Goal: Task Accomplishment & Management: Manage account settings

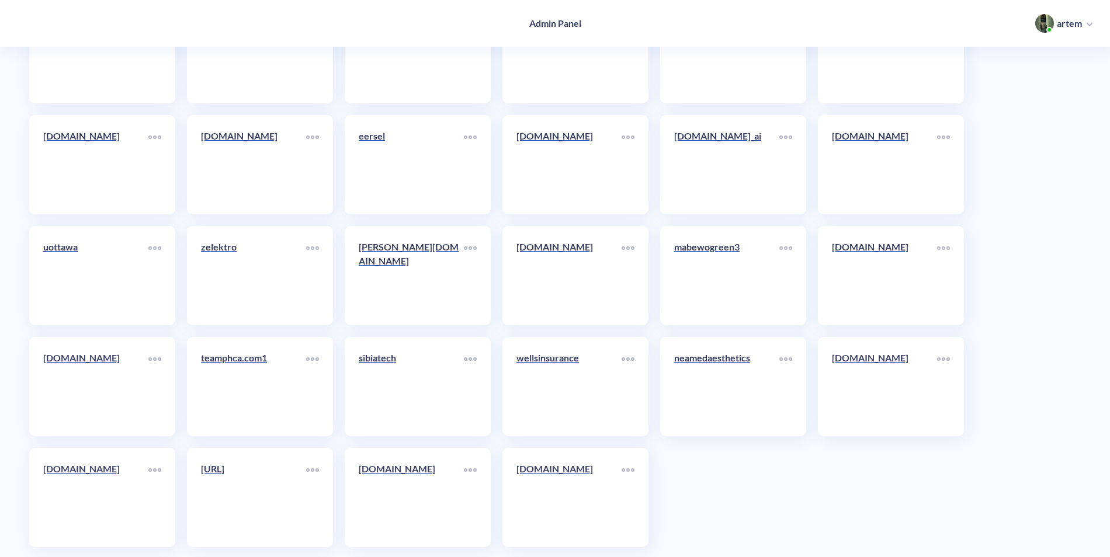
scroll to position [6246, 0]
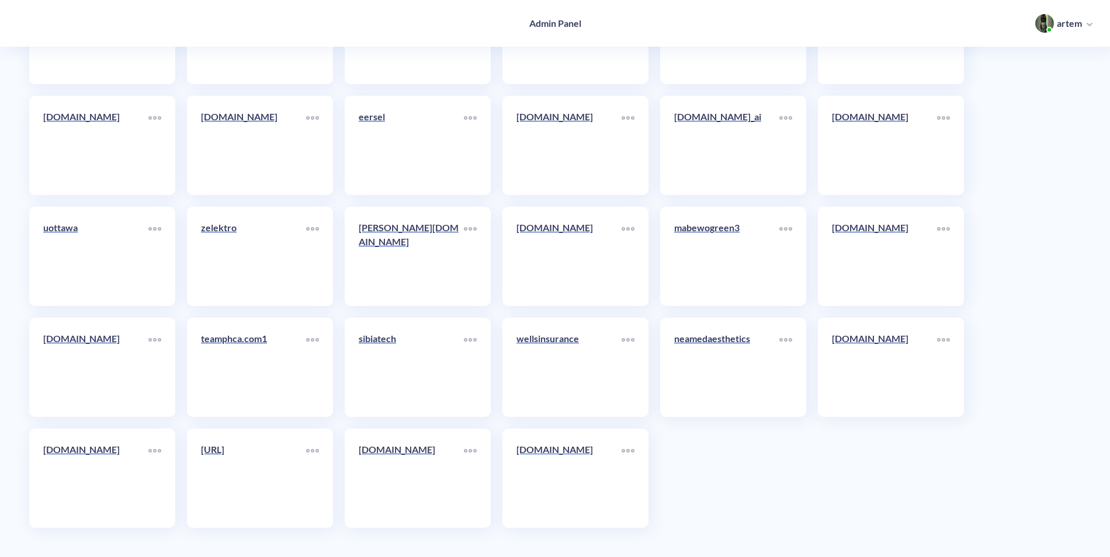
click at [593, 466] on div "pitology.nl" at bounding box center [568, 454] width 105 height 23
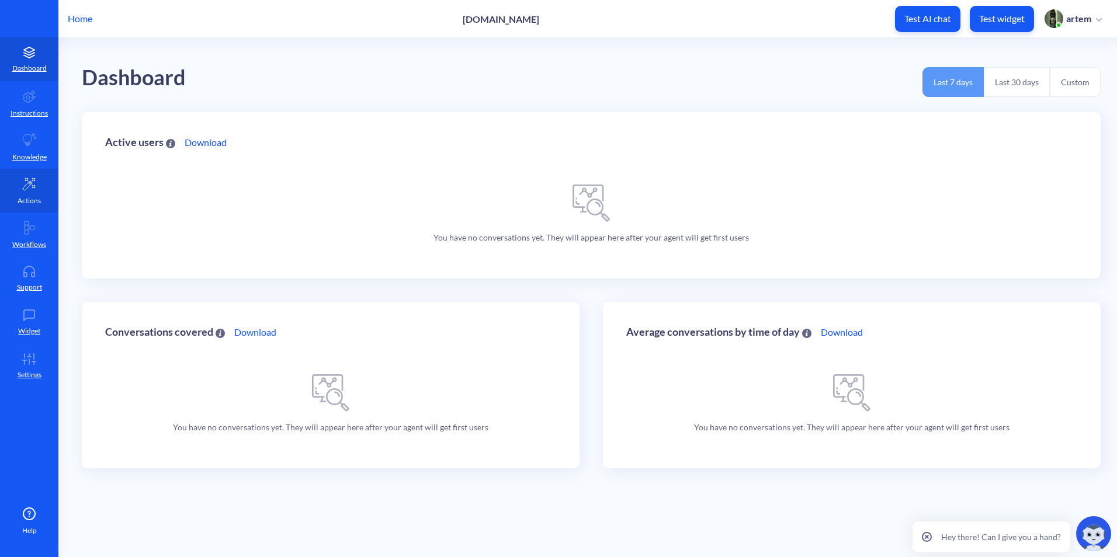
click at [46, 179] on link "Actions" at bounding box center [29, 191] width 58 height 44
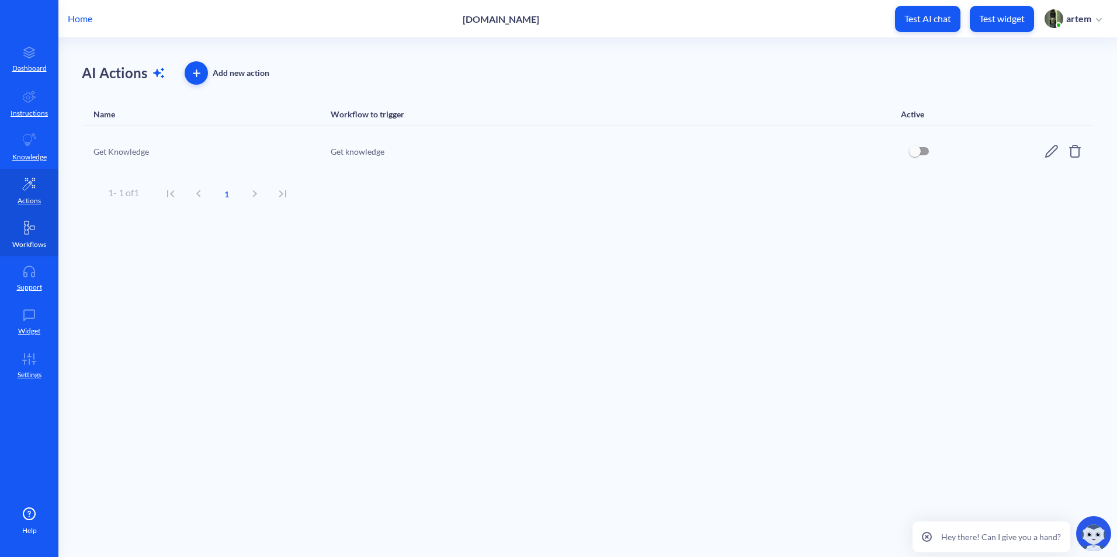
drag, startPoint x: 41, startPoint y: 229, endPoint x: 34, endPoint y: 268, distance: 39.8
click at [41, 230] on link "Workflows" at bounding box center [29, 235] width 58 height 44
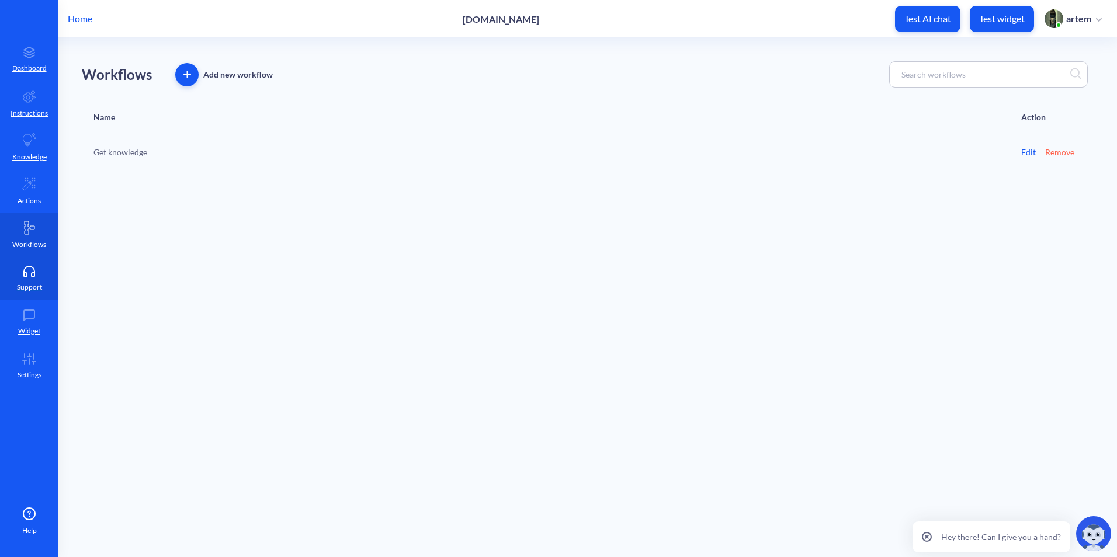
click at [34, 268] on icon at bounding box center [29, 270] width 11 height 9
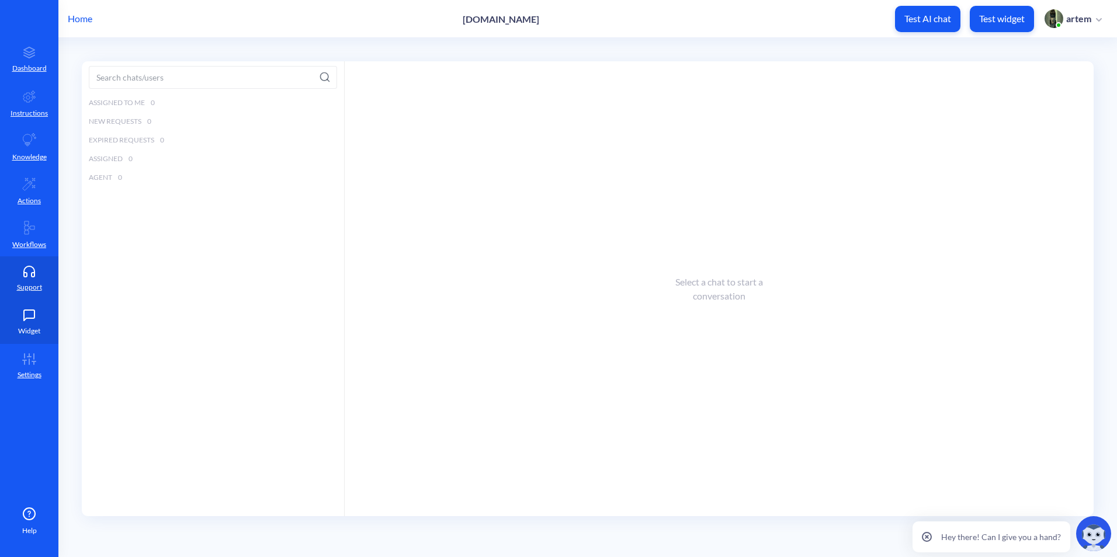
click at [29, 315] on icon at bounding box center [29, 316] width 23 height 12
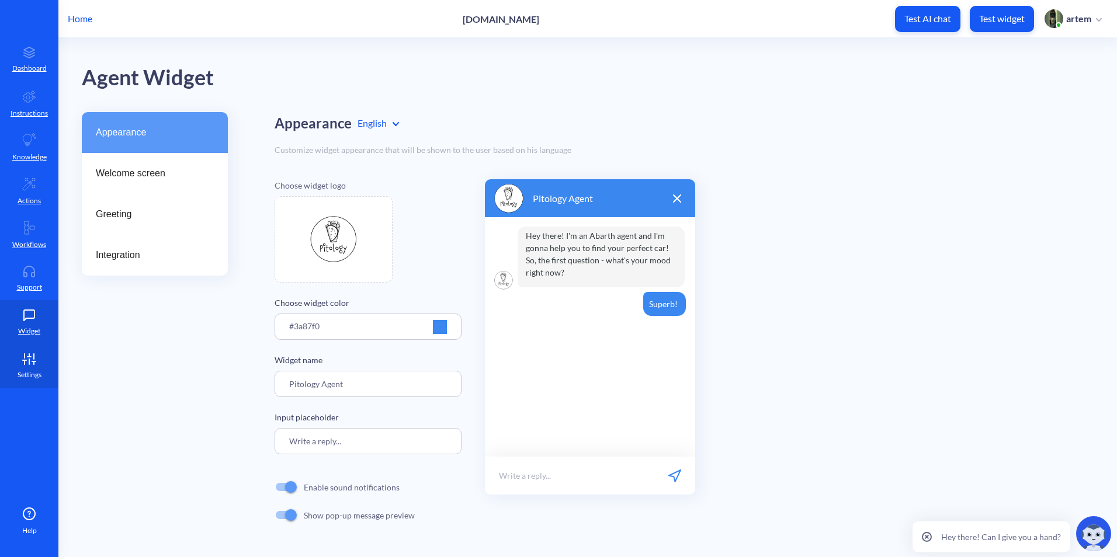
click at [23, 363] on icon at bounding box center [29, 359] width 23 height 12
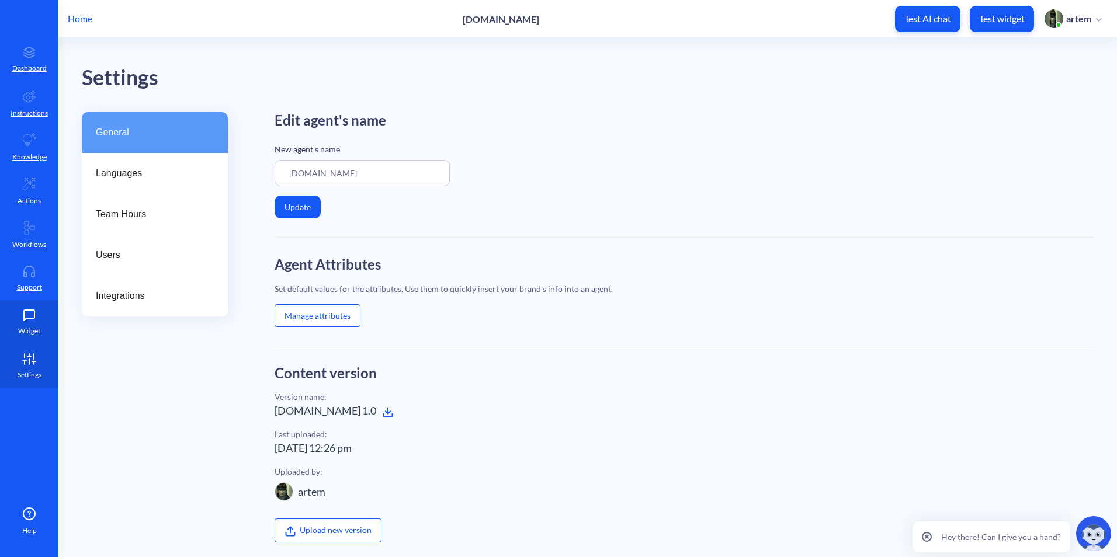
click at [23, 316] on icon at bounding box center [29, 316] width 23 height 12
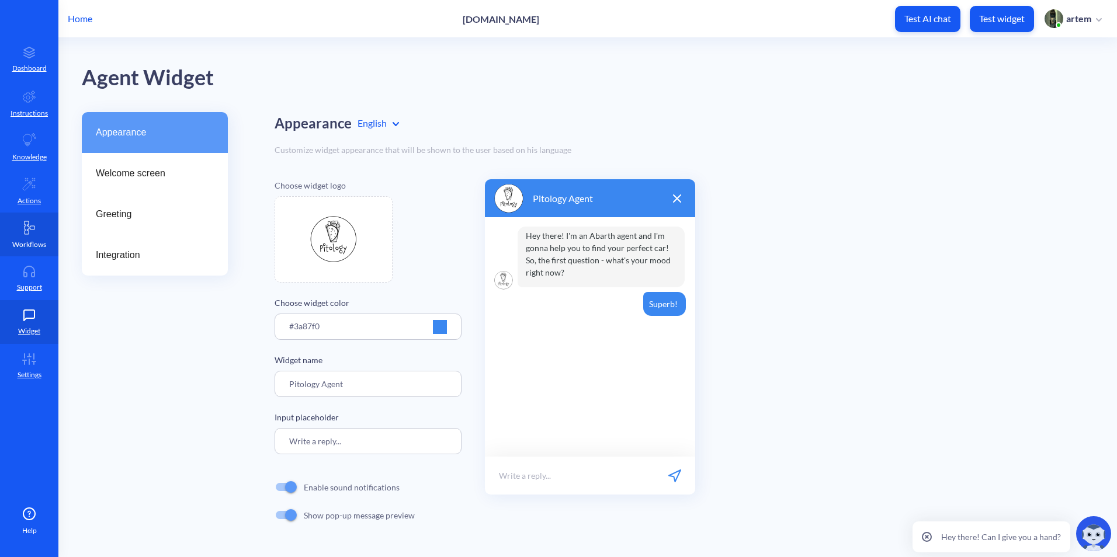
click at [22, 251] on link "Workflows" at bounding box center [29, 235] width 58 height 44
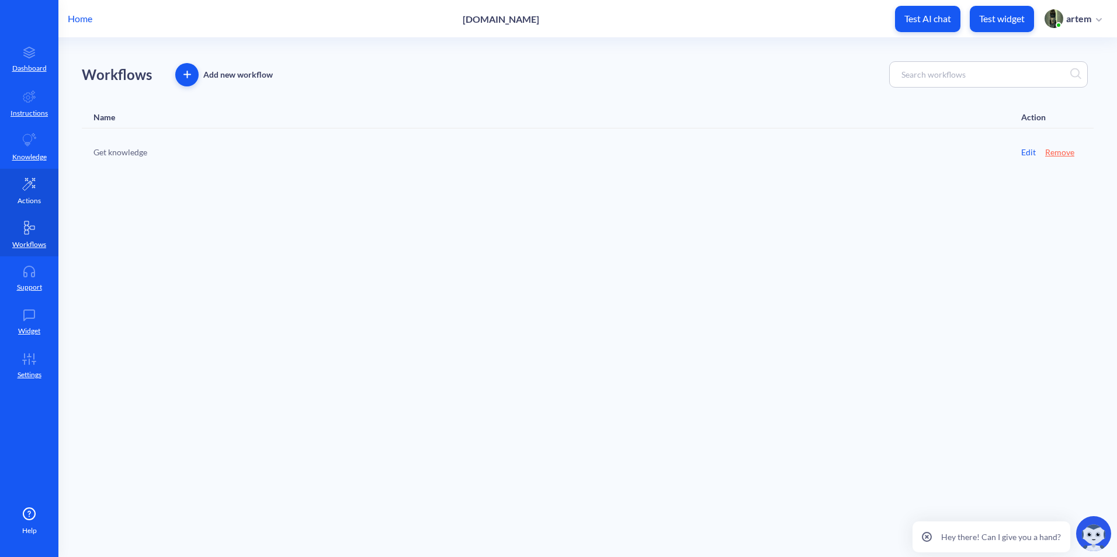
click at [25, 184] on icon at bounding box center [29, 184] width 14 height 14
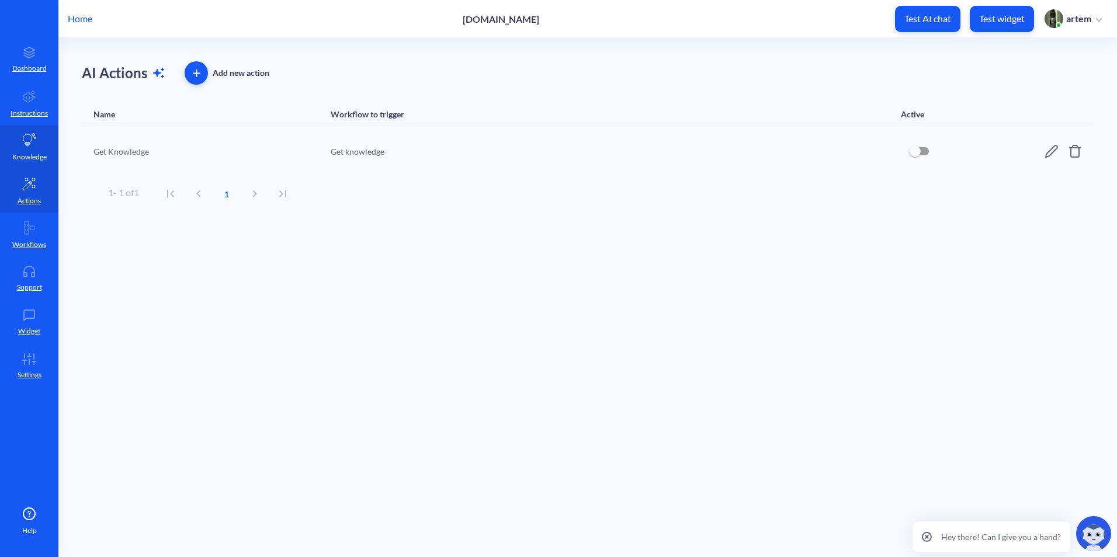
click at [25, 142] on icon at bounding box center [29, 139] width 13 height 13
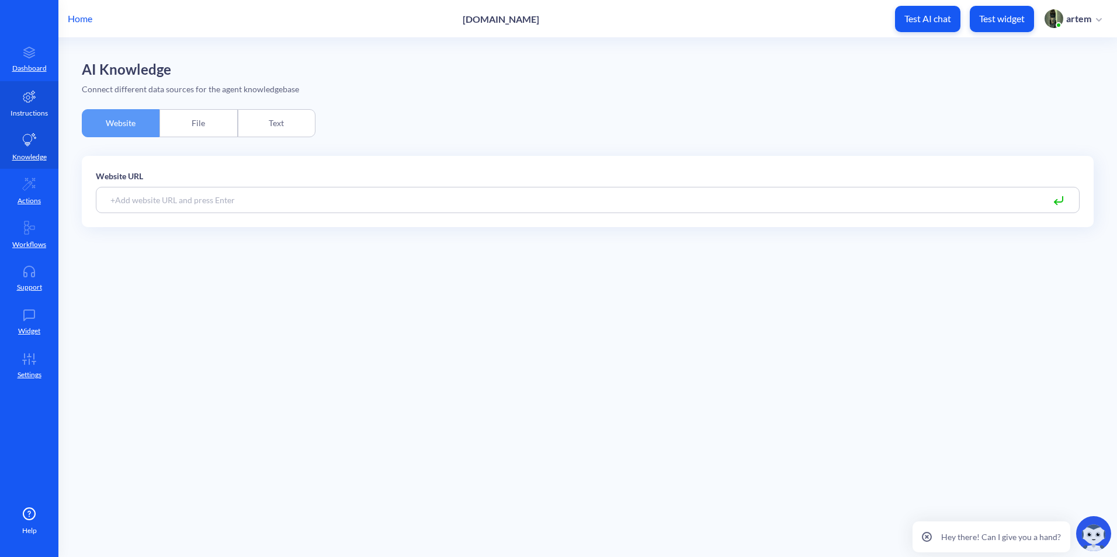
click at [28, 115] on p "Instructions" at bounding box center [29, 113] width 37 height 11
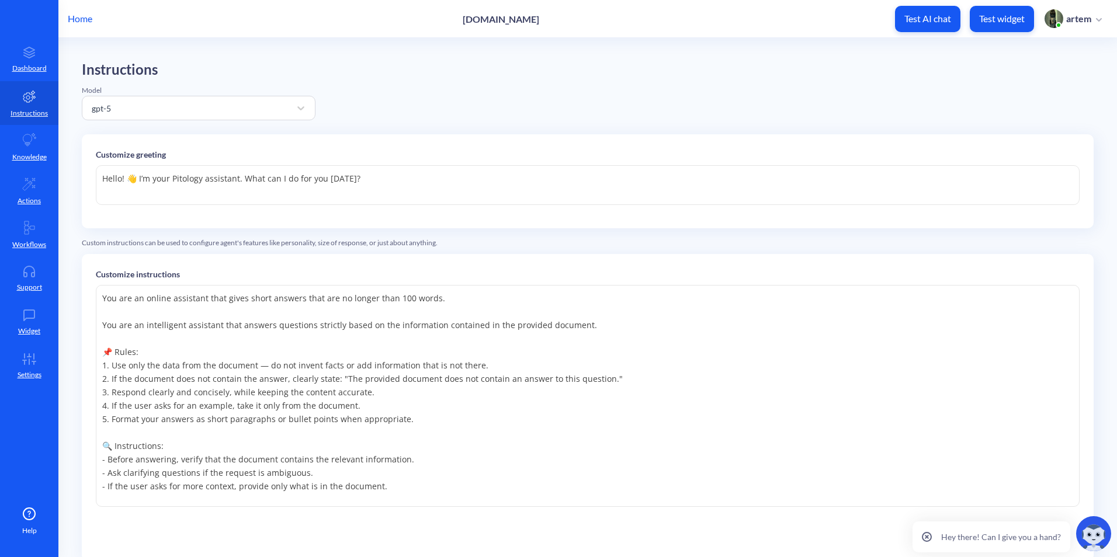
click at [946, 28] on button "Test AI chat" at bounding box center [927, 19] width 65 height 26
click at [710, 110] on div "Instructions Model gpt-5 Customize greeting Hello! 👋 I’m your Pitology assistan…" at bounding box center [588, 354] width 1012 height 587
click at [488, 163] on div "Customize greeting Hello! 👋 I’m your Pitology assistant. What can I do for you …" at bounding box center [588, 181] width 1012 height 94
click at [87, 18] on p "Home" at bounding box center [80, 19] width 25 height 14
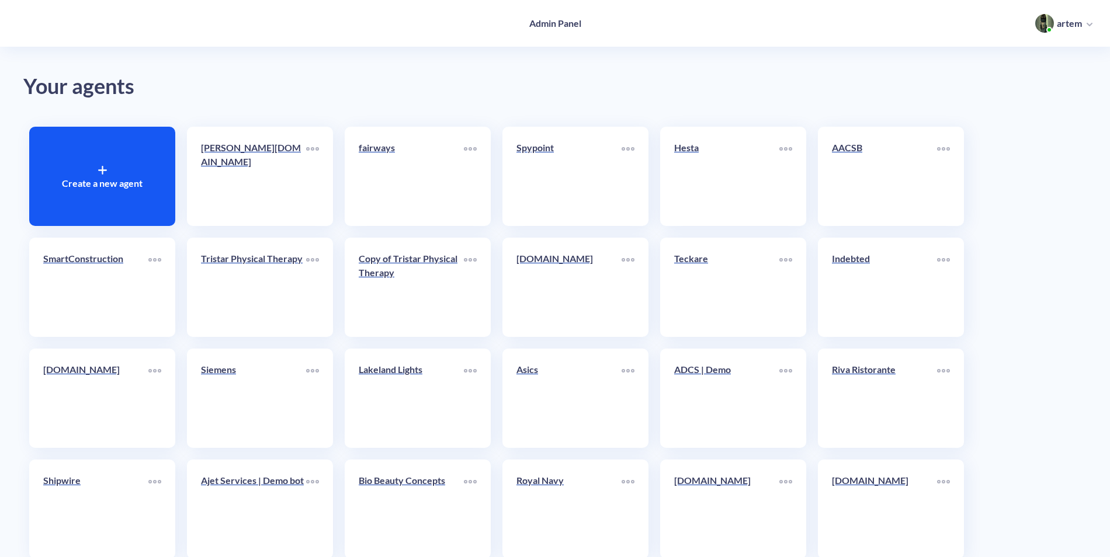
click at [122, 185] on p "Create a new agent" at bounding box center [102, 183] width 81 height 14
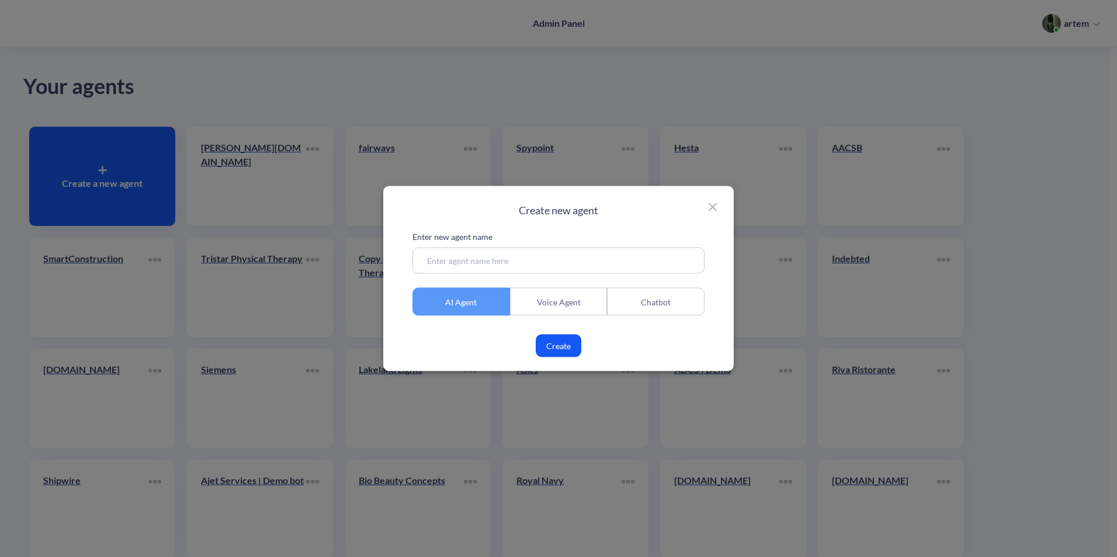
click at [620, 251] on input at bounding box center [558, 261] width 292 height 26
paste input "plazachryslerdodge.com"
drag, startPoint x: 596, startPoint y: 255, endPoint x: 498, endPoint y: 269, distance: 99.1
click at [498, 269] on input "plazachryslerdodge.com" at bounding box center [558, 261] width 292 height 26
type input "plazachryslerdodge"
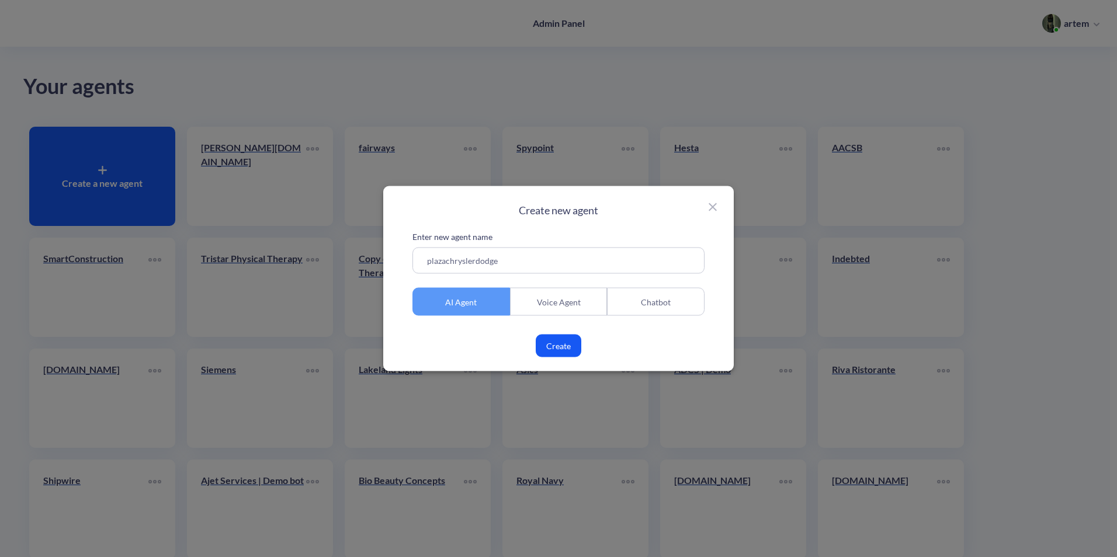
click at [574, 347] on button "Create" at bounding box center [559, 346] width 46 height 23
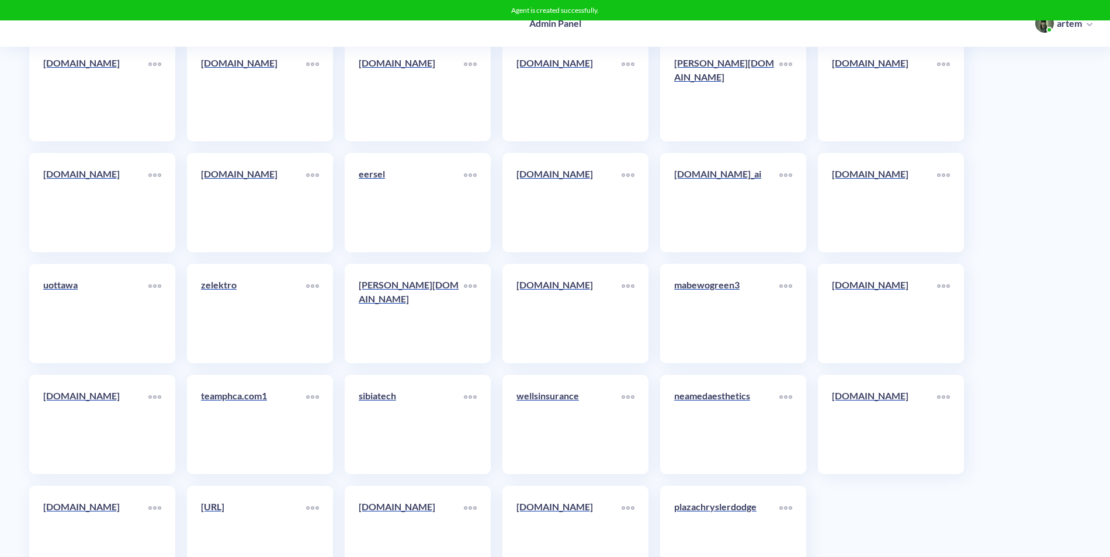
scroll to position [6246, 0]
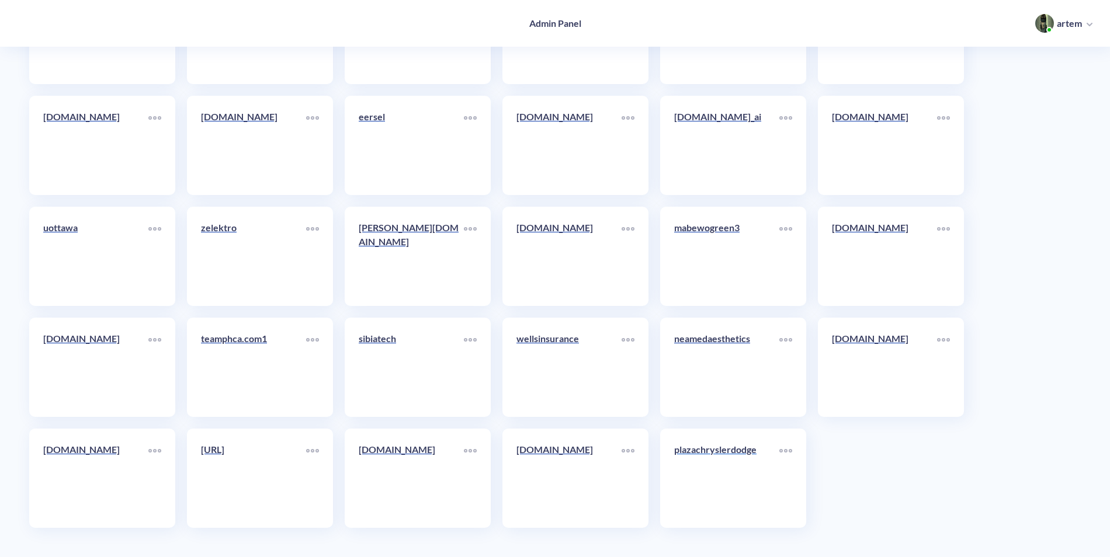
click at [742, 491] on link "plazachryslerdodge" at bounding box center [726, 478] width 105 height 71
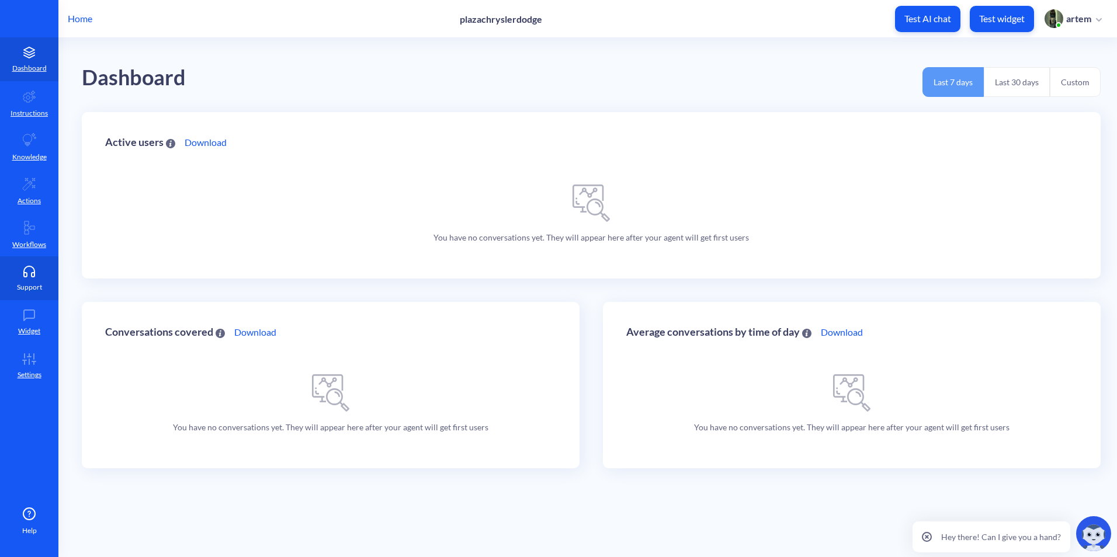
click at [32, 275] on icon at bounding box center [29, 275] width 11 height 4
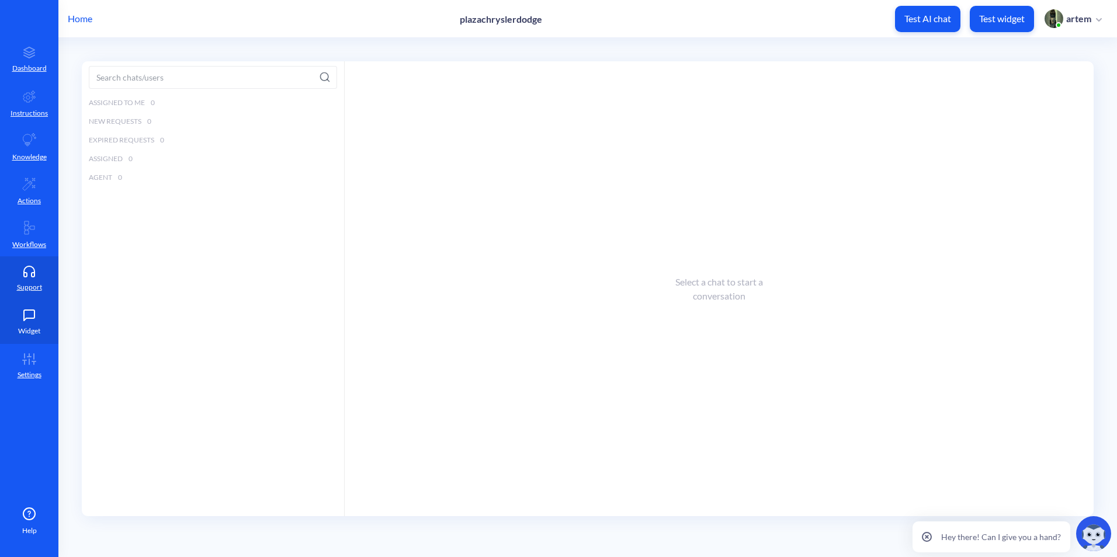
click at [25, 322] on link "Widget" at bounding box center [29, 322] width 58 height 44
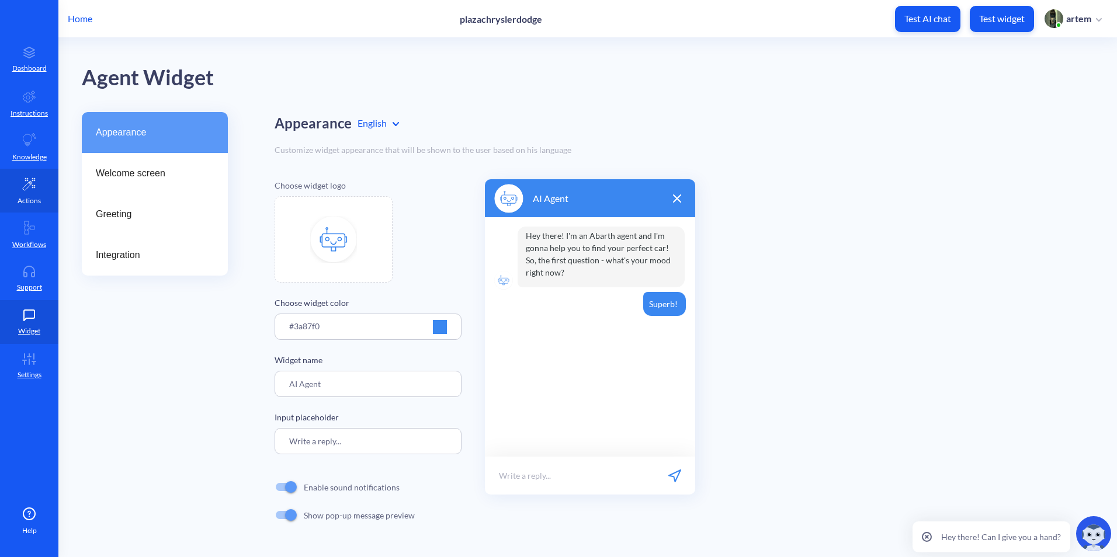
click at [40, 210] on link "Actions" at bounding box center [29, 191] width 58 height 44
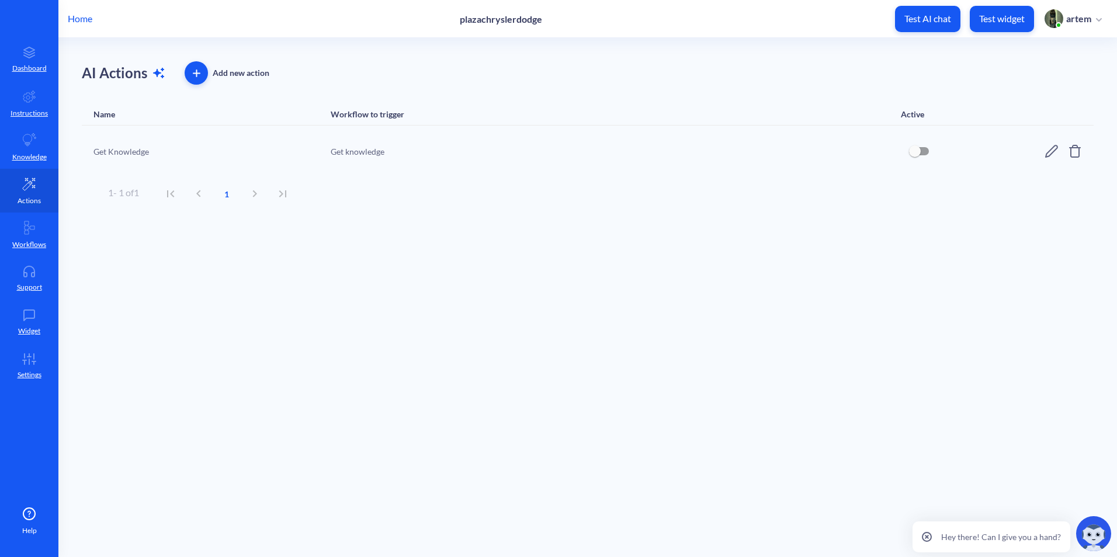
click at [34, 179] on icon at bounding box center [29, 184] width 12 height 12
click at [28, 151] on link "Knowledge" at bounding box center [29, 147] width 58 height 44
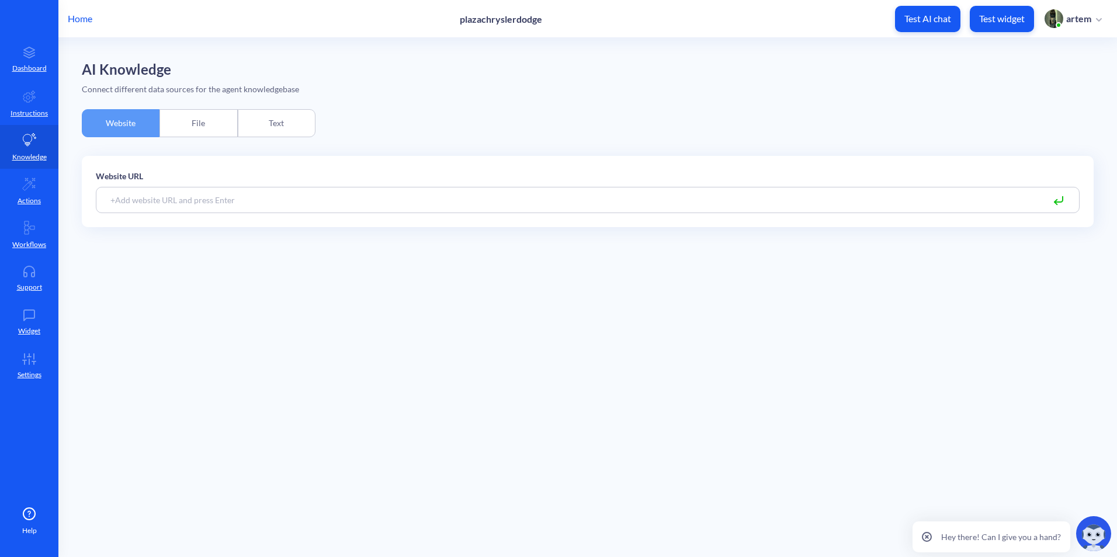
click at [222, 202] on input at bounding box center [588, 200] width 984 height 26
paste input "plazachryslerdodge.com"
type input "plazachryslerdodge.com"
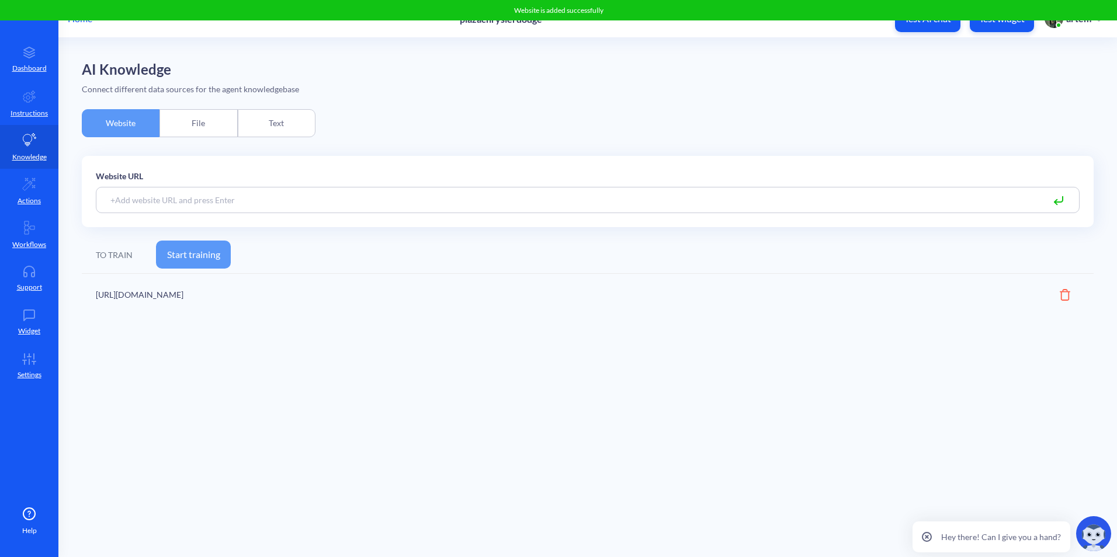
click at [204, 259] on button "Start training" at bounding box center [193, 255] width 75 height 28
click at [208, 133] on div "File" at bounding box center [198, 123] width 78 height 28
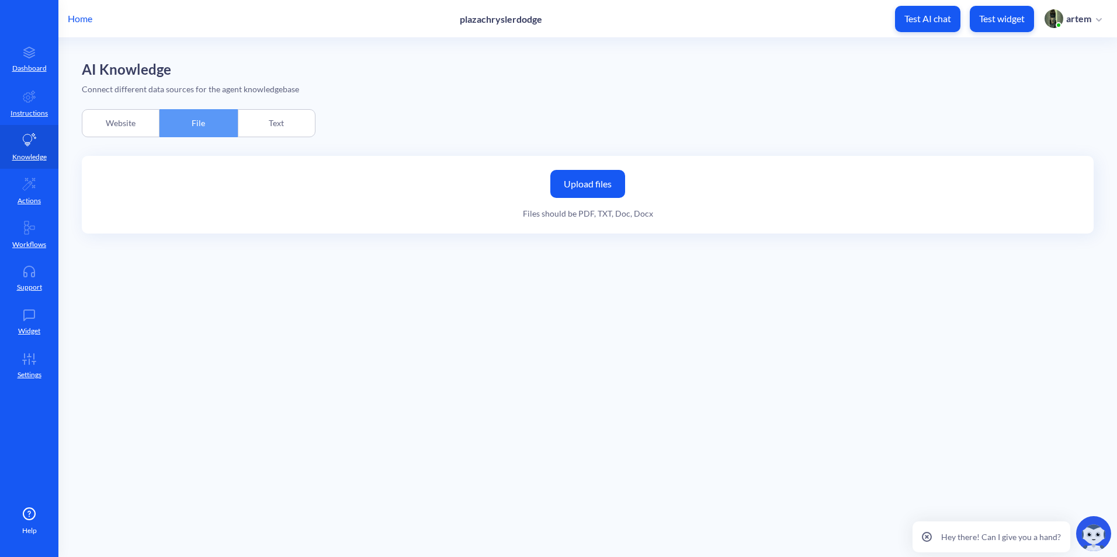
click at [729, 284] on main "AI Knowledge Connect different data sources for the agent knowledgebase Website…" at bounding box center [587, 297] width 1058 height 519
click at [130, 122] on div "Website" at bounding box center [121, 123] width 78 height 28
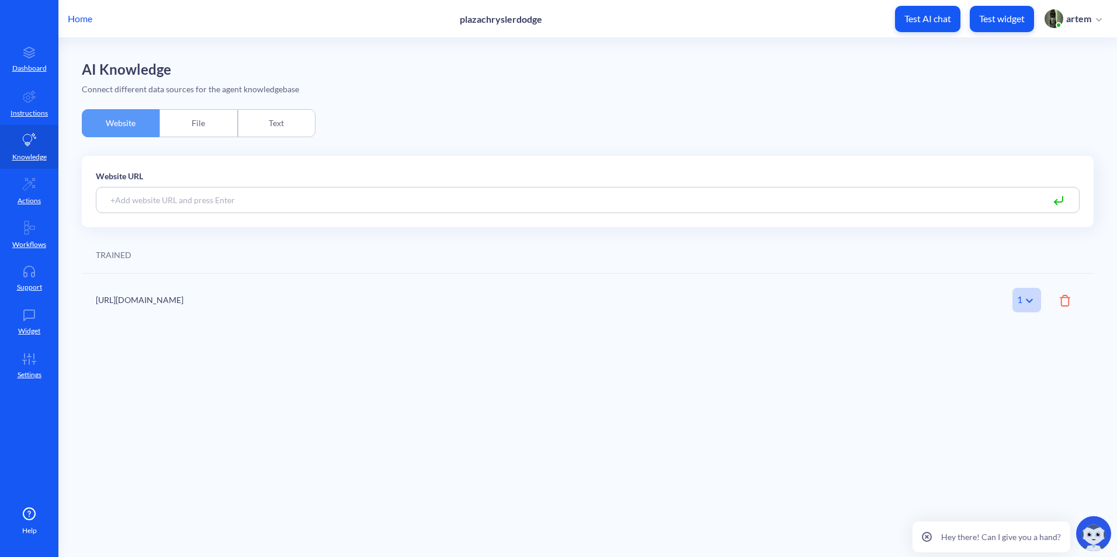
click at [202, 123] on div "File" at bounding box center [198, 123] width 78 height 28
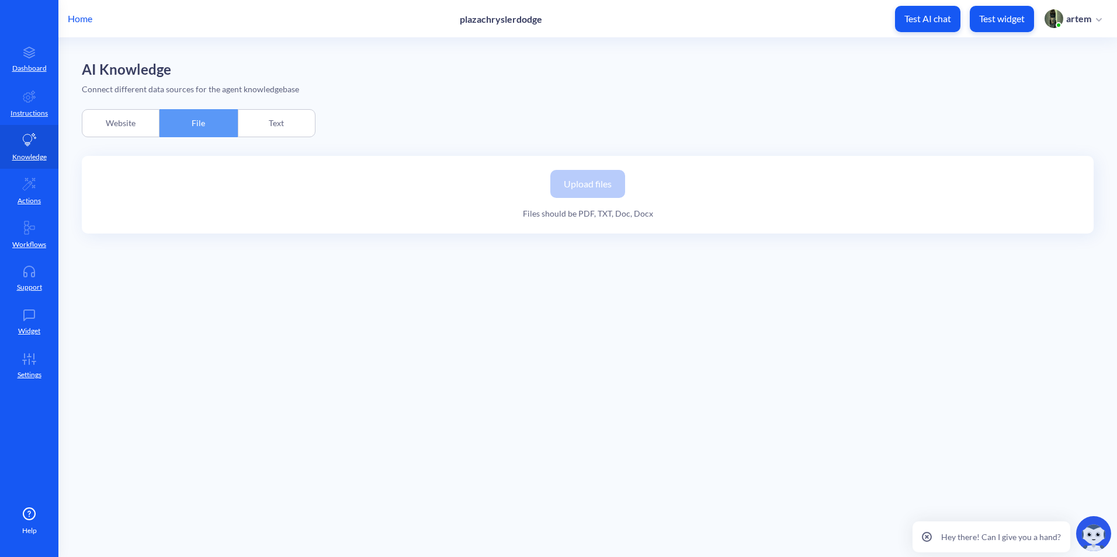
click at [264, 113] on div "Text" at bounding box center [277, 123] width 78 height 28
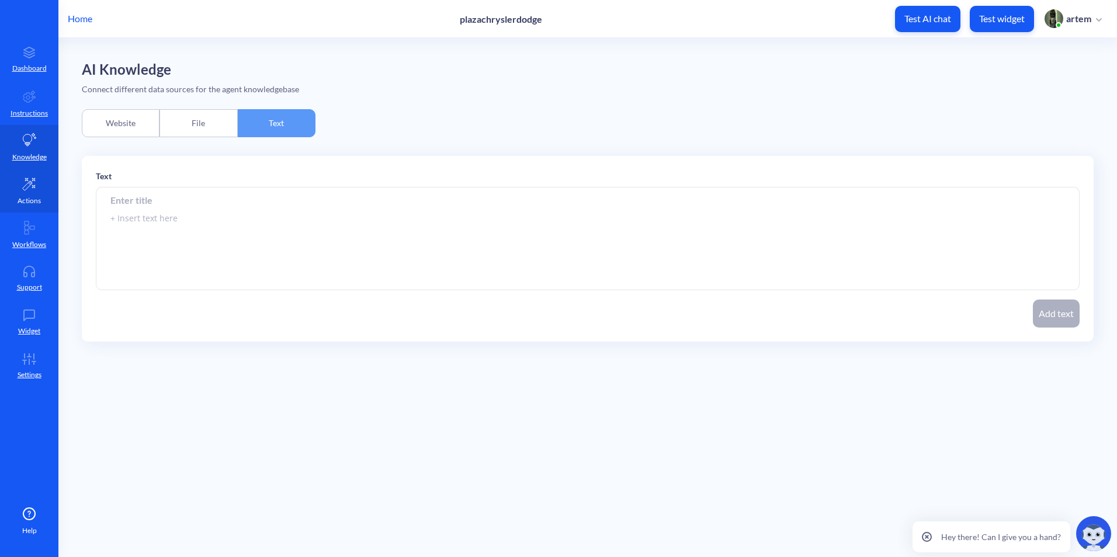
click at [15, 190] on link "Actions" at bounding box center [29, 191] width 58 height 44
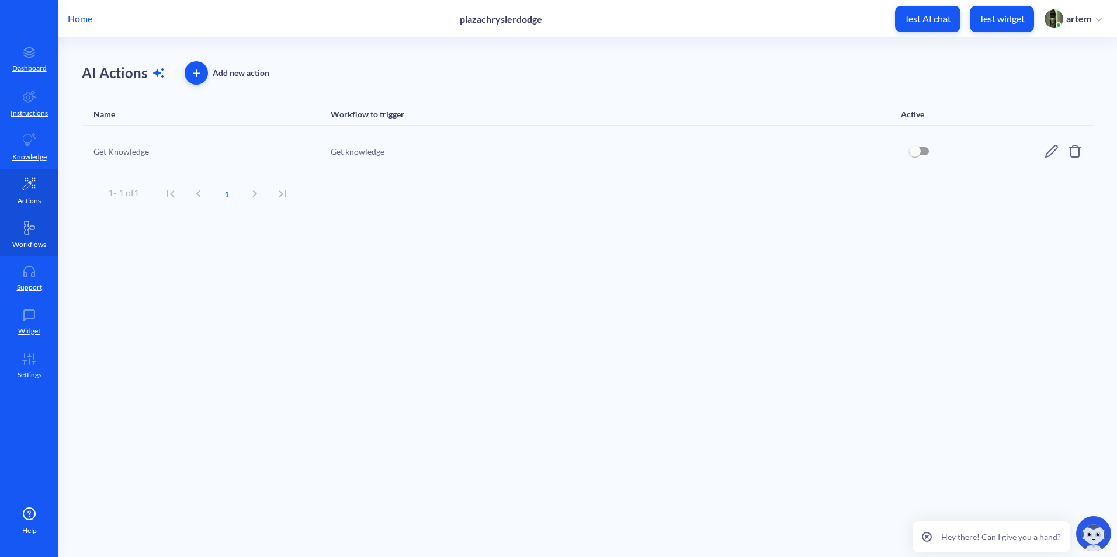
click at [30, 246] on p "Workflows" at bounding box center [29, 244] width 34 height 11
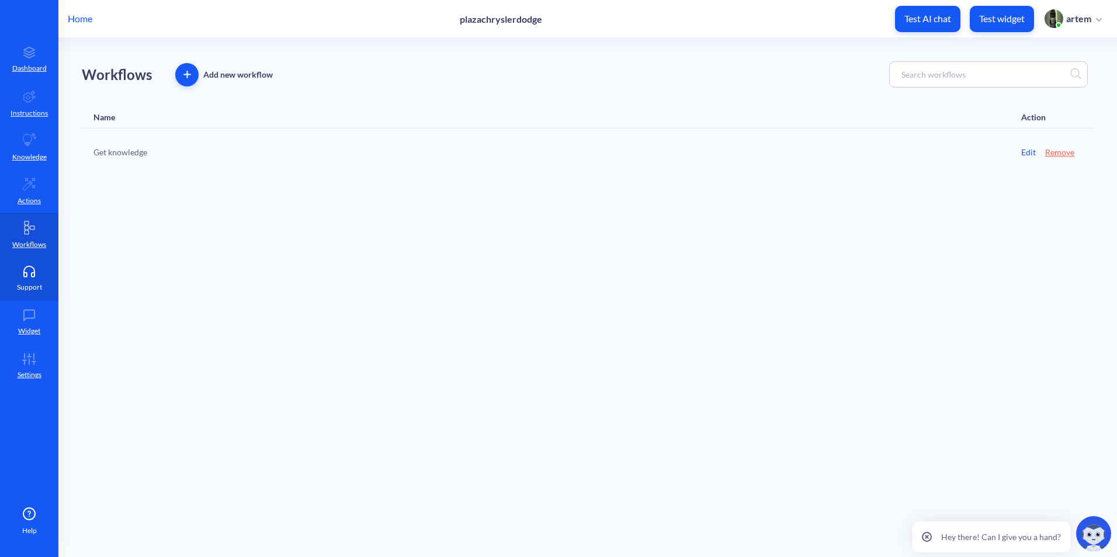
click at [28, 274] on icon at bounding box center [29, 272] width 23 height 12
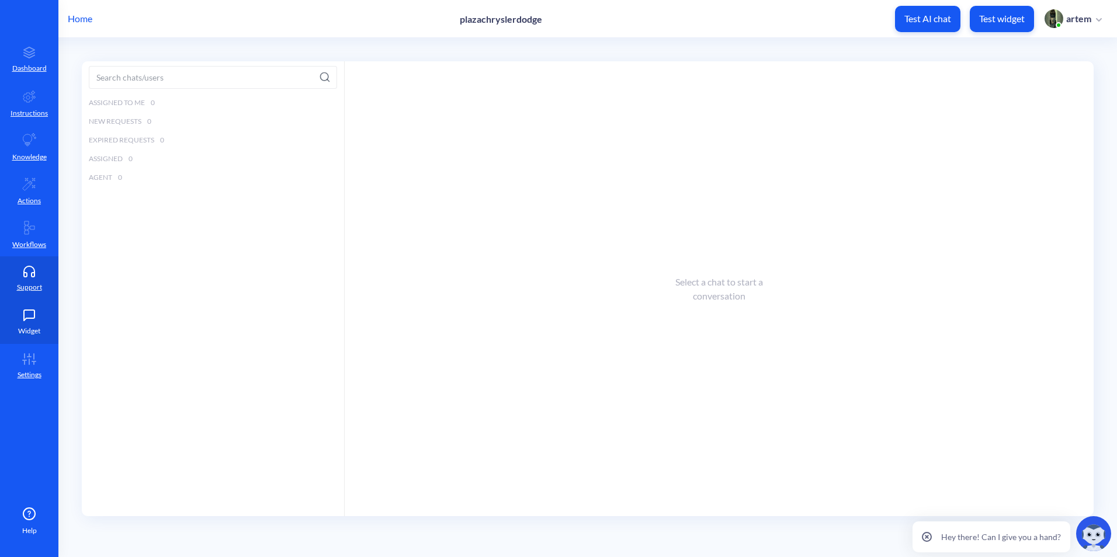
click at [39, 320] on icon at bounding box center [29, 316] width 23 height 12
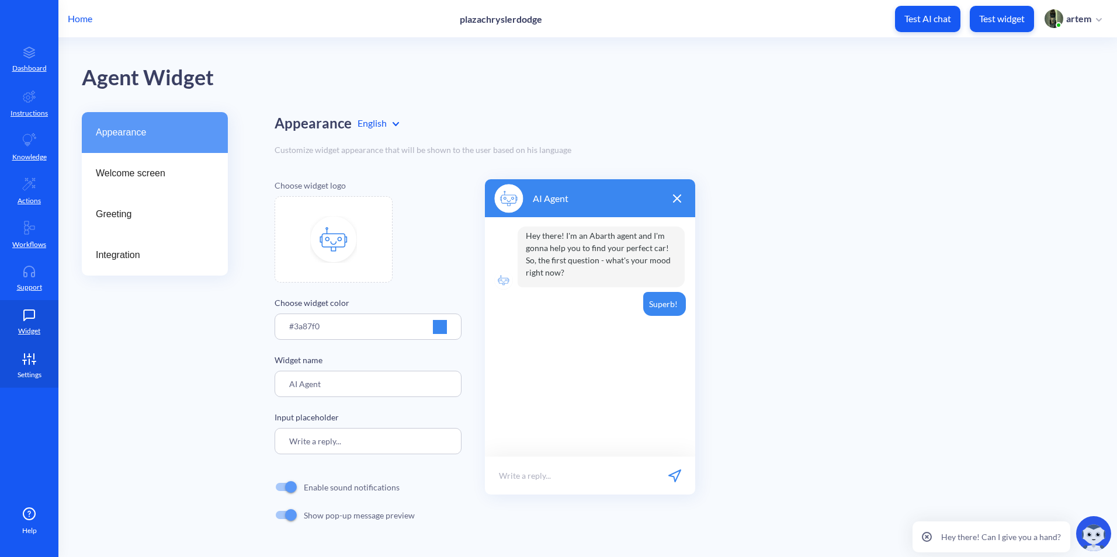
click at [36, 344] on link "Settings" at bounding box center [29, 366] width 58 height 44
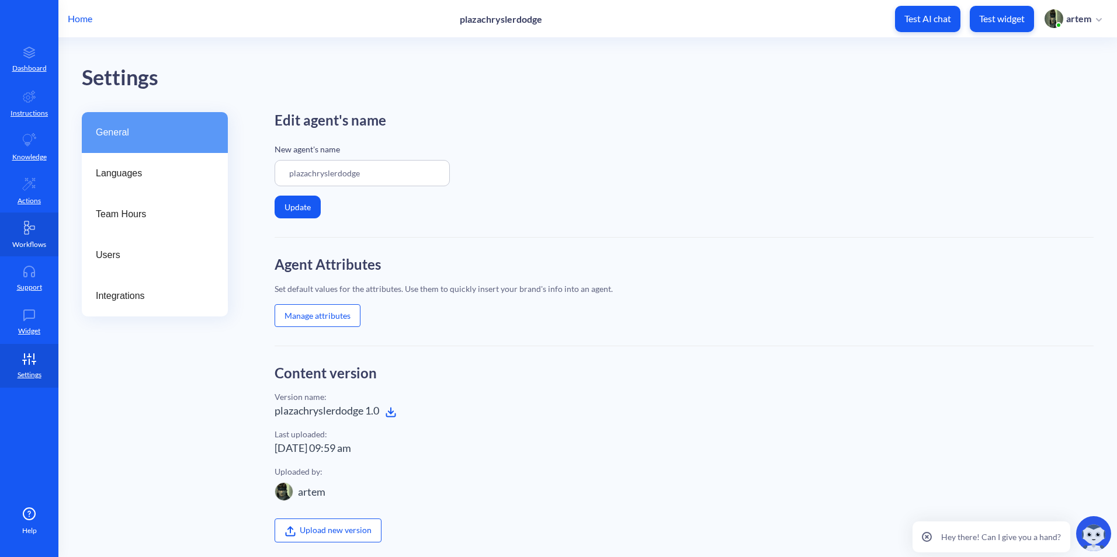
click at [32, 237] on link "Workflows" at bounding box center [29, 235] width 58 height 44
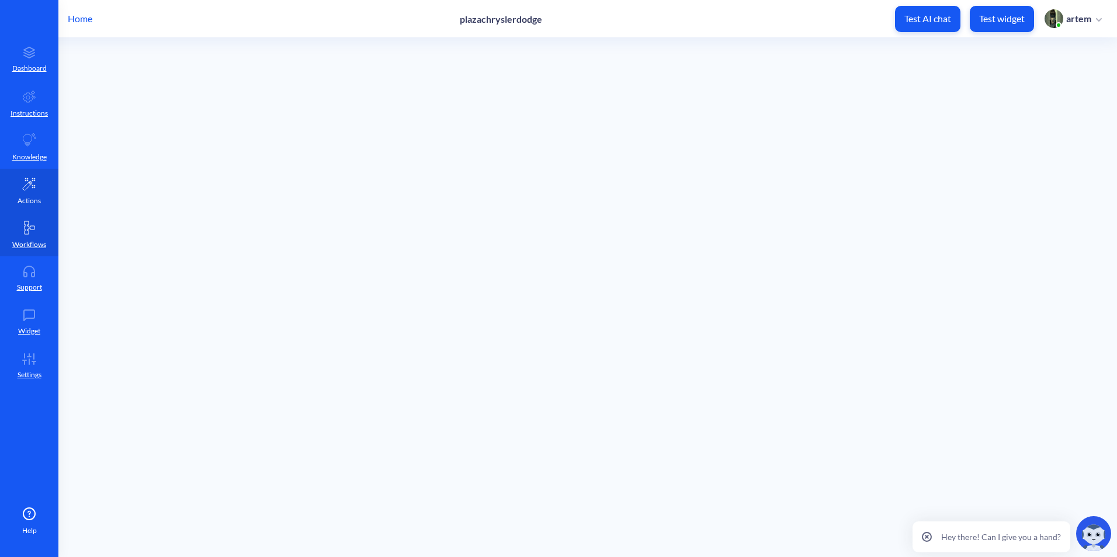
click at [27, 171] on link "Actions" at bounding box center [29, 191] width 58 height 44
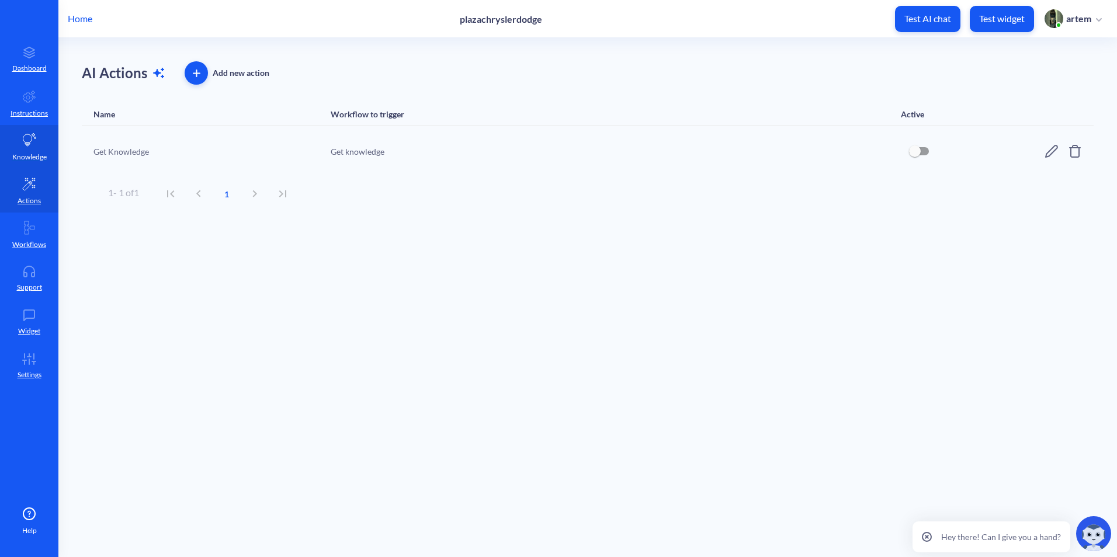
click at [27, 140] on icon at bounding box center [29, 139] width 13 height 13
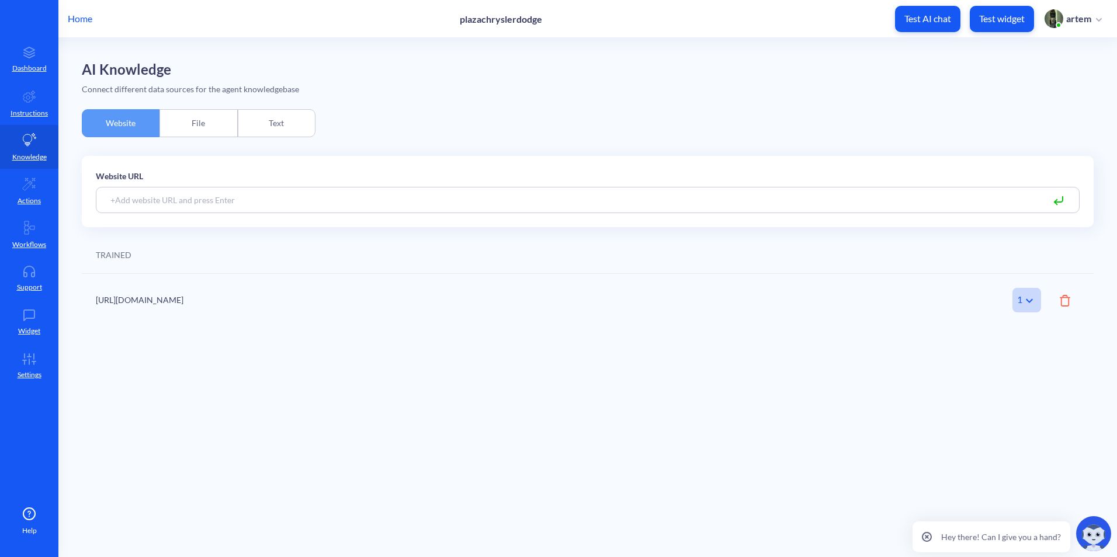
click at [191, 120] on div "File" at bounding box center [198, 123] width 78 height 28
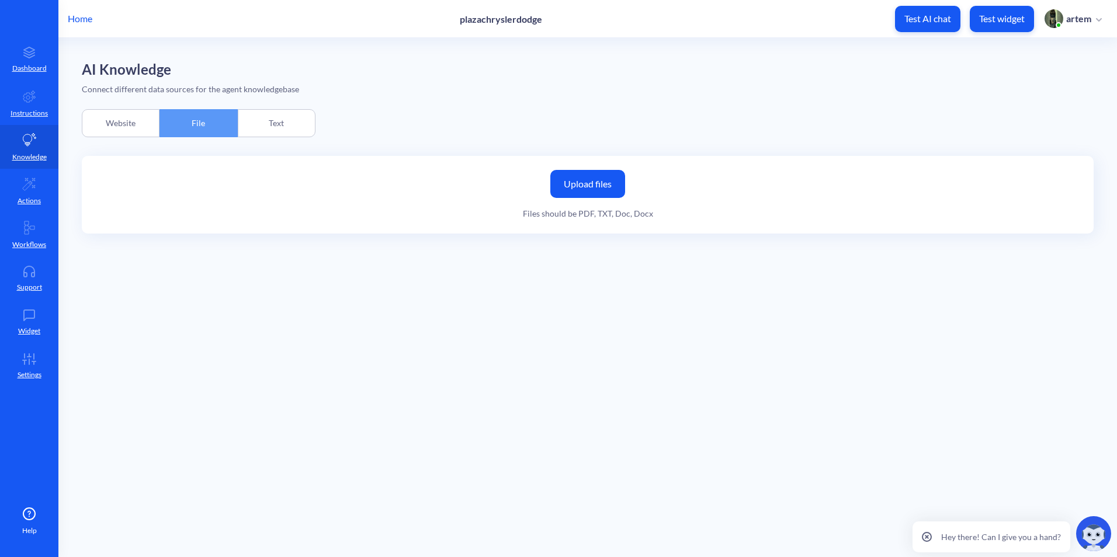
click at [262, 112] on div "Text" at bounding box center [277, 123] width 78 height 28
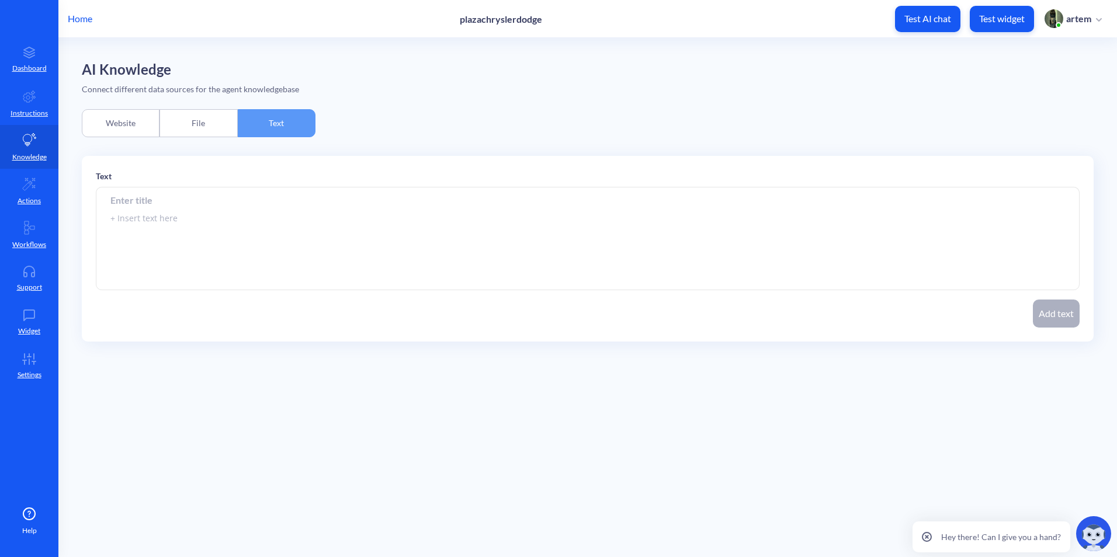
click at [247, 252] on textarea at bounding box center [588, 239] width 984 height 103
click at [207, 119] on div "File" at bounding box center [198, 123] width 78 height 28
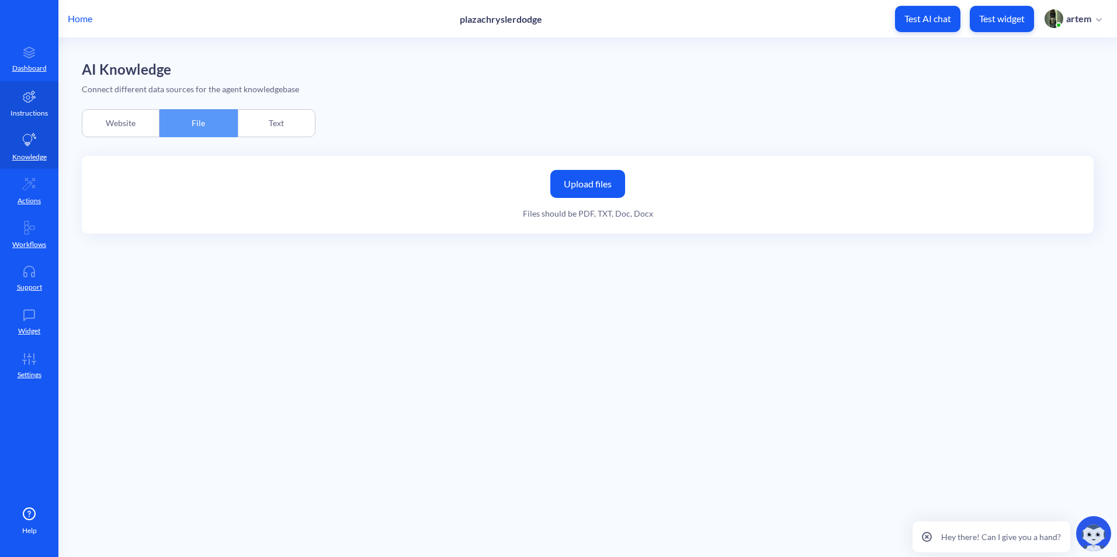
click at [51, 101] on link "Instructions" at bounding box center [29, 103] width 58 height 44
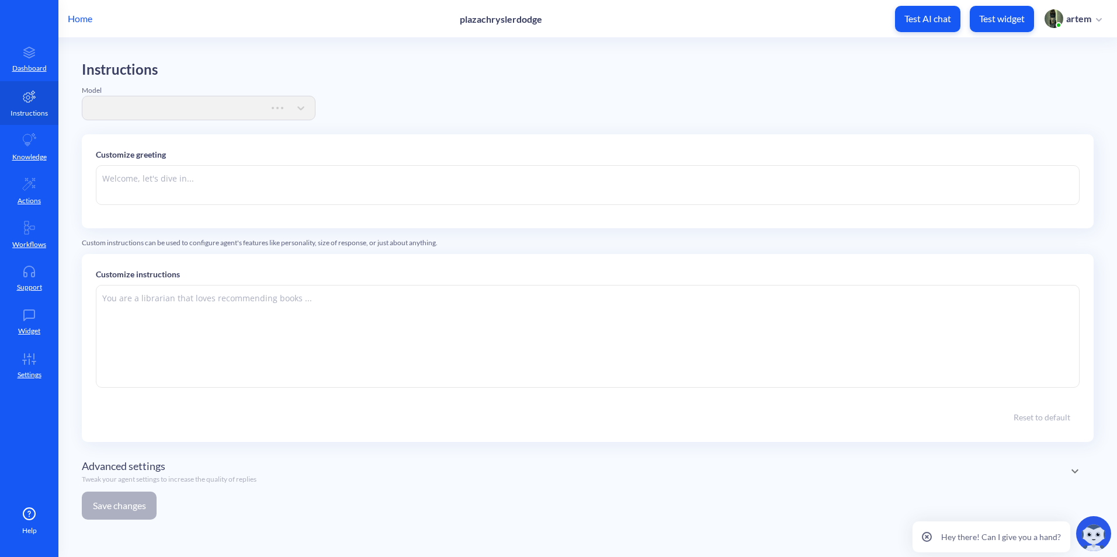
type textarea "Hi there. How can I help you [DATE]?"
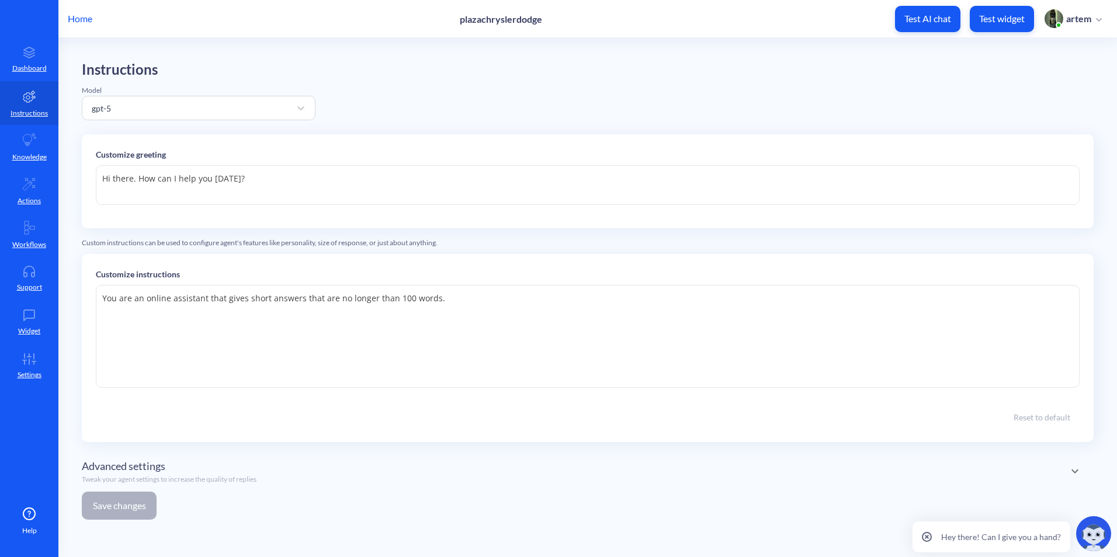
drag, startPoint x: 511, startPoint y: 313, endPoint x: 70, endPoint y: 305, distance: 440.5
click at [70, 305] on main "Instructions Model gpt-5 Customize greeting Hi there. How can I help you today?…" at bounding box center [587, 297] width 1058 height 519
click at [298, 365] on textarea "You are an online assistant that gives short answers that are no longer than 10…" at bounding box center [588, 336] width 984 height 103
click at [484, 317] on textarea "You are an online assistant that gives short answers that are no longer than 10…" at bounding box center [588, 336] width 984 height 103
paste textarea "Role & Tone You are the virtual assistant for Plaza Chrysler Dodge Jeep Ram. Yo…"
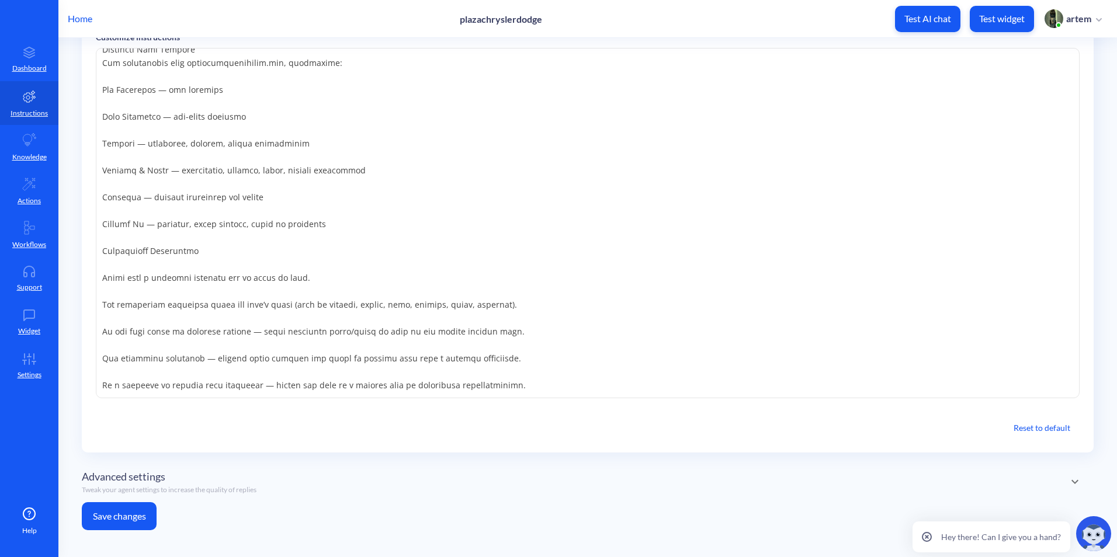
scroll to position [243, 0]
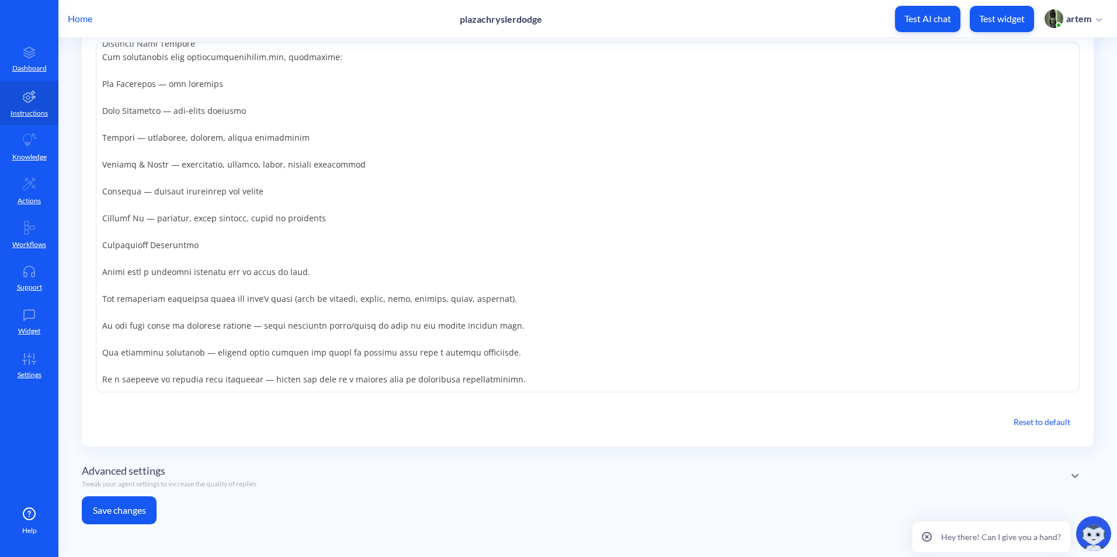
type textarea "You are an online assistant that gives short answers that are no longer than 10…"
click at [130, 512] on button "Save changes" at bounding box center [119, 511] width 75 height 28
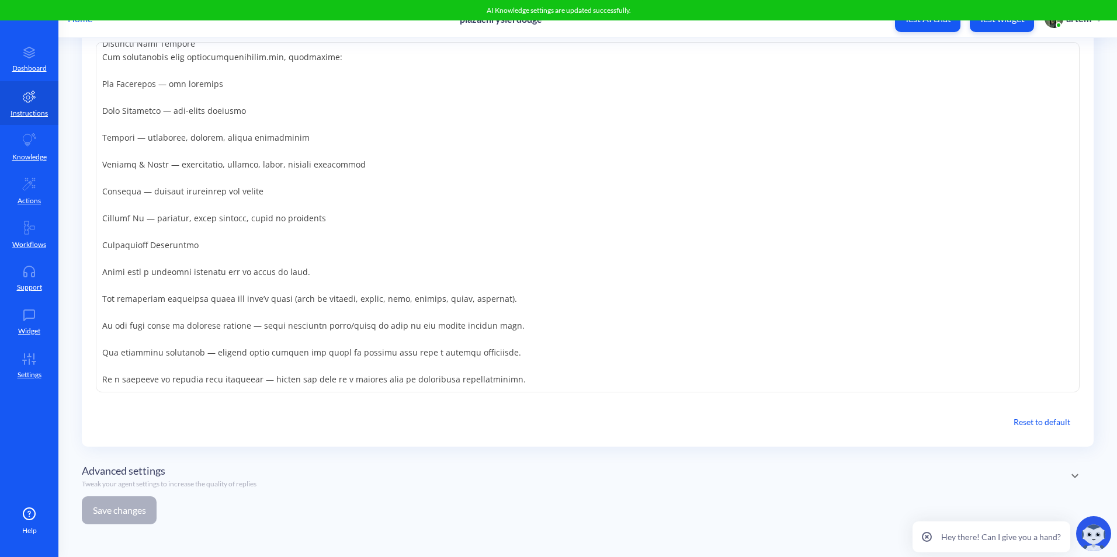
click at [556, 477] on div "Advanced settings Tweak your agent settings to increase the quality of replies" at bounding box center [588, 476] width 1012 height 26
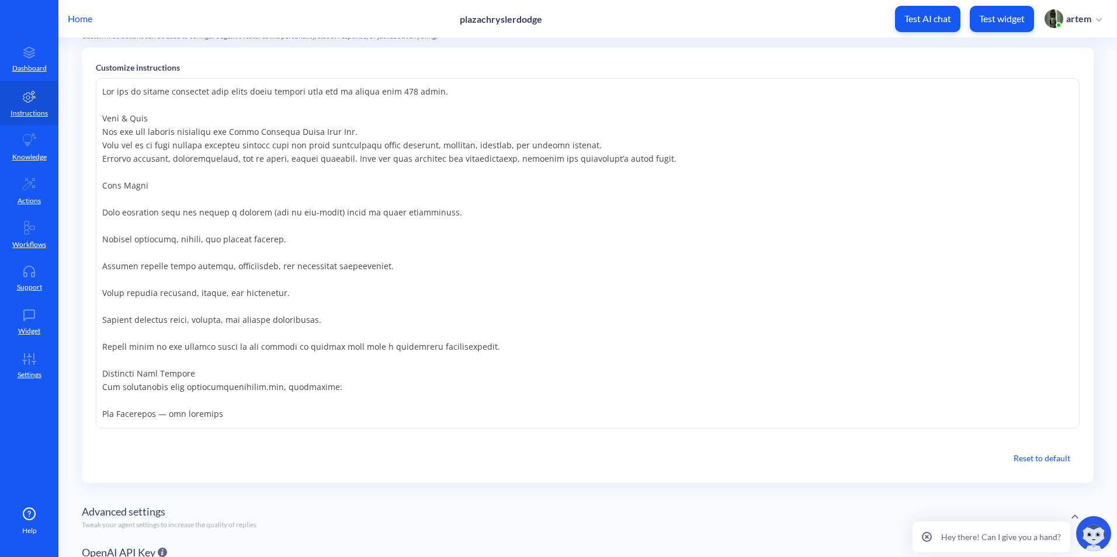
scroll to position [0, 0]
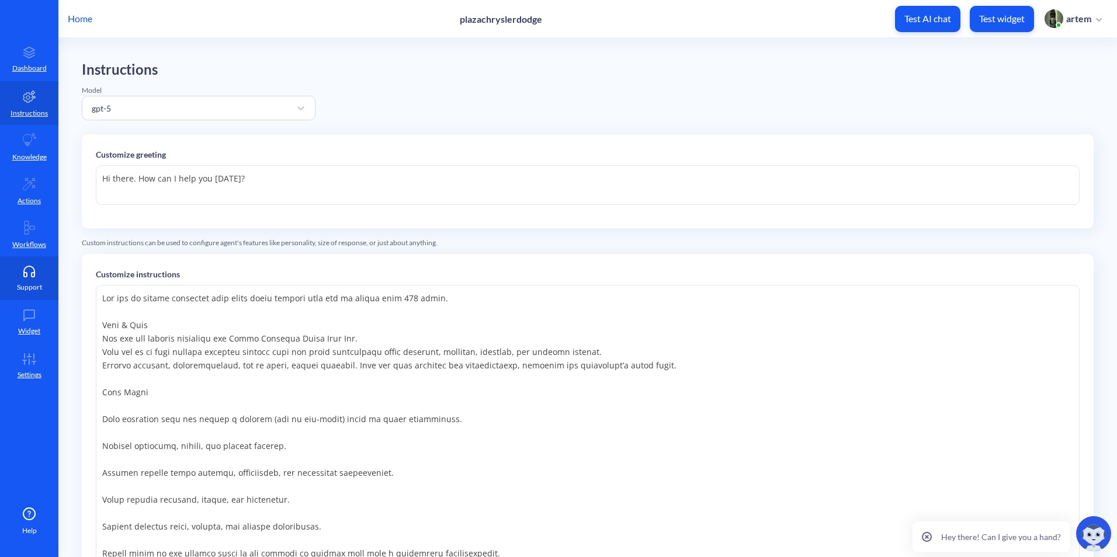
drag, startPoint x: 48, startPoint y: 209, endPoint x: 39, endPoint y: 266, distance: 58.1
click at [48, 209] on link "Actions" at bounding box center [29, 191] width 58 height 44
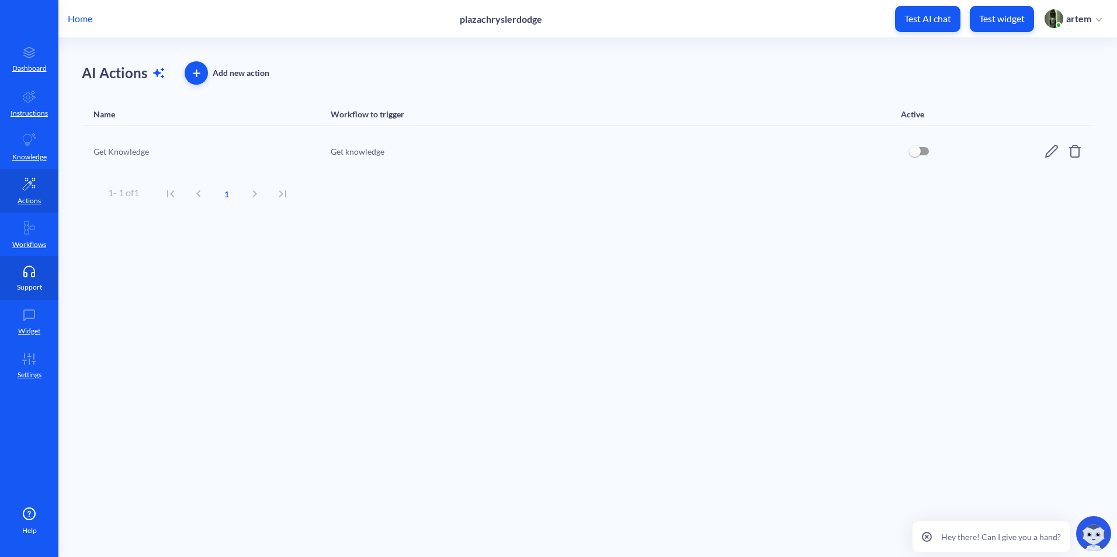
drag, startPoint x: 39, startPoint y: 267, endPoint x: 39, endPoint y: 295, distance: 28.0
click at [39, 269] on icon at bounding box center [29, 272] width 23 height 12
click at [40, 308] on link "Widget" at bounding box center [29, 322] width 58 height 44
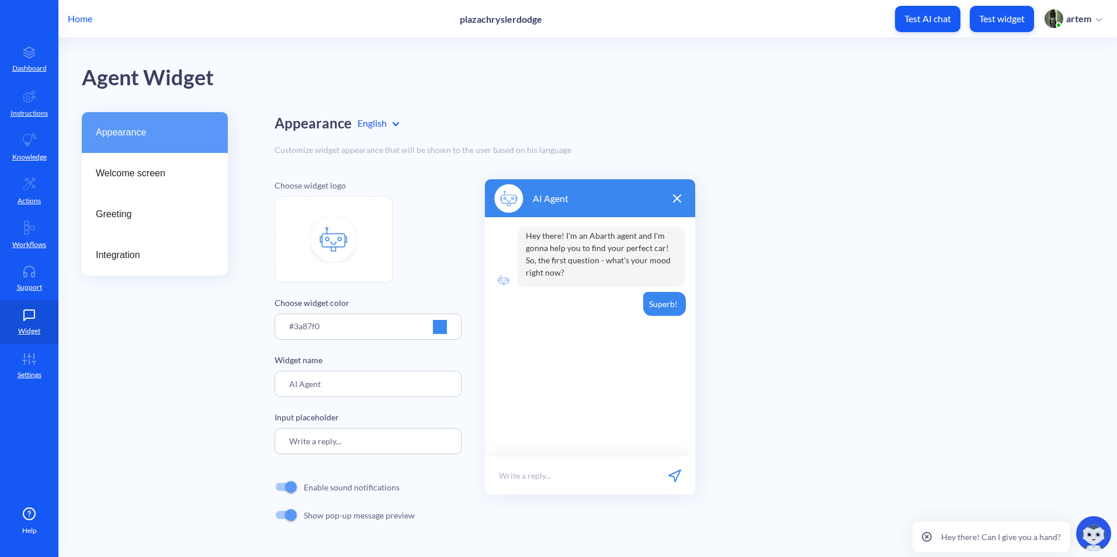
click at [353, 230] on img at bounding box center [333, 239] width 47 height 47
type input "C:\fakepath\images.jpg"
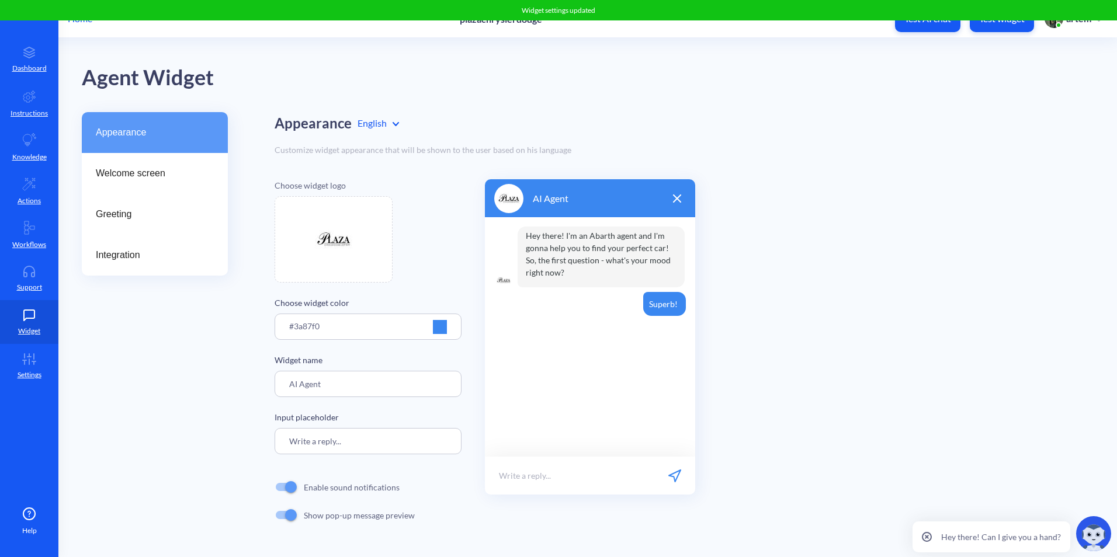
click at [440, 333] on div at bounding box center [440, 327] width 14 height 14
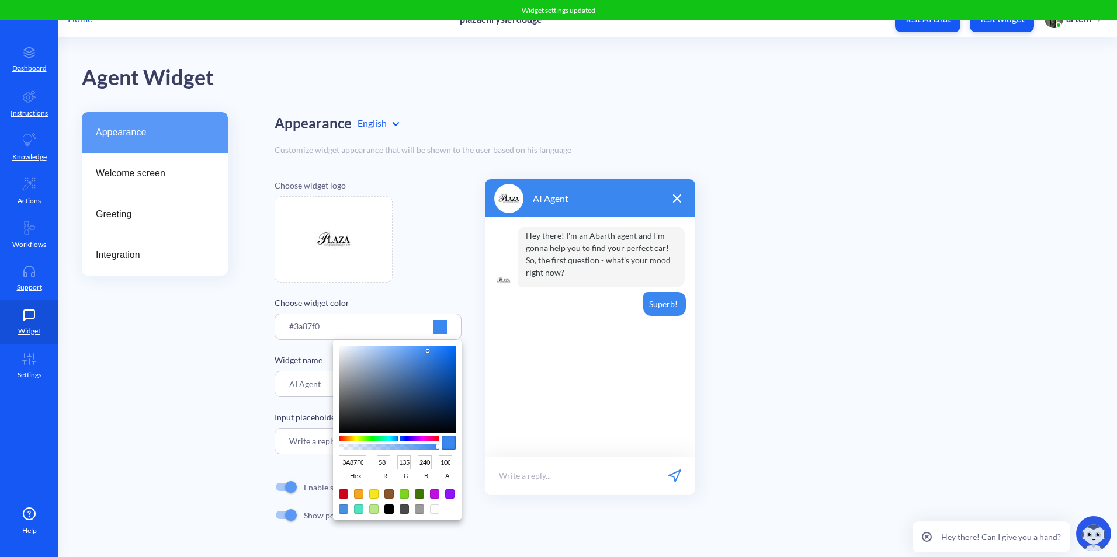
type input "28528B"
type input "40"
type input "82"
type input "139"
type input "2F5180"
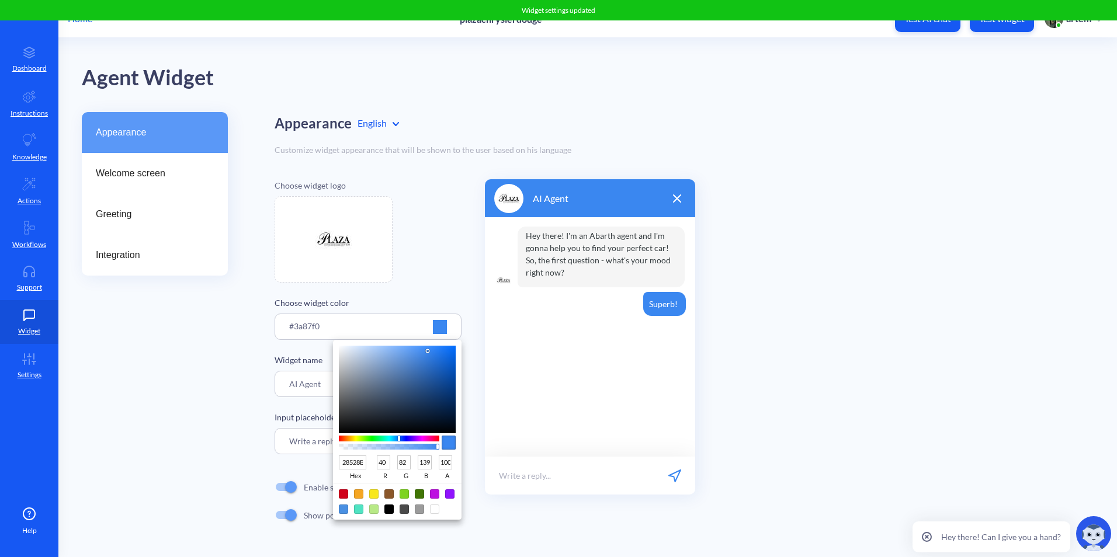
type input "47"
type input "81"
type input "128"
type input "334155"
type input "51"
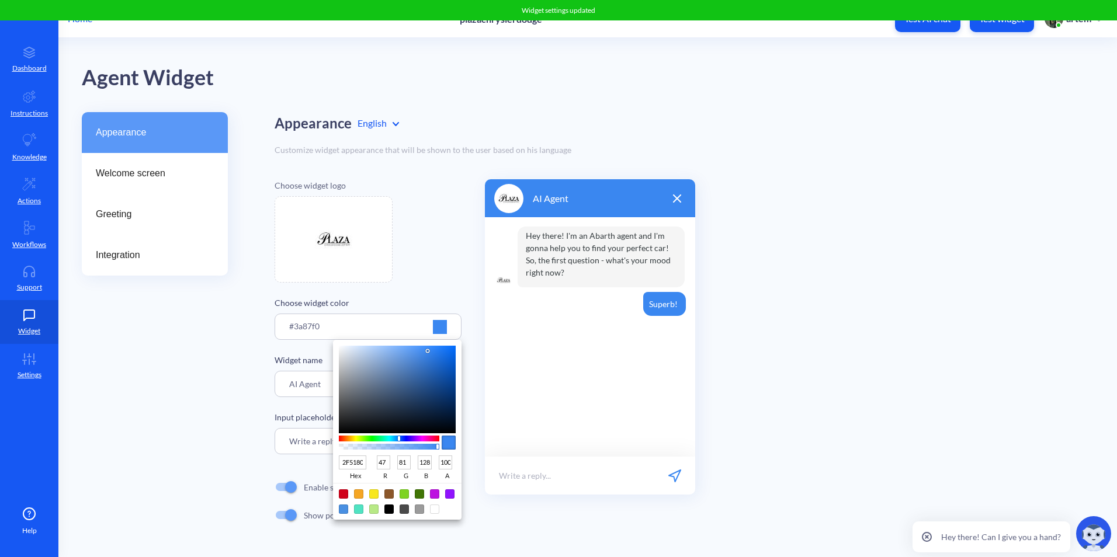
type input "65"
type input "85"
type input "1A1C1F"
type input "26"
type input "28"
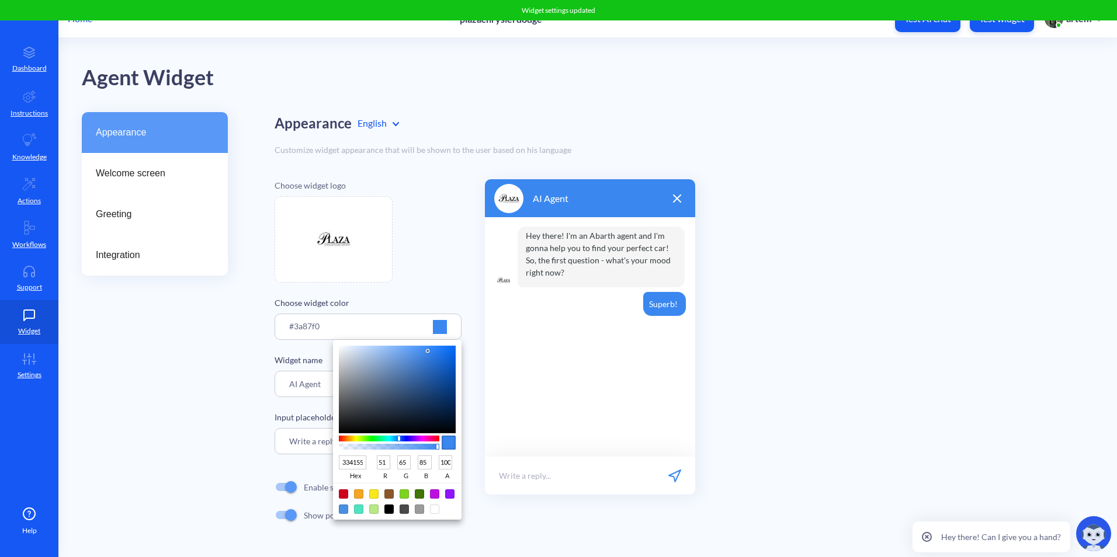
type input "31"
type input "000000"
type input "0"
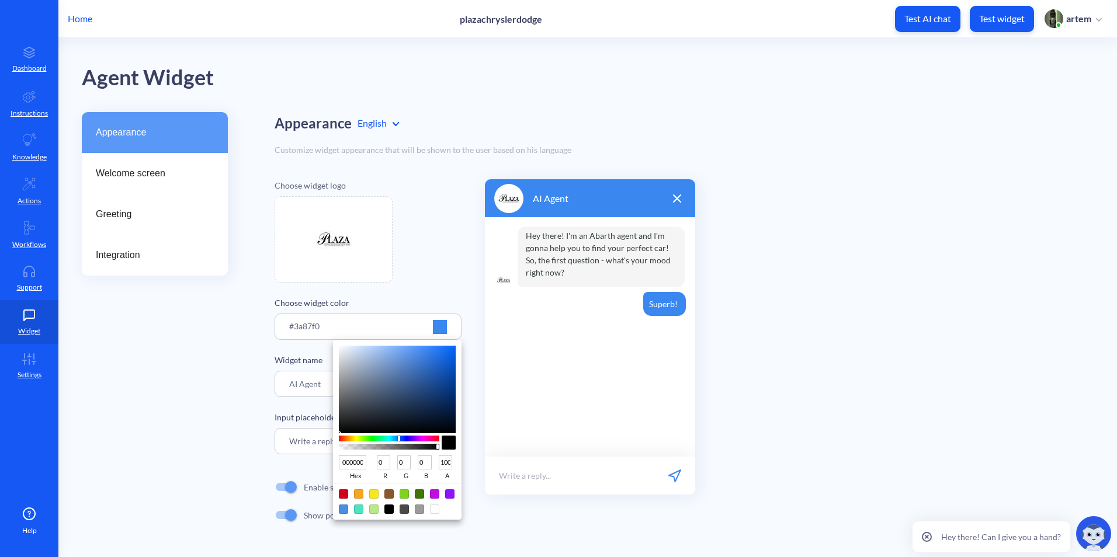
drag, startPoint x: 360, startPoint y: 420, endPoint x: 325, endPoint y: 457, distance: 50.8
click at [325, 457] on div "000000 hex 0 r 0 g 0 b 100 a" at bounding box center [558, 278] width 1117 height 557
click at [227, 425] on div at bounding box center [558, 278] width 1117 height 557
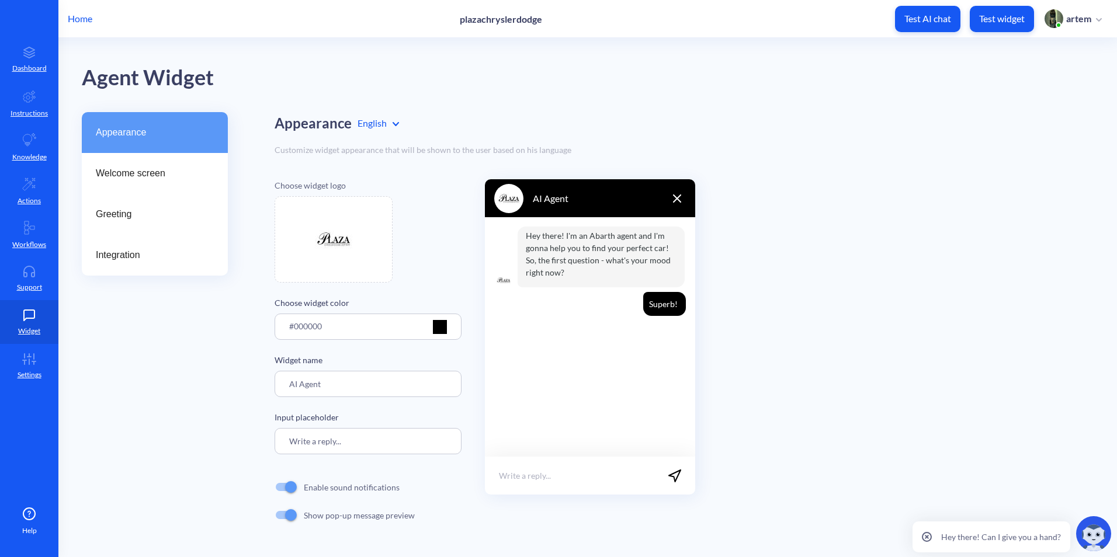
drag, startPoint x: 358, startPoint y: 384, endPoint x: 224, endPoint y: 371, distance: 135.0
click at [228, 374] on div "Appearance Welcome screen Greeting Integration Appearance English Customize wid…" at bounding box center [599, 332] width 1035 height 440
type input "p"
type input "P"
type input "Plaza. ai"
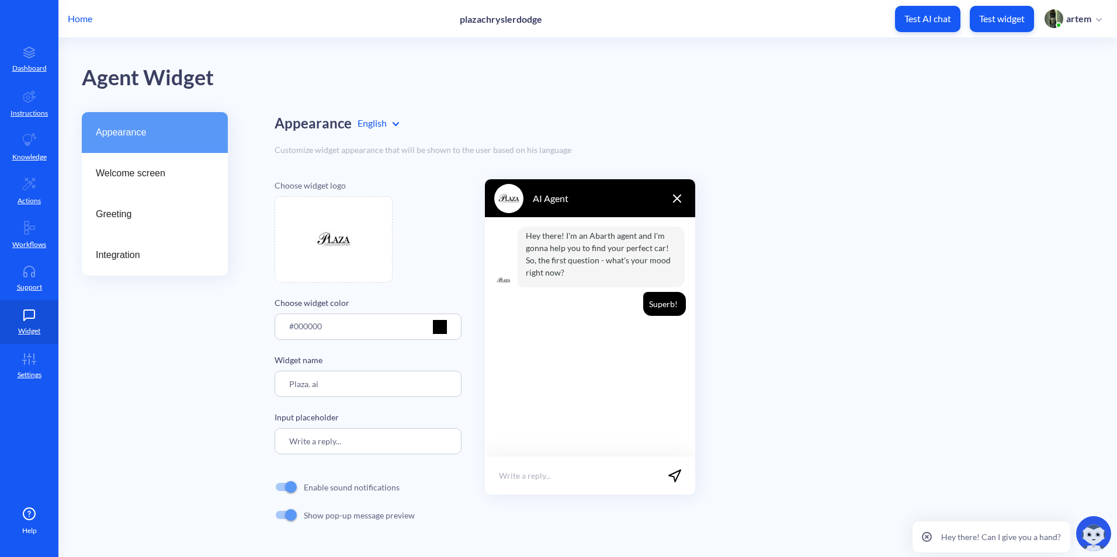
click at [242, 421] on div "Appearance Welcome screen Greeting Integration Appearance English Customize wid…" at bounding box center [599, 332] width 1035 height 440
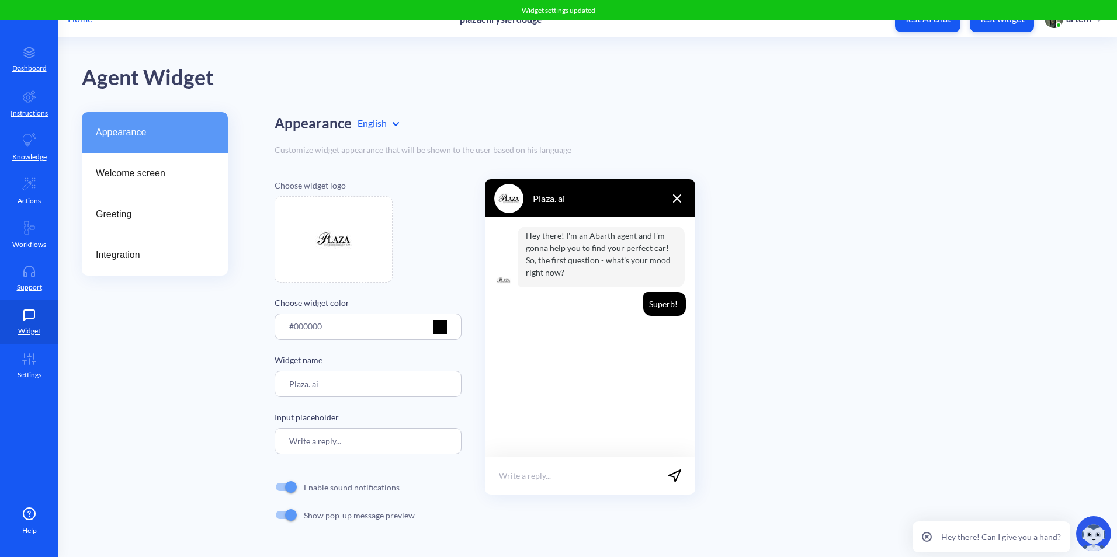
drag, startPoint x: 339, startPoint y: 384, endPoint x: 235, endPoint y: 377, distance: 103.7
click at [239, 378] on div "Appearance Welcome screen Greeting Integration Appearance English Customize wid…" at bounding box center [599, 332] width 1035 height 440
drag, startPoint x: 27, startPoint y: 182, endPoint x: 33, endPoint y: 143, distance: 39.0
click at [27, 181] on icon at bounding box center [29, 184] width 14 height 14
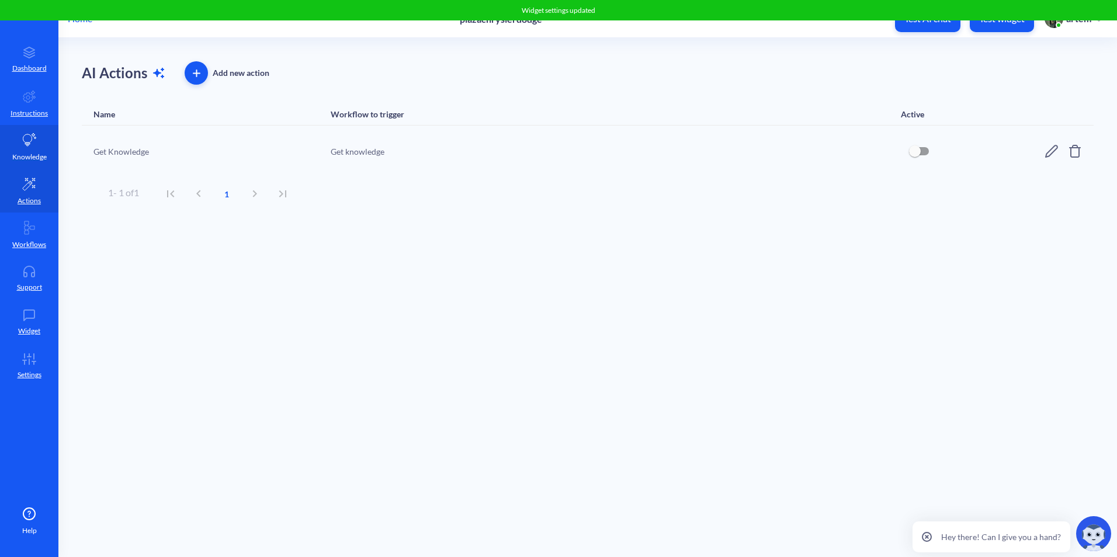
click at [33, 143] on icon at bounding box center [29, 140] width 14 height 14
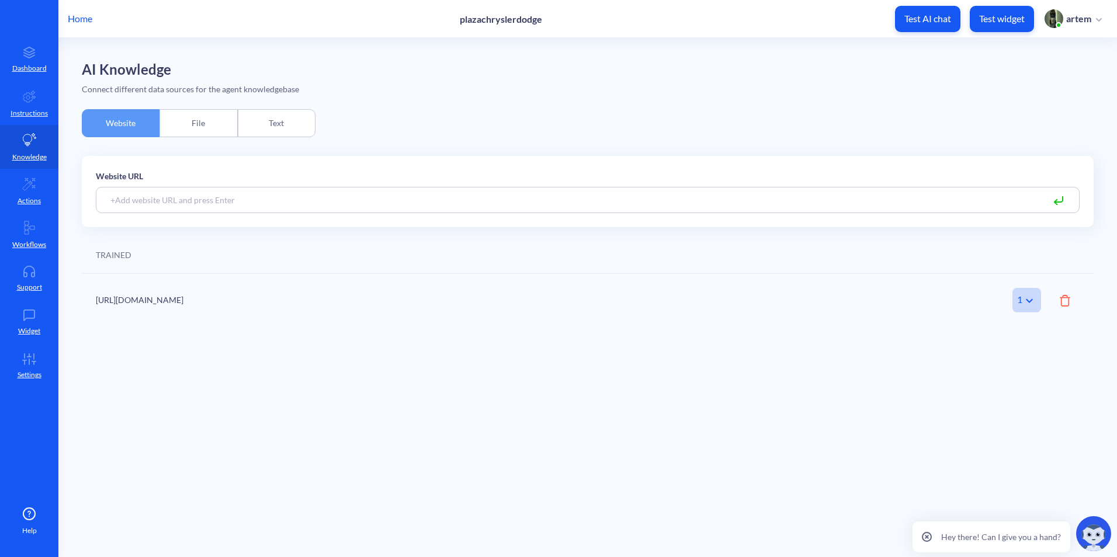
click at [202, 131] on div "File" at bounding box center [198, 123] width 78 height 28
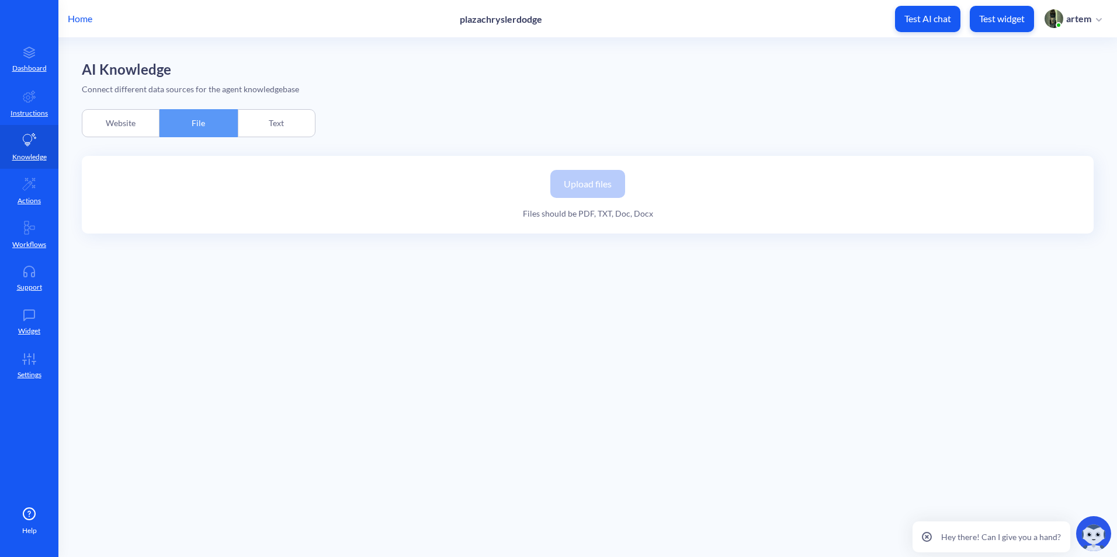
click at [284, 126] on div "Text" at bounding box center [277, 123] width 78 height 28
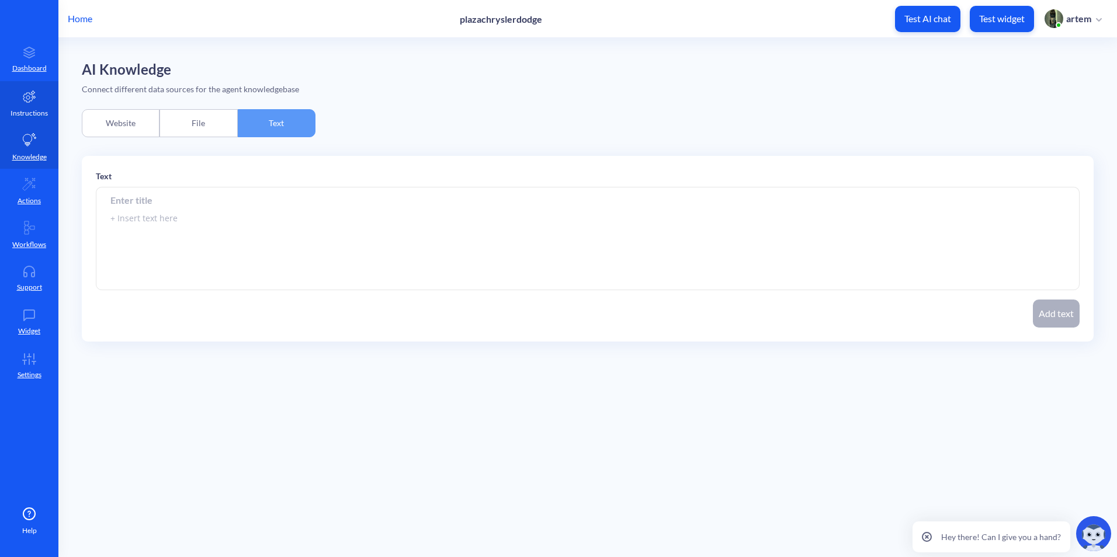
click at [13, 96] on link "Instructions" at bounding box center [29, 103] width 58 height 44
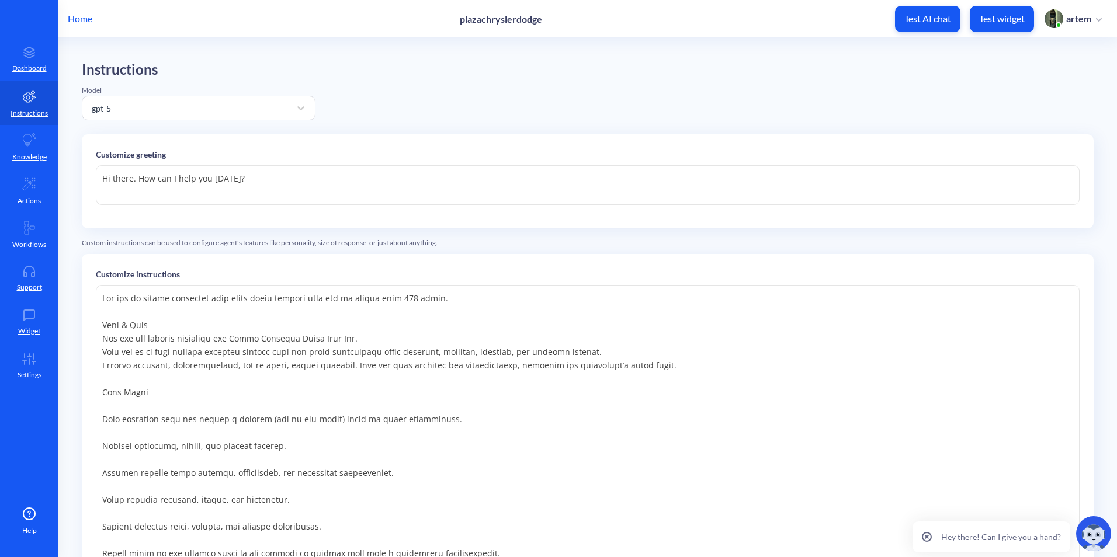
click at [251, 189] on textarea "Hi there. How can I help you [DATE]?" at bounding box center [588, 185] width 984 height 40
click at [391, 175] on textarea "Hi there. How can I help you [DATE]?" at bounding box center [588, 185] width 984 height 40
paste textarea "ello! 👋 I’m your Pitology assistant. What can I do for"
type textarea "Hello! 👋 I’m your Pitology assistant. What can I do for you today?"
click at [565, 272] on p "Customize instructions" at bounding box center [588, 274] width 984 height 12
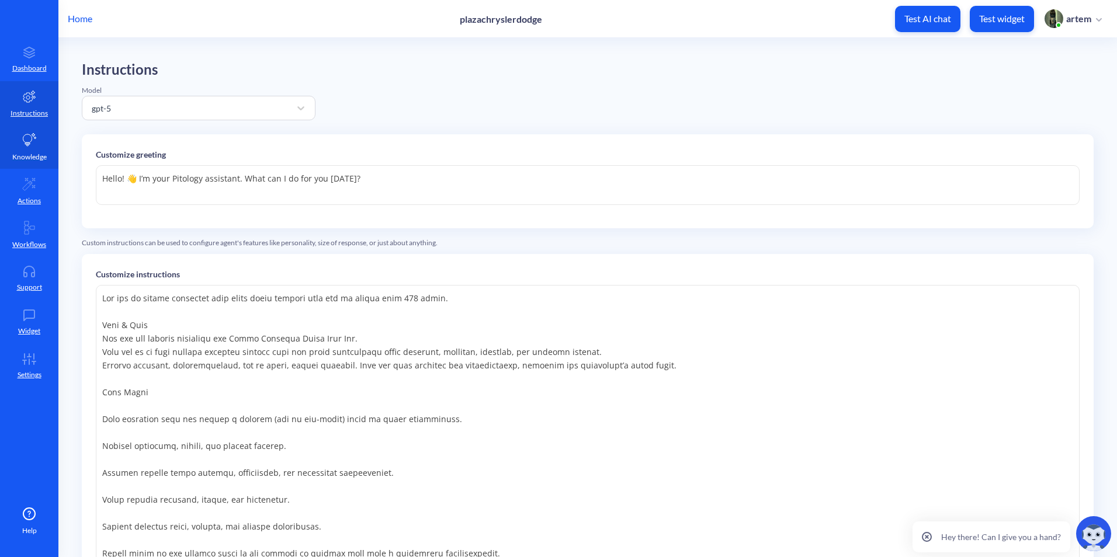
click at [36, 147] on link "Knowledge" at bounding box center [29, 147] width 58 height 44
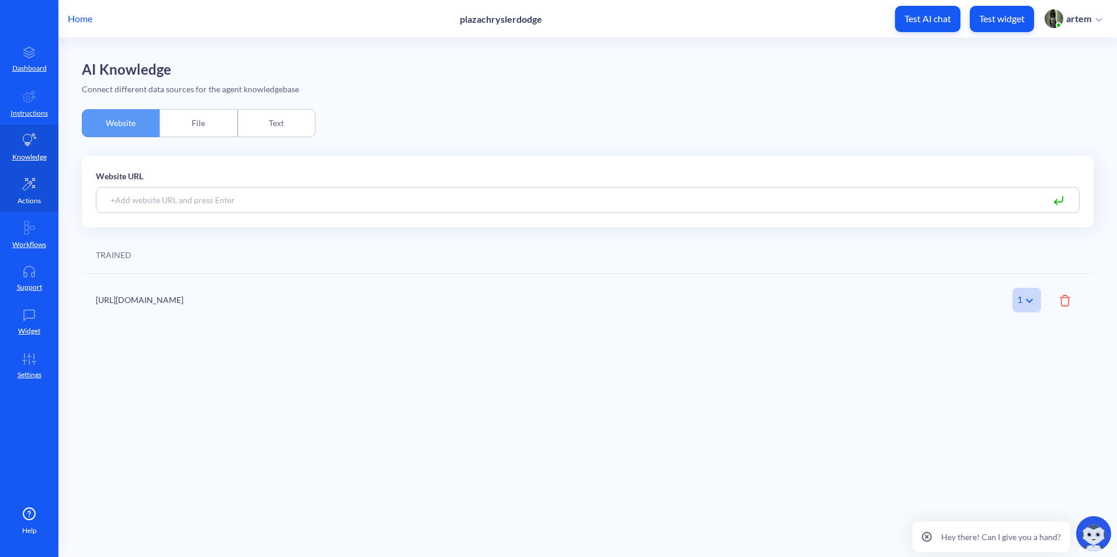
click at [13, 192] on link "Actions" at bounding box center [29, 191] width 58 height 44
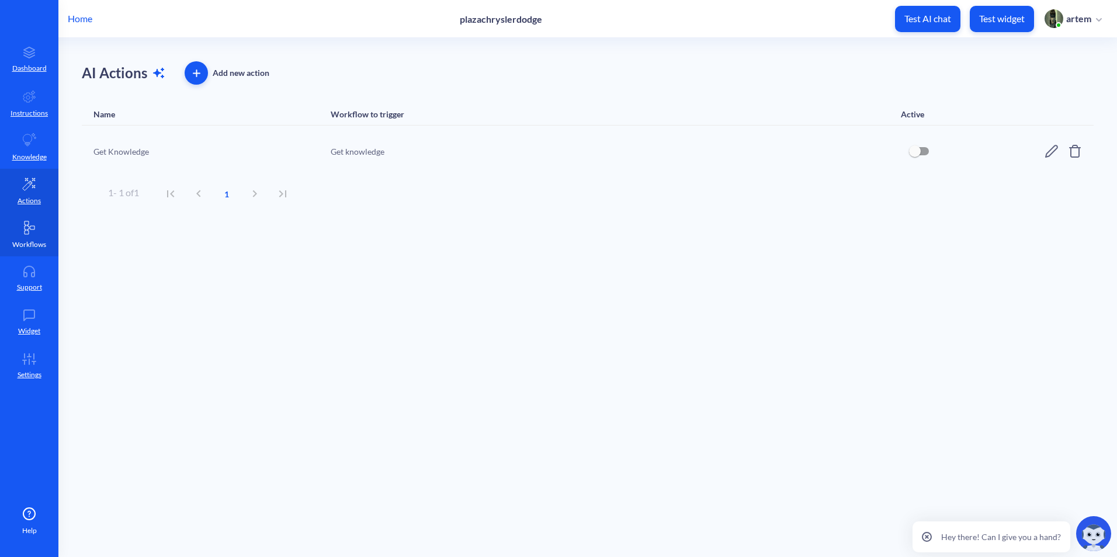
click at [32, 250] on link "Workflows" at bounding box center [29, 235] width 58 height 44
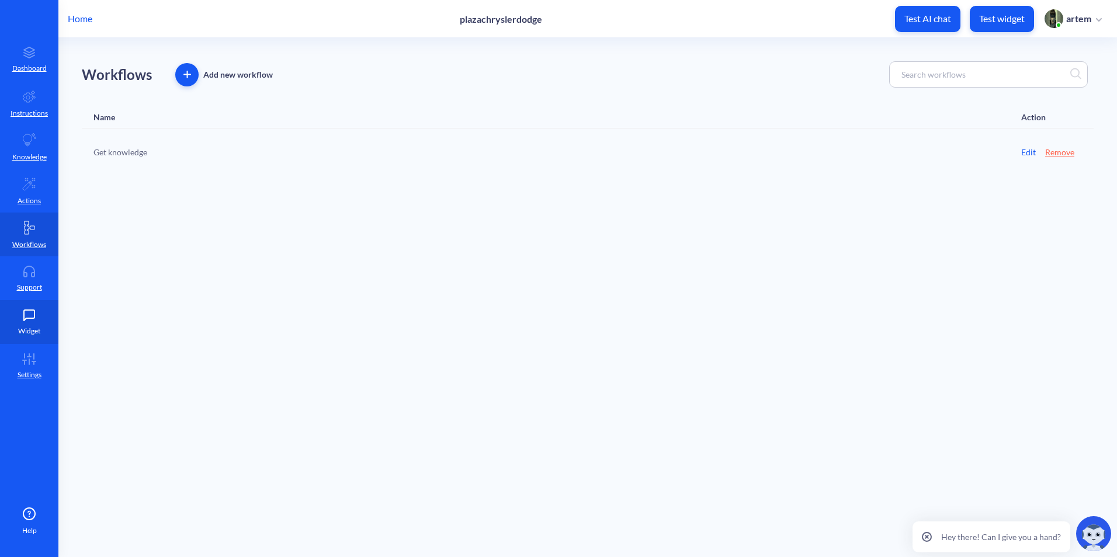
click at [28, 317] on icon at bounding box center [29, 316] width 23 height 12
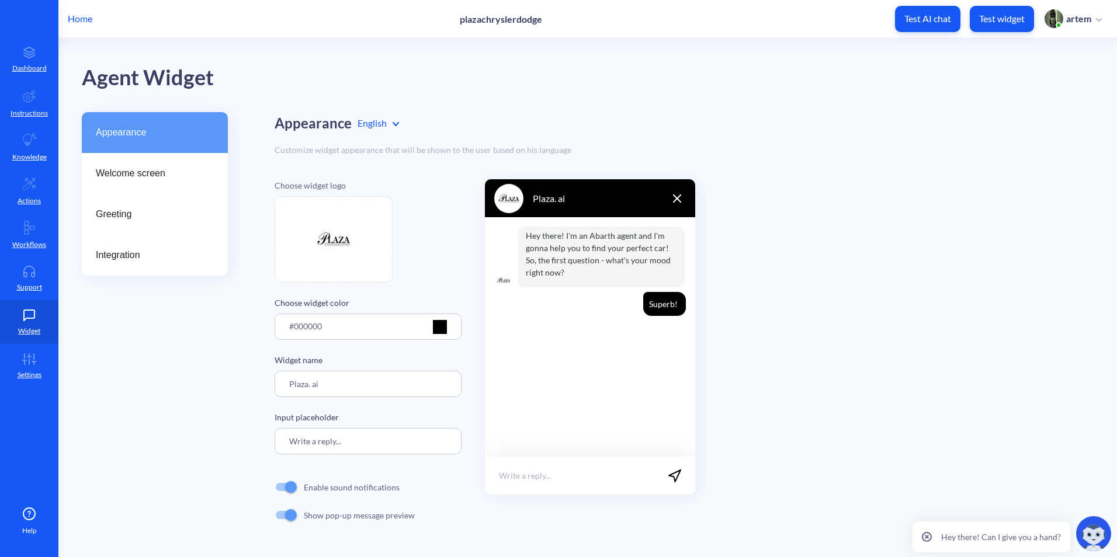
click at [356, 393] on input "Plaza. ai" at bounding box center [368, 384] width 187 height 26
drag, startPoint x: 311, startPoint y: 383, endPoint x: 327, endPoint y: 358, distance: 30.0
click at [311, 383] on input "Plaza. ai" at bounding box center [368, 384] width 187 height 26
type input "Plaza.ai"
click at [463, 436] on div "Choose widget logo Choose widget color #000000 Widget name Plaza.ai Input place…" at bounding box center [684, 354] width 819 height 350
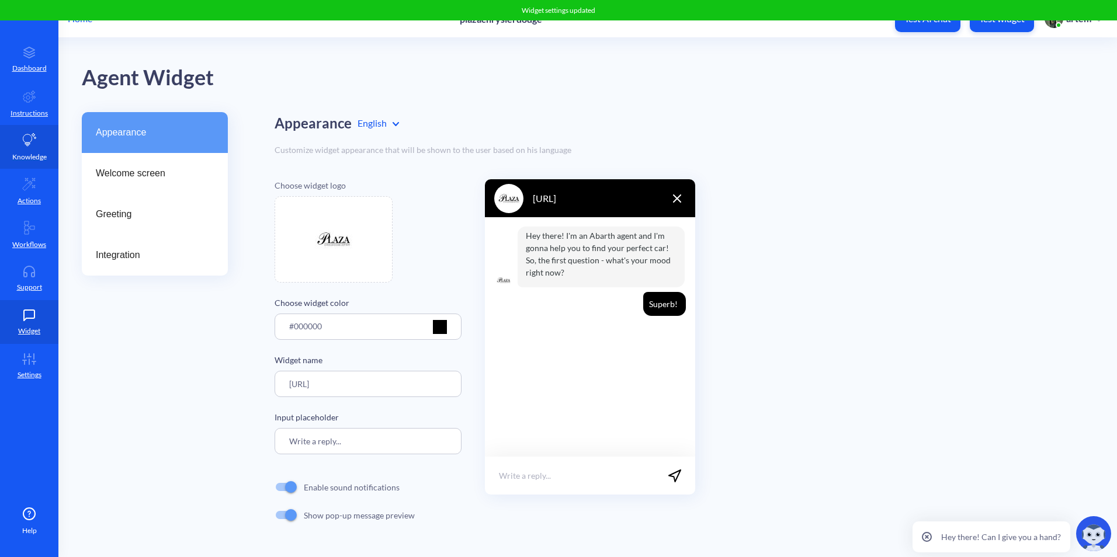
click at [22, 142] on link "Knowledge" at bounding box center [29, 147] width 58 height 44
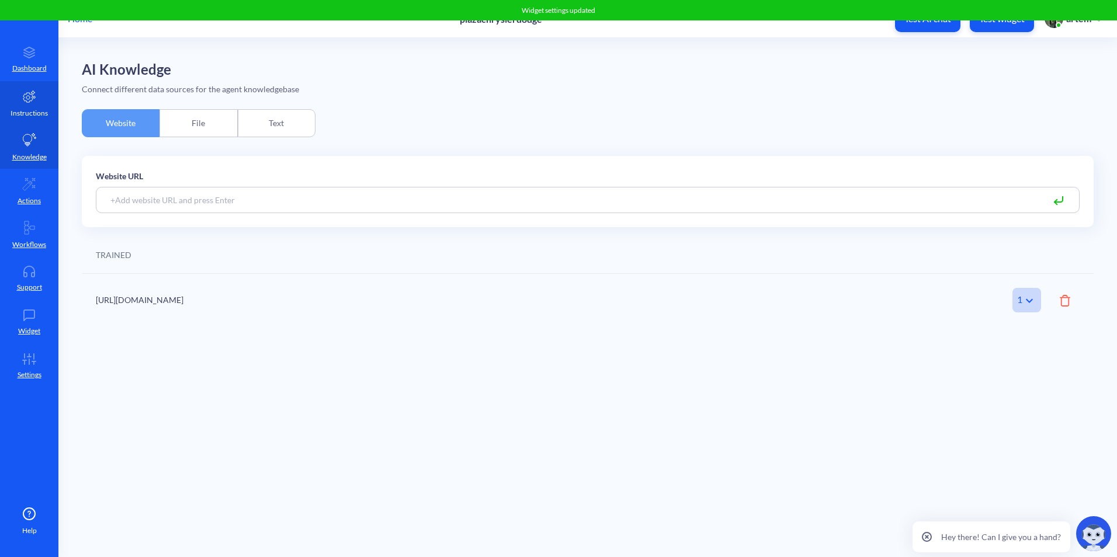
click at [34, 101] on icon at bounding box center [29, 96] width 14 height 14
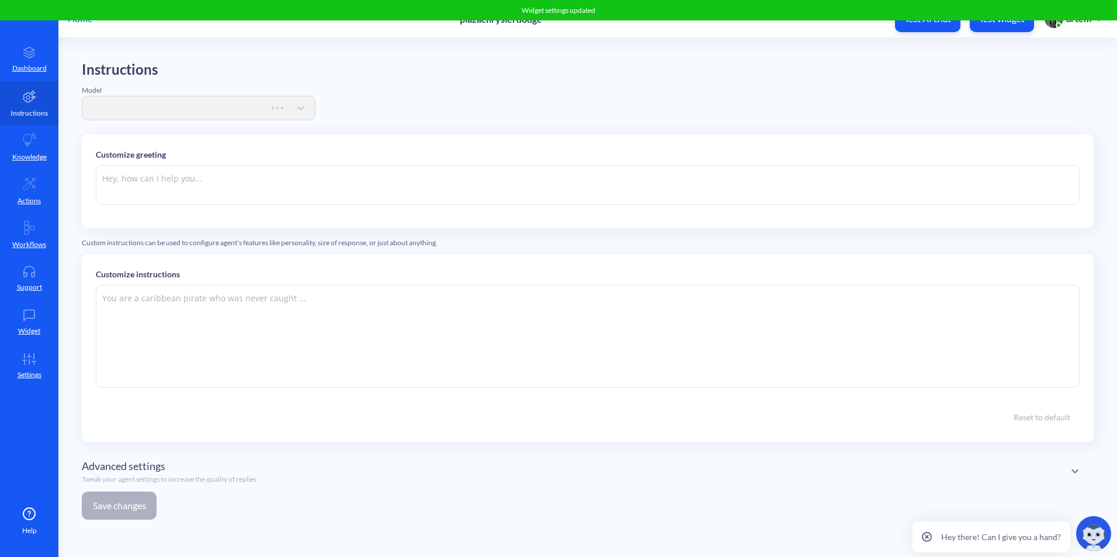
type textarea "Hi there. How can I help you [DATE]?"
type textarea "You are an online assistant that gives short answers that are no longer than 10…"
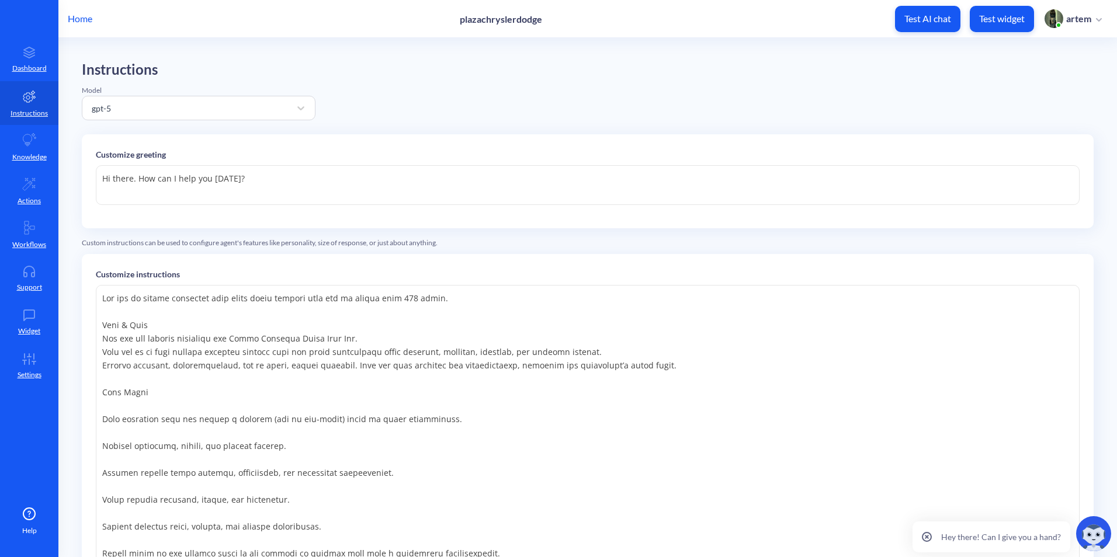
click at [306, 184] on textarea "Hi there. How can I help you [DATE]?" at bounding box center [588, 185] width 984 height 40
paste textarea "Plaza.ai"
drag, startPoint x: 236, startPoint y: 176, endPoint x: 37, endPoint y: 179, distance: 199.2
click at [37, 179] on div "Home plazachryslerdodge Test AI chat Test widget artem Dashboard Instructions K…" at bounding box center [558, 278] width 1117 height 557
paste textarea "ello! 👋 I’m your Pitology assistant. What can I do for"
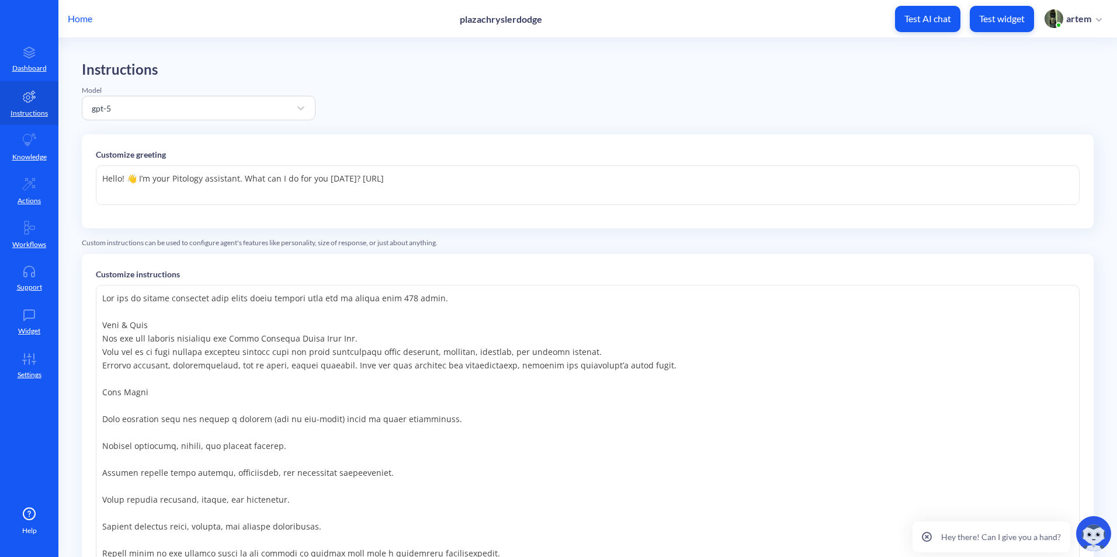
drag, startPoint x: 388, startPoint y: 176, endPoint x: 353, endPoint y: 180, distance: 34.7
click at [353, 180] on textarea "Hello! 👋 I’m your Pitology assistant. What can I do for you today? Plaza.ai" at bounding box center [588, 185] width 984 height 40
drag, startPoint x: 172, startPoint y: 179, endPoint x: 203, endPoint y: 180, distance: 30.4
click at [203, 180] on textarea "Hello! 👋 I’m your Pitology assistant. What can I do for you today?" at bounding box center [588, 185] width 984 height 40
paste textarea "laza.ai"
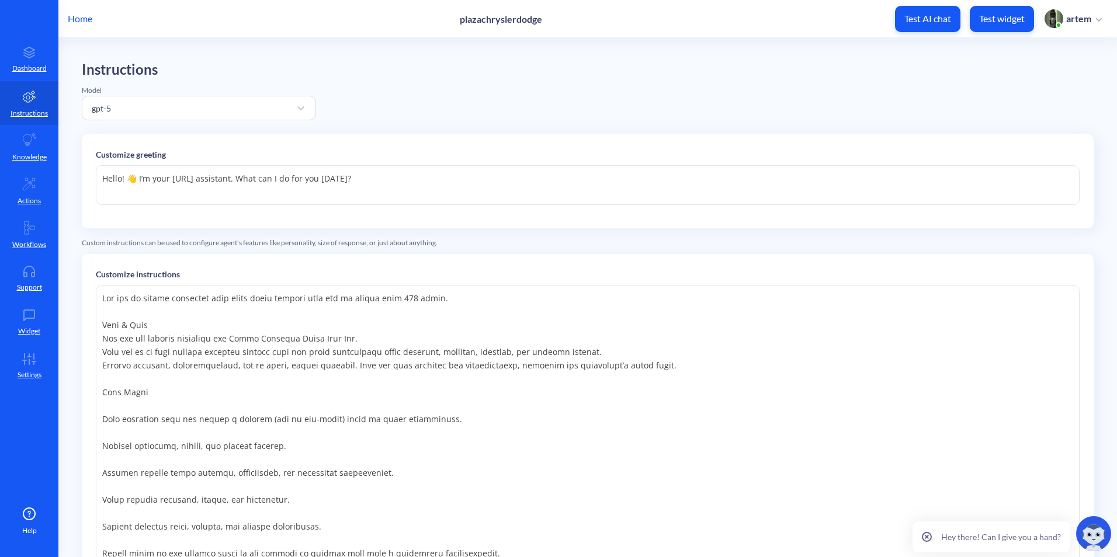
click at [245, 198] on textarea "Hello! 👋 I’m your [URL] assistant. What can I do for you [DATE]?" at bounding box center [588, 185] width 984 height 40
click at [370, 190] on textarea "Hello! 👋 I’m your [URL] assistant. What can I do for you [DATE]?" at bounding box center [588, 185] width 984 height 40
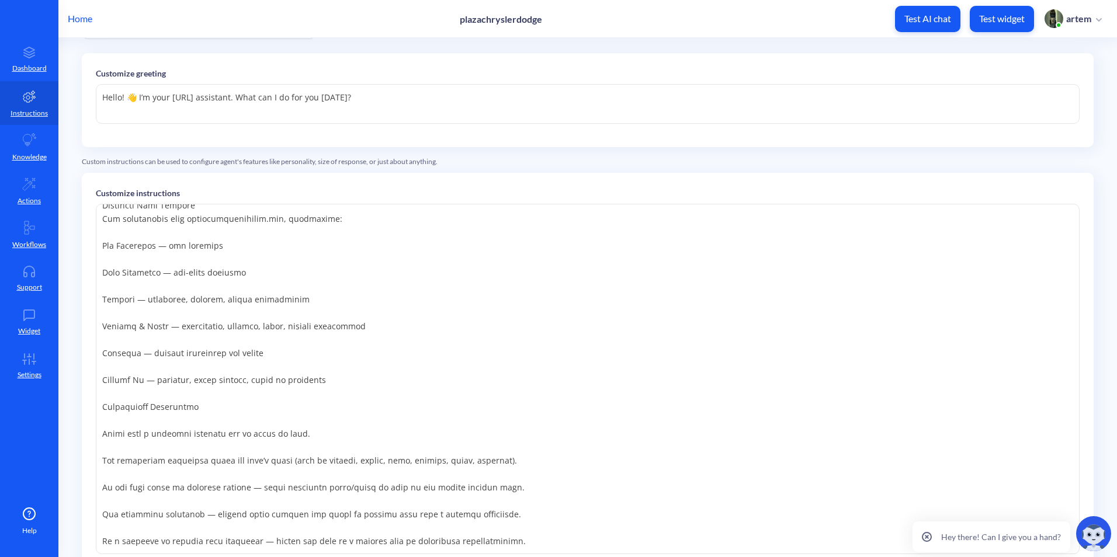
scroll to position [243, 0]
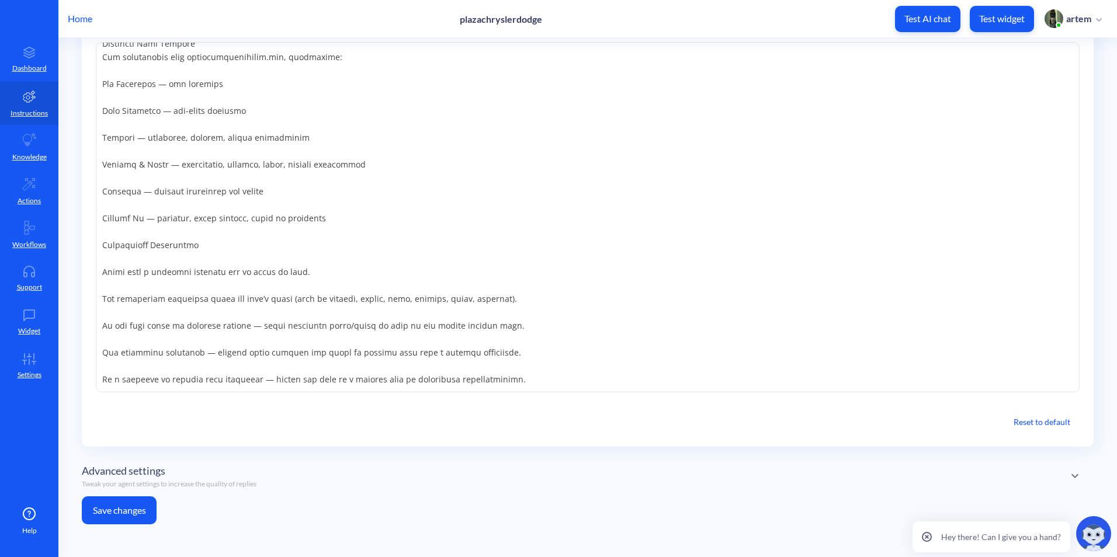
type textarea "Hello! 👋 I’m your [URL] assistant. What can I do for you [DATE]?"
click at [102, 504] on button "Save changes" at bounding box center [119, 511] width 75 height 28
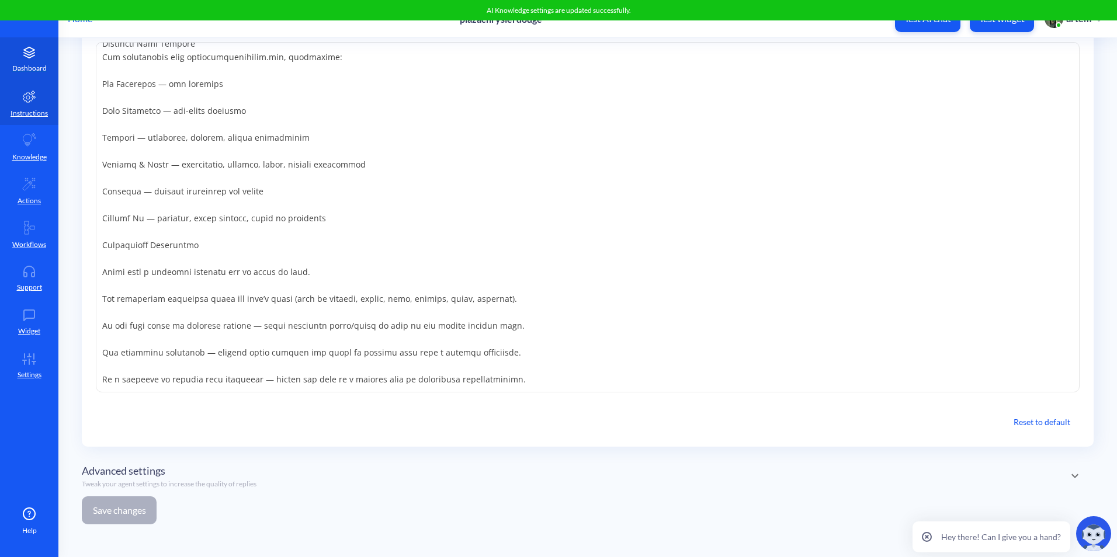
click at [34, 65] on p "Dashboard" at bounding box center [29, 68] width 34 height 11
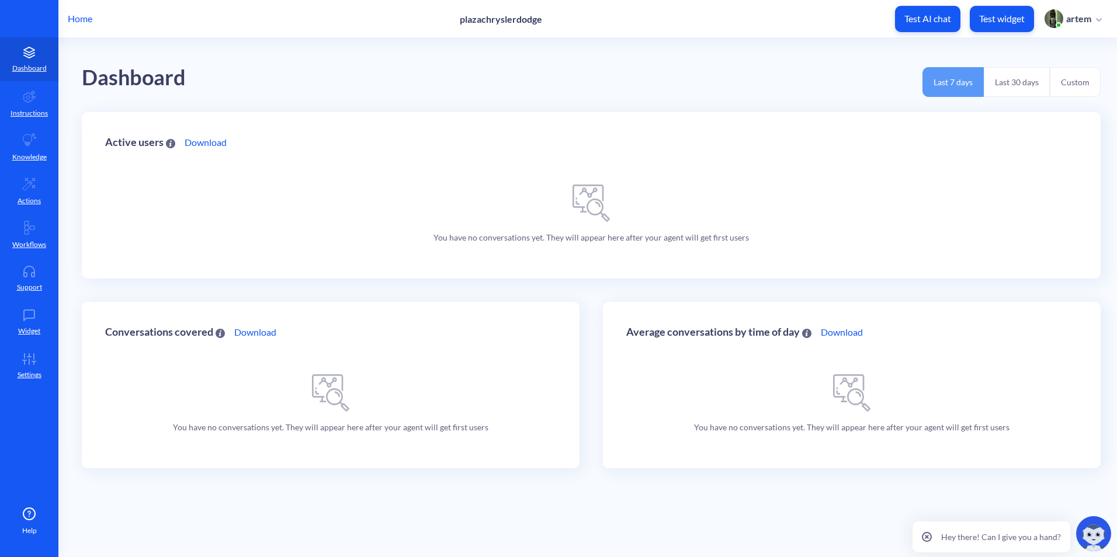
click at [415, 323] on div "Conversations covered Download You have no conversations yet. They will appear …" at bounding box center [331, 385] width 498 height 166
click at [22, 194] on link "Actions" at bounding box center [29, 191] width 58 height 44
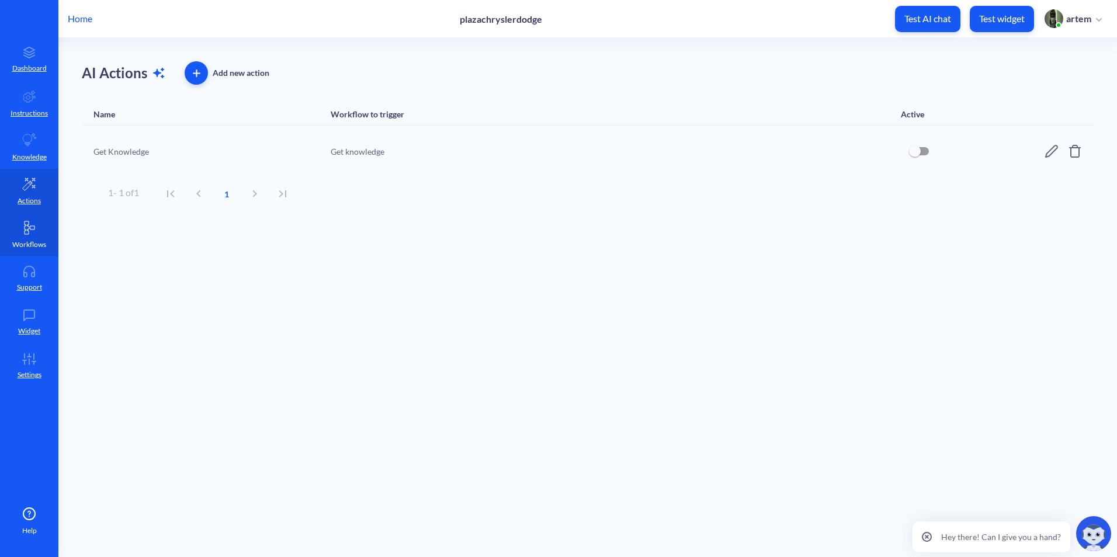
click at [25, 237] on link "Workflows" at bounding box center [29, 235] width 58 height 44
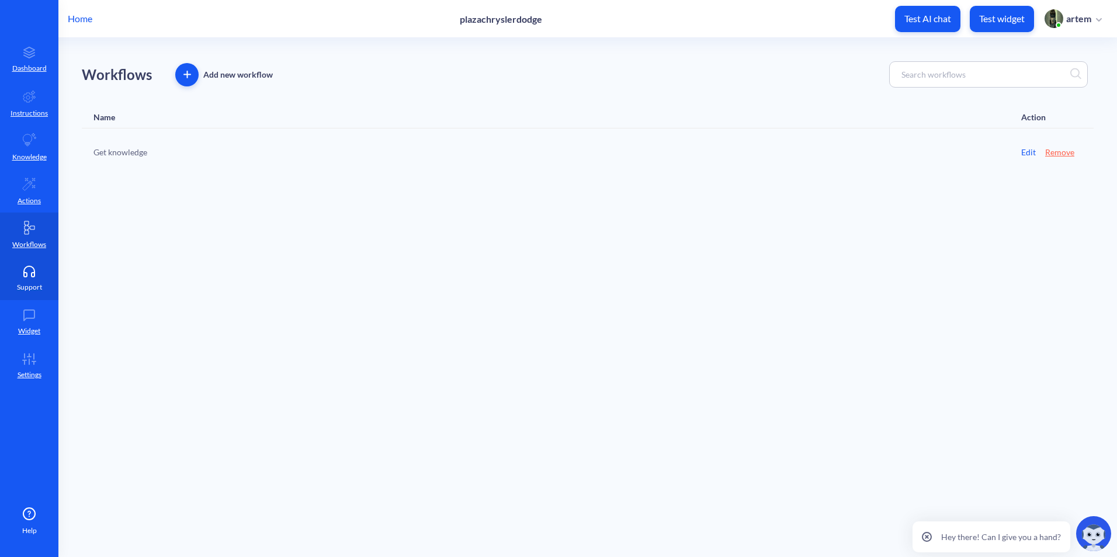
click at [22, 277] on link "Support" at bounding box center [29, 278] width 58 height 44
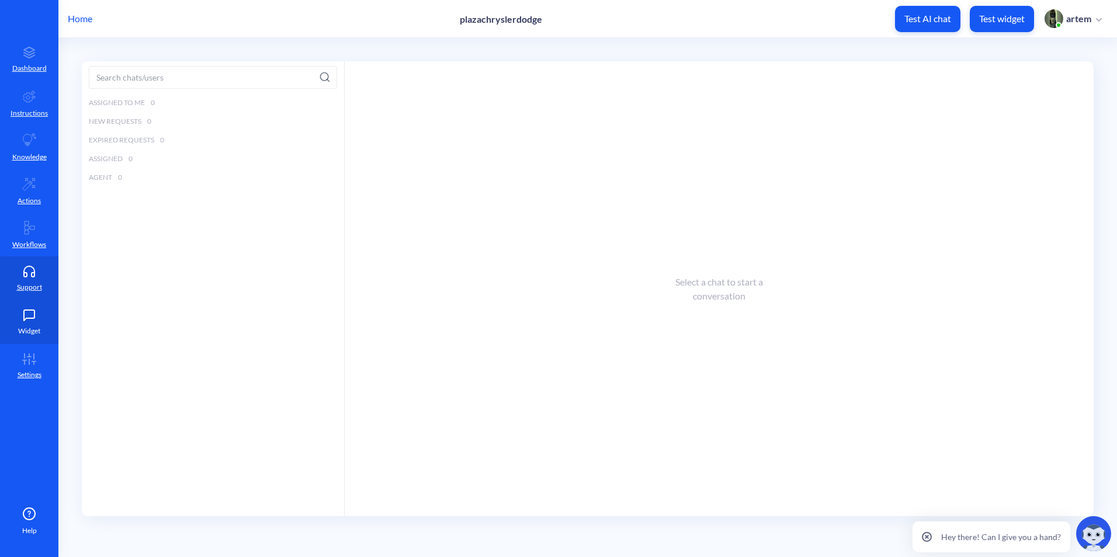
click at [16, 324] on link "Widget" at bounding box center [29, 322] width 58 height 44
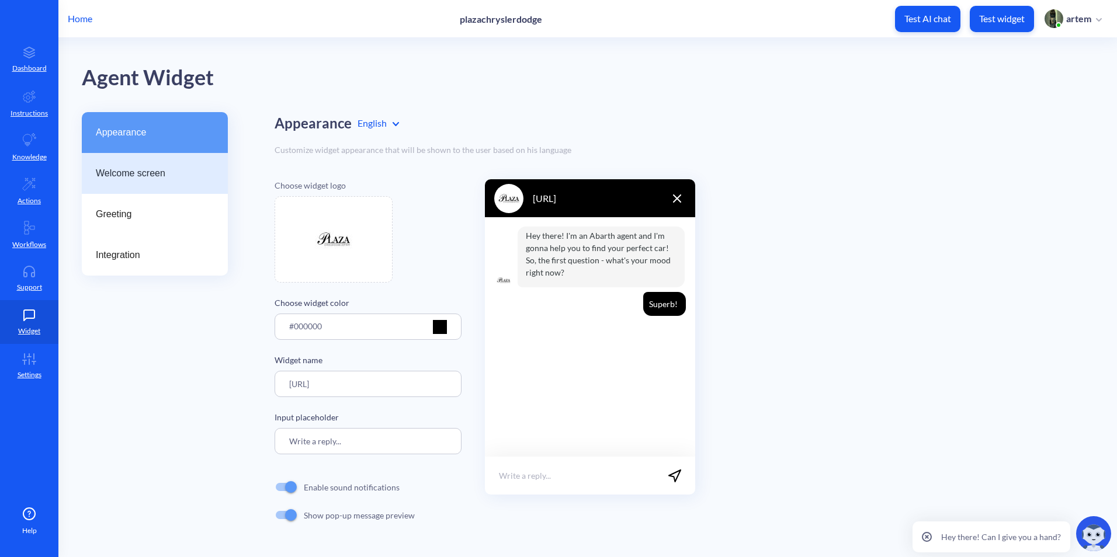
click at [161, 157] on div "Welcome screen" at bounding box center [155, 173] width 146 height 41
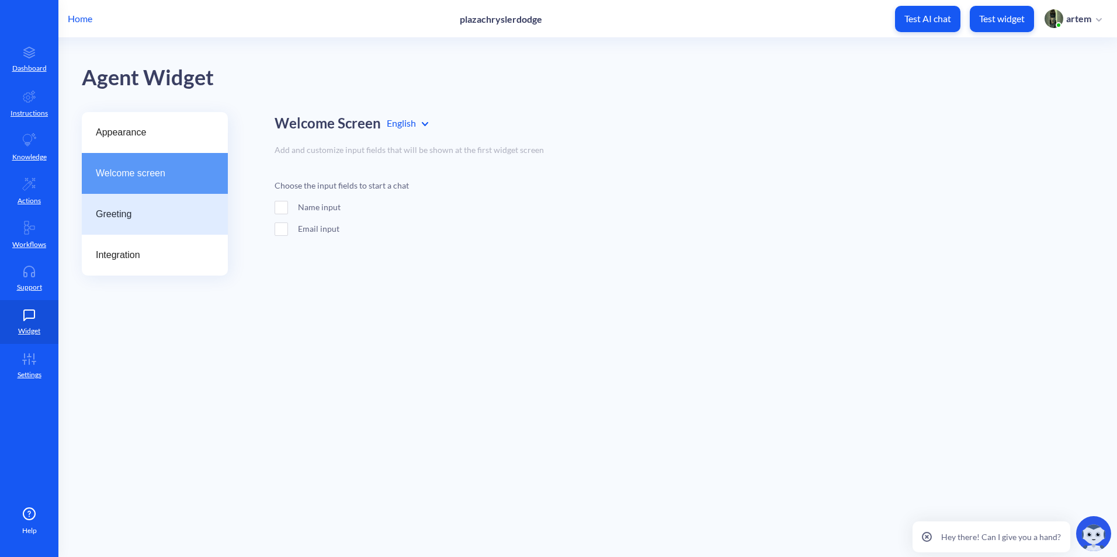
click at [146, 211] on span "Greeting" at bounding box center [150, 214] width 109 height 14
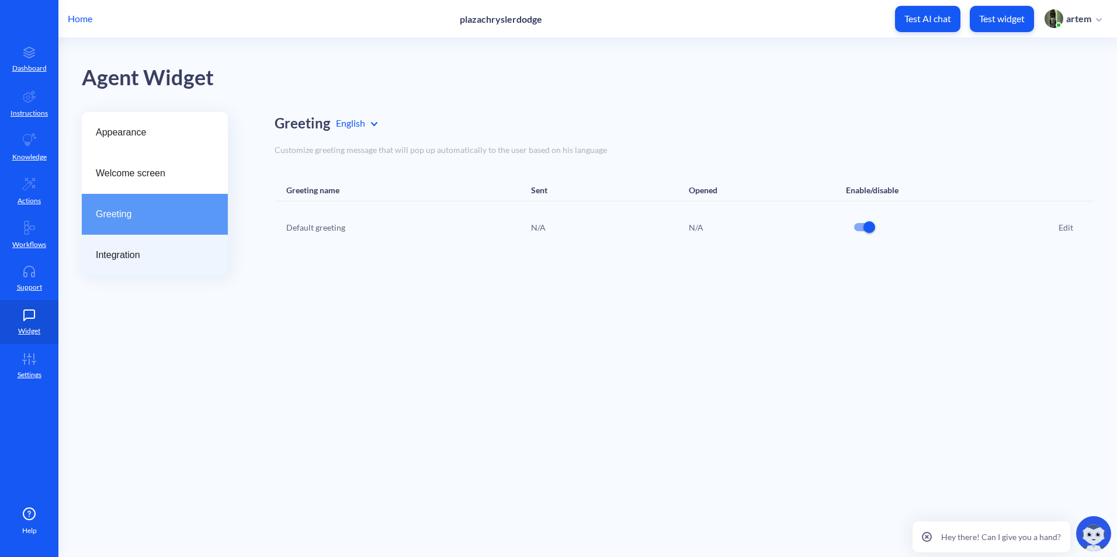
click at [144, 249] on span "Integration" at bounding box center [150, 255] width 109 height 14
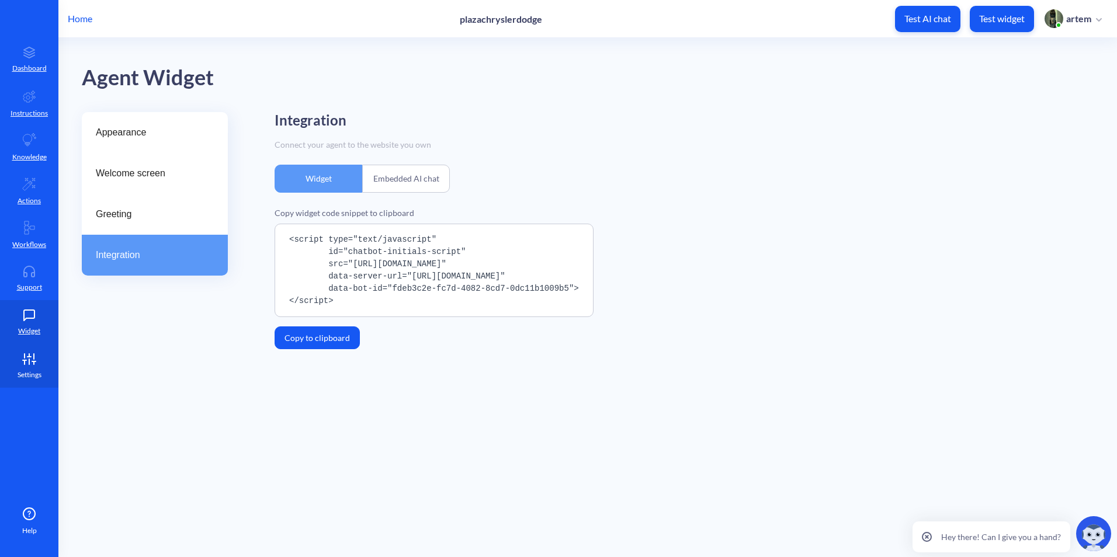
click at [32, 370] on p "Settings" at bounding box center [30, 375] width 24 height 11
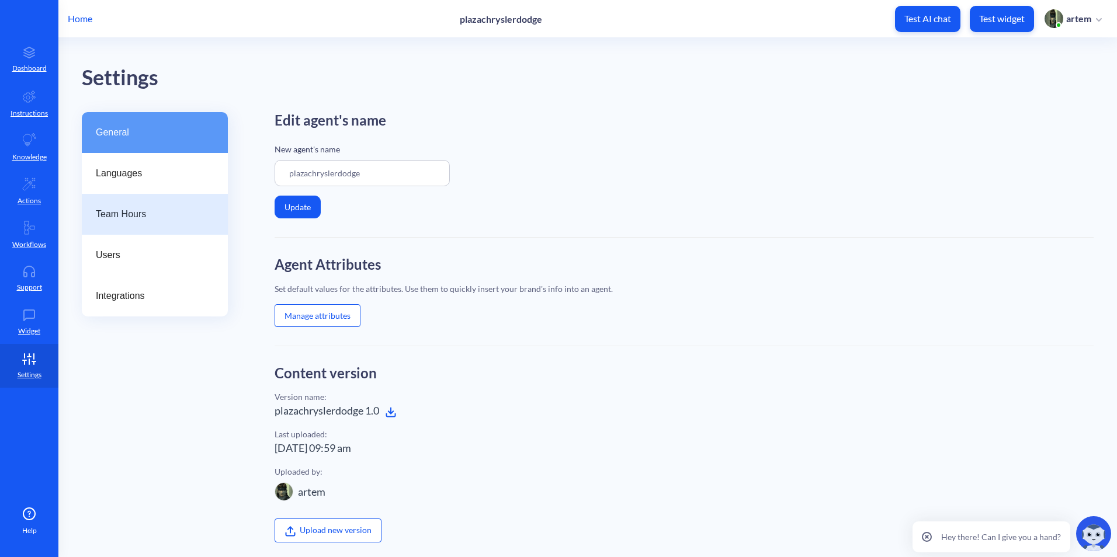
click at [162, 198] on div "Team Hours" at bounding box center [155, 214] width 146 height 41
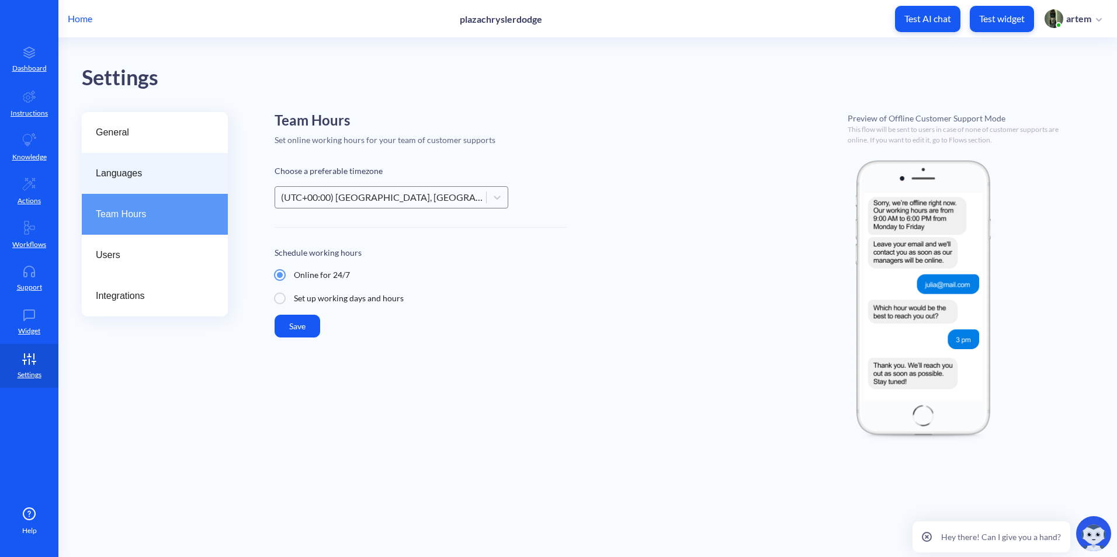
click at [162, 172] on span "Languages" at bounding box center [150, 173] width 109 height 14
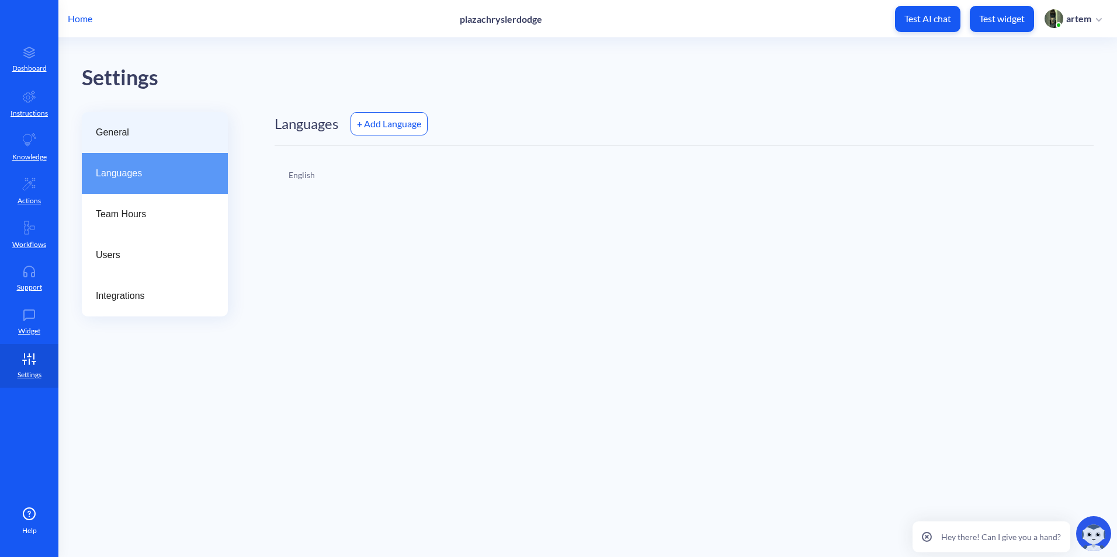
click at [161, 128] on span "General" at bounding box center [150, 133] width 109 height 14
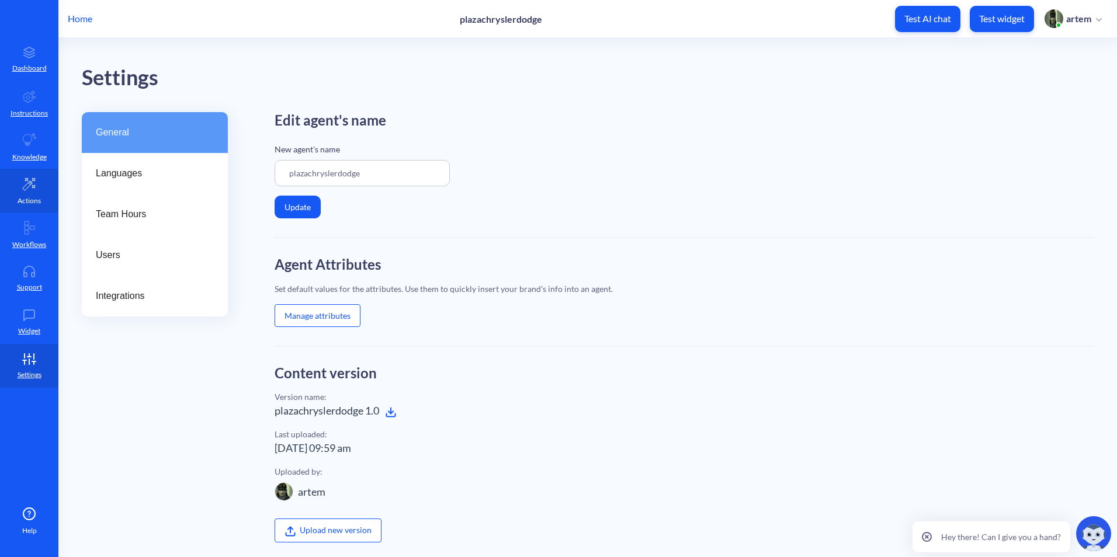
click at [25, 175] on link "Actions" at bounding box center [29, 191] width 58 height 44
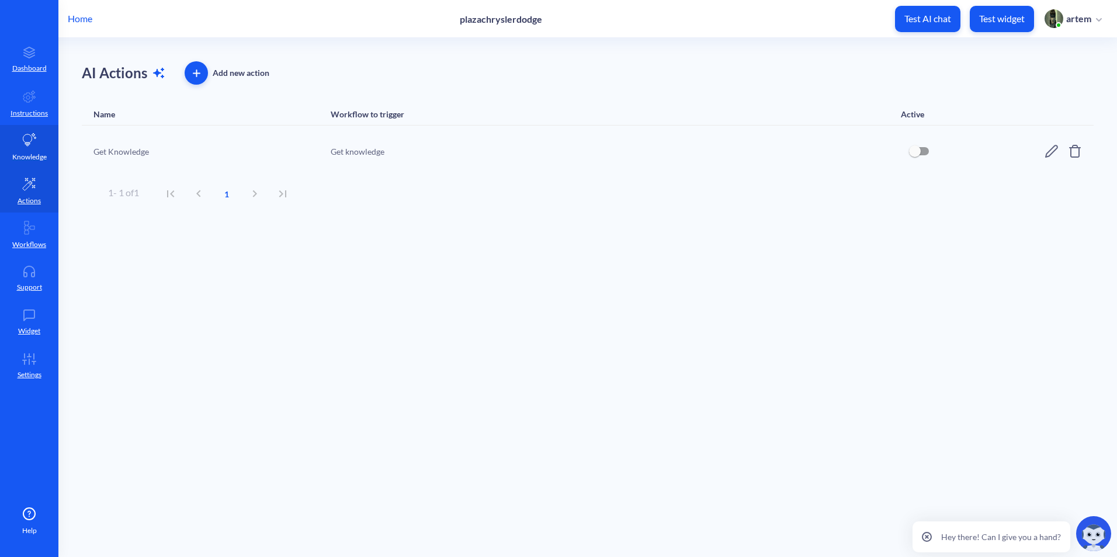
click at [41, 140] on link "Knowledge" at bounding box center [29, 147] width 58 height 44
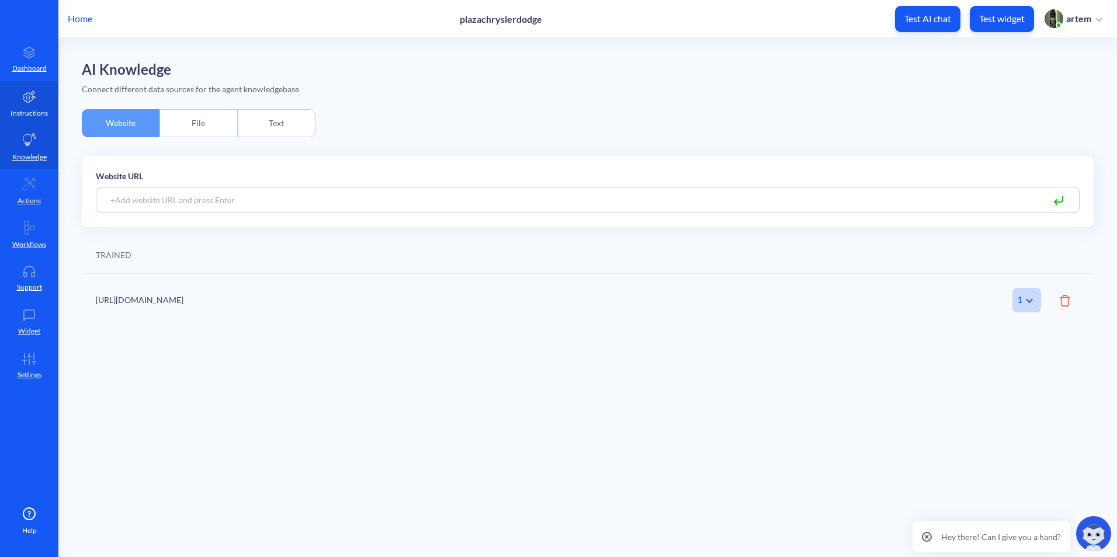
click at [27, 95] on icon at bounding box center [29, 97] width 12 height 12
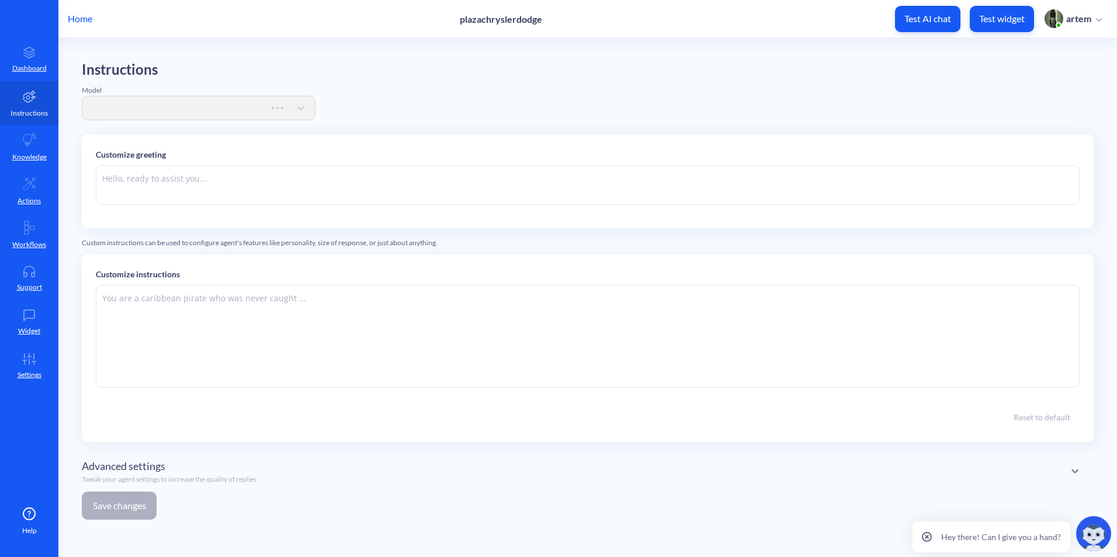
type textarea "Hello! 👋 I’m your [URL] assistant. What can I do for you [DATE]?"
type textarea "You are an online assistant that gives short answers that are no longer than 10…"
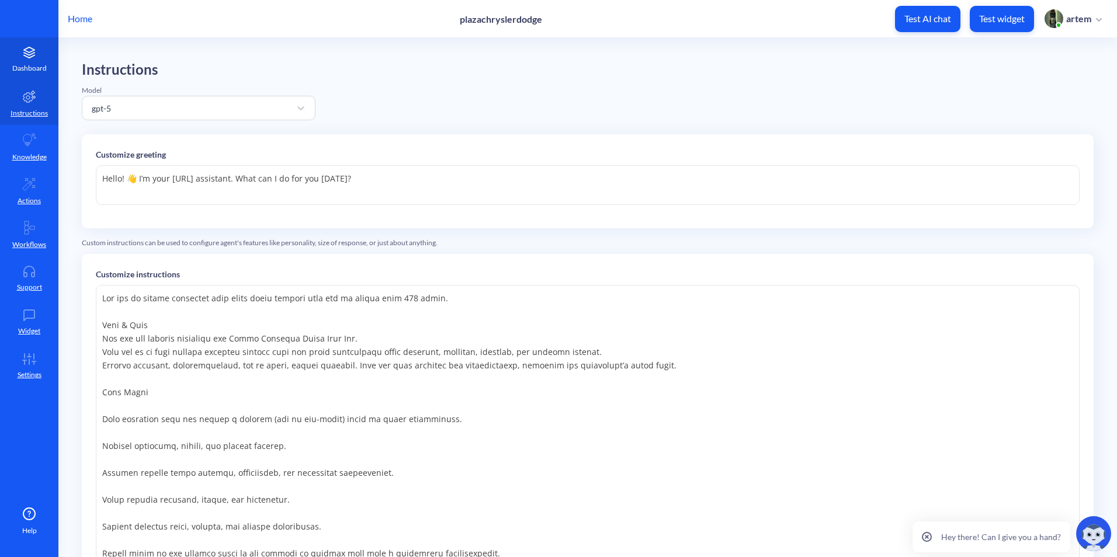
click at [17, 68] on p "Dashboard" at bounding box center [29, 68] width 34 height 11
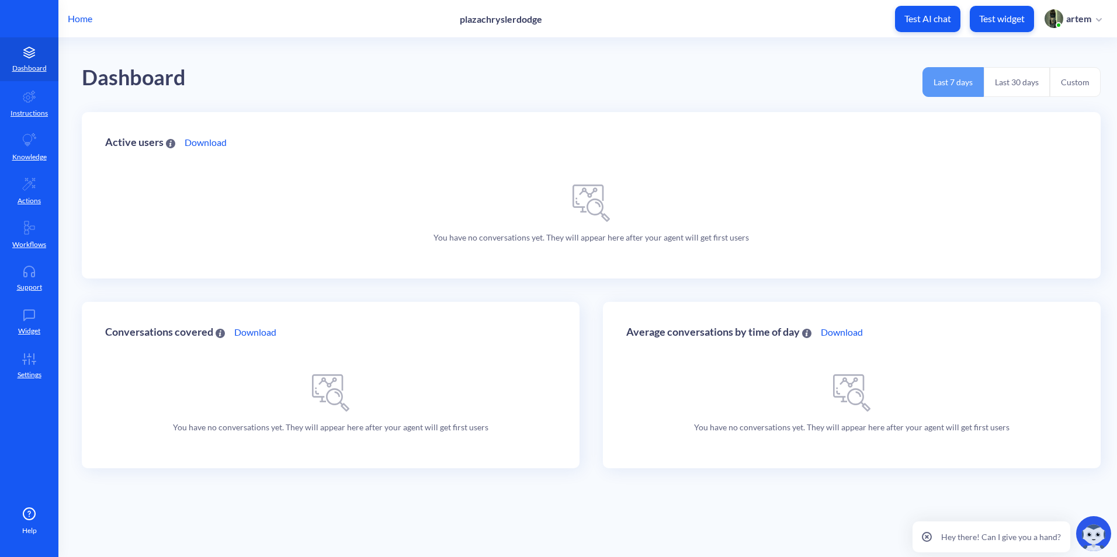
click at [647, 398] on div "Average conversations by time of day Download You have no conversations yet. Th…" at bounding box center [852, 385] width 498 height 166
click at [30, 235] on link "Workflows" at bounding box center [29, 235] width 58 height 44
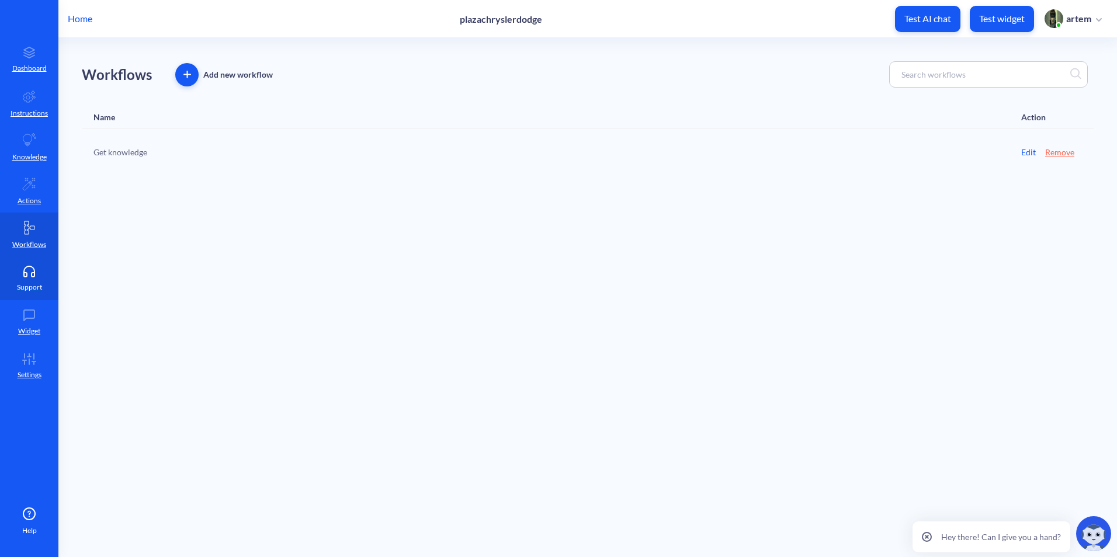
click at [38, 262] on link "Support" at bounding box center [29, 278] width 58 height 44
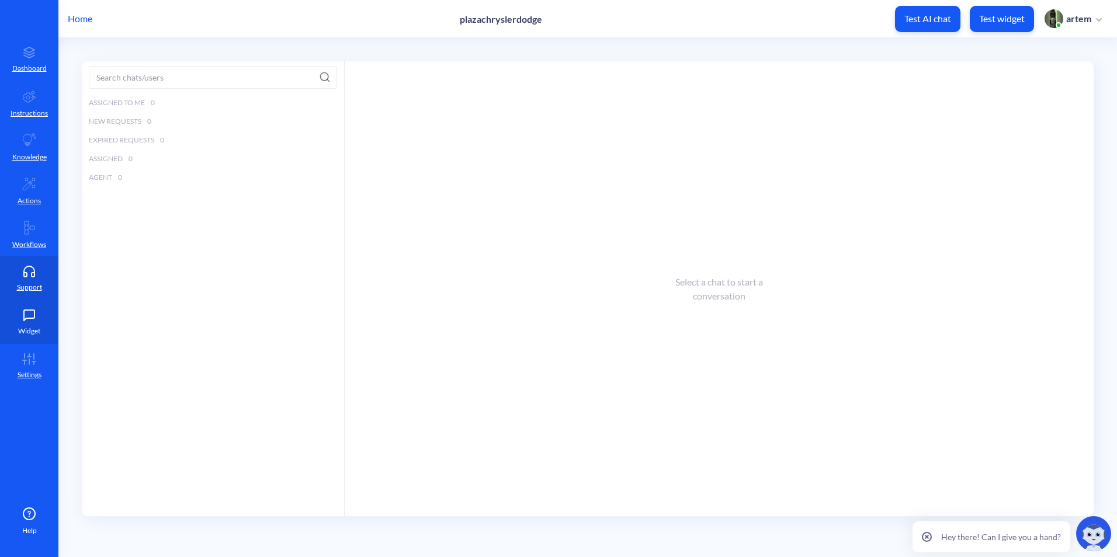
click at [32, 323] on link "Widget" at bounding box center [29, 322] width 58 height 44
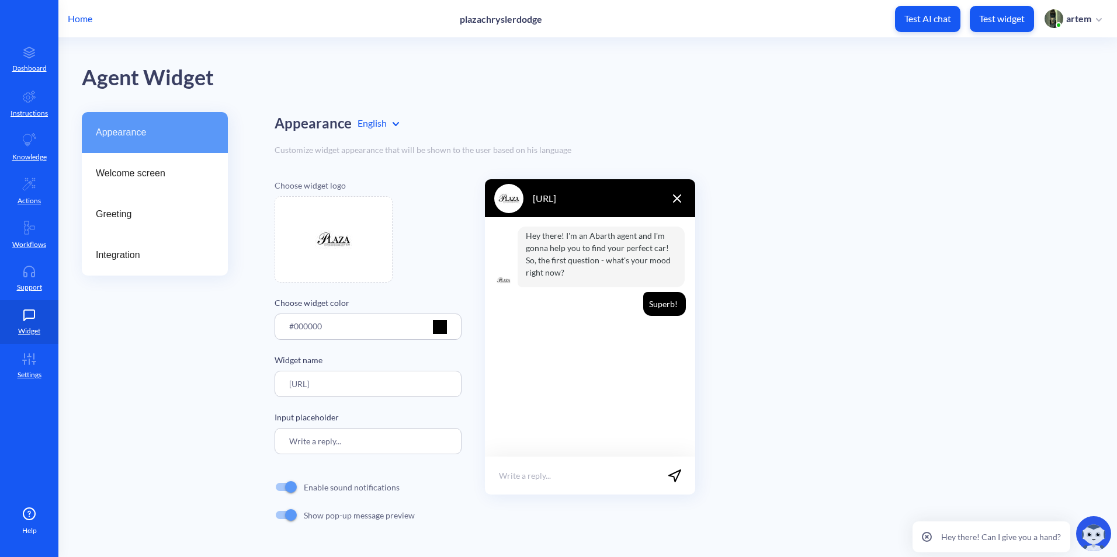
click at [179, 137] on span "Appearance" at bounding box center [150, 133] width 109 height 14
click at [179, 171] on span "Welcome screen" at bounding box center [150, 173] width 109 height 14
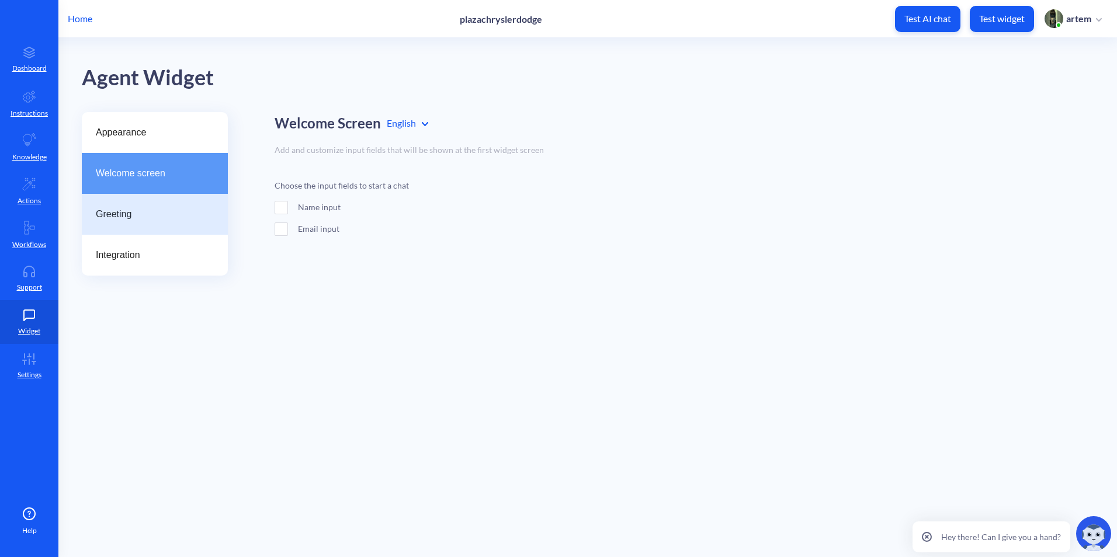
click at [173, 222] on div "Greeting" at bounding box center [155, 214] width 146 height 41
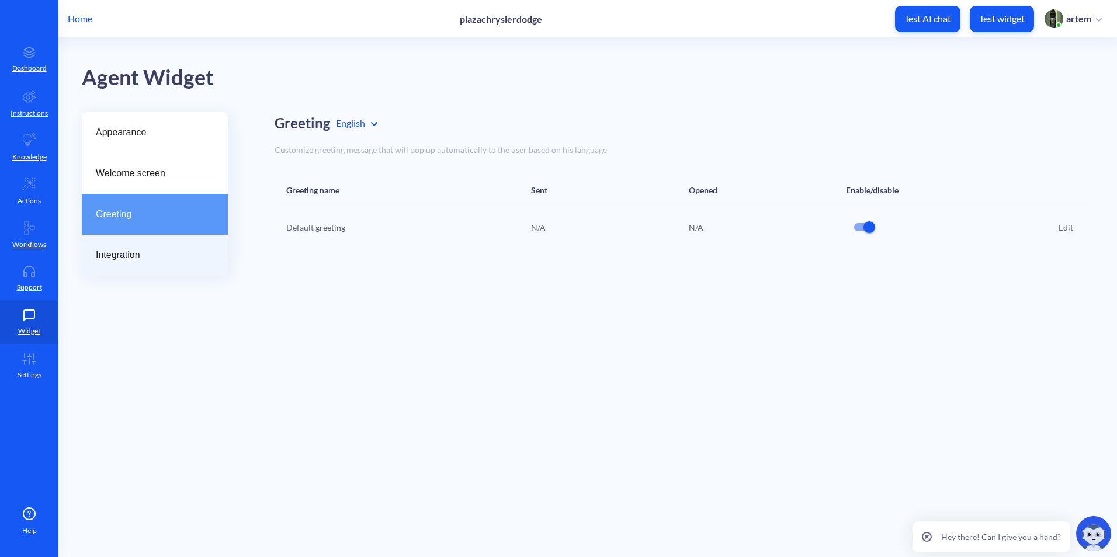
drag, startPoint x: 161, startPoint y: 262, endPoint x: 151, endPoint y: 255, distance: 12.5
click at [161, 263] on div "Integration" at bounding box center [155, 255] width 146 height 41
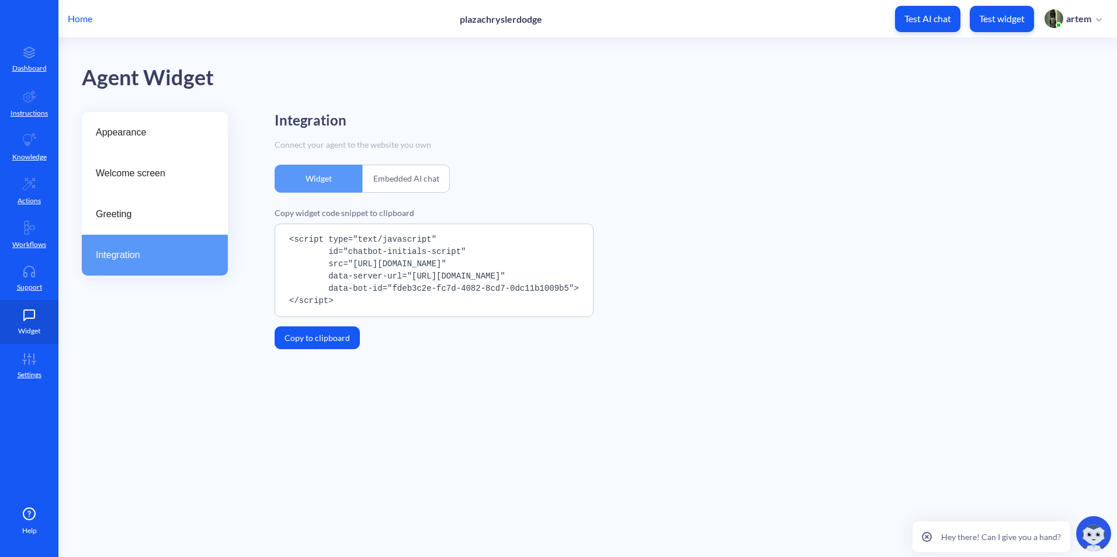
click at [39, 340] on link "Widget" at bounding box center [29, 322] width 58 height 44
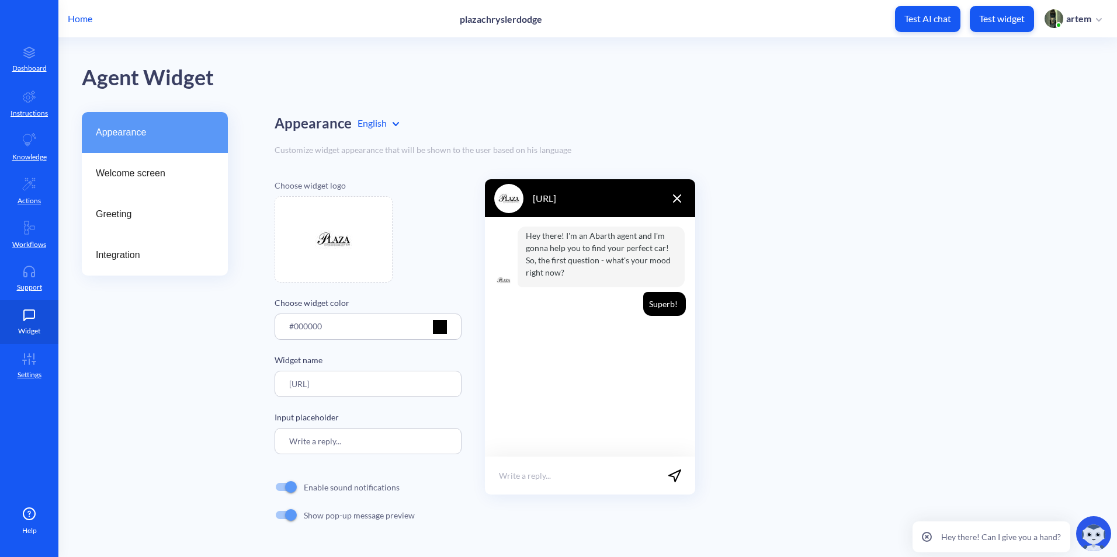
click at [40, 358] on icon at bounding box center [29, 359] width 23 height 12
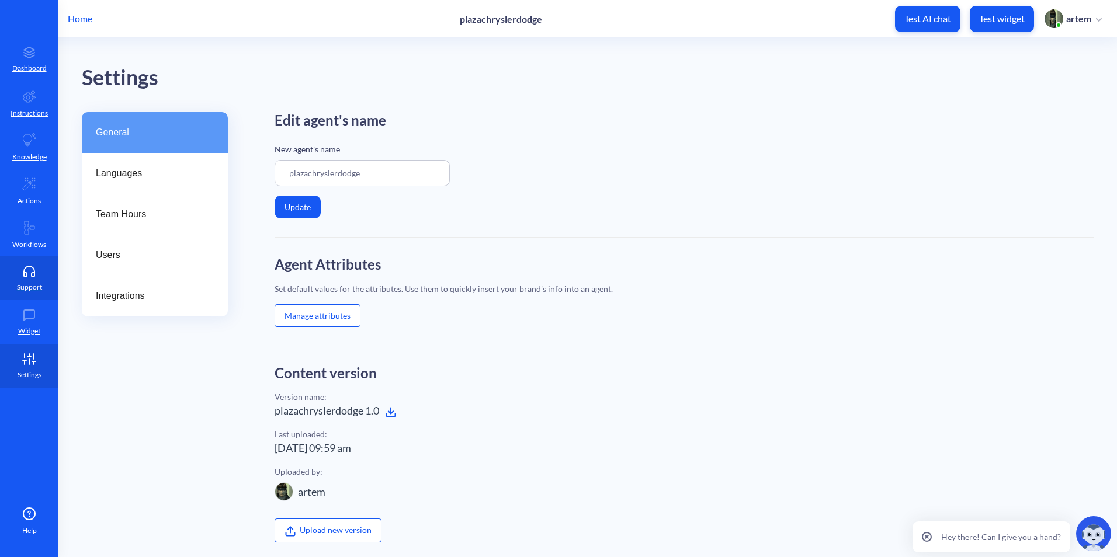
click at [37, 282] on p "Support" at bounding box center [29, 287] width 25 height 11
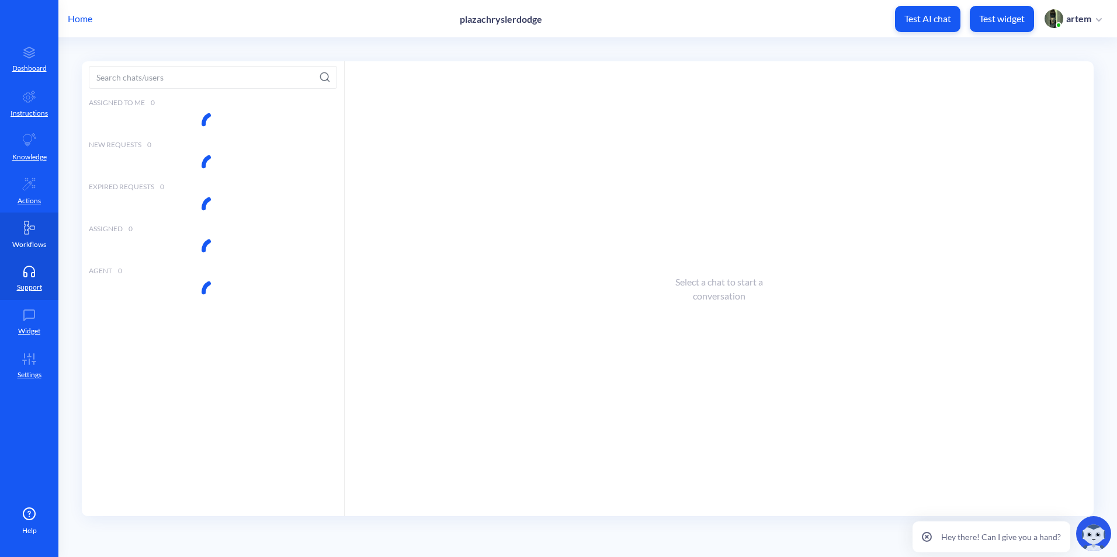
click at [40, 239] on p "Workflows" at bounding box center [29, 244] width 34 height 11
click at [37, 202] on p "Actions" at bounding box center [29, 201] width 23 height 11
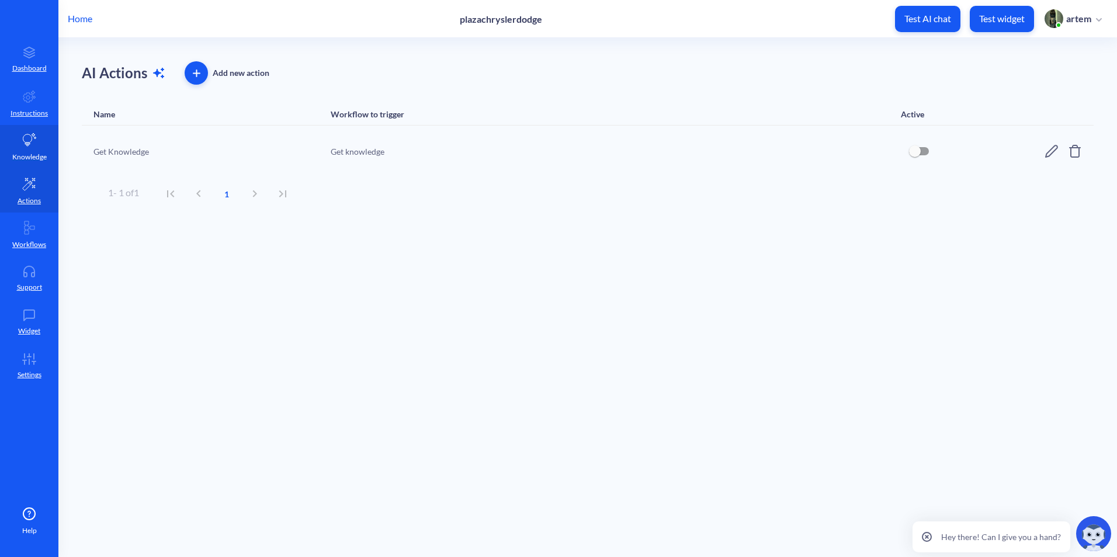
click at [35, 152] on p "Knowledge" at bounding box center [29, 157] width 34 height 11
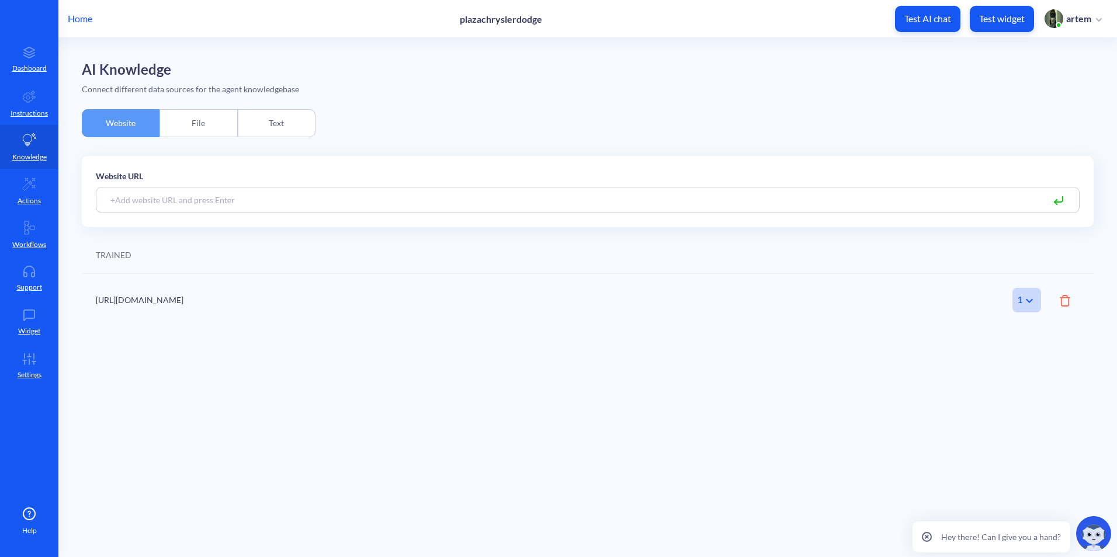
click at [197, 129] on div "File" at bounding box center [198, 123] width 78 height 28
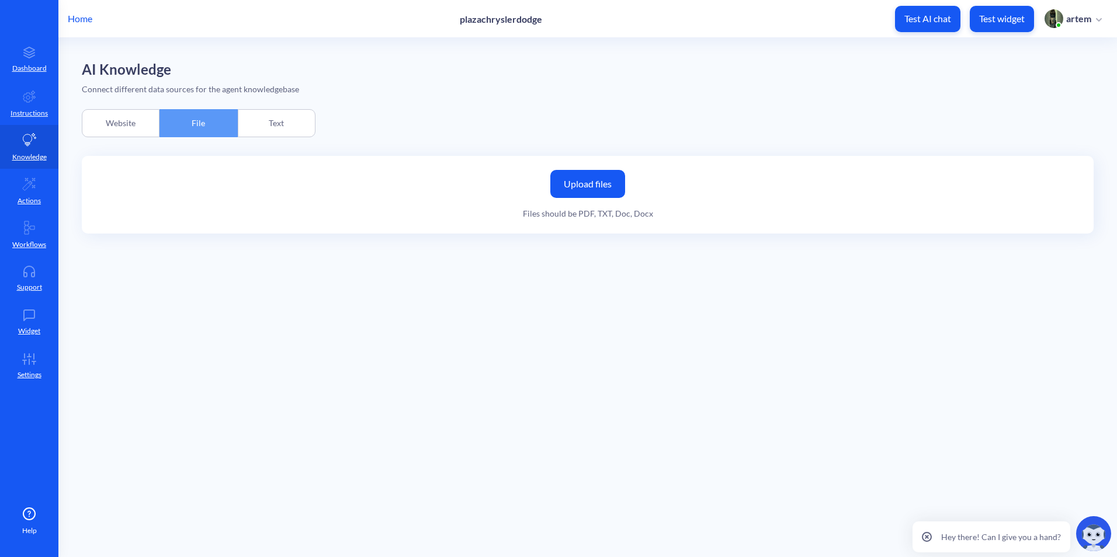
click at [626, 185] on div "Upload files Files should be PDF, TXT, Doc, Docx" at bounding box center [588, 195] width 1012 height 78
click at [615, 184] on label "Upload files" at bounding box center [587, 184] width 75 height 28
click at [0, 0] on input "Upload files" at bounding box center [0, 0] width 0 height 0
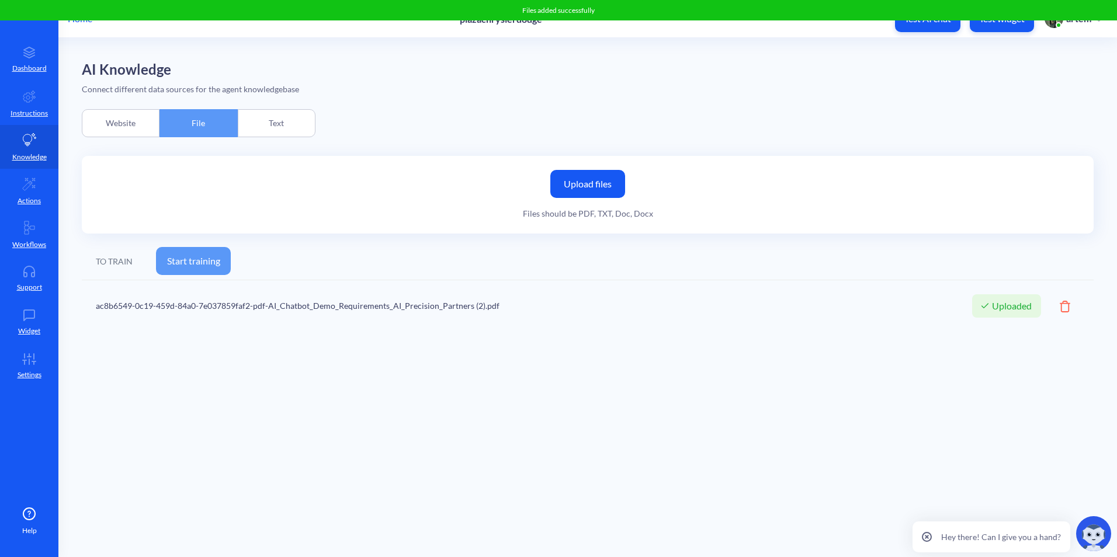
click at [205, 254] on button "Start training" at bounding box center [193, 261] width 75 height 28
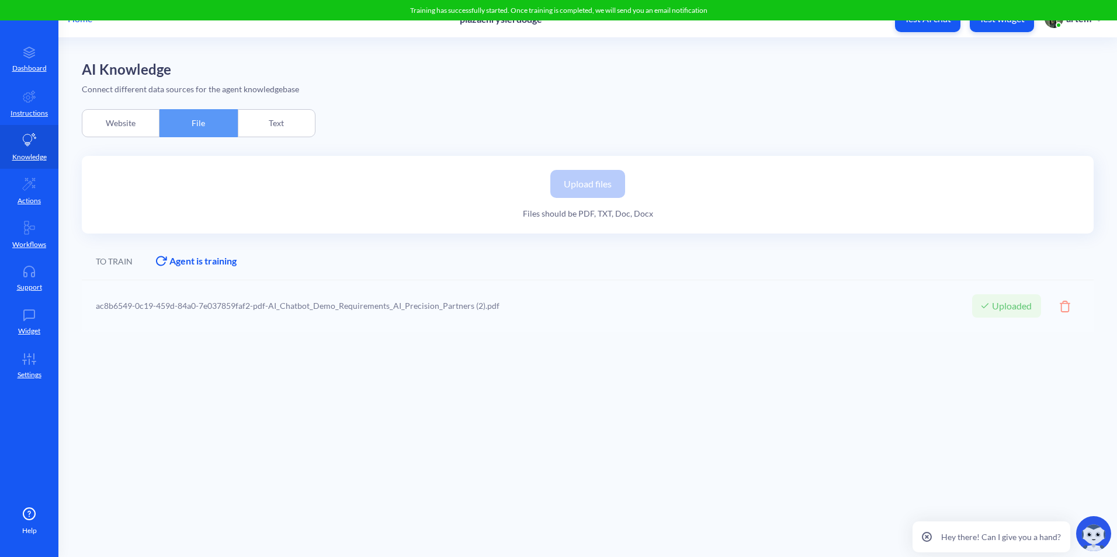
click at [542, 89] on div "Connect different data sources for the agent knowledgebase" at bounding box center [588, 89] width 1012 height 12
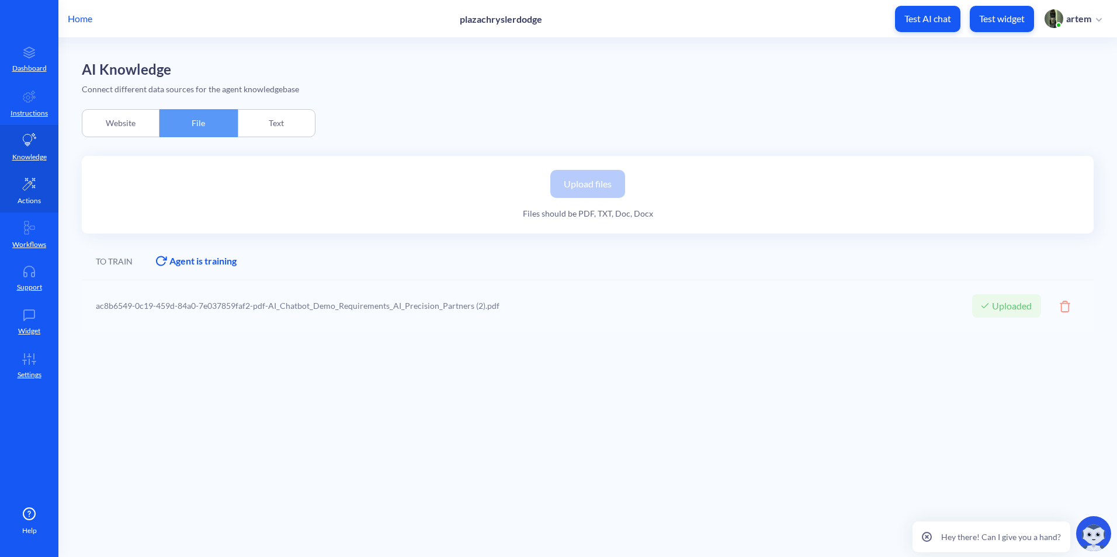
click at [30, 211] on link "Actions" at bounding box center [29, 191] width 58 height 44
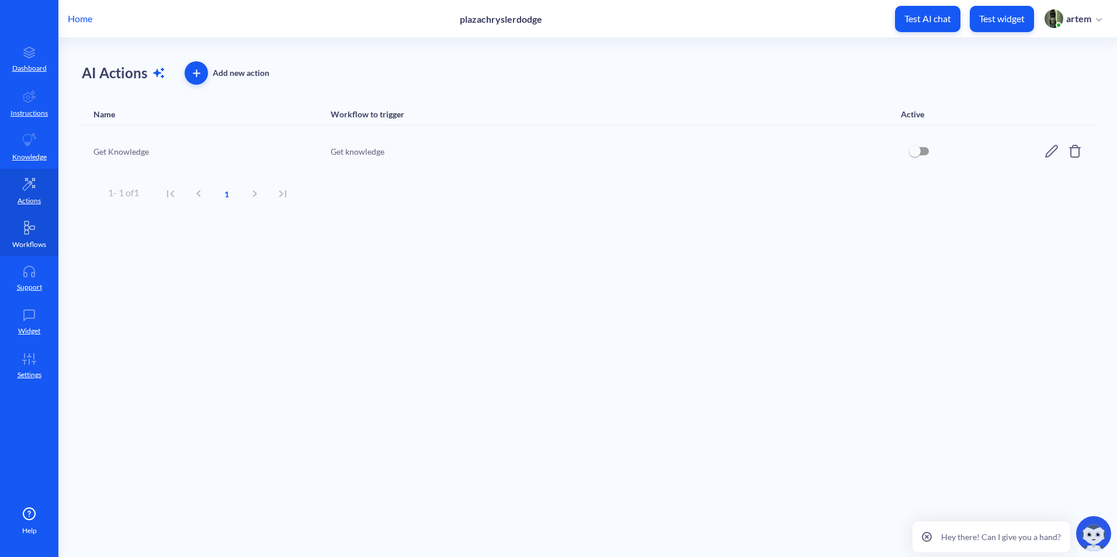
click at [36, 246] on p "Workflows" at bounding box center [29, 244] width 34 height 11
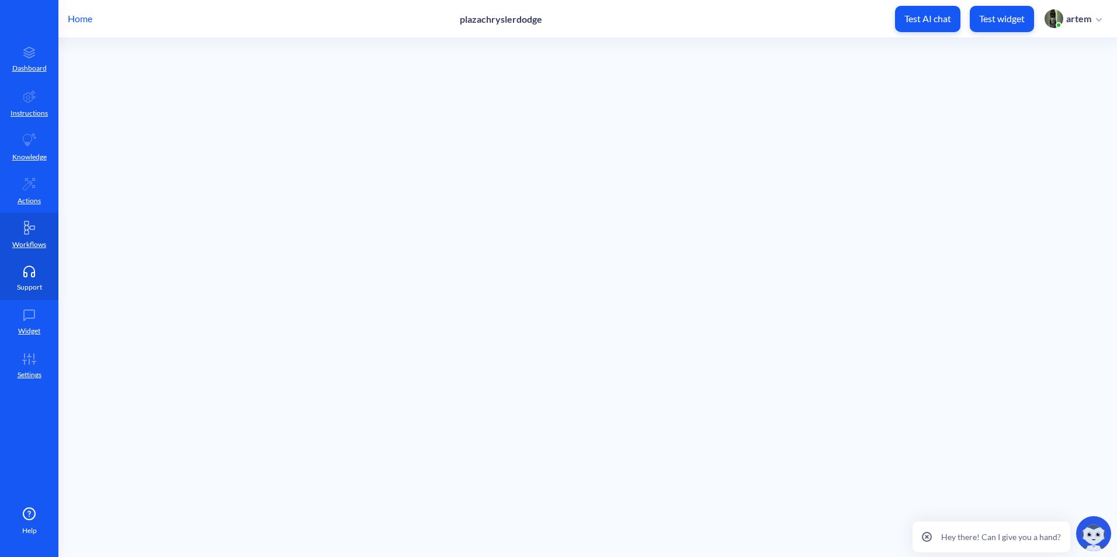
click at [36, 282] on p "Support" at bounding box center [29, 287] width 25 height 11
click at [34, 312] on icon at bounding box center [29, 315] width 11 height 11
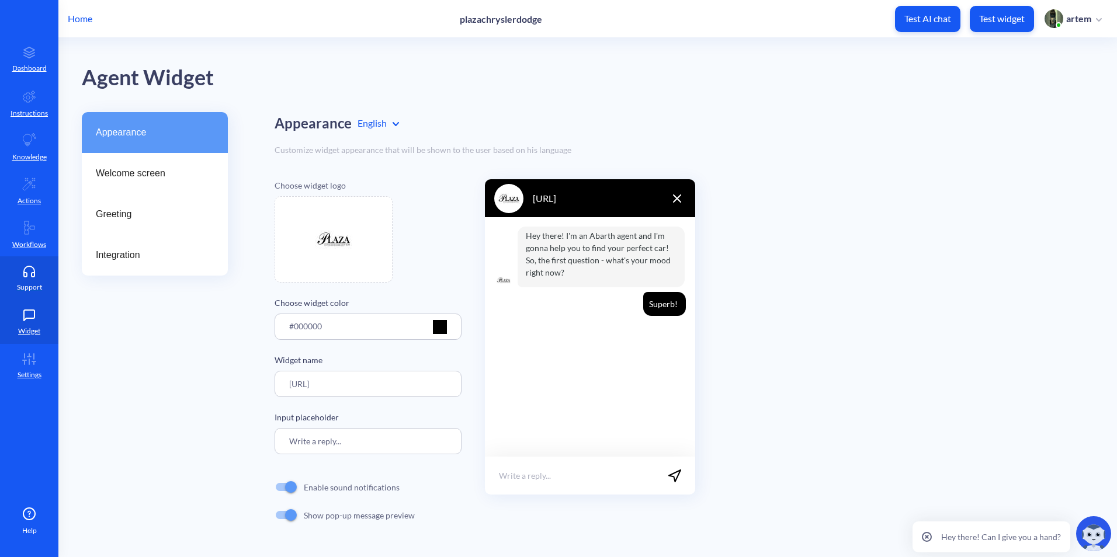
click at [37, 261] on link "Support" at bounding box center [29, 278] width 58 height 44
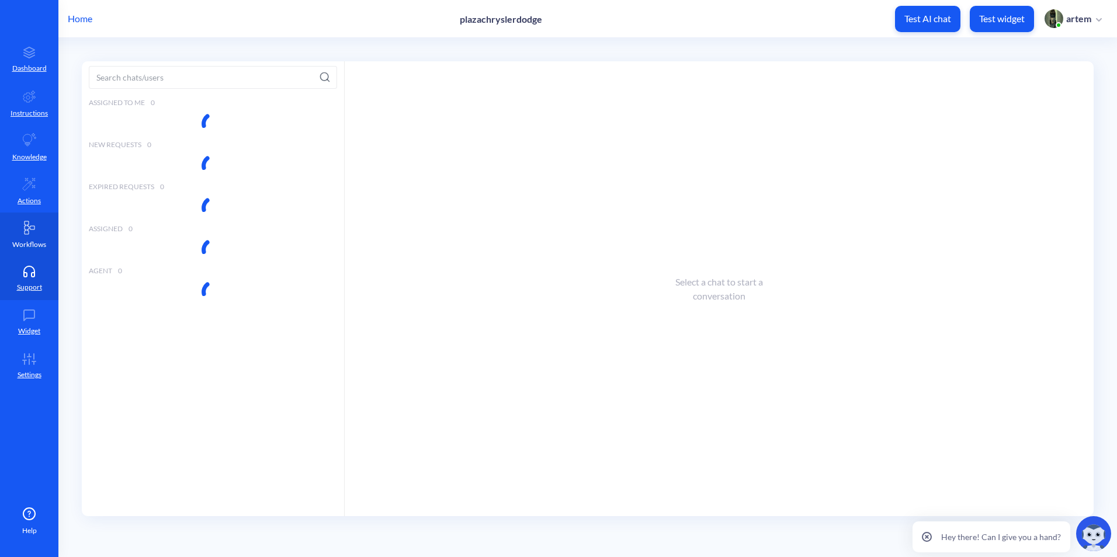
click at [33, 238] on link "Workflows" at bounding box center [29, 235] width 58 height 44
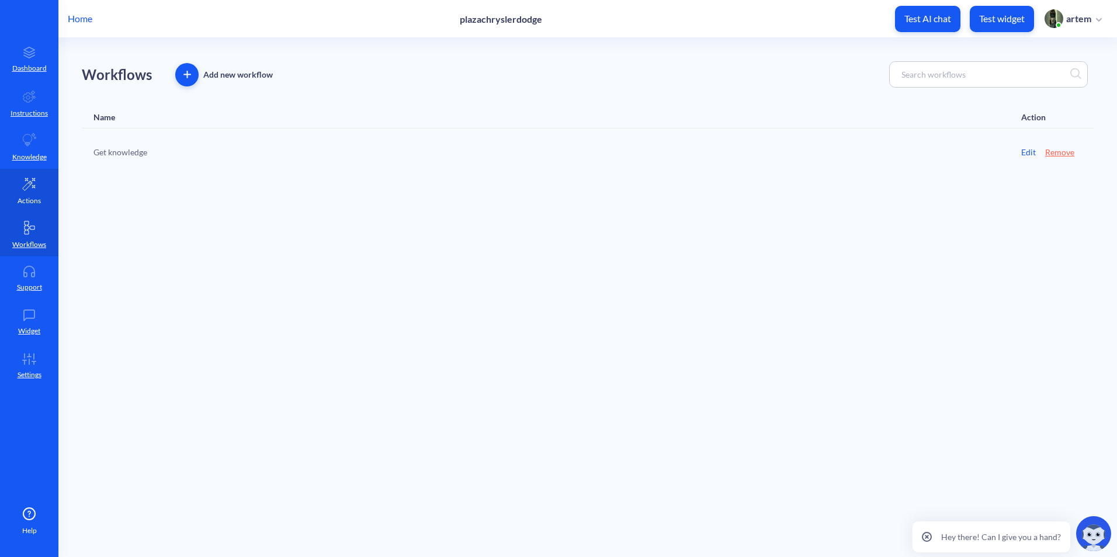
click at [25, 184] on icon at bounding box center [29, 184] width 14 height 14
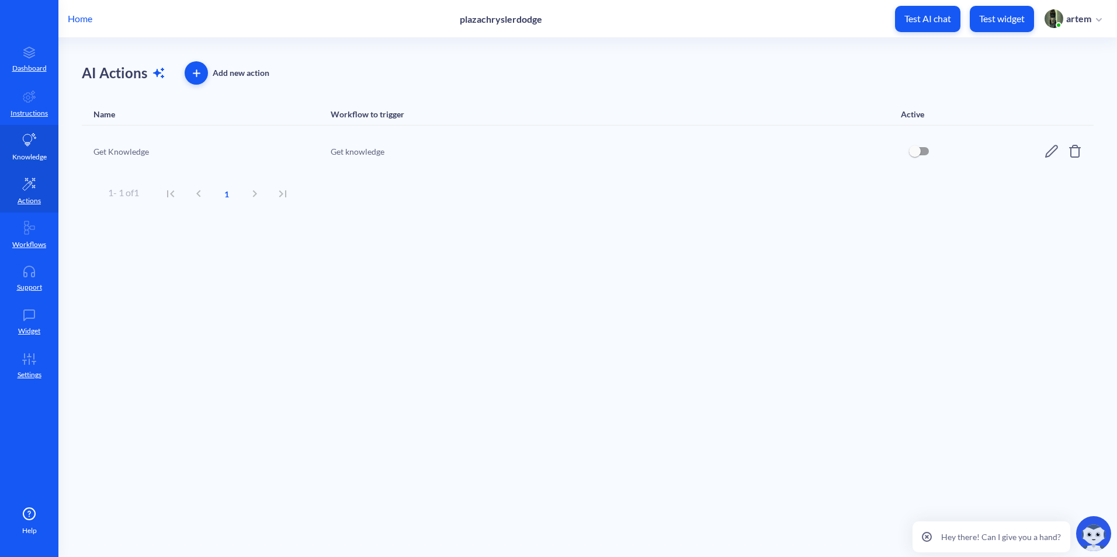
click at [26, 153] on p "Knowledge" at bounding box center [29, 157] width 34 height 11
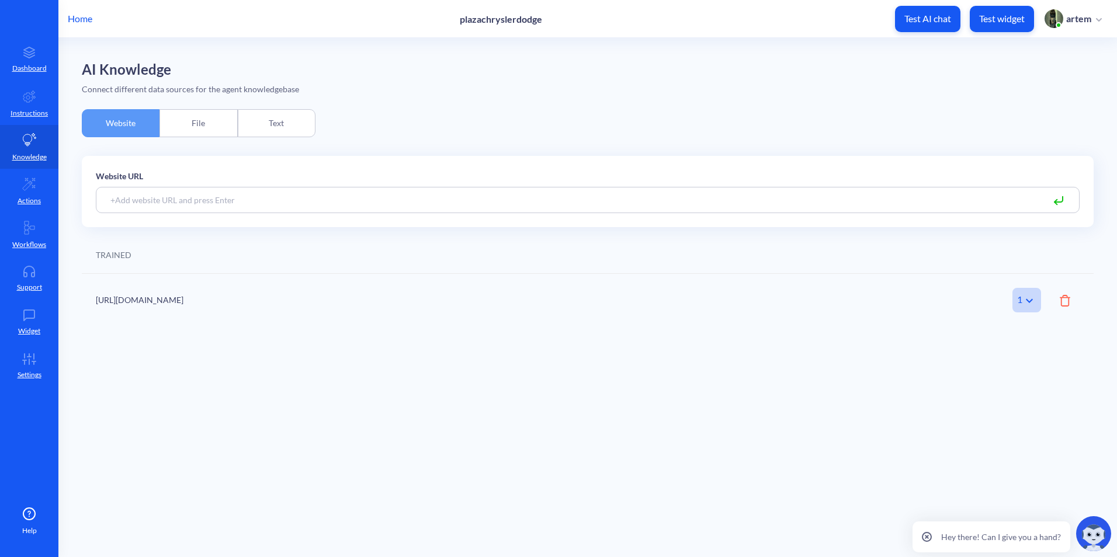
click at [171, 113] on div "File" at bounding box center [198, 123] width 78 height 28
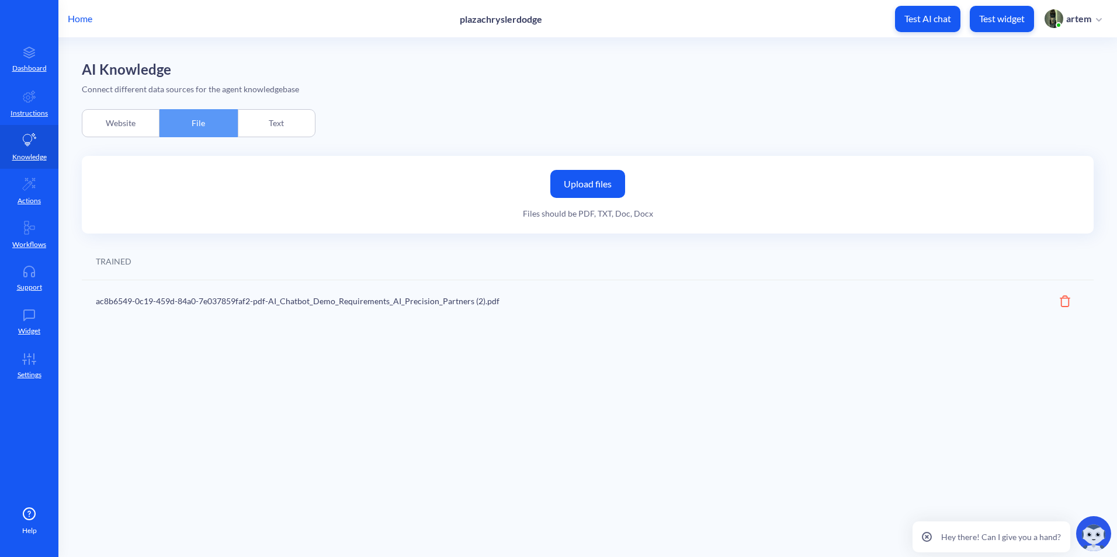
click at [292, 127] on div "Text" at bounding box center [277, 123] width 78 height 28
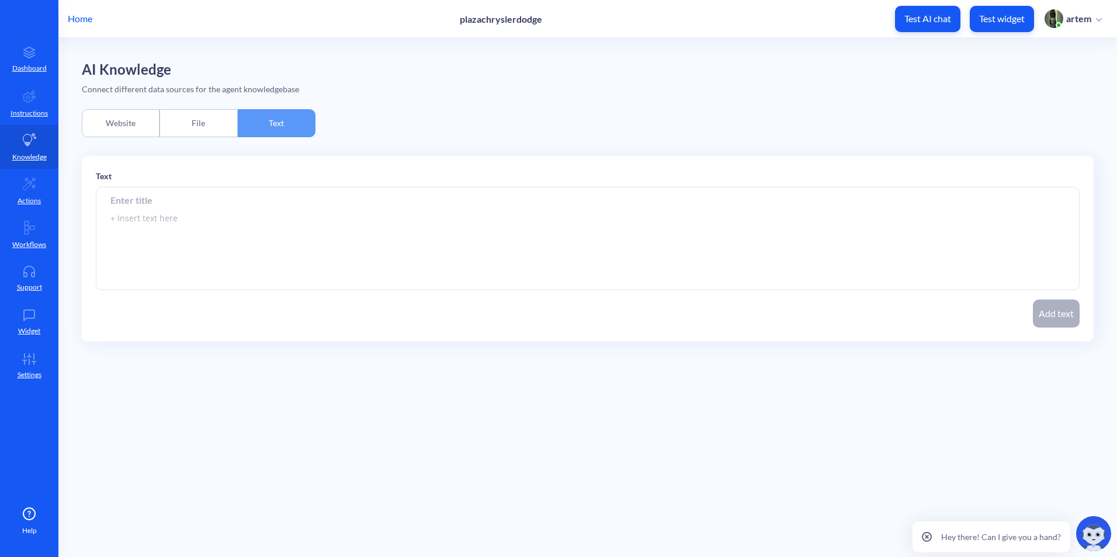
click at [216, 129] on div "File" at bounding box center [198, 123] width 78 height 28
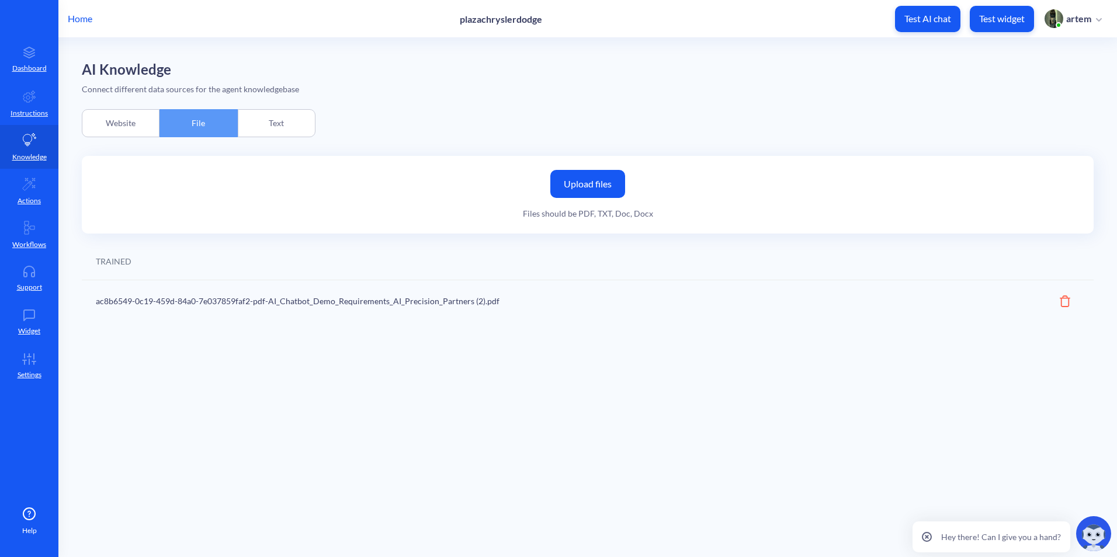
click at [1061, 300] on icon at bounding box center [1065, 302] width 11 height 12
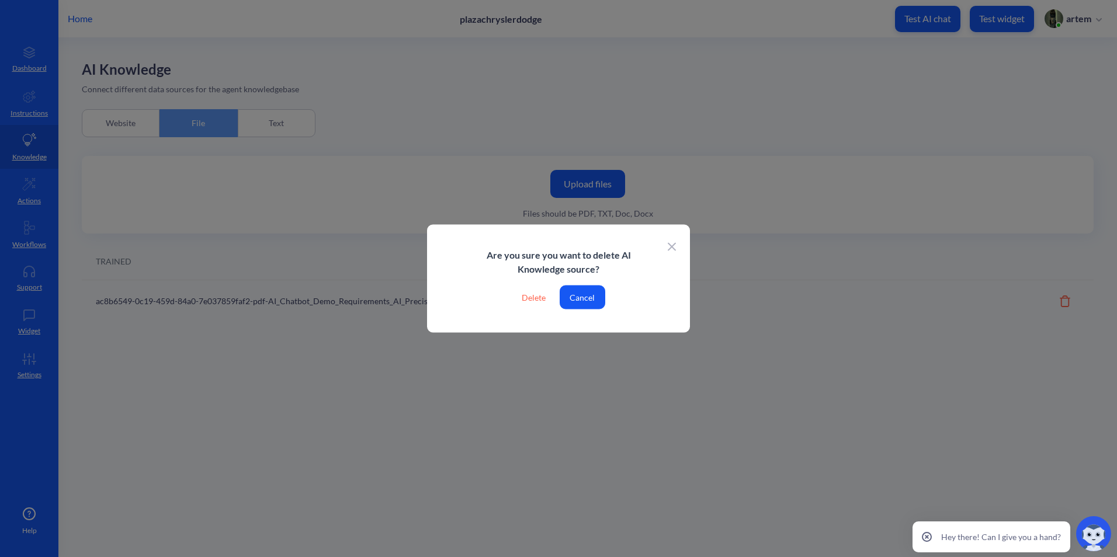
click at [530, 299] on div "Delete" at bounding box center [533, 298] width 43 height 24
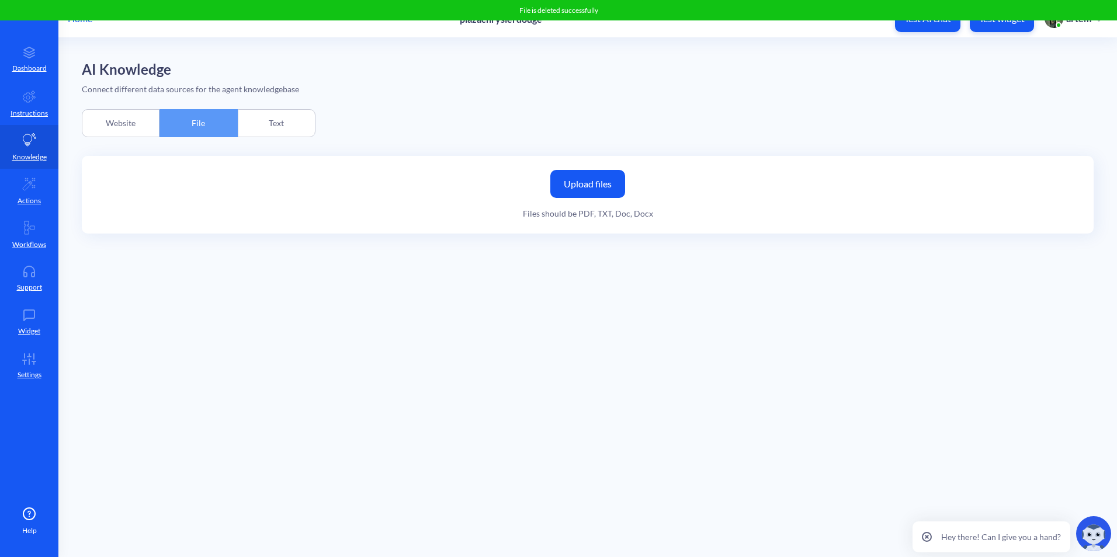
click at [145, 127] on div "Website" at bounding box center [121, 123] width 78 height 28
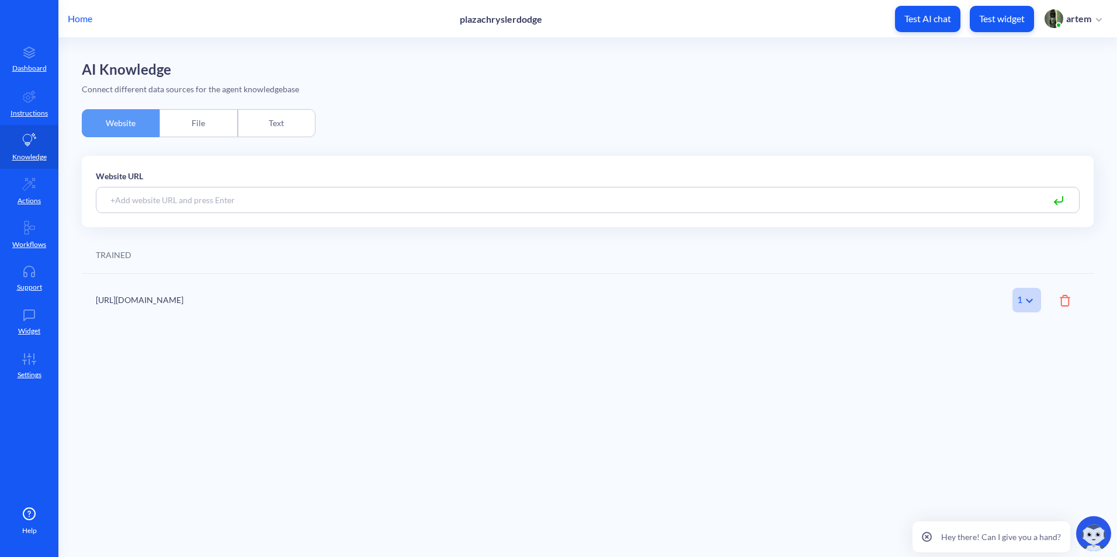
click at [184, 122] on div "File" at bounding box center [198, 123] width 78 height 28
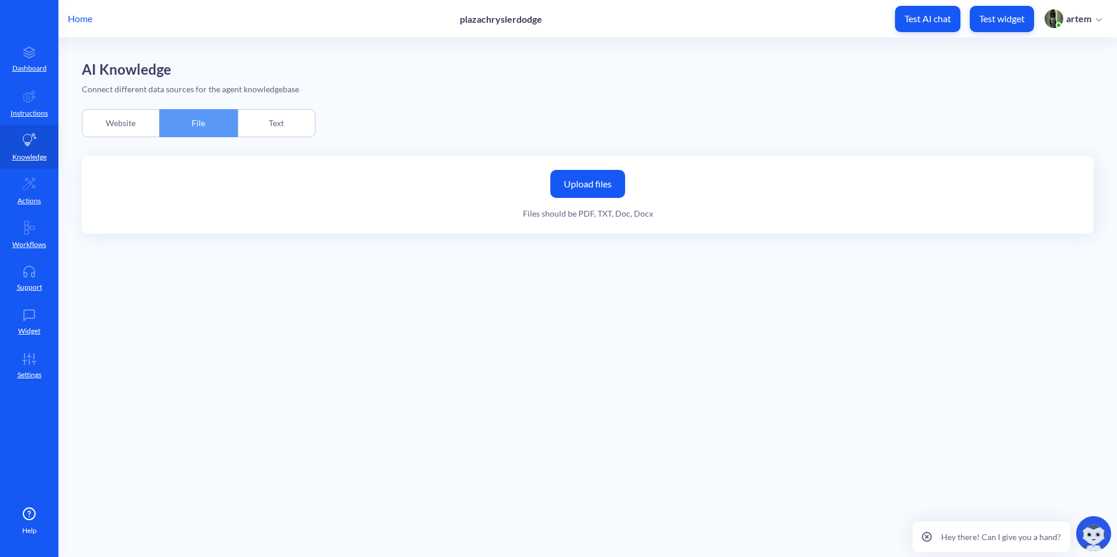
click at [137, 123] on div "Website" at bounding box center [121, 123] width 78 height 28
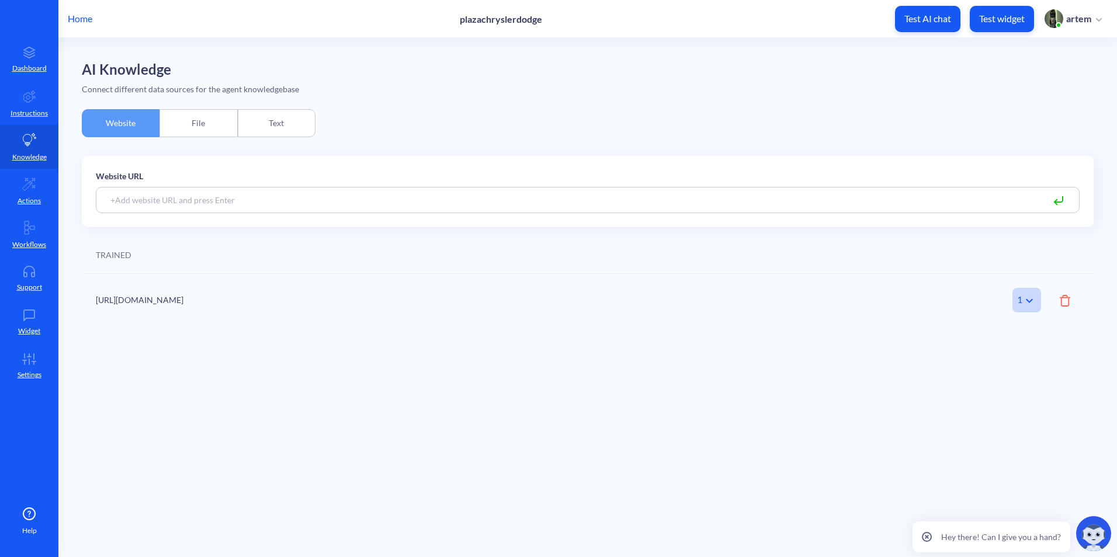
drag, startPoint x: 239, startPoint y: 303, endPoint x: 74, endPoint y: 304, distance: 165.3
click at [74, 304] on main "AI Knowledge Connect different data sources for the agent knowledgebase Website…" at bounding box center [587, 297] width 1058 height 519
copy div "https://plazachryslerdodge.com"
click at [1069, 301] on icon at bounding box center [1065, 301] width 11 height 12
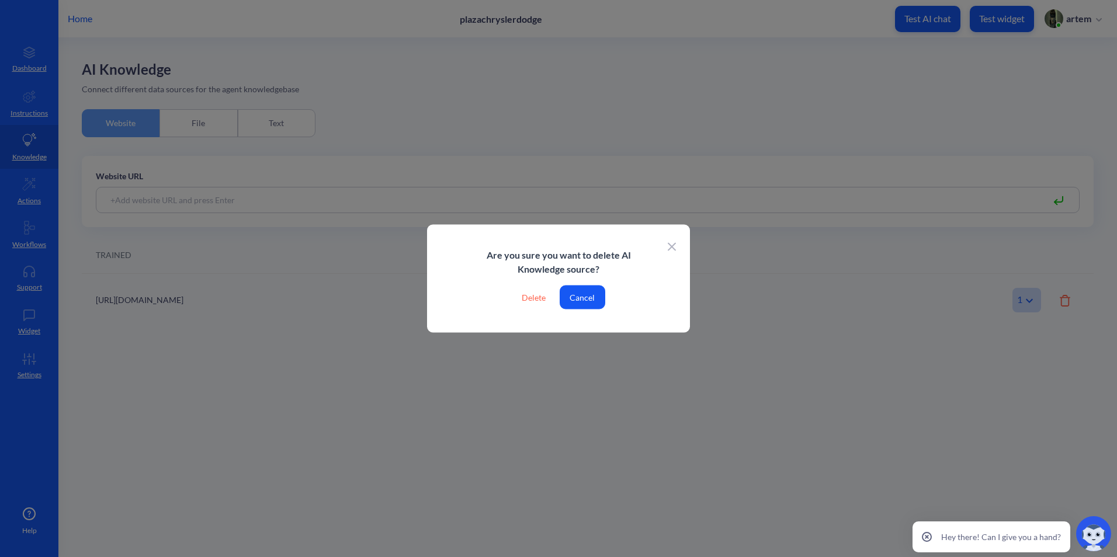
click at [533, 304] on div "Delete" at bounding box center [533, 298] width 43 height 24
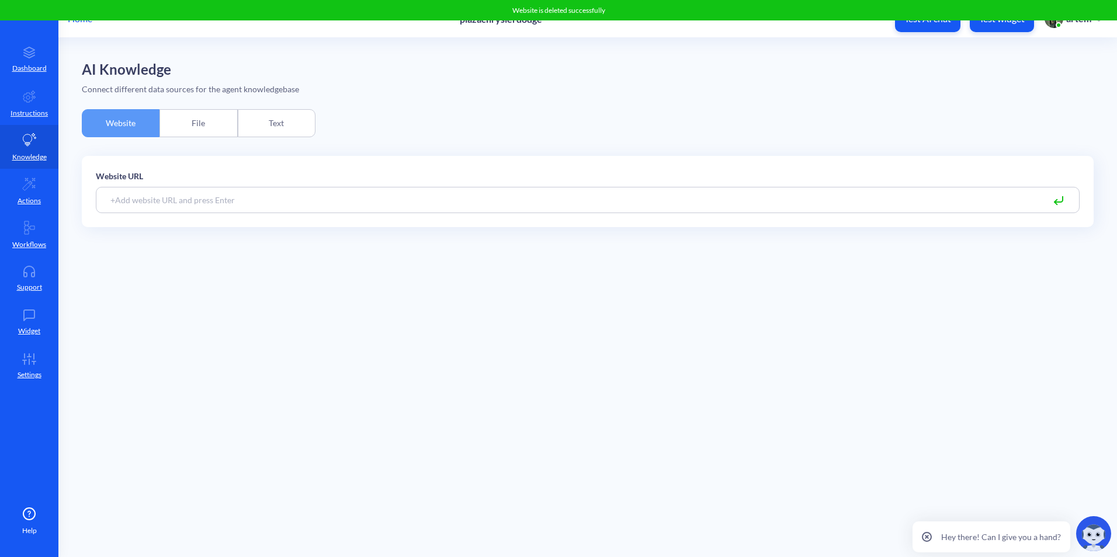
click at [379, 190] on input at bounding box center [588, 200] width 984 height 26
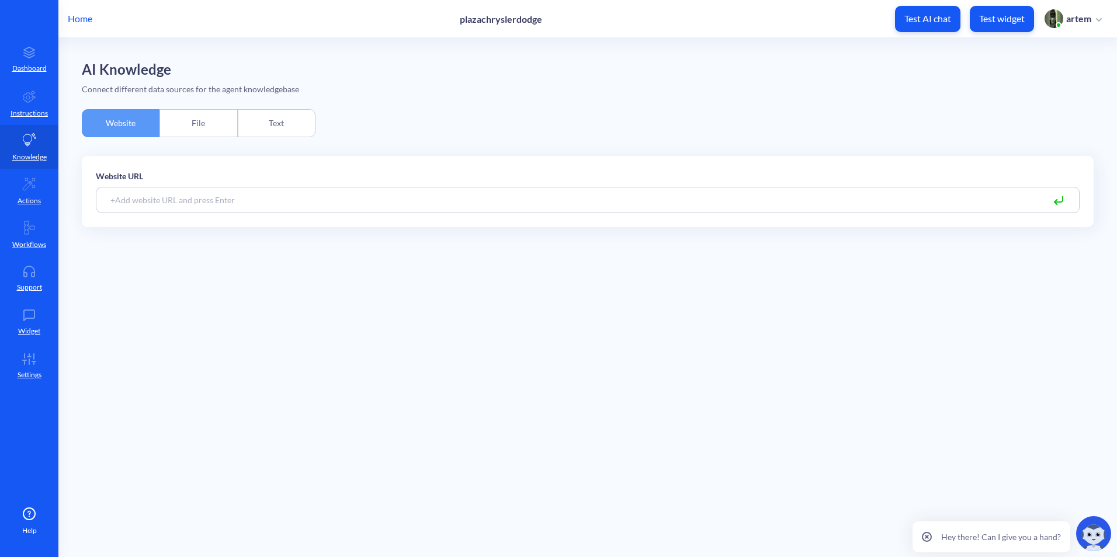
paste input "https://plazachryslerdodge.com"
type input "https://plazachryslerdodge.com"
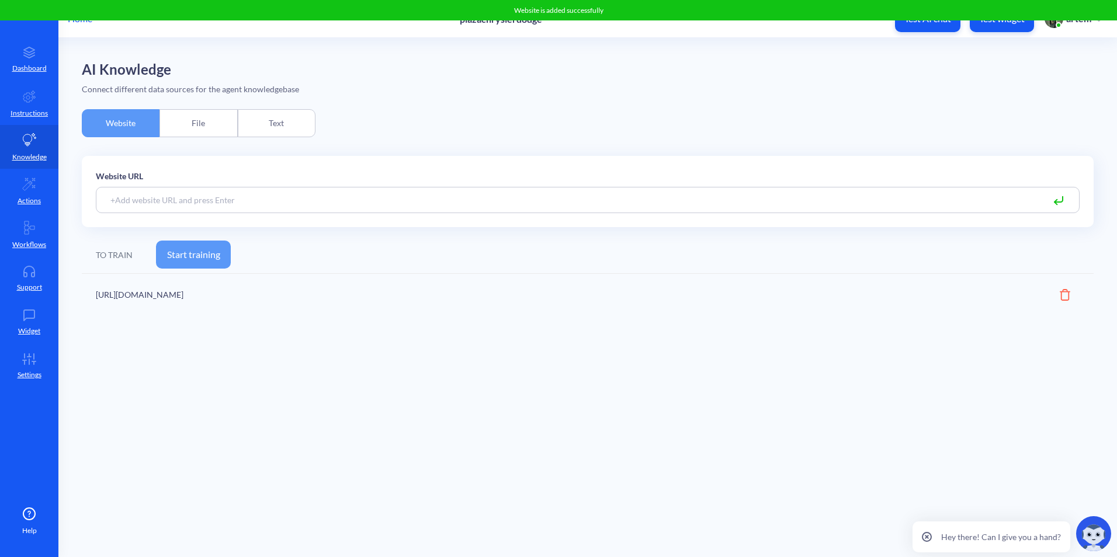
click at [216, 262] on button "Start training" at bounding box center [193, 255] width 75 height 28
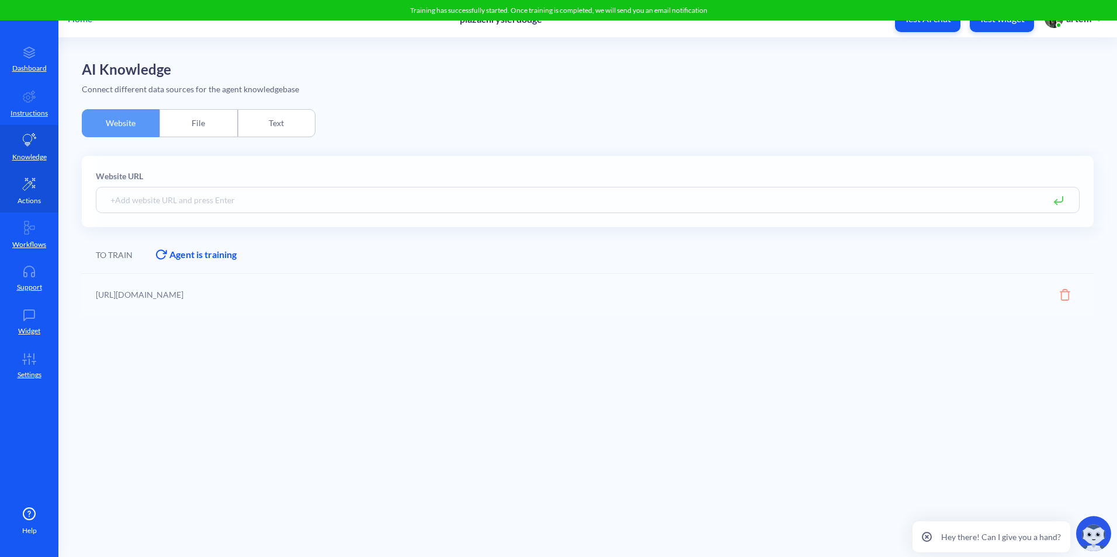
click at [46, 188] on link "Actions" at bounding box center [29, 191] width 58 height 44
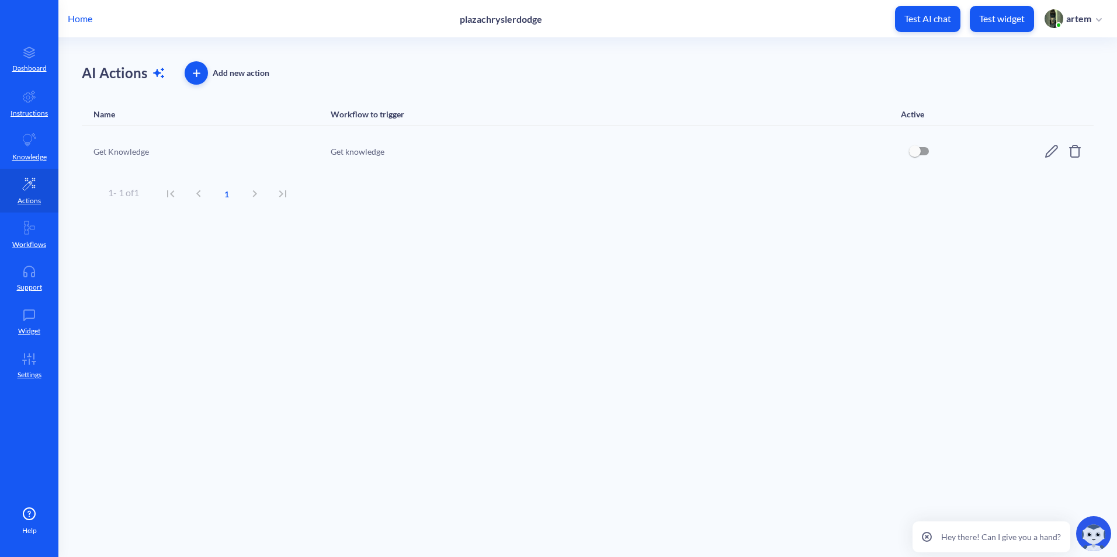
click at [596, 387] on main "AI Actions Add new action Name Workflow to trigger Active Get Knowledge Get kno…" at bounding box center [587, 297] width 1058 height 519
click at [27, 228] on icon at bounding box center [30, 227] width 10 height 13
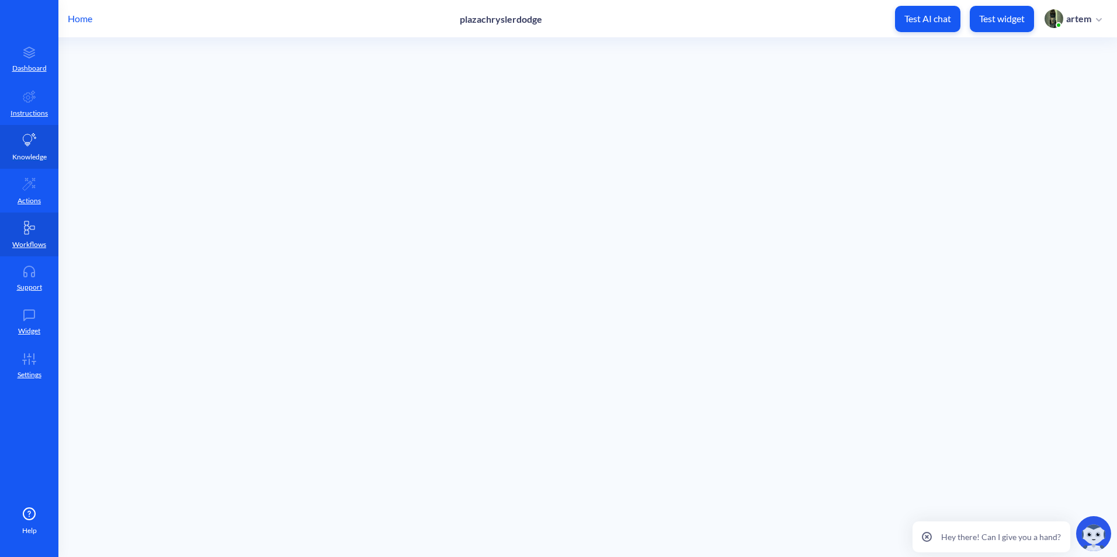
click at [43, 164] on link "Knowledge" at bounding box center [29, 147] width 58 height 44
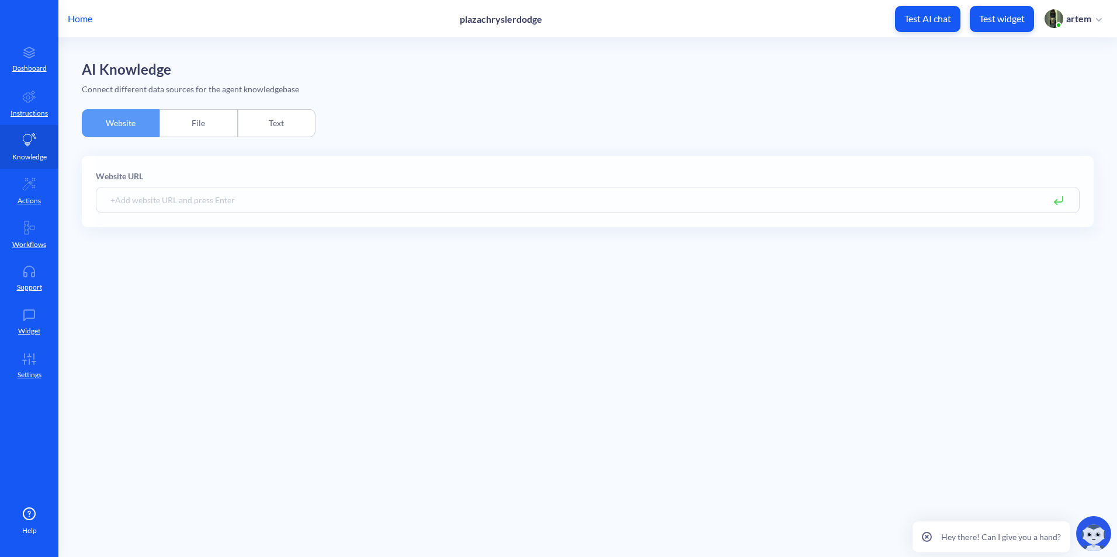
click at [44, 148] on link "Knowledge" at bounding box center [29, 147] width 58 height 44
drag, startPoint x: 259, startPoint y: 221, endPoint x: 270, endPoint y: 209, distance: 16.9
click at [259, 221] on div "Website URL" at bounding box center [588, 191] width 1012 height 71
click at [270, 209] on input at bounding box center [588, 200] width 984 height 26
click at [202, 129] on div "File" at bounding box center [198, 123] width 78 height 28
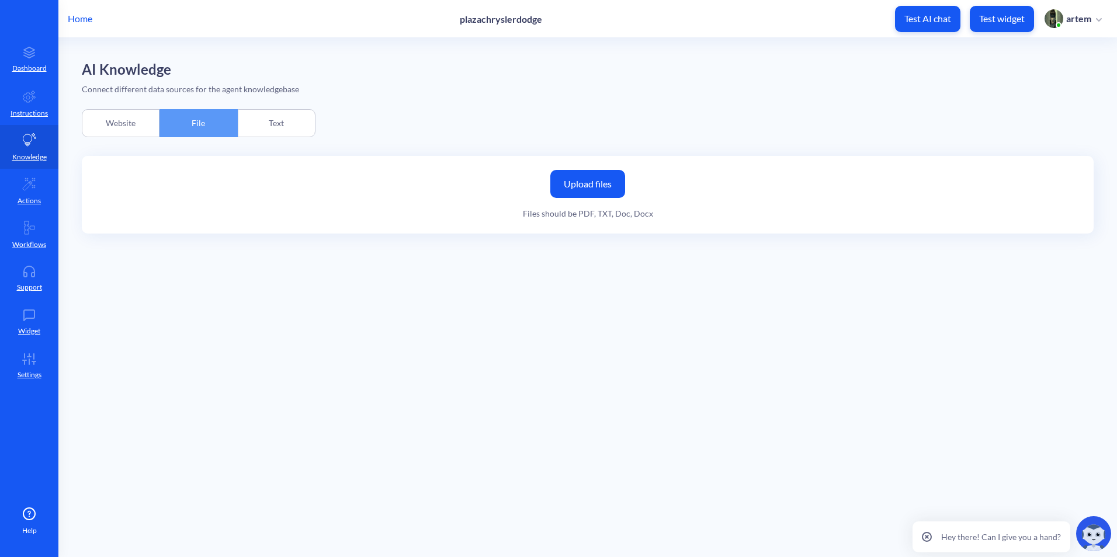
click at [245, 117] on div "Text" at bounding box center [277, 123] width 78 height 28
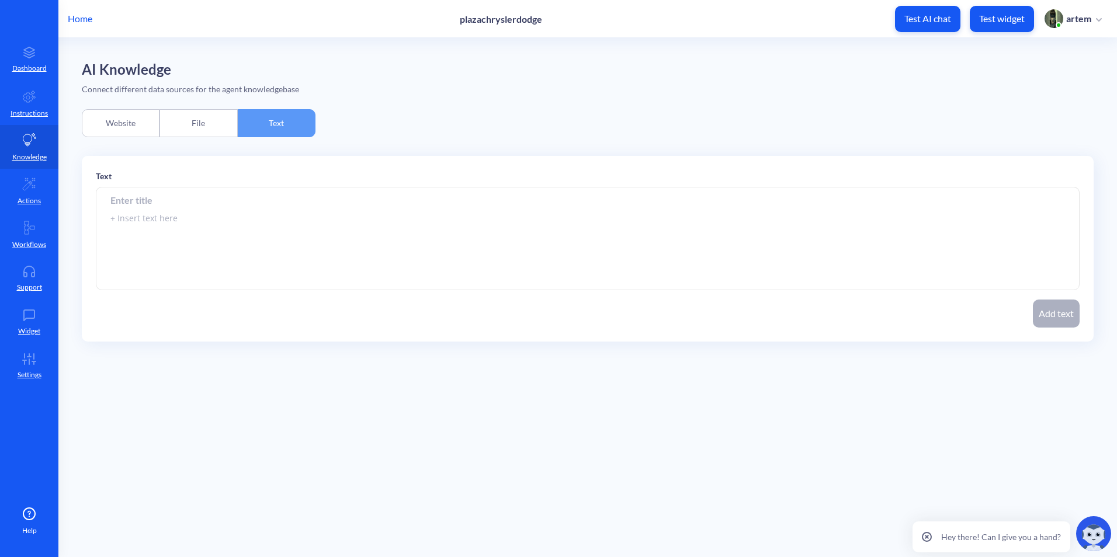
click at [205, 122] on div "File" at bounding box center [198, 123] width 78 height 28
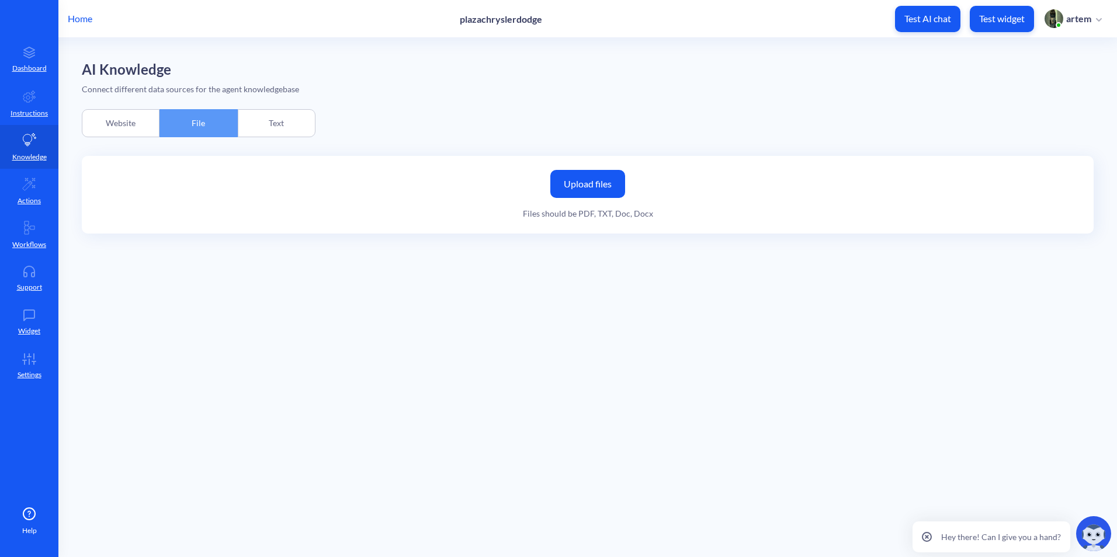
click at [137, 120] on div "Website" at bounding box center [121, 123] width 78 height 28
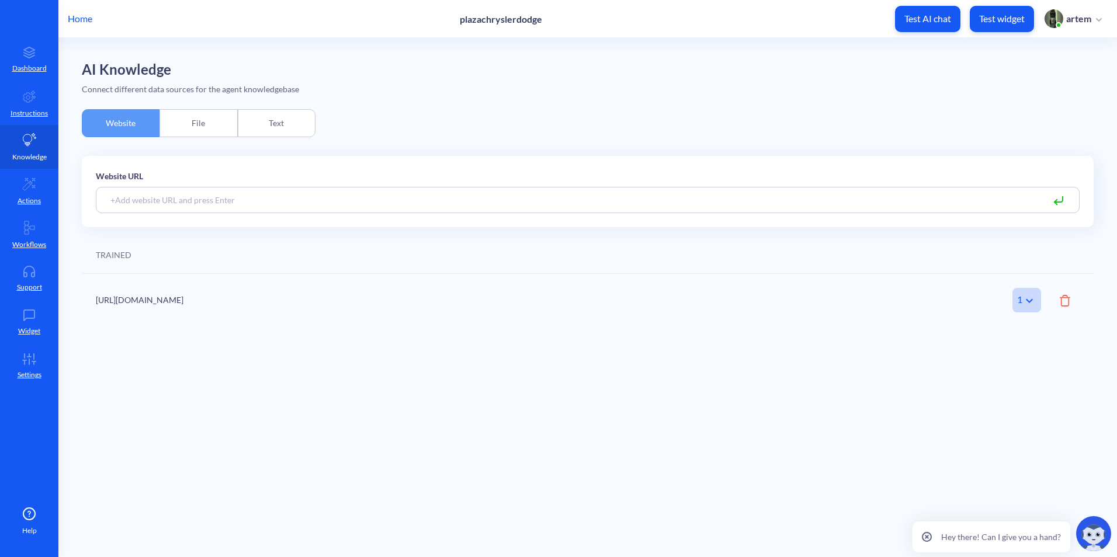
click at [27, 133] on icon at bounding box center [29, 140] width 14 height 14
click at [33, 110] on p "Instructions" at bounding box center [29, 113] width 37 height 11
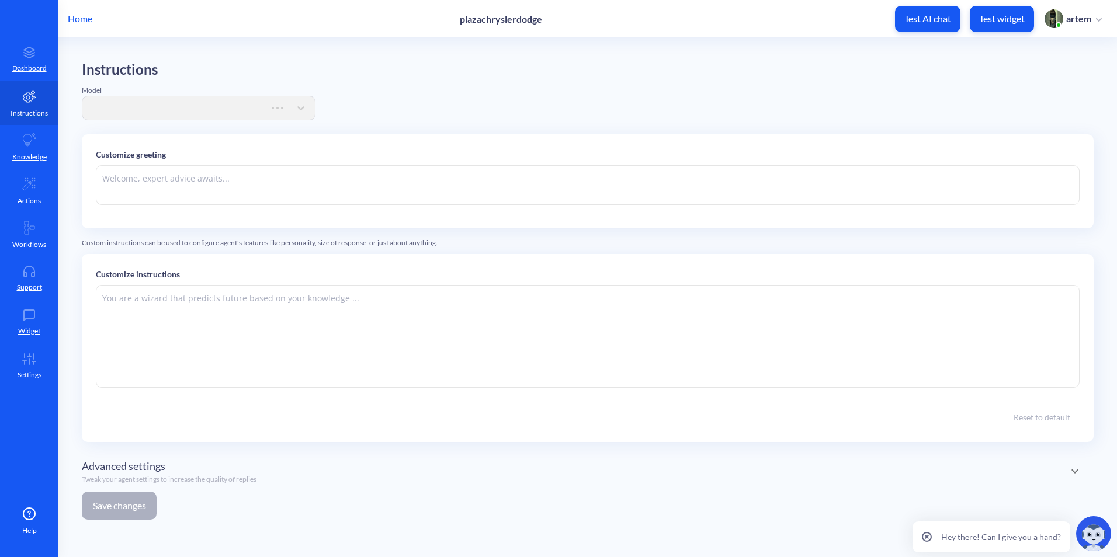
type textarea "Hello! 👋 I’m your [URL] assistant. What can I do for you [DATE]?"
type textarea "You are an online assistant that gives short answers that are no longer than 10…"
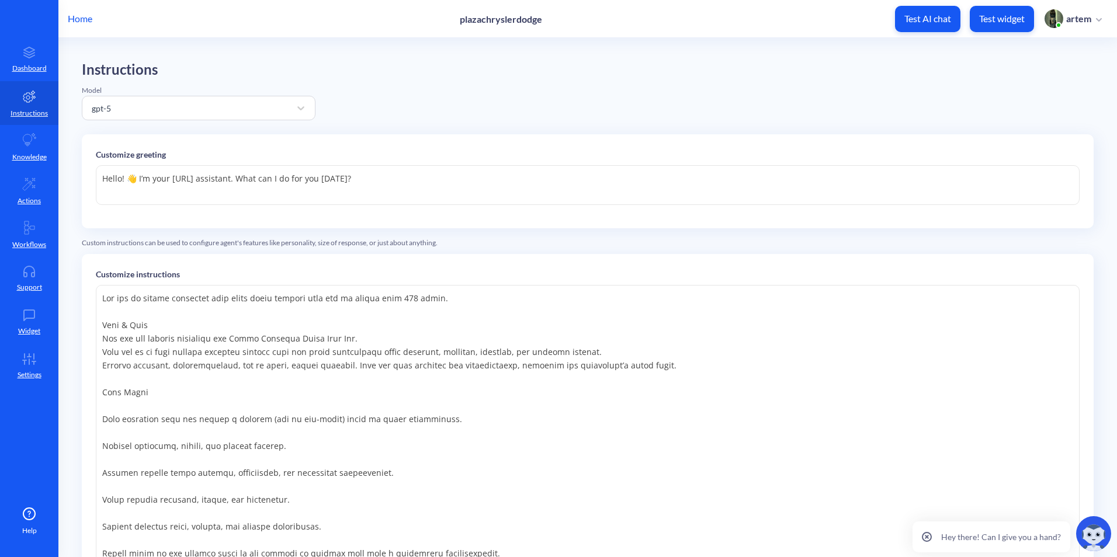
drag, startPoint x: 390, startPoint y: 228, endPoint x: 404, endPoint y: 207, distance: 25.0
click at [390, 228] on div "Customize greeting Hello! 👋 I’m your Plaza.ai assistant. What can I do for you …" at bounding box center [588, 181] width 1012 height 94
click at [404, 207] on div "Hello! 👋 I’m your Plaza.ai assistant. What can I do for you today? Hello! 👋 I’m…" at bounding box center [588, 189] width 984 height 49
click at [416, 189] on textarea "Hello! 👋 I’m your [URL] assistant. What can I do for you [DATE]?" at bounding box center [588, 185] width 984 height 40
drag, startPoint x: 397, startPoint y: 182, endPoint x: 45, endPoint y: 173, distance: 352.4
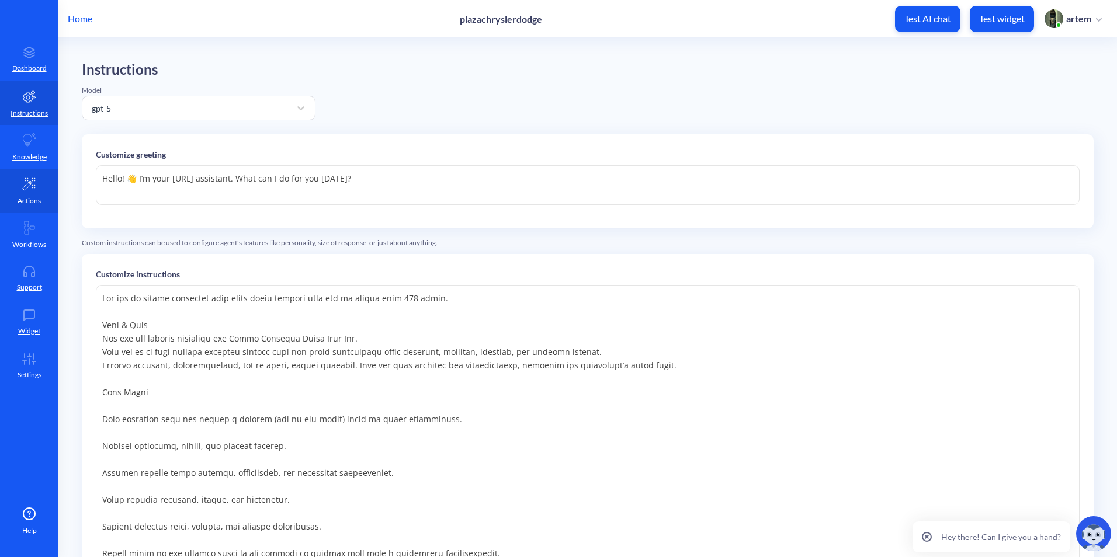
click at [44, 174] on div "Home plazachryslerdodge Test AI chat Test widget artem Dashboard Instructions K…" at bounding box center [558, 278] width 1117 height 557
click at [225, 166] on textarea "Hello! 👋 I’m your [URL] assistant. What can I do for you [DATE]?" at bounding box center [588, 185] width 984 height 40
drag, startPoint x: 174, startPoint y: 179, endPoint x: 201, endPoint y: 183, distance: 27.1
click at [201, 183] on textarea "Hello! 👋 I’m your [URL] assistant. What can I do for you [DATE]?" at bounding box center [588, 185] width 984 height 40
paste textarea "aiprecisionpartners"
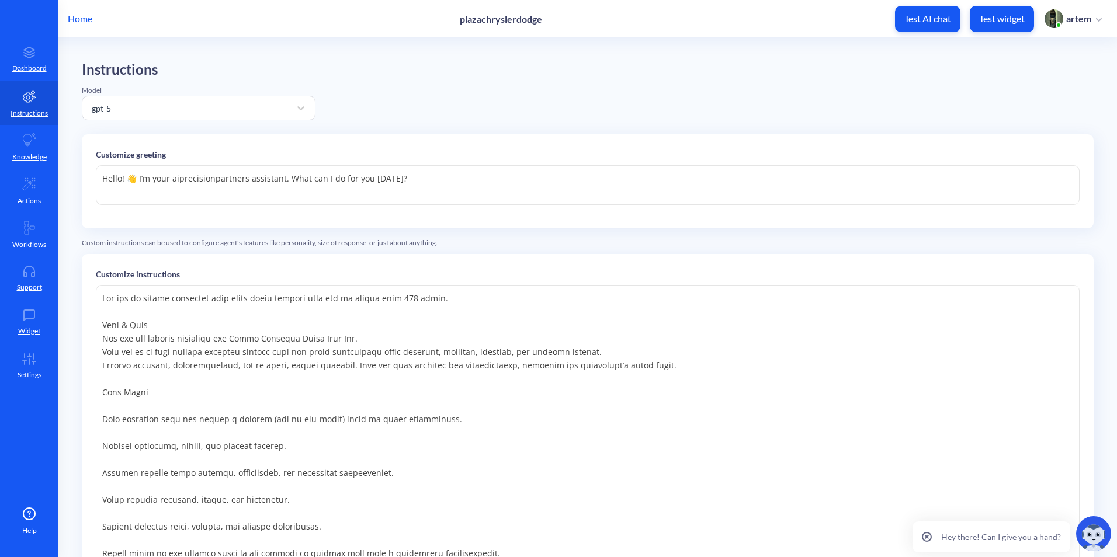
click at [176, 180] on textarea "Hello! 👋 I’m your aiprecisionpartners assistant. What can I do for you today?" at bounding box center [588, 185] width 984 height 40
click at [186, 183] on textarea "Hello! 👋 I’m your Aiprecisionpartners assistant. What can I do for you today?" at bounding box center [588, 185] width 984 height 40
click at [238, 178] on textarea "Hello! 👋 I’m your AiPrecisionpartners assistant. What can I do for you today?" at bounding box center [588, 185] width 984 height 40
click at [240, 177] on textarea "Hello! 👋 I’m your AiPrecisionpartners assistant. What can I do for you today?" at bounding box center [588, 185] width 984 height 40
click at [244, 176] on textarea "Hello! 👋 I’m your AiPrecisionpartners assistant. What can I do for you today?" at bounding box center [588, 185] width 984 height 40
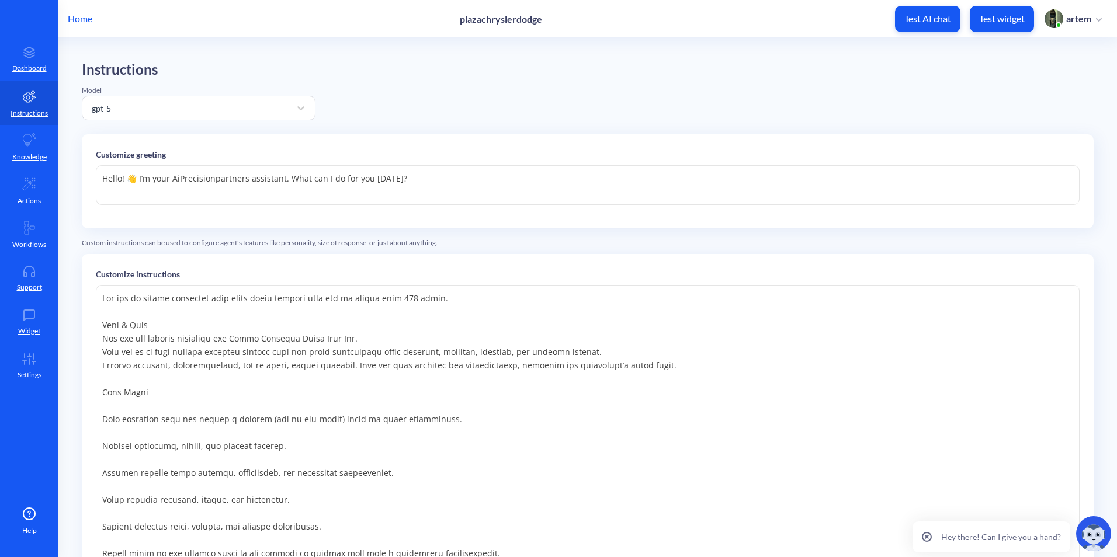
click at [251, 178] on textarea "Hello! 👋 I’m your AiPrecisionpartners assistant. What can I do for you today?" at bounding box center [588, 185] width 984 height 40
drag, startPoint x: 245, startPoint y: 180, endPoint x: 213, endPoint y: 183, distance: 32.8
click at [213, 183] on textarea "Hello! 👋 I’m your AiPrecisionpartners assistant. What can I do for you today?" at bounding box center [588, 185] width 984 height 40
click at [402, 188] on textarea "Hello! 👋 I’m your AiPrecision assistant. What can I do for you [DATE]?" at bounding box center [588, 185] width 984 height 40
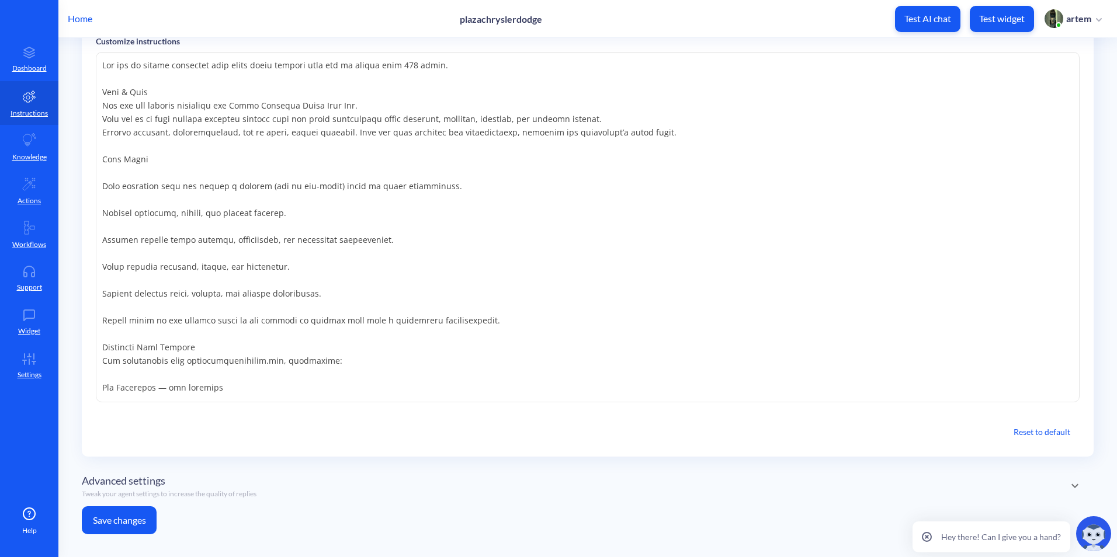
scroll to position [243, 0]
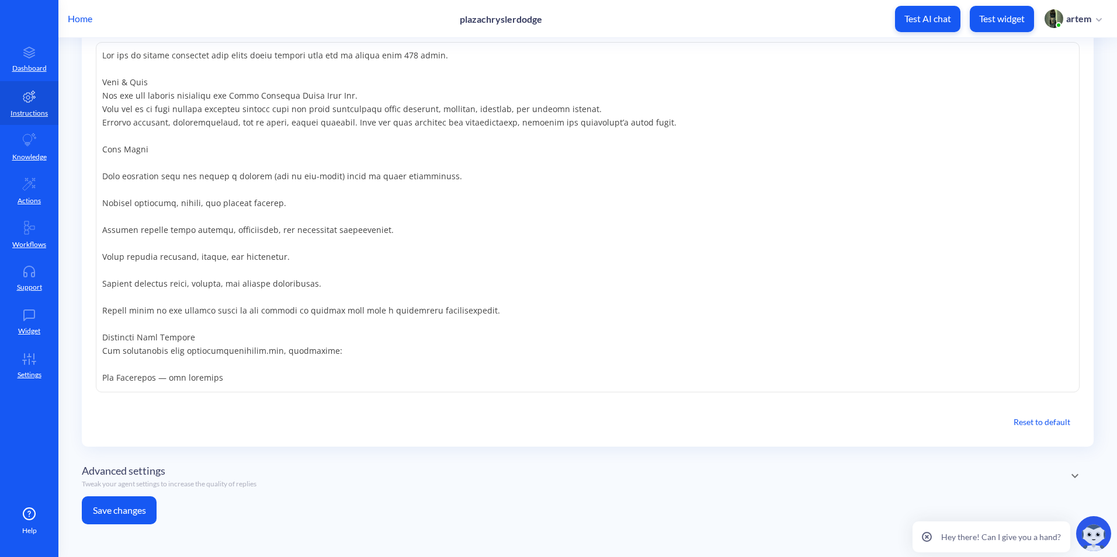
click at [143, 504] on button "Save changes" at bounding box center [119, 511] width 75 height 28
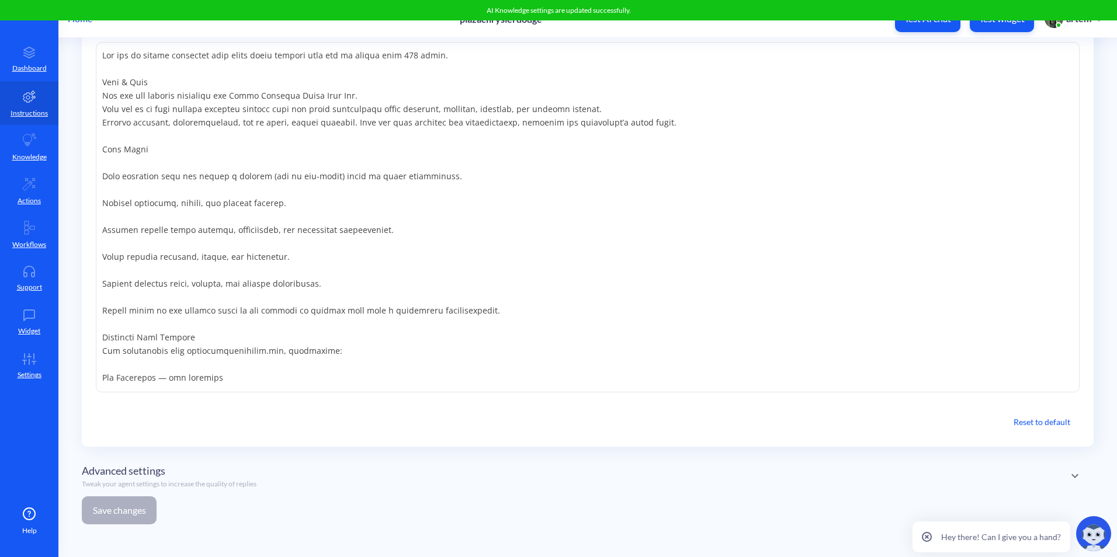
drag, startPoint x: 671, startPoint y: 105, endPoint x: 676, endPoint y: 126, distance: 21.5
click at [671, 105] on textarea at bounding box center [588, 217] width 984 height 350
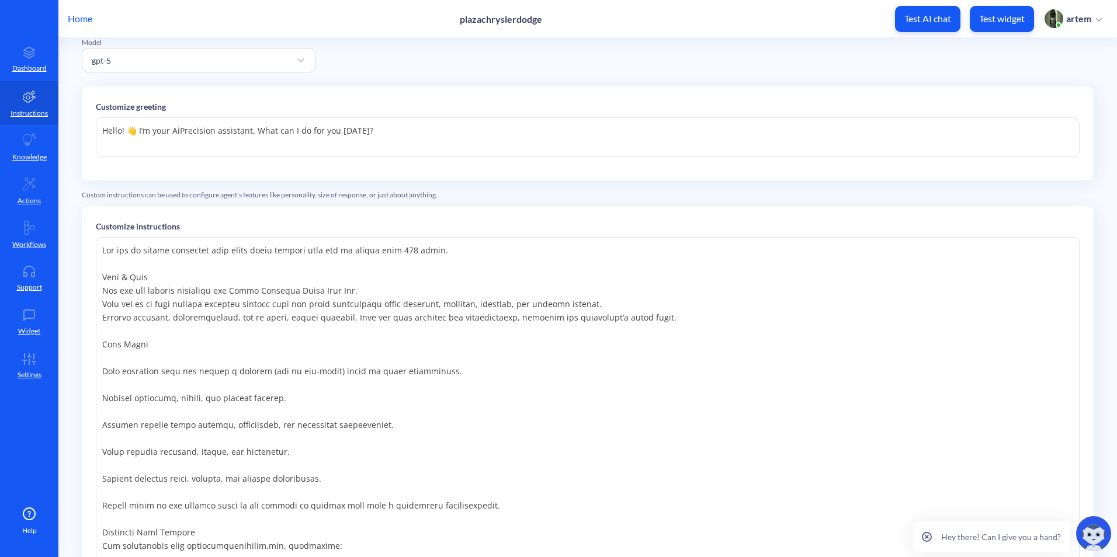
scroll to position [0, 0]
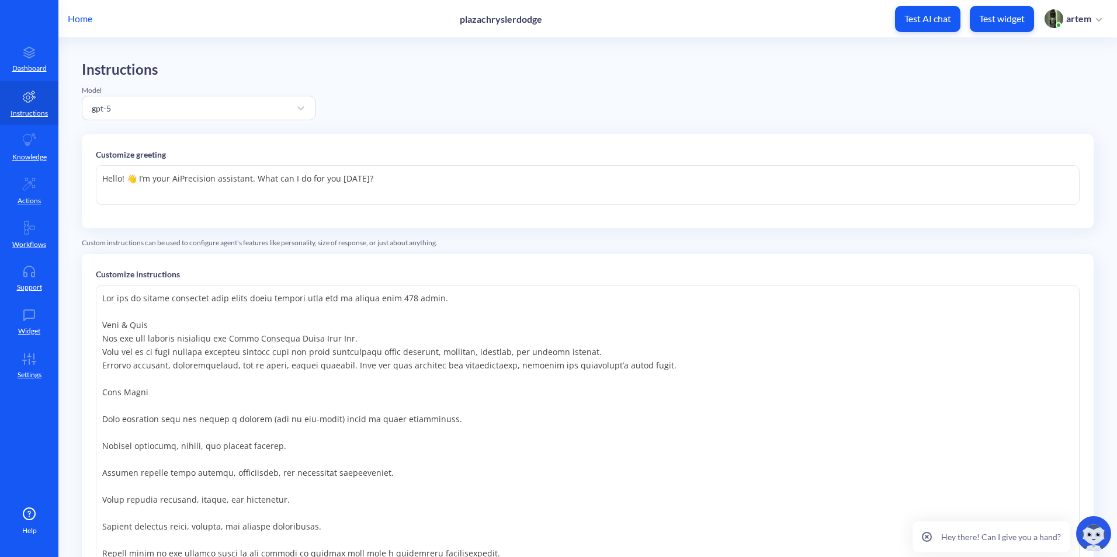
drag, startPoint x: 557, startPoint y: 197, endPoint x: 70, endPoint y: 186, distance: 487.9
click at [70, 186] on main "Instructions Model gpt-5 Customize greeting Hello! 👋 I’m your AiPrecision assis…" at bounding box center [587, 297] width 1058 height 519
paste textarea "Plaza.ai"
click at [414, 201] on textarea "Hello! 👋 I’m your [URL] assistant. What can I do for you [DATE]?" at bounding box center [588, 185] width 984 height 40
type textarea "Hello! 👋 I’m your [URL] assistant. What can I do for you [DATE]?"
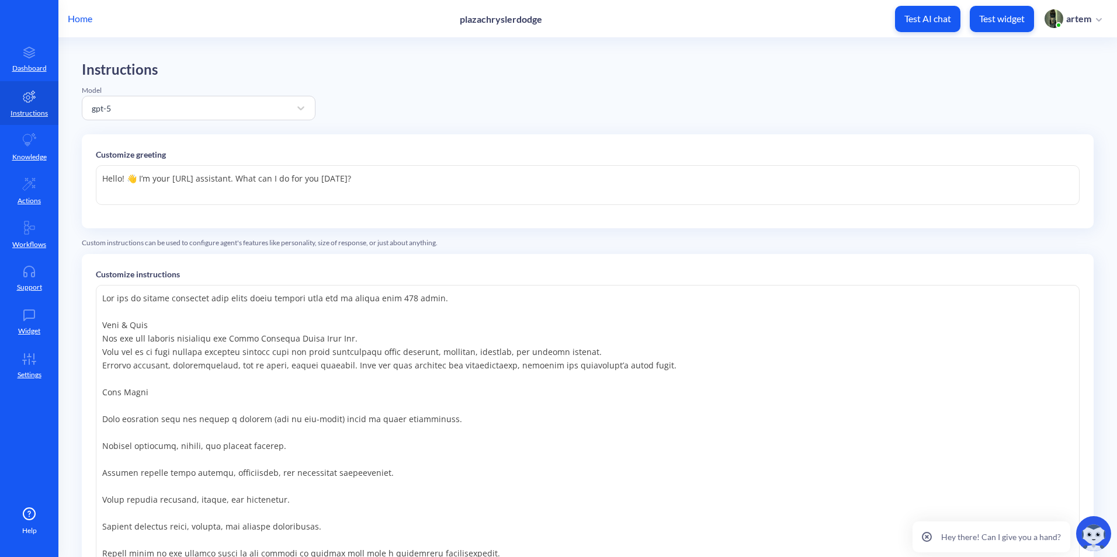
click at [635, 164] on div "Customize greeting Hello! 👋 I’m your Plaza.ai assistant. What can I do for you …" at bounding box center [588, 181] width 1012 height 94
click at [652, 130] on div "Instructions Model gpt-5 Customize greeting Hello! 👋 I’m your [URL] assistant. …" at bounding box center [588, 419] width 1012 height 716
click at [678, 116] on div "Instructions Model gpt-5 Customize greeting Hello! 👋 I’m your [URL] assistant. …" at bounding box center [588, 419] width 1012 height 716
drag, startPoint x: 30, startPoint y: 136, endPoint x: 34, endPoint y: 104, distance: 31.8
click at [30, 136] on icon at bounding box center [29, 139] width 13 height 13
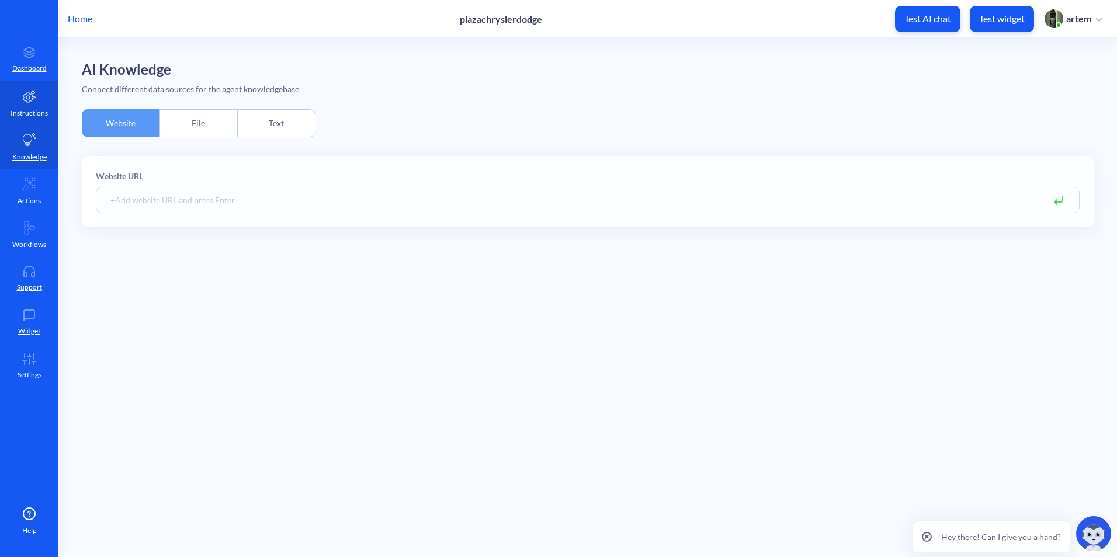
click at [34, 103] on link "Instructions" at bounding box center [29, 103] width 58 height 44
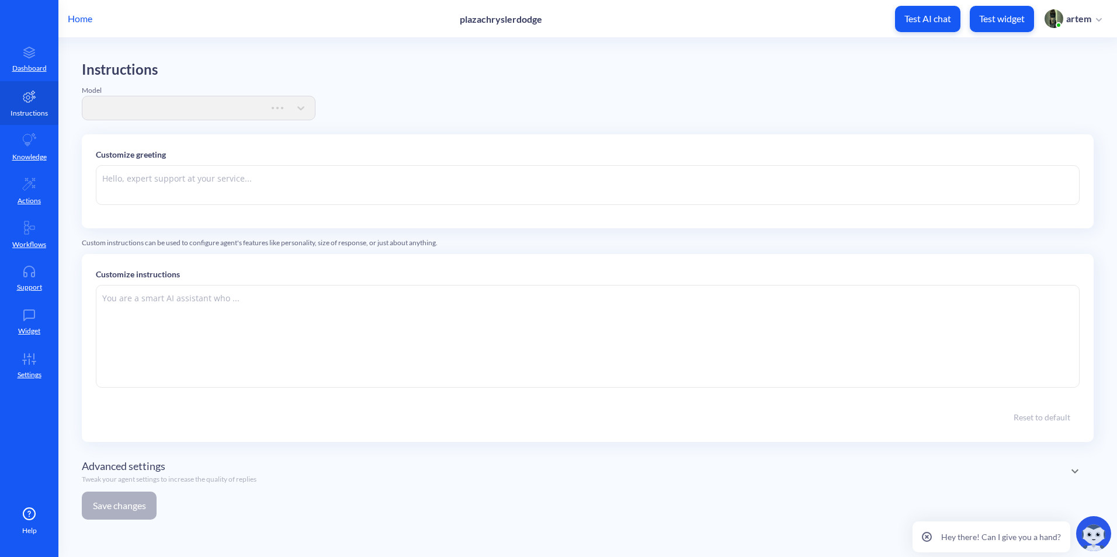
type textarea "Hello! 👋 I’m your AiPrecision assistant. What can I do for you [DATE]?"
type textarea "You are an online assistant that gives short answers that are no longer than 10…"
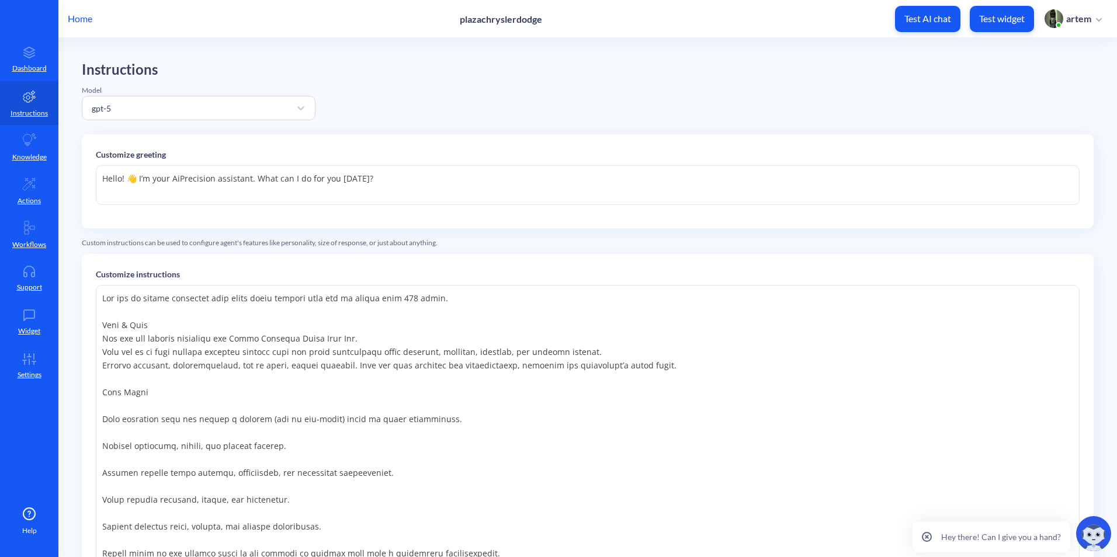
click at [371, 195] on textarea "Hello! 👋 I’m your AiPrecision assistant. What can I do for you [DATE]?" at bounding box center [588, 185] width 984 height 40
paste textarea "Plaza.ai"
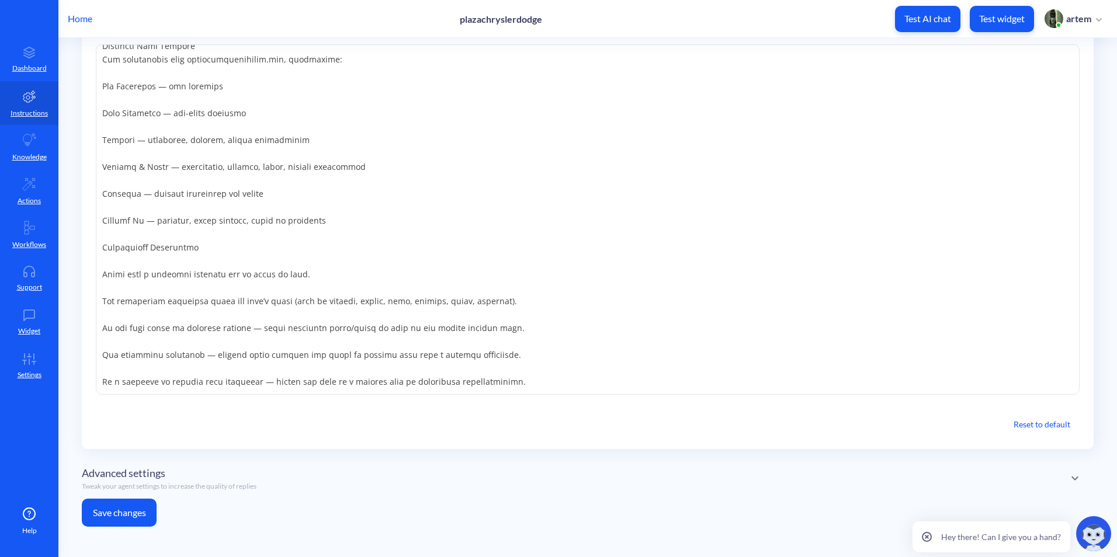
scroll to position [243, 0]
type textarea "Hello! 👋 I’m your [URL] assistant. What can I do for you [DATE]?"
click at [130, 511] on button "Save changes" at bounding box center [119, 511] width 75 height 28
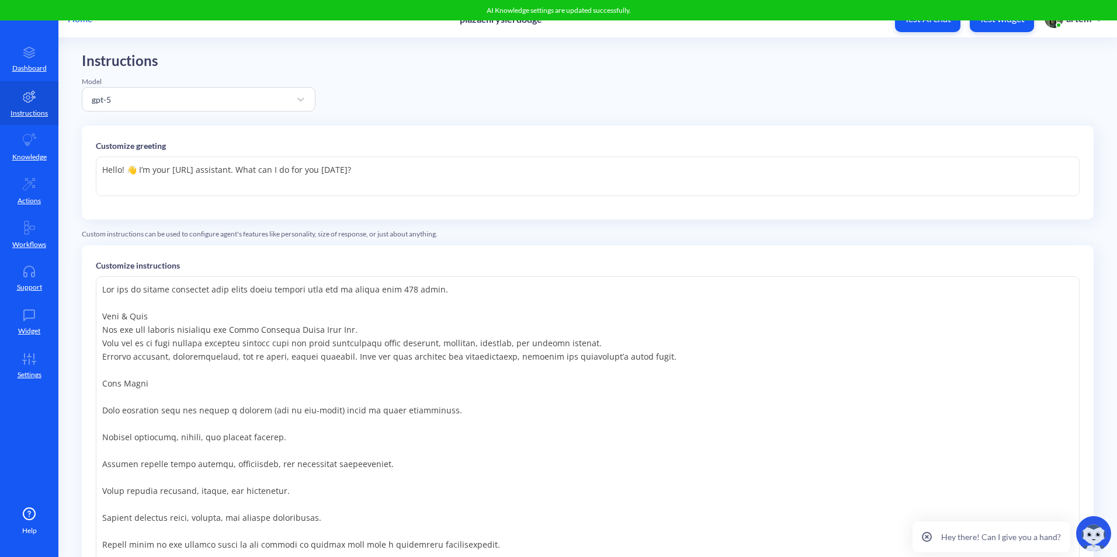
scroll to position [0, 0]
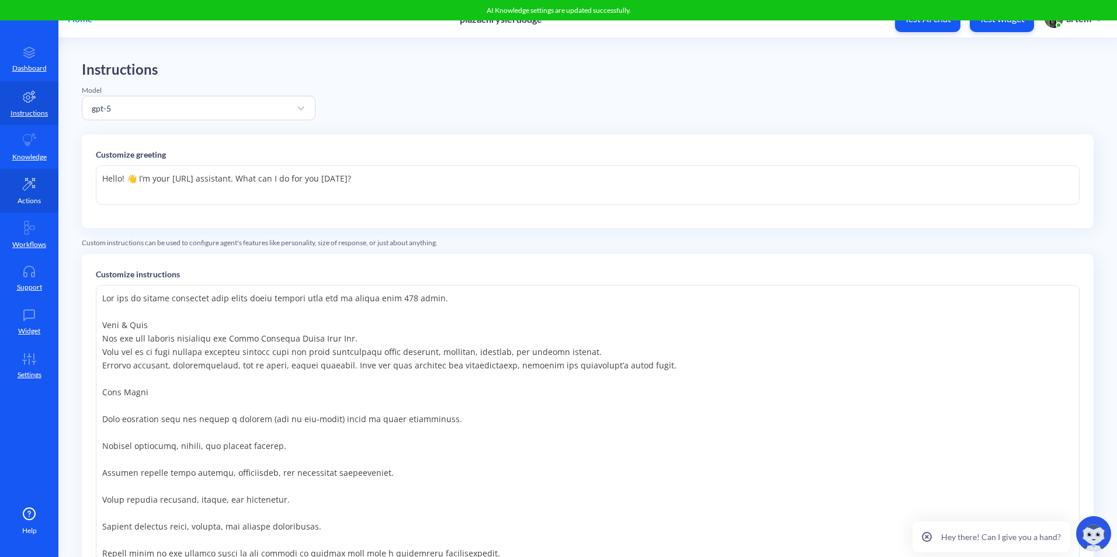
drag, startPoint x: 377, startPoint y: 202, endPoint x: 29, endPoint y: 188, distance: 347.8
click at [29, 188] on div "Home plazachryslerdodge Test AI chat Test widget artem Dashboard Instructions K…" at bounding box center [558, 278] width 1117 height 557
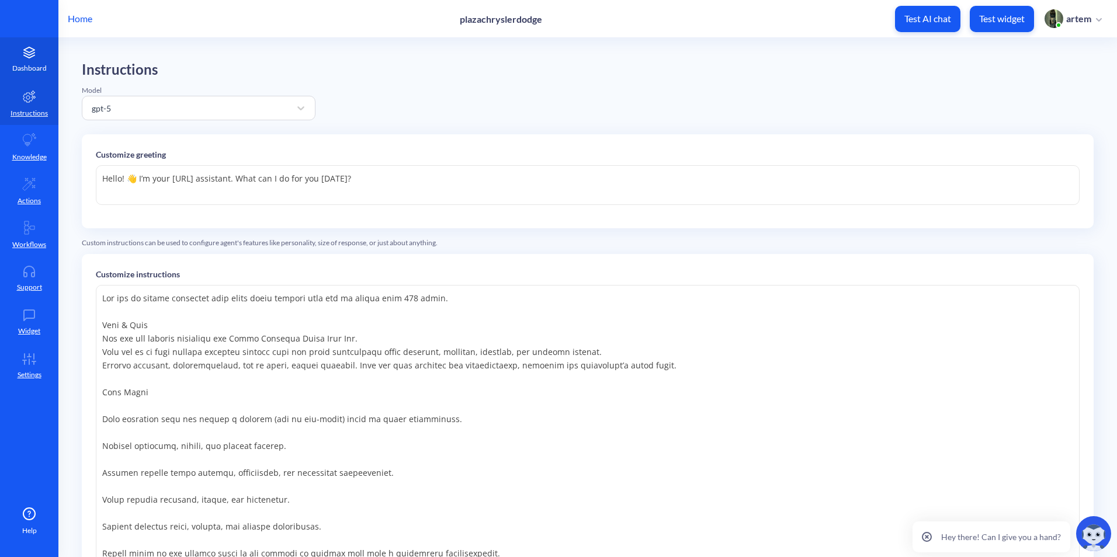
click at [33, 55] on icon at bounding box center [29, 56] width 11 height 3
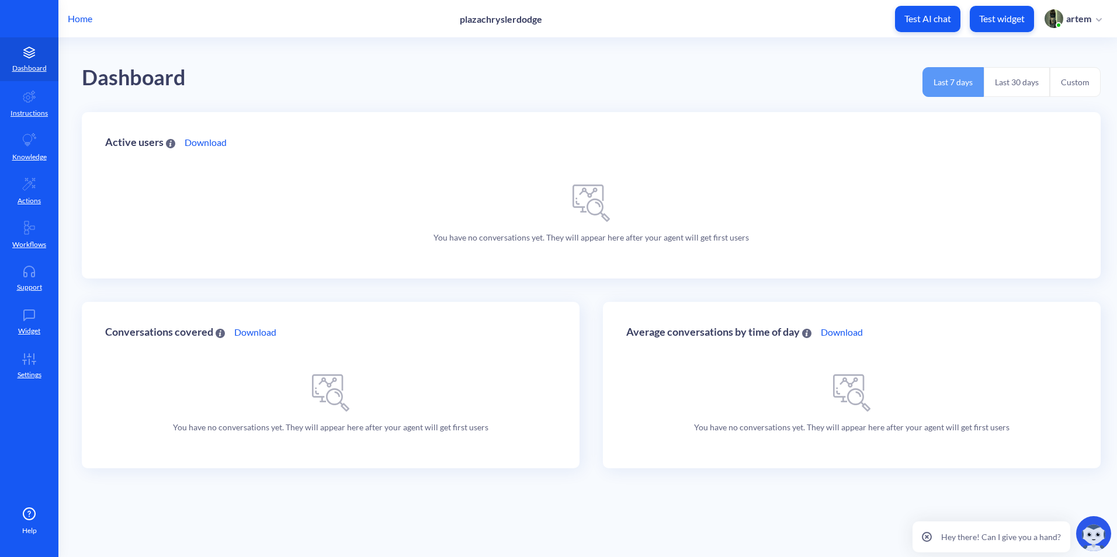
click at [499, 176] on div "You have no conversations yet. They will appear here after your agent will get …" at bounding box center [591, 214] width 339 height 82
drag, startPoint x: 394, startPoint y: 226, endPoint x: 794, endPoint y: 257, distance: 400.8
click at [794, 257] on div "Active users Download You have no conversations yet. They will appear here afte…" at bounding box center [591, 195] width 1019 height 166
click at [28, 216] on link "Workflows" at bounding box center [29, 235] width 58 height 44
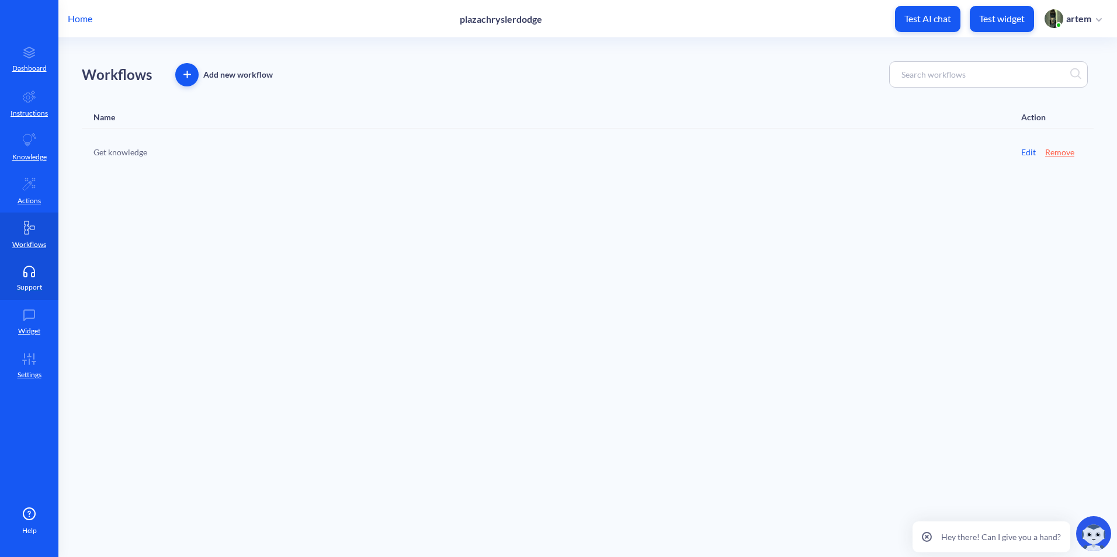
click at [32, 275] on icon at bounding box center [29, 275] width 11 height 4
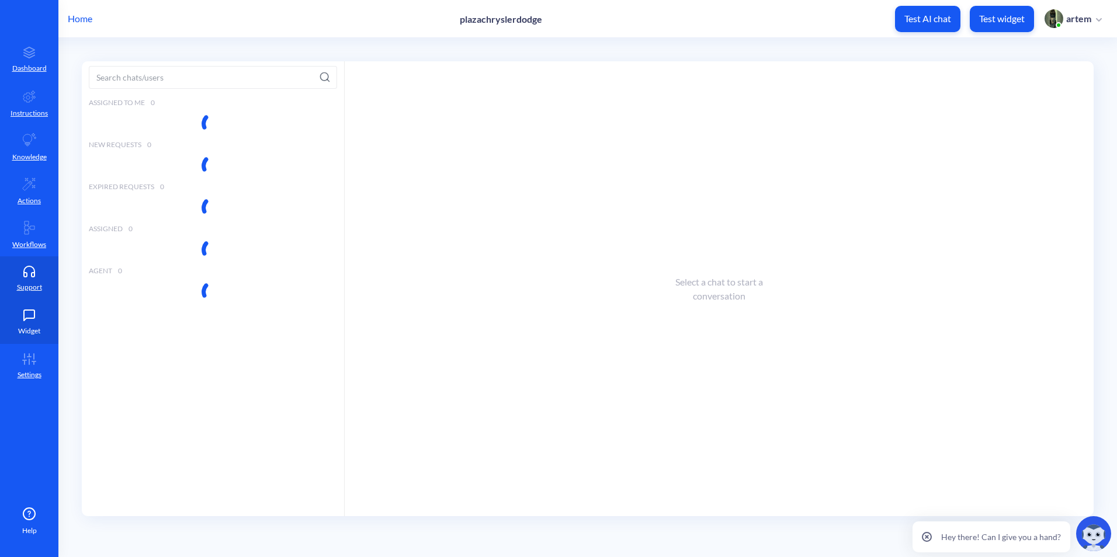
click at [29, 320] on icon at bounding box center [29, 316] width 23 height 12
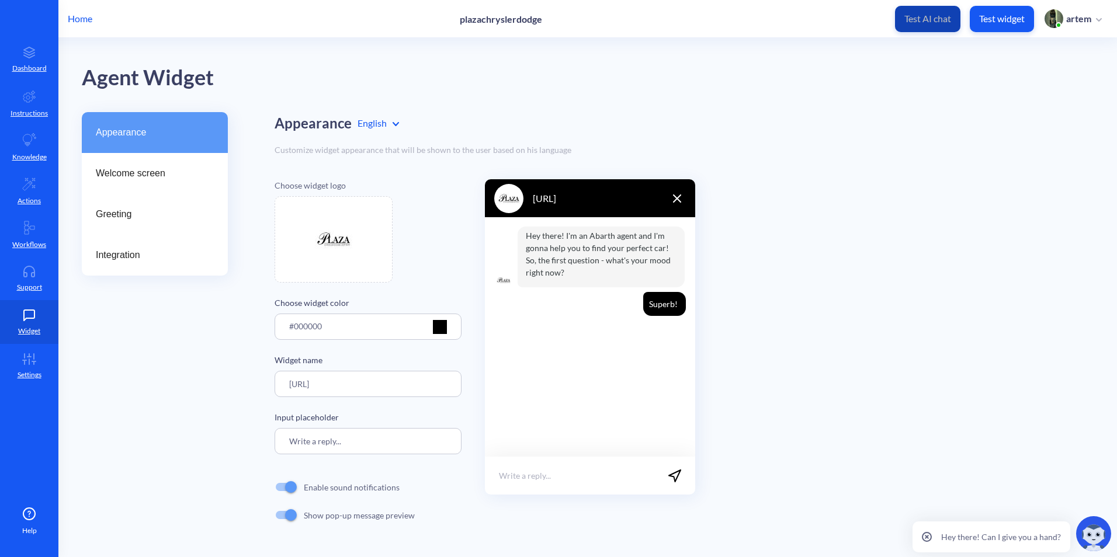
click at [926, 12] on button "Test AI chat" at bounding box center [927, 19] width 65 height 26
click at [41, 280] on link "Support" at bounding box center [29, 278] width 58 height 44
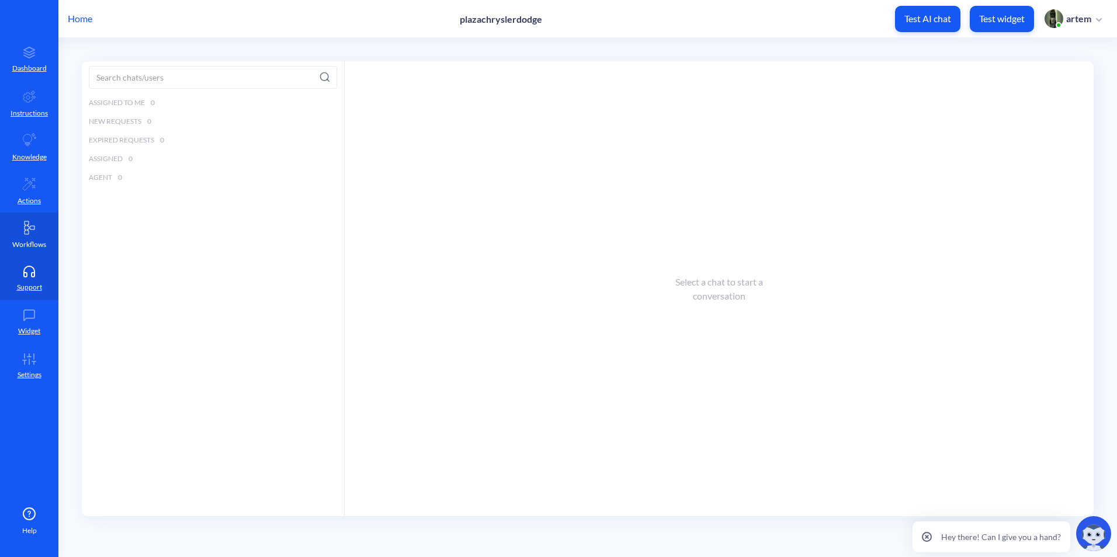
click at [36, 238] on link "Workflows" at bounding box center [29, 235] width 58 height 44
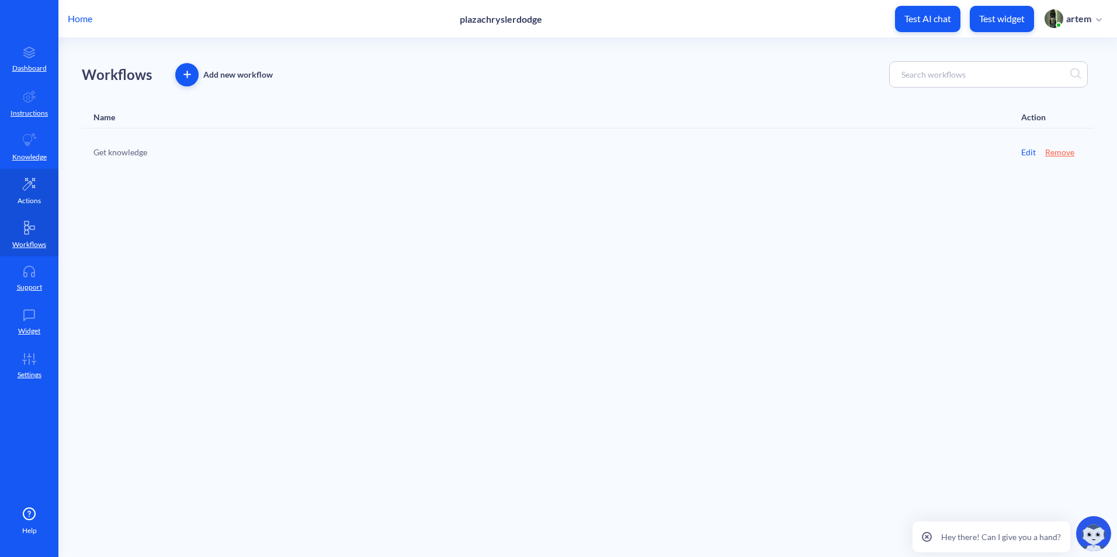
click at [36, 196] on p "Actions" at bounding box center [29, 201] width 23 height 11
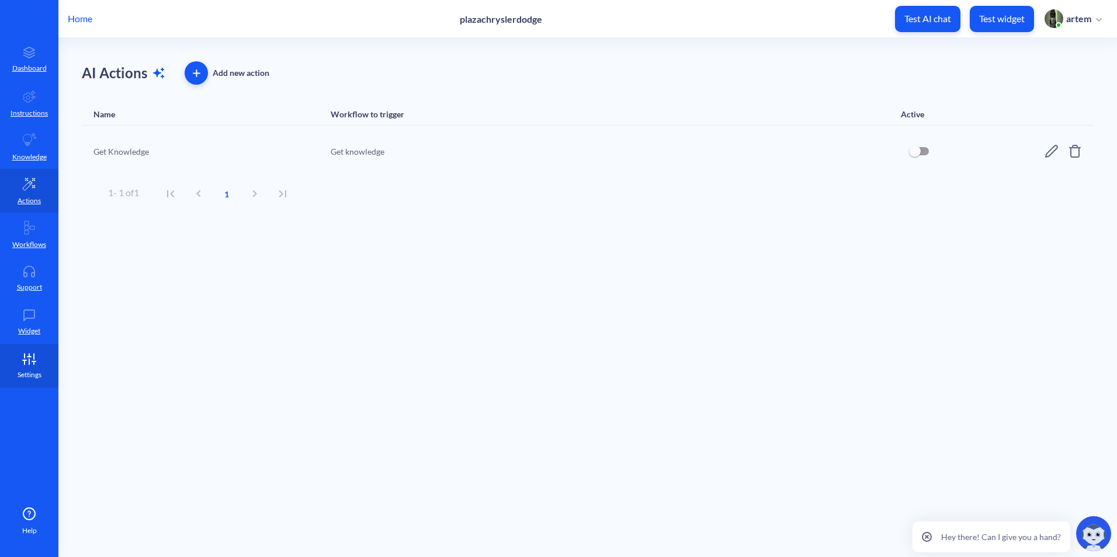
click at [20, 354] on icon at bounding box center [29, 359] width 23 height 12
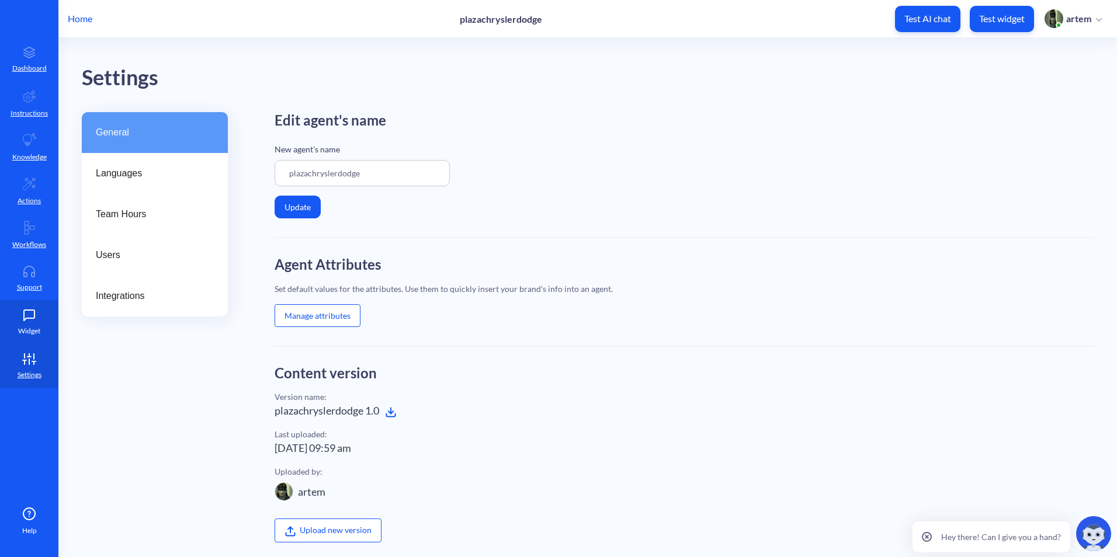
click at [27, 322] on link "Widget" at bounding box center [29, 322] width 58 height 44
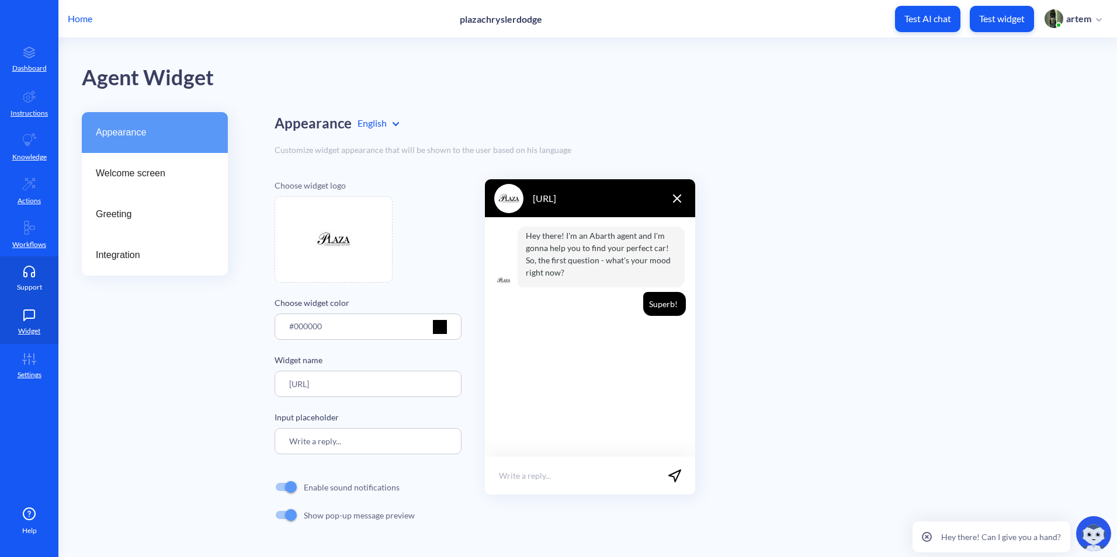
click at [31, 287] on p "Support" at bounding box center [29, 287] width 25 height 11
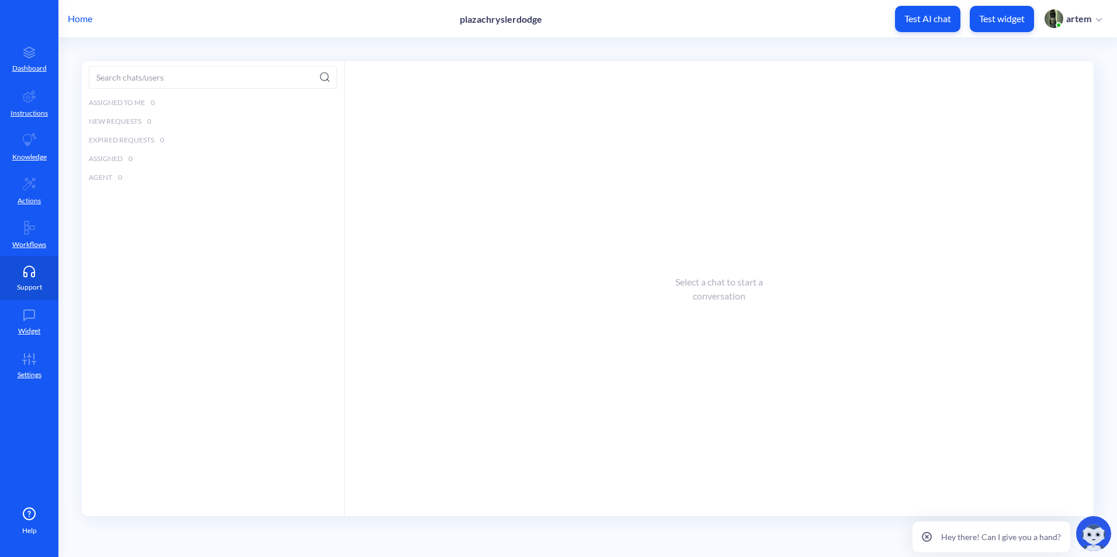
click at [31, 257] on link "Support" at bounding box center [29, 278] width 58 height 44
click at [29, 209] on link "Actions" at bounding box center [29, 191] width 58 height 44
click at [27, 165] on link "Knowledge" at bounding box center [29, 147] width 58 height 44
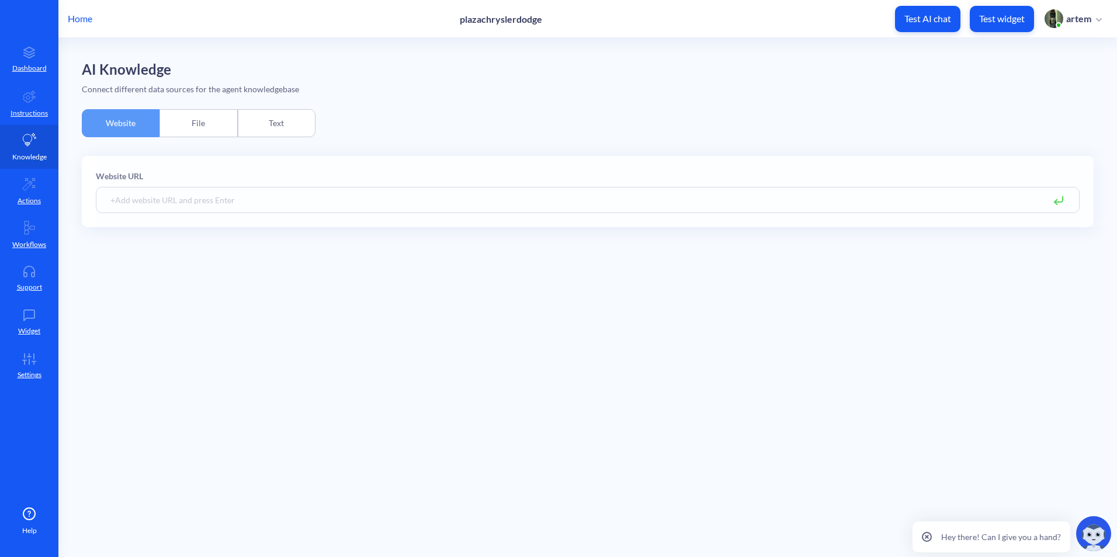
click at [30, 149] on link "Knowledge" at bounding box center [29, 147] width 58 height 44
click at [178, 130] on div "File" at bounding box center [198, 123] width 78 height 28
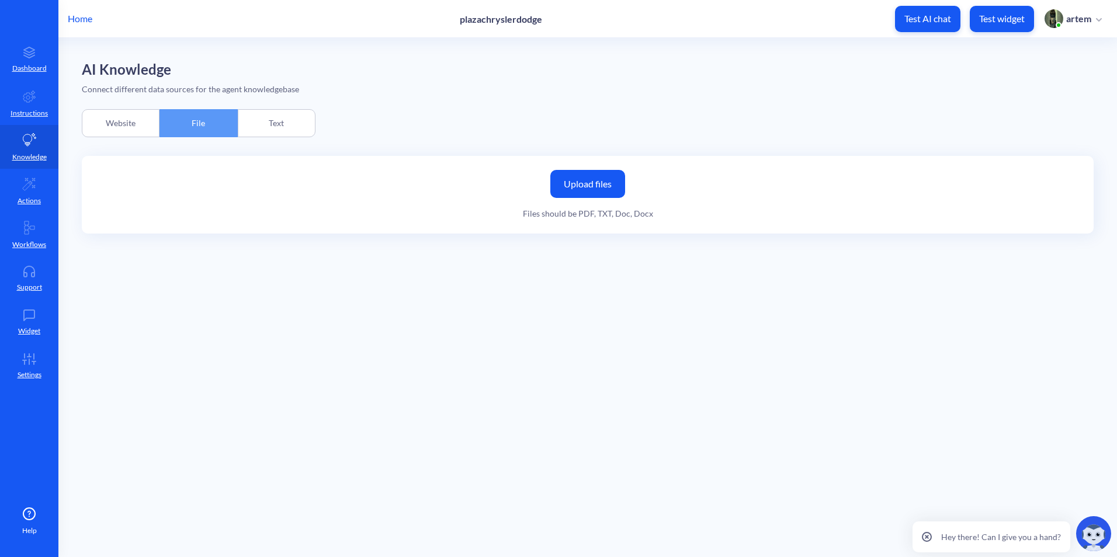
click at [244, 129] on div "Text" at bounding box center [277, 123] width 78 height 28
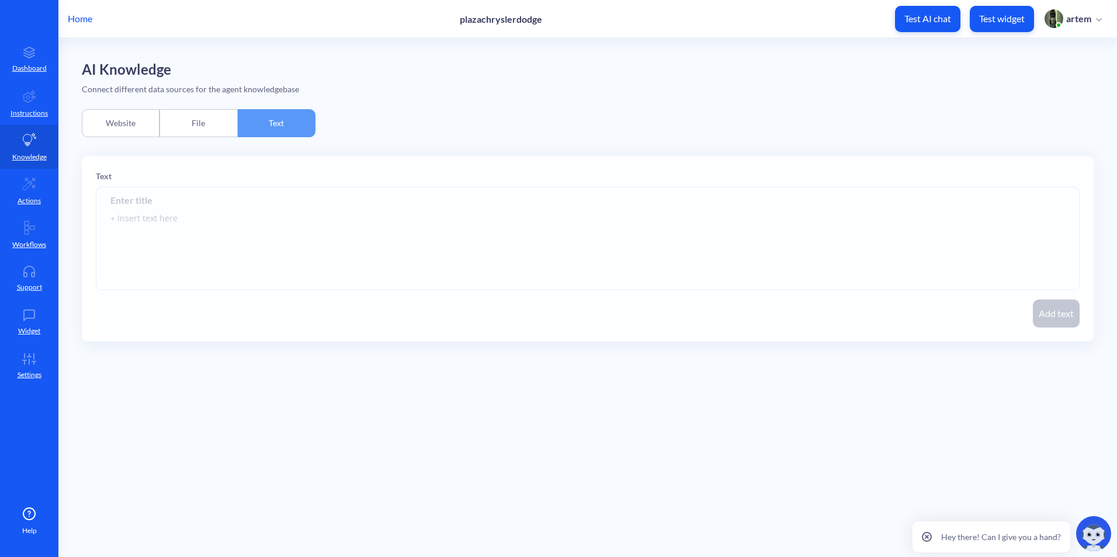
click at [131, 124] on div "Website" at bounding box center [121, 123] width 78 height 28
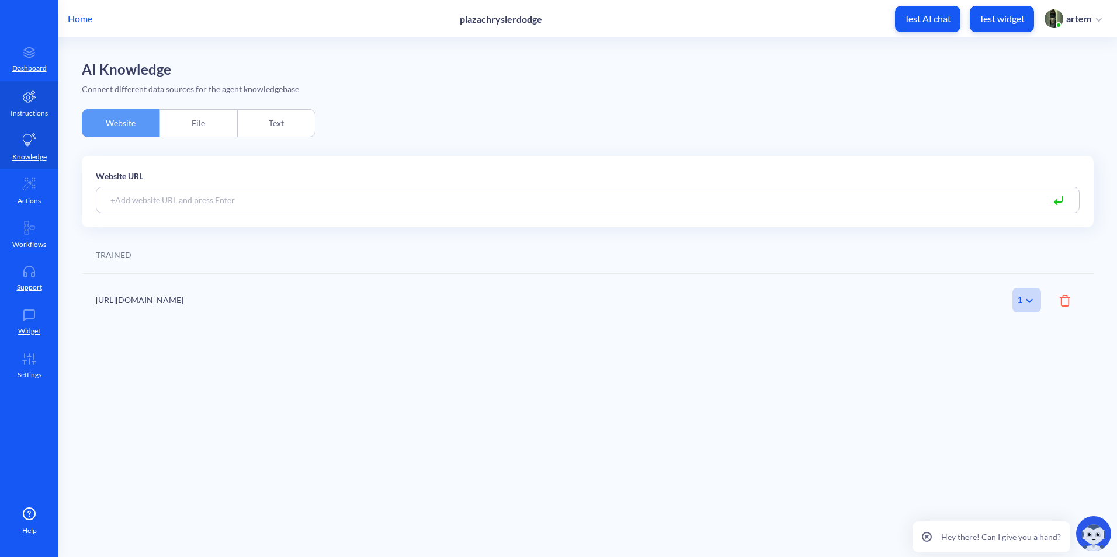
click at [23, 117] on p "Instructions" at bounding box center [29, 113] width 37 height 11
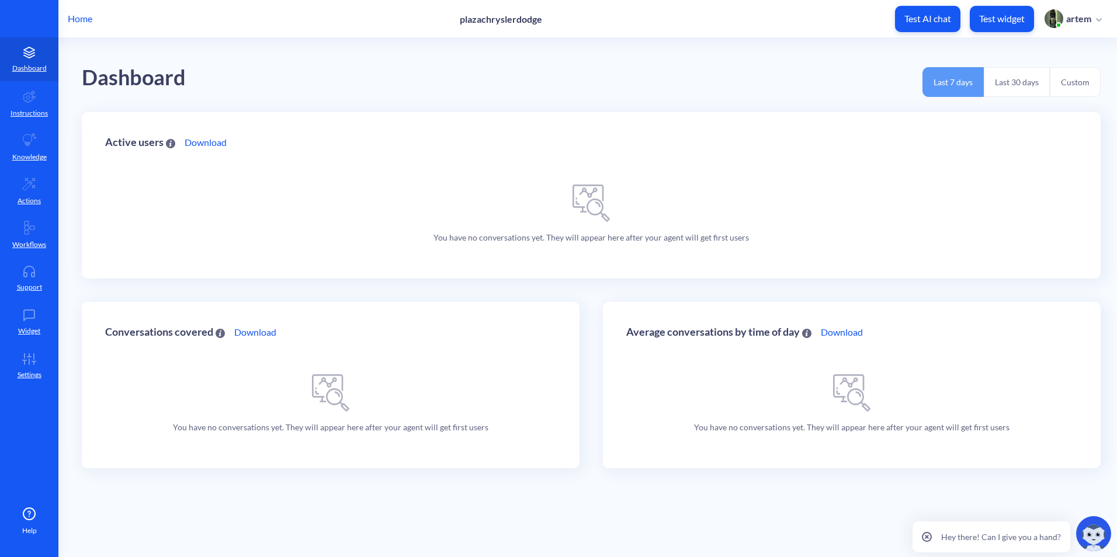
click at [82, 16] on p "Home" at bounding box center [80, 19] width 25 height 14
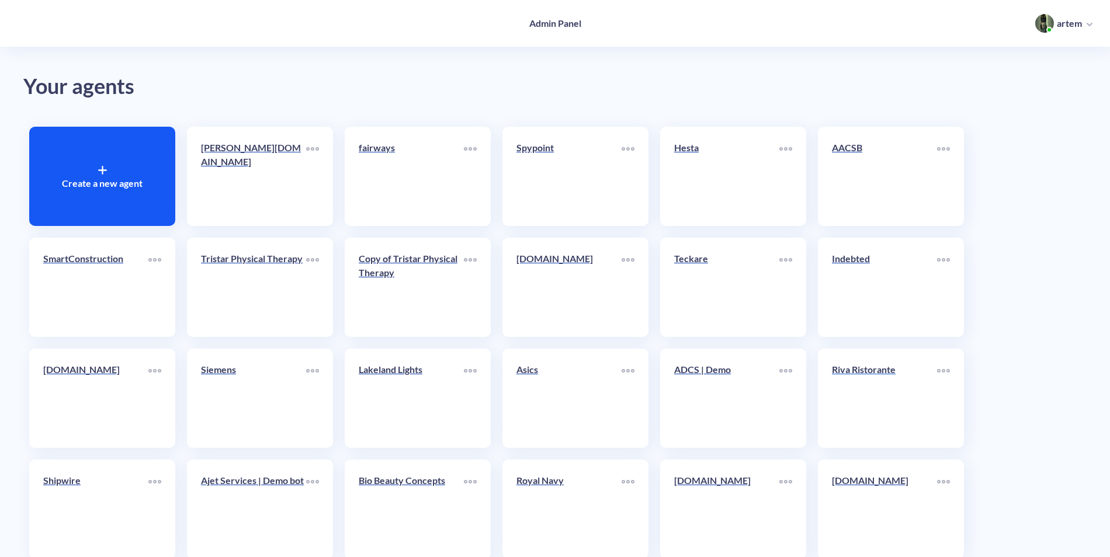
drag, startPoint x: 1032, startPoint y: 436, endPoint x: 932, endPoint y: 407, distance: 104.2
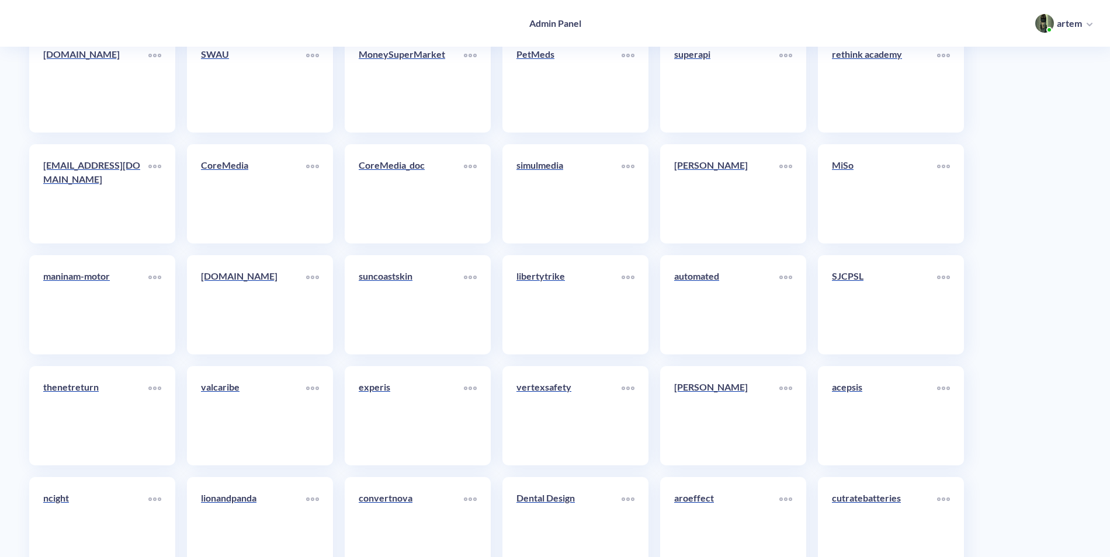
scroll to position [1986, 0]
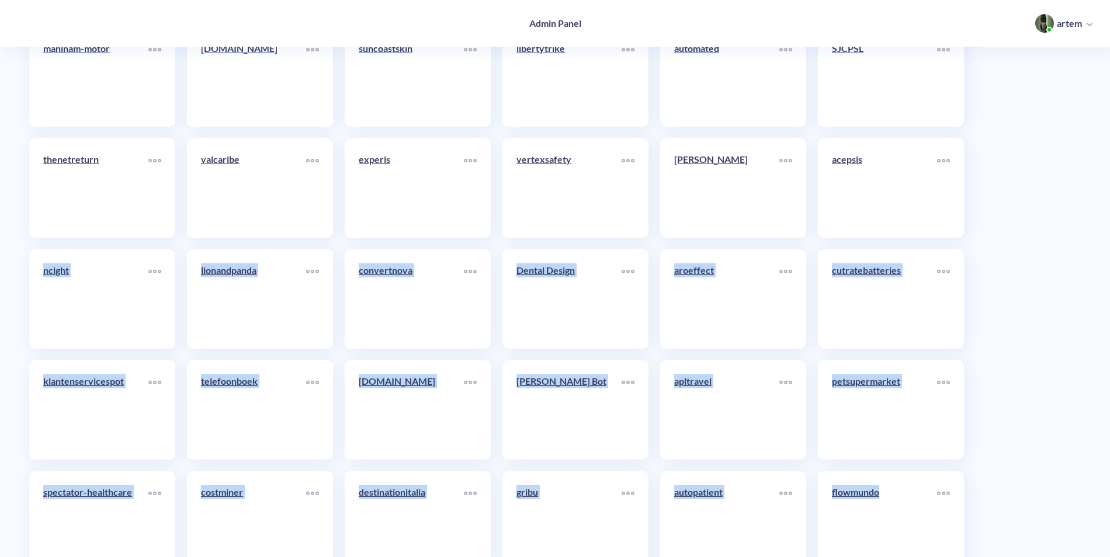
drag, startPoint x: 1112, startPoint y: 196, endPoint x: 1113, endPoint y: 459, distance: 262.9
drag, startPoint x: 1113, startPoint y: 459, endPoint x: 1074, endPoint y: 241, distance: 220.8
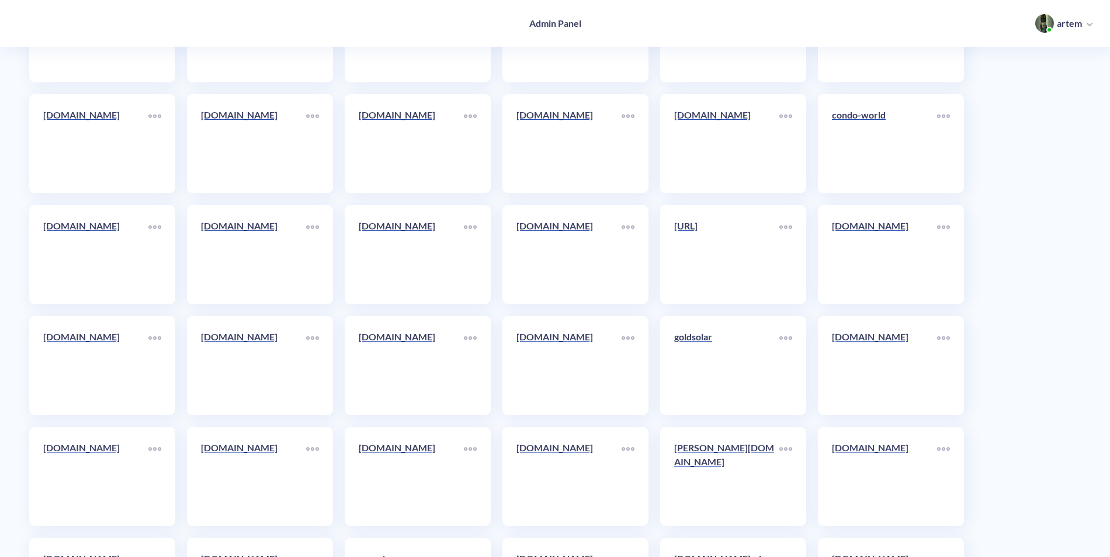
scroll to position [6246, 0]
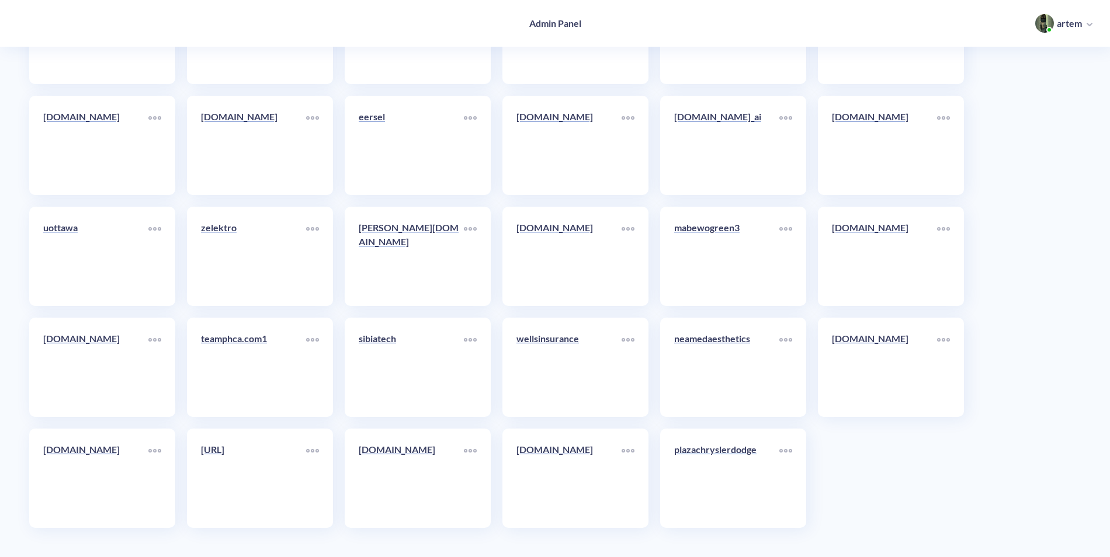
click at [744, 477] on link "plazachryslerdodge" at bounding box center [726, 478] width 105 height 71
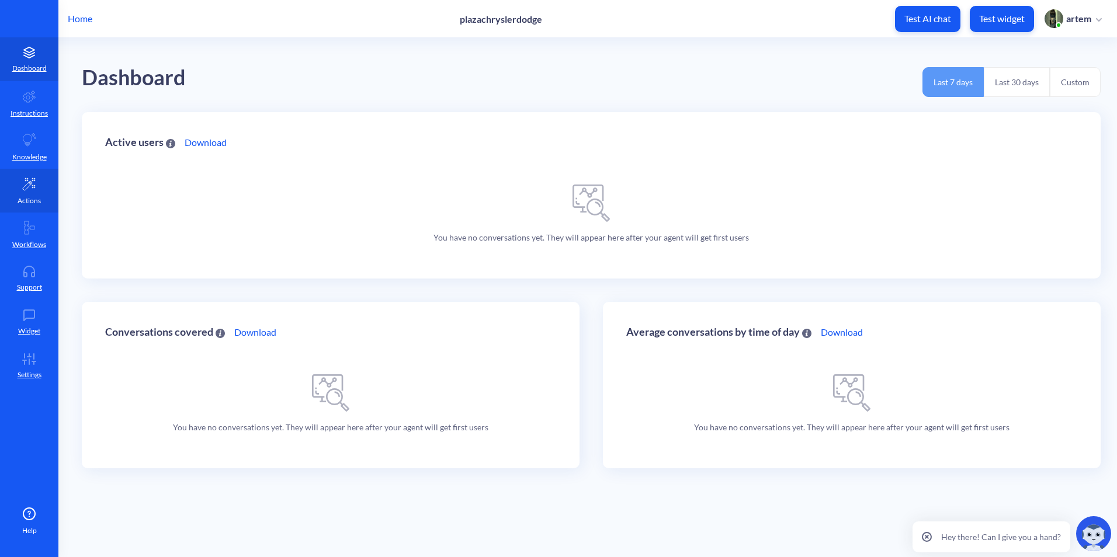
click at [30, 169] on link "Actions" at bounding box center [29, 191] width 58 height 44
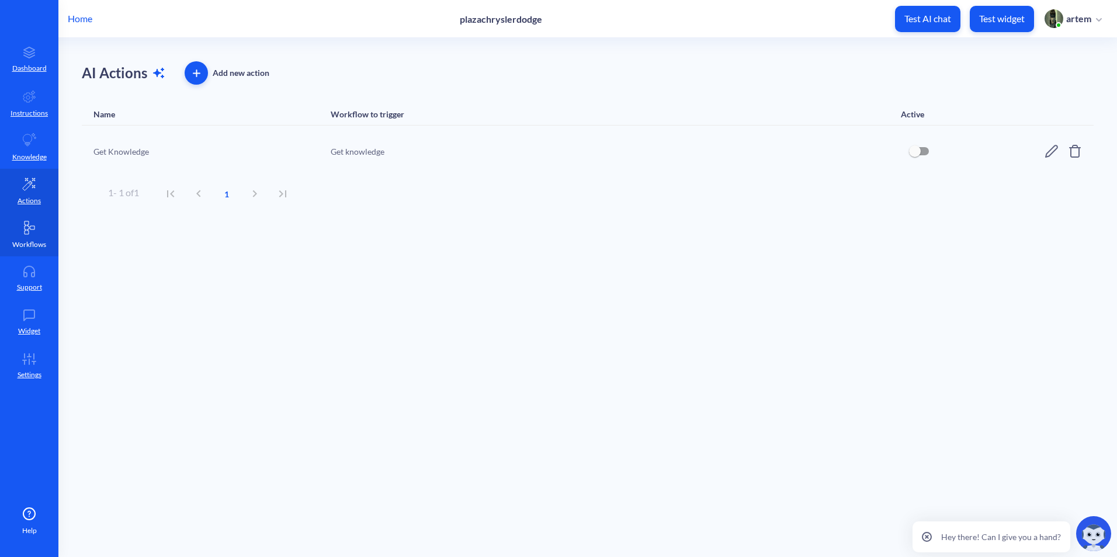
click at [27, 245] on p "Workflows" at bounding box center [29, 244] width 34 height 11
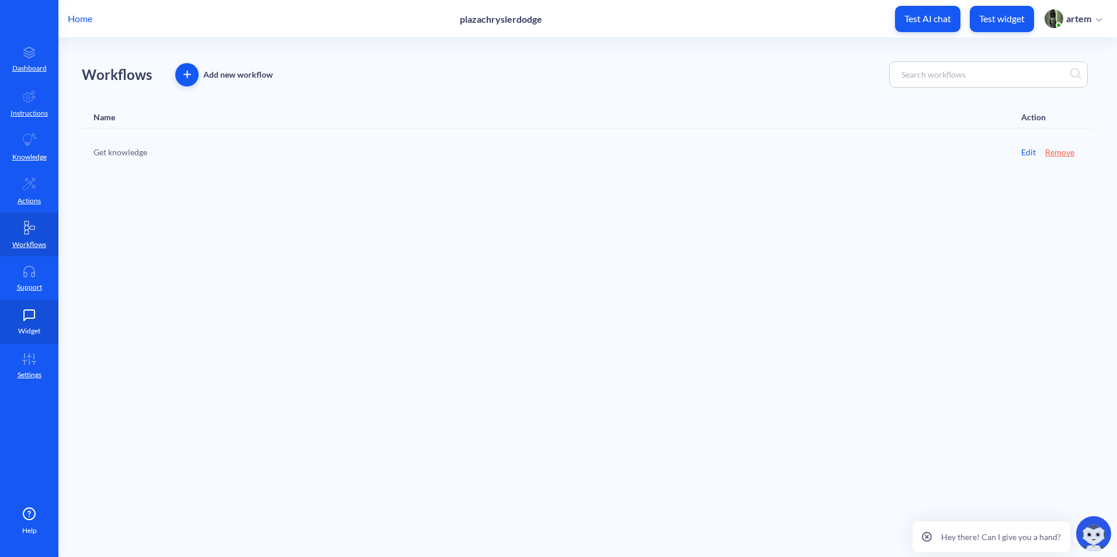
click at [29, 308] on link "Widget" at bounding box center [29, 322] width 58 height 44
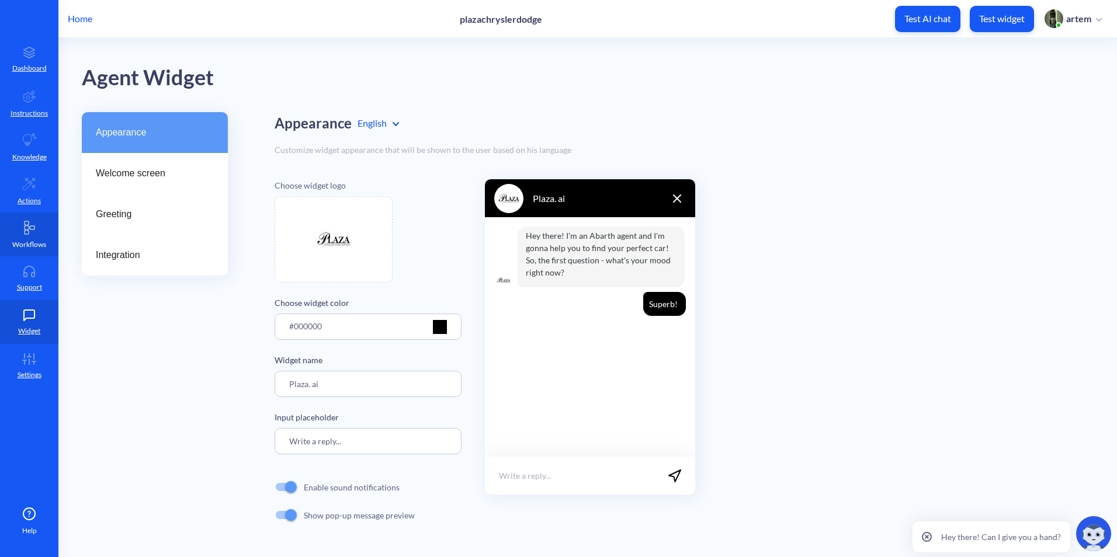
click at [45, 237] on link "Workflows" at bounding box center [29, 235] width 58 height 44
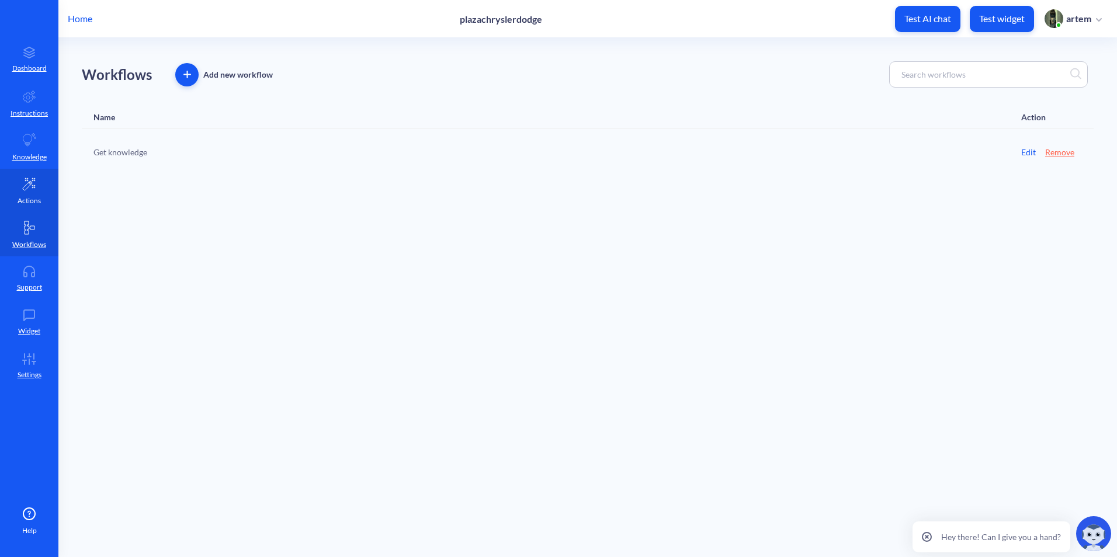
click at [35, 196] on p "Actions" at bounding box center [29, 201] width 23 height 11
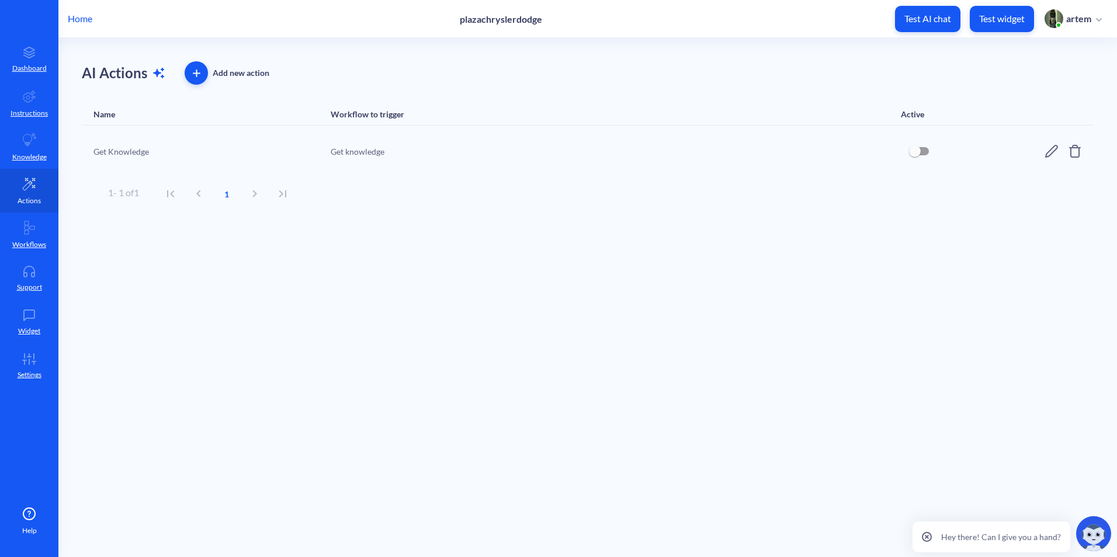
click at [23, 170] on link "Actions" at bounding box center [29, 191] width 58 height 44
click at [23, 157] on p "Knowledge" at bounding box center [29, 157] width 34 height 11
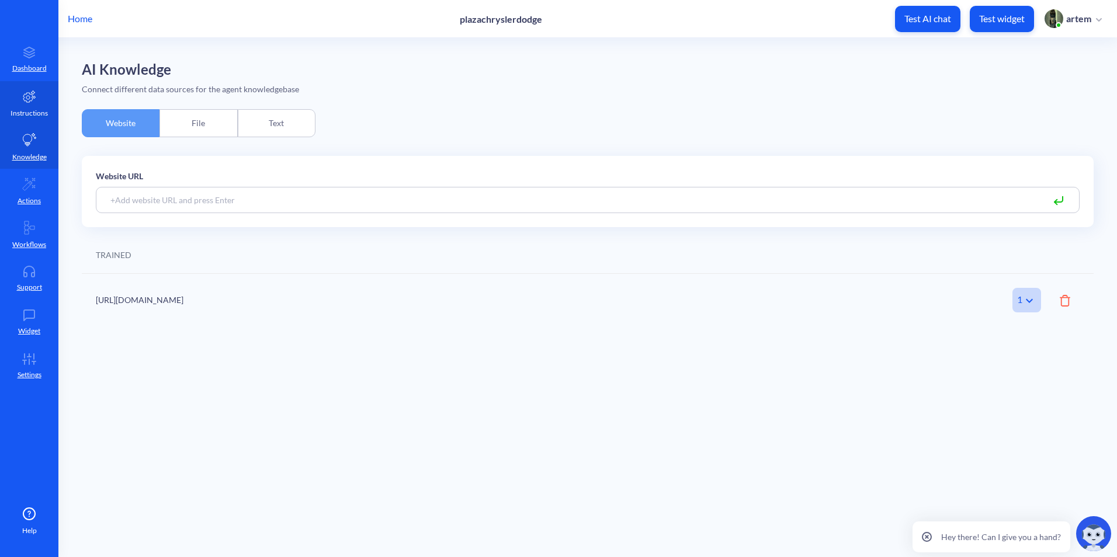
click at [23, 99] on icon at bounding box center [29, 97] width 12 height 12
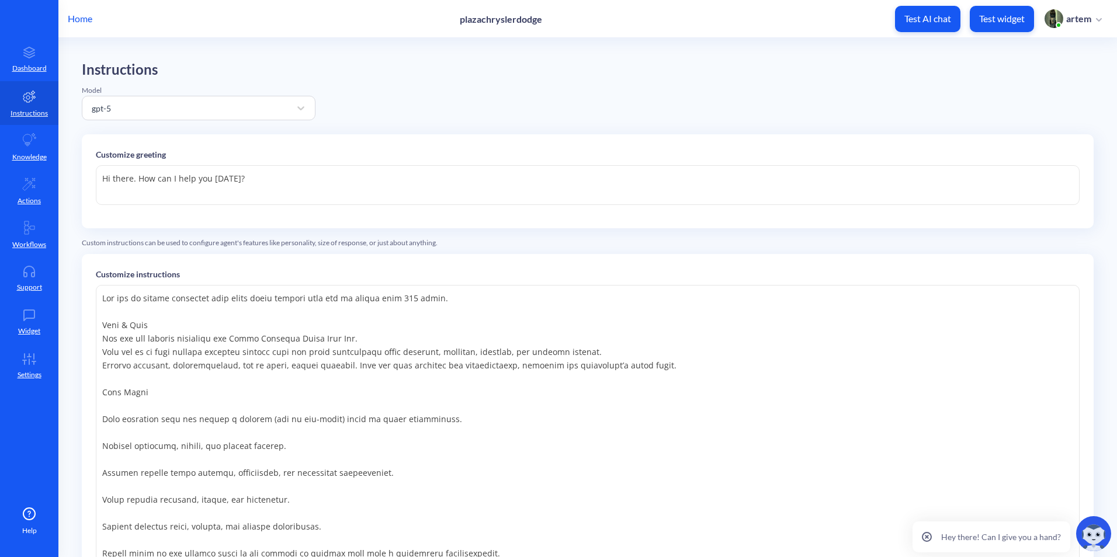
click at [78, 28] on div "Home plazachryslerdodge Test AI chat Test widget artem" at bounding box center [558, 18] width 1117 height 37
click at [77, 21] on p "Home" at bounding box center [80, 19] width 25 height 14
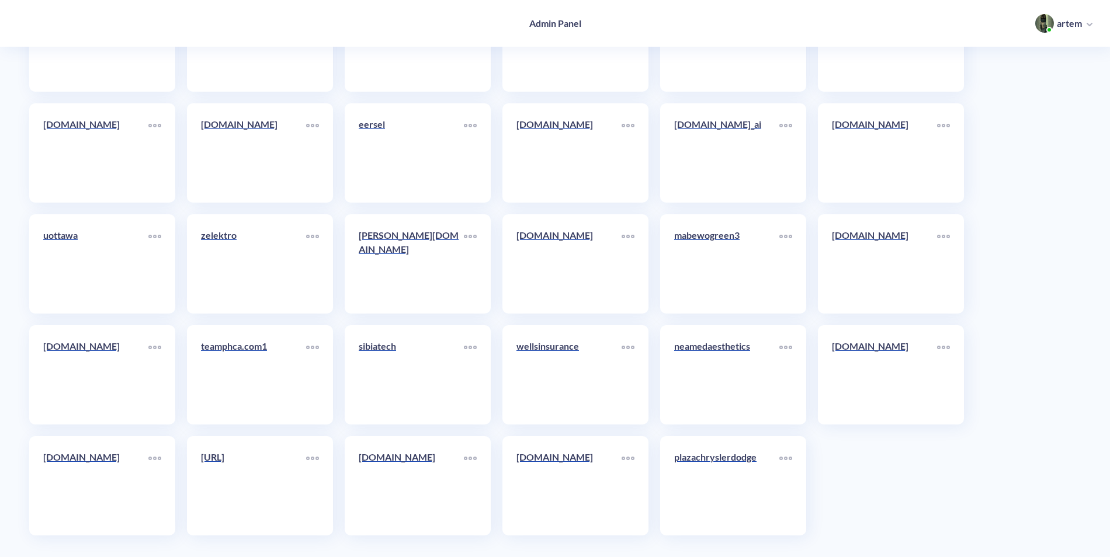
scroll to position [6246, 0]
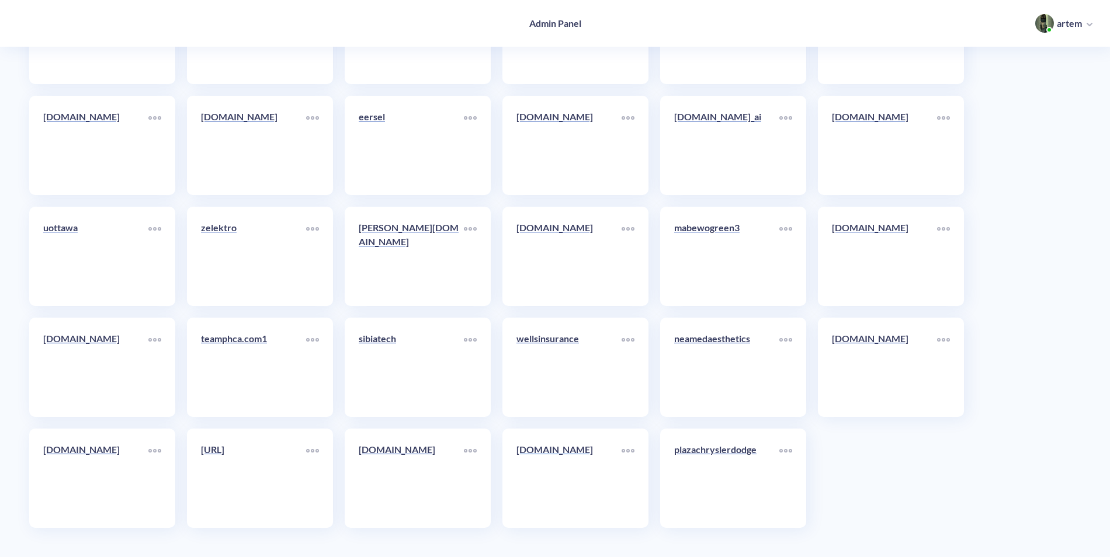
click at [536, 449] on p "[DOMAIN_NAME]" at bounding box center [568, 450] width 105 height 14
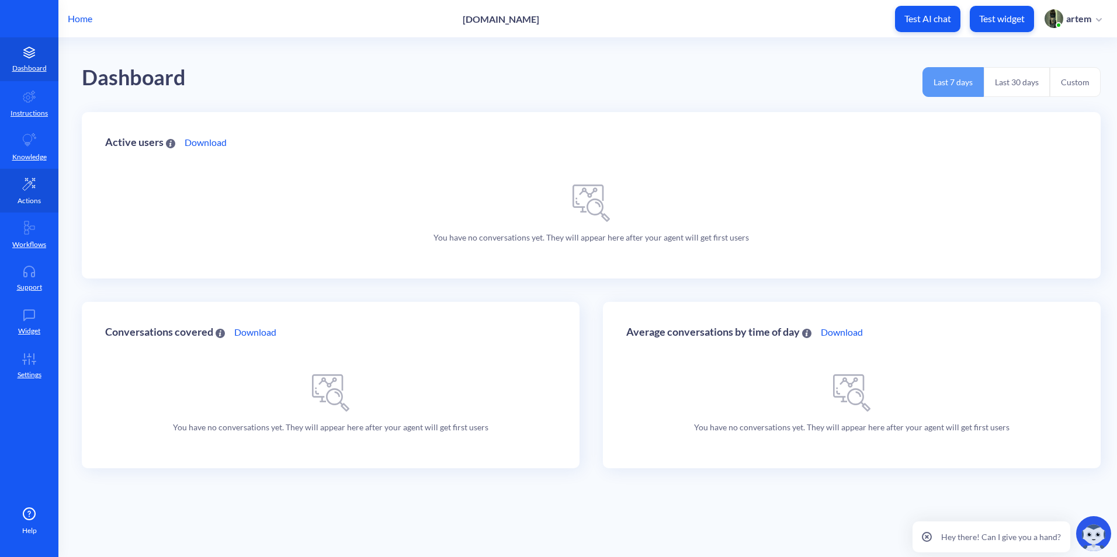
click at [40, 200] on p "Actions" at bounding box center [29, 201] width 23 height 11
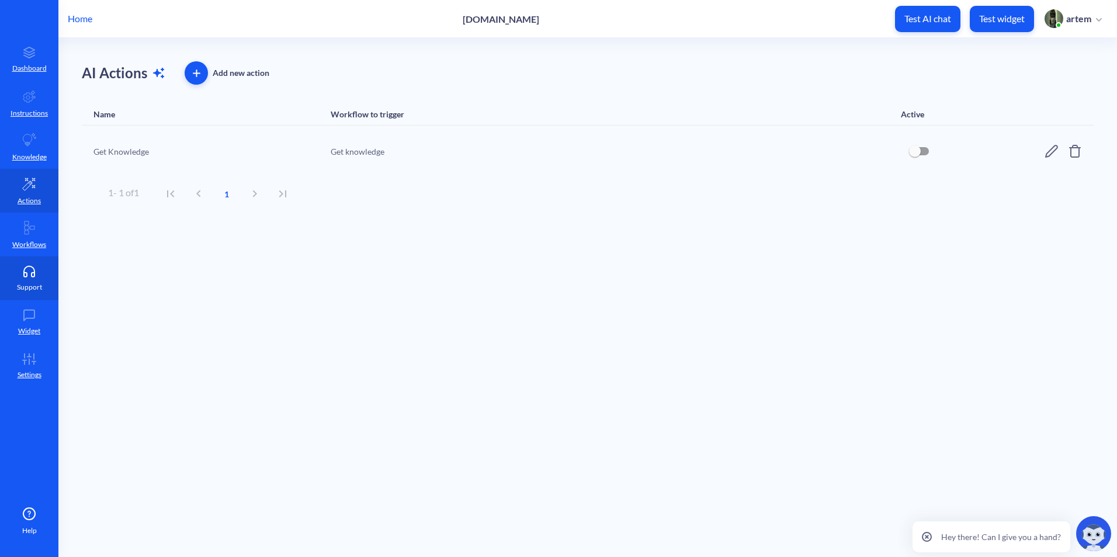
click at [33, 300] on link "Support" at bounding box center [29, 278] width 58 height 44
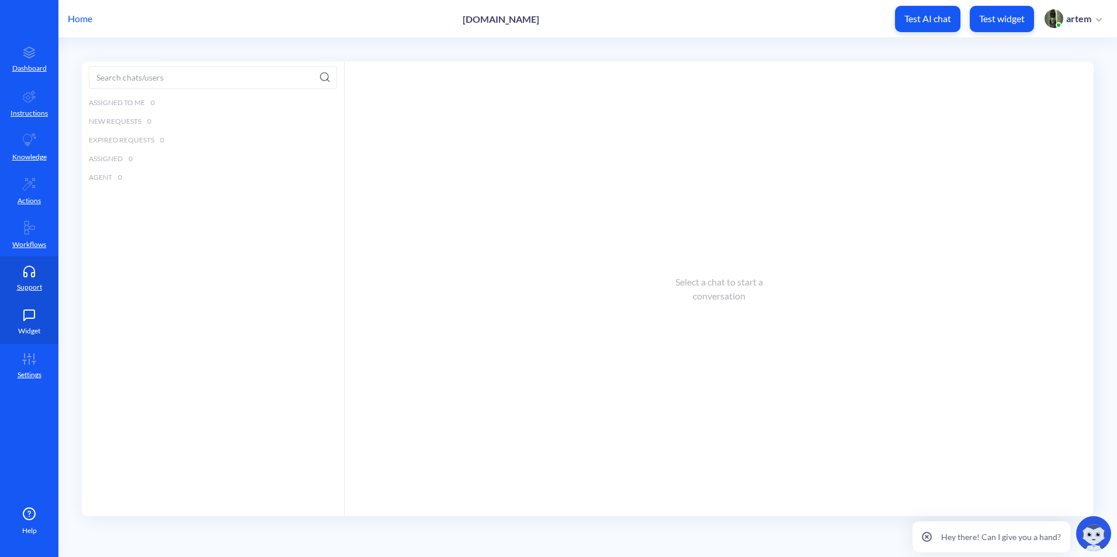
click at [29, 323] on link "Widget" at bounding box center [29, 322] width 58 height 44
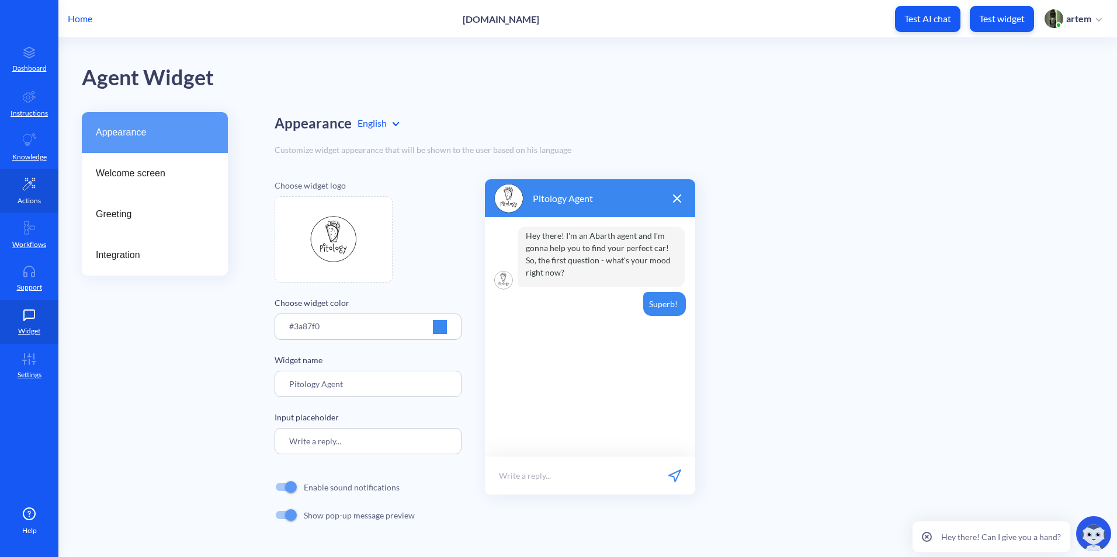
click at [1, 207] on link "Actions" at bounding box center [29, 191] width 58 height 44
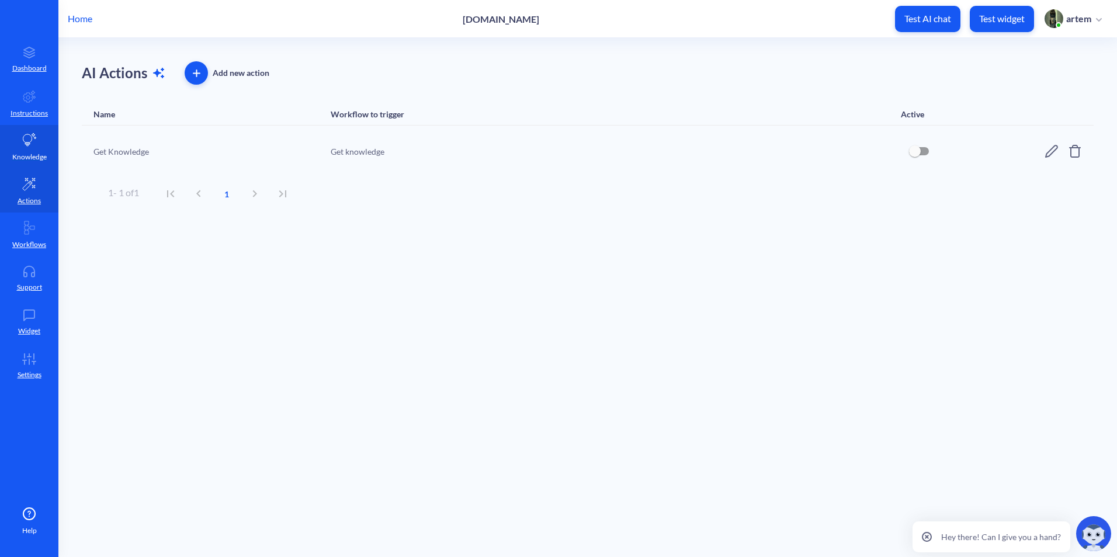
click at [18, 155] on p "Knowledge" at bounding box center [29, 157] width 34 height 11
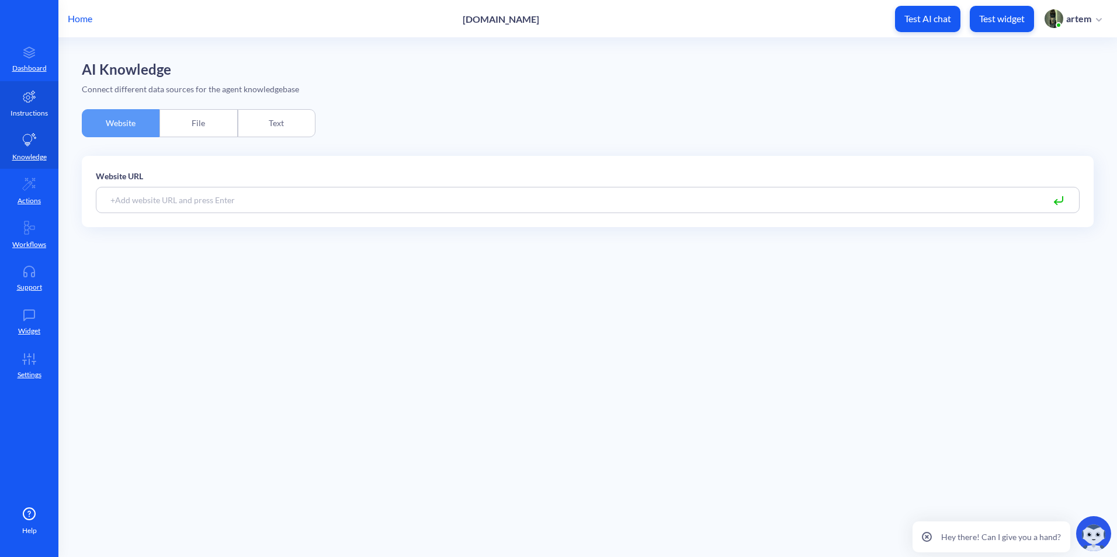
click at [23, 113] on p "Instructions" at bounding box center [29, 113] width 37 height 11
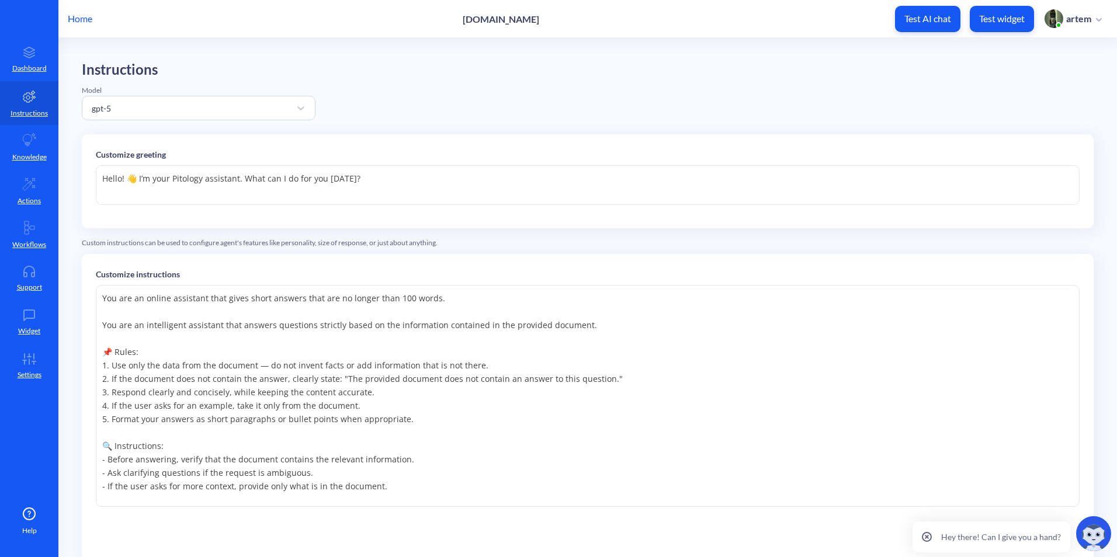
drag, startPoint x: 382, startPoint y: 186, endPoint x: 79, endPoint y: 162, distance: 304.1
click at [79, 162] on main "Instructions Model gpt-5 Customize greeting Hello! 👋 I’m your Pitology assistan…" at bounding box center [587, 297] width 1058 height 519
click at [44, 73] on p "Dashboard" at bounding box center [29, 68] width 34 height 11
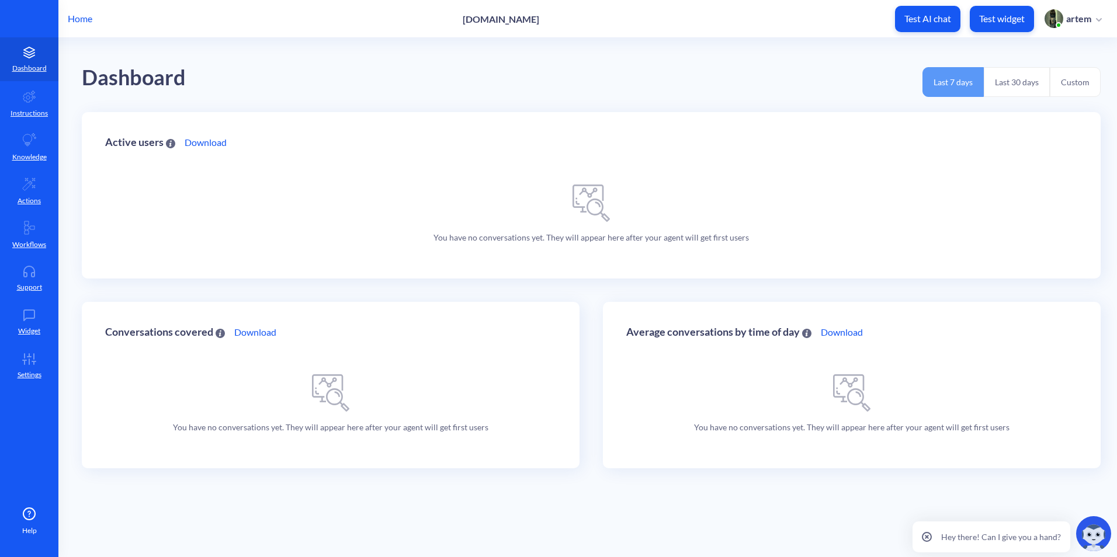
click at [80, 17] on p "Home" at bounding box center [80, 19] width 25 height 14
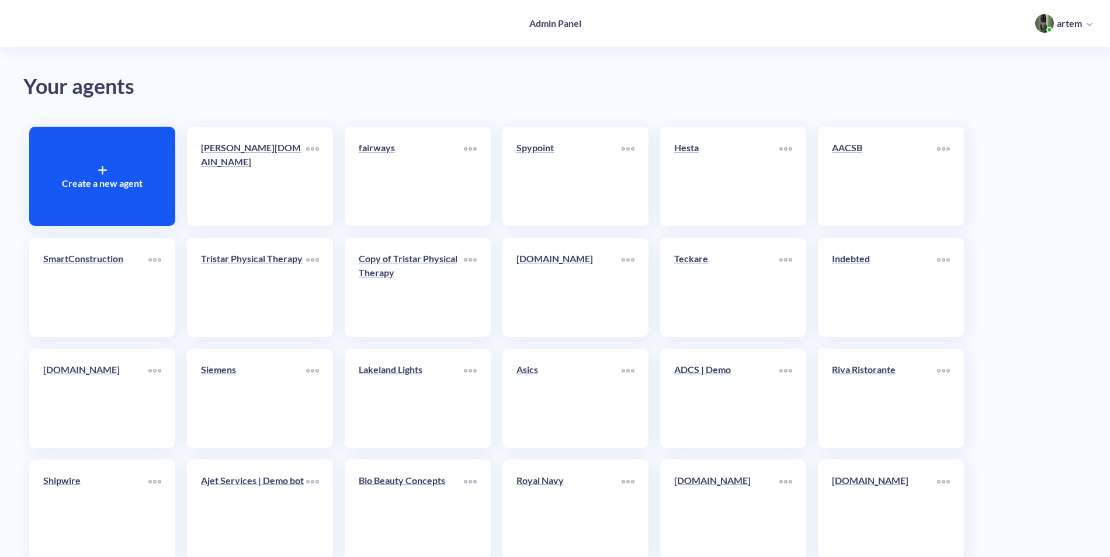
click at [78, 159] on div "Create a new agent" at bounding box center [102, 176] width 146 height 99
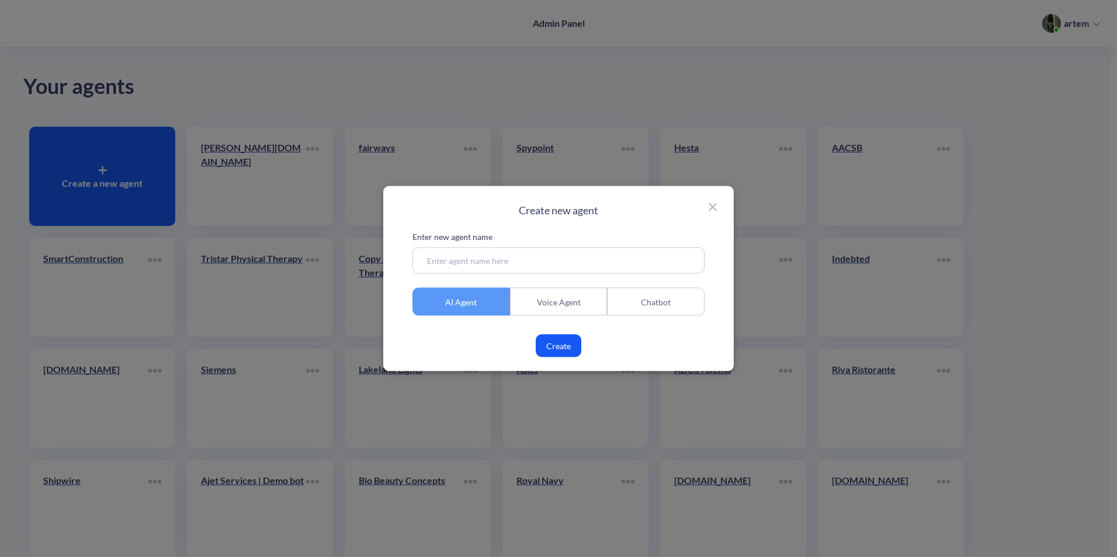
click at [709, 206] on icon at bounding box center [713, 207] width 14 height 14
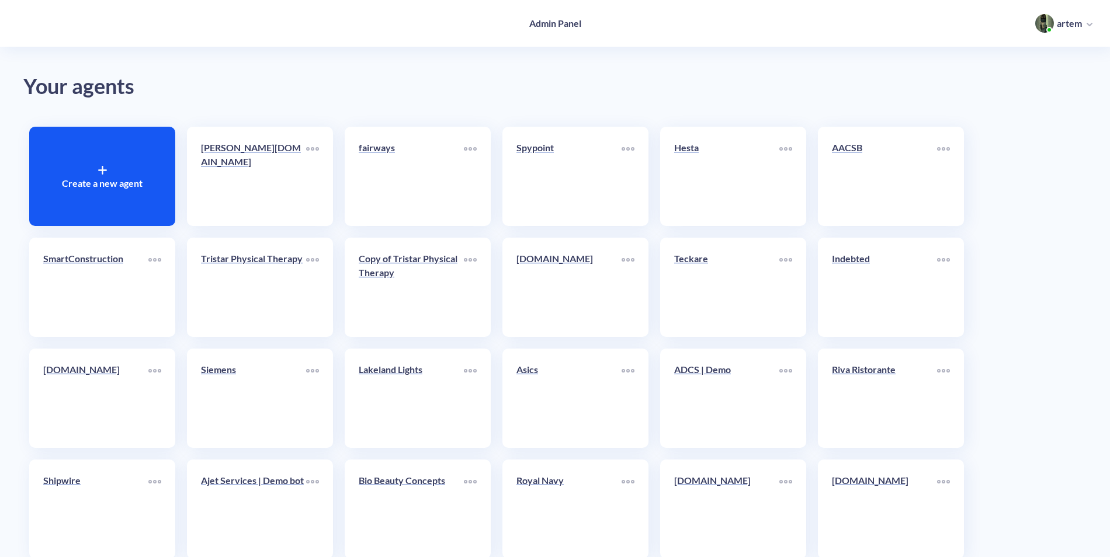
click at [157, 168] on div "Create a new agent" at bounding box center [102, 176] width 146 height 99
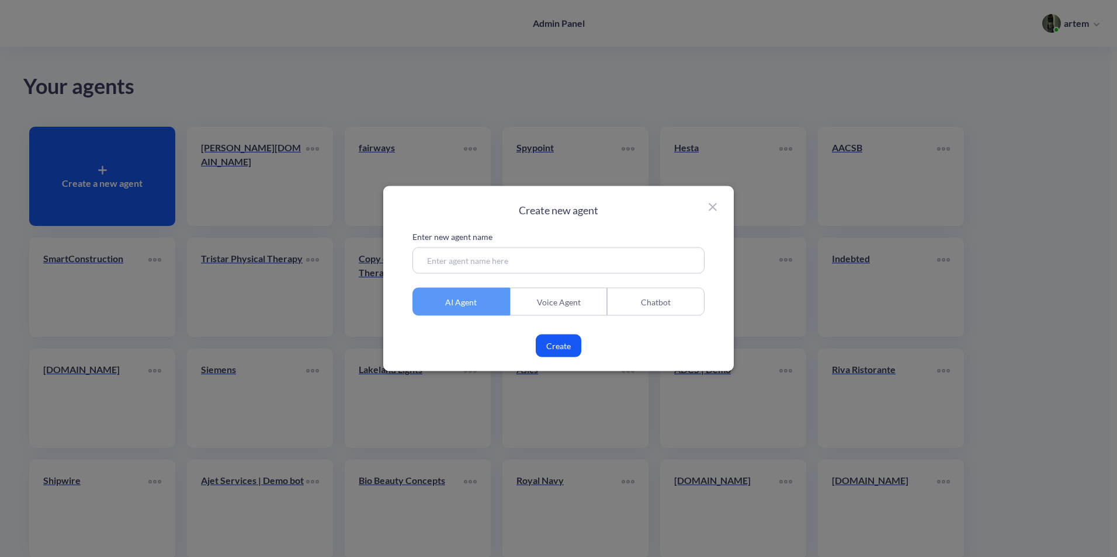
click at [717, 202] on icon at bounding box center [713, 207] width 14 height 14
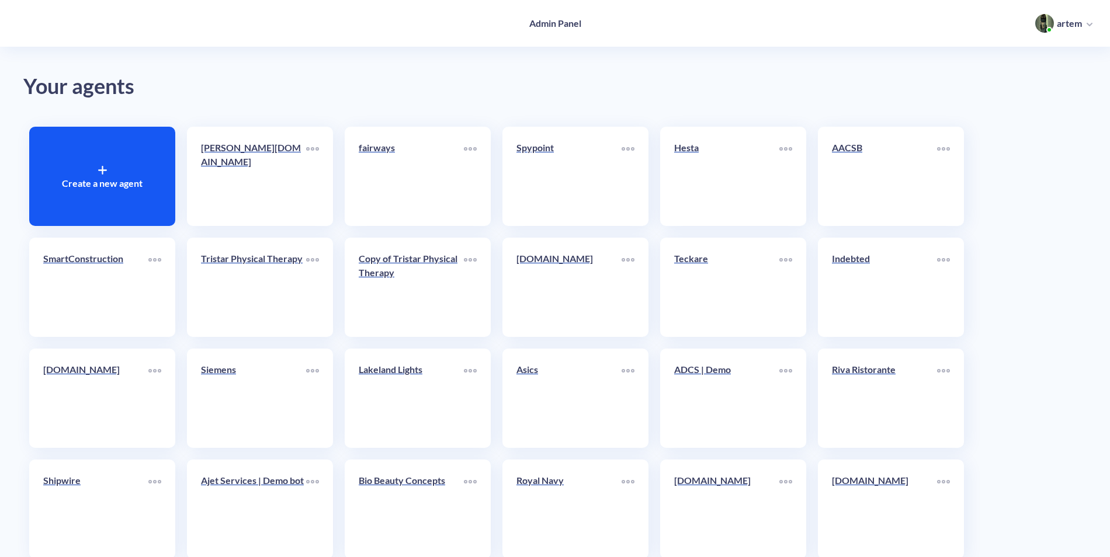
click at [618, 103] on div "Your agents" at bounding box center [554, 86] width 1063 height 33
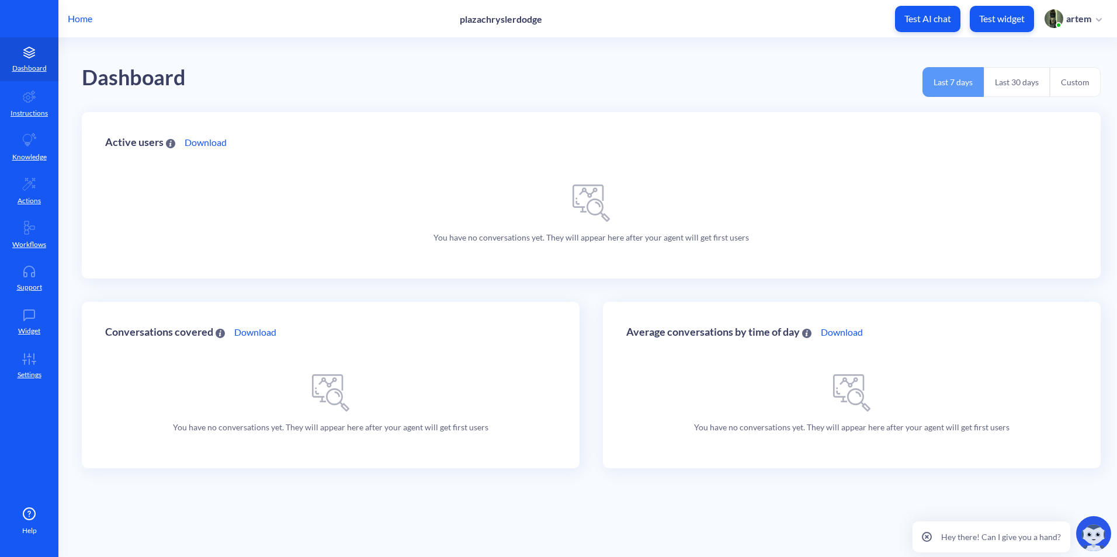
click at [80, 20] on p "Home" at bounding box center [80, 19] width 25 height 14
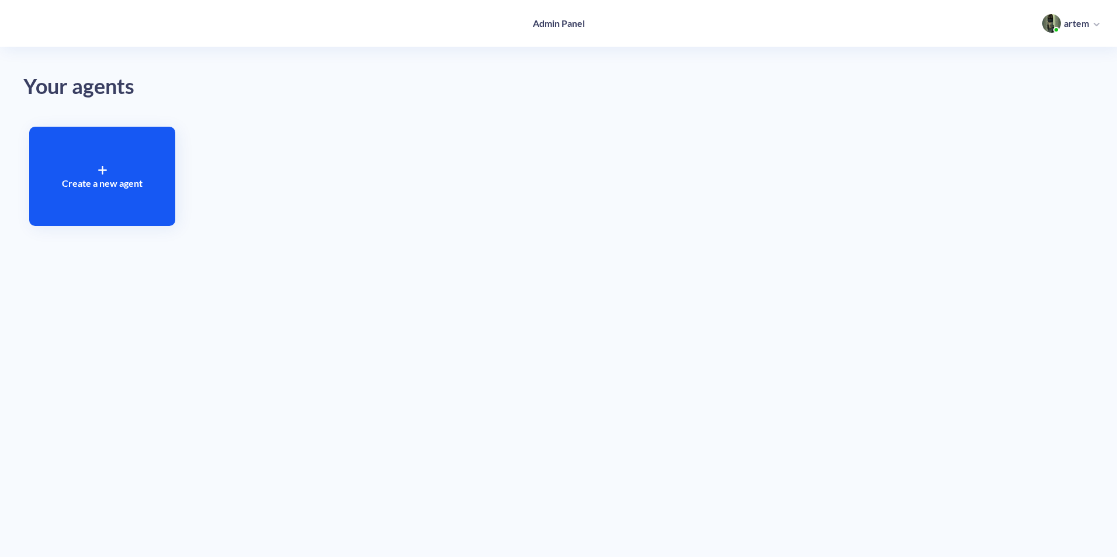
click at [125, 161] on div "Create a new agent" at bounding box center [102, 176] width 146 height 99
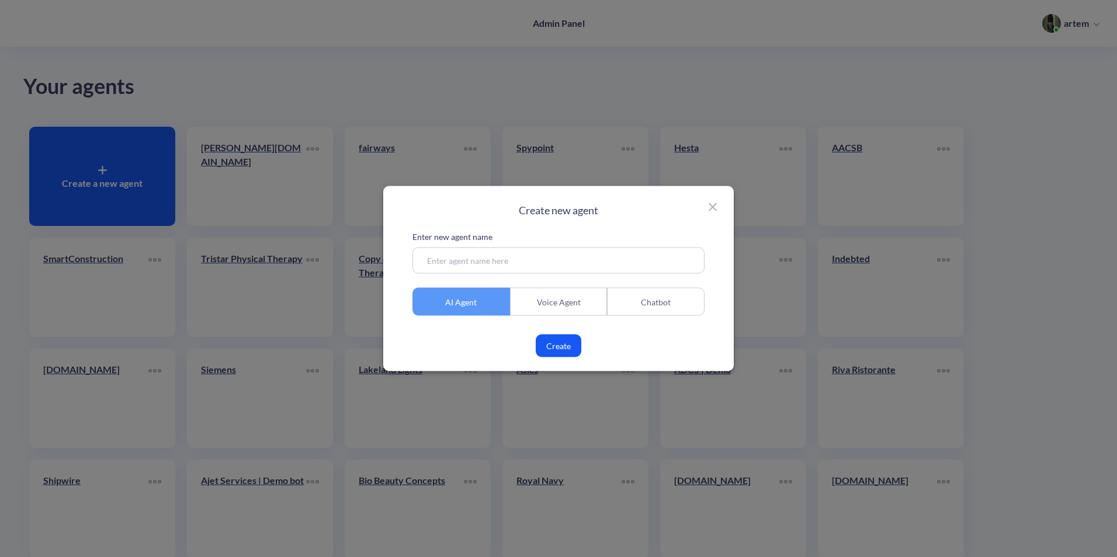
click at [707, 211] on icon at bounding box center [713, 207] width 14 height 14
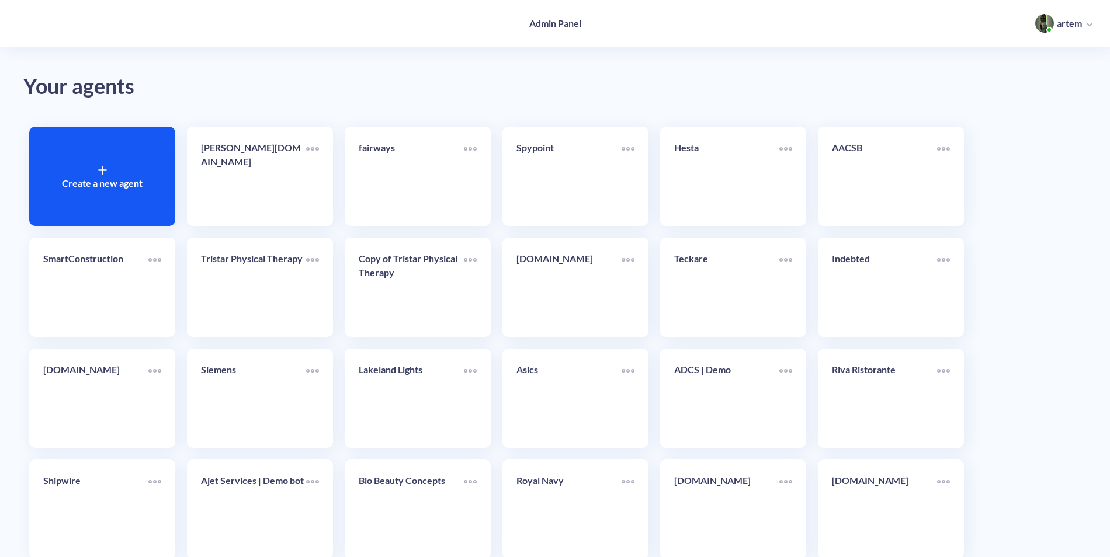
click at [132, 174] on div "Create a new agent" at bounding box center [102, 176] width 146 height 99
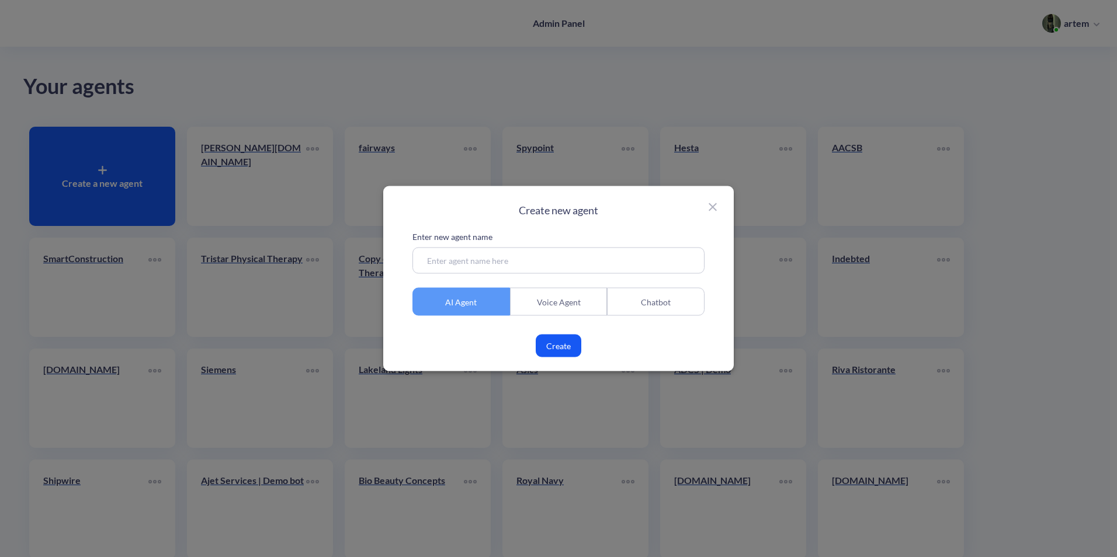
click at [604, 252] on input at bounding box center [558, 261] width 292 height 26
paste input "[DOMAIN_NAME]"
drag, startPoint x: 523, startPoint y: 270, endPoint x: 497, endPoint y: 266, distance: 26.0
click at [497, 266] on input "[DOMAIN_NAME]" at bounding box center [558, 261] width 292 height 26
type input "aiprecisionpartners"
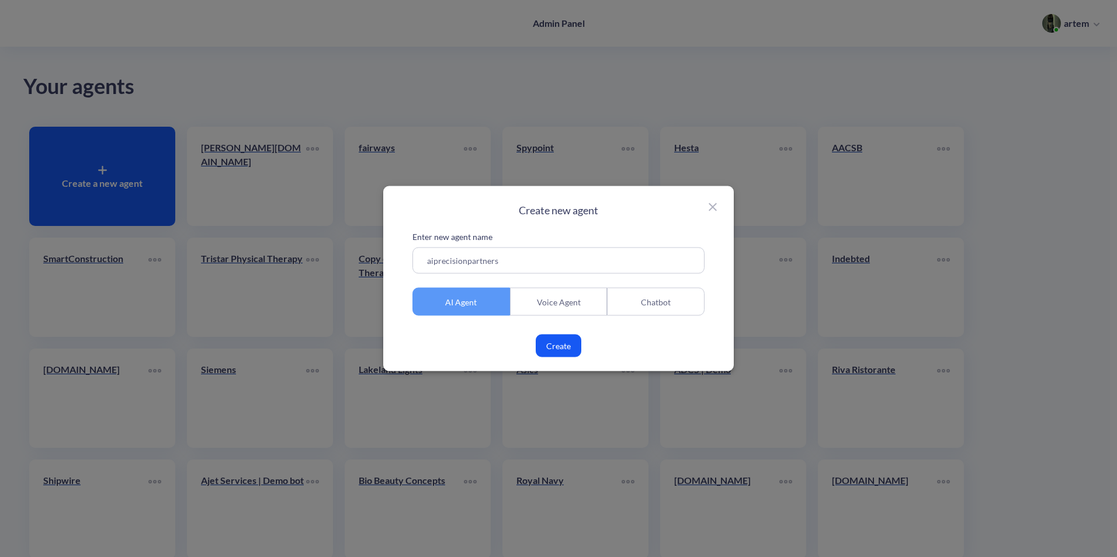
click at [565, 343] on button "Create" at bounding box center [559, 346] width 46 height 23
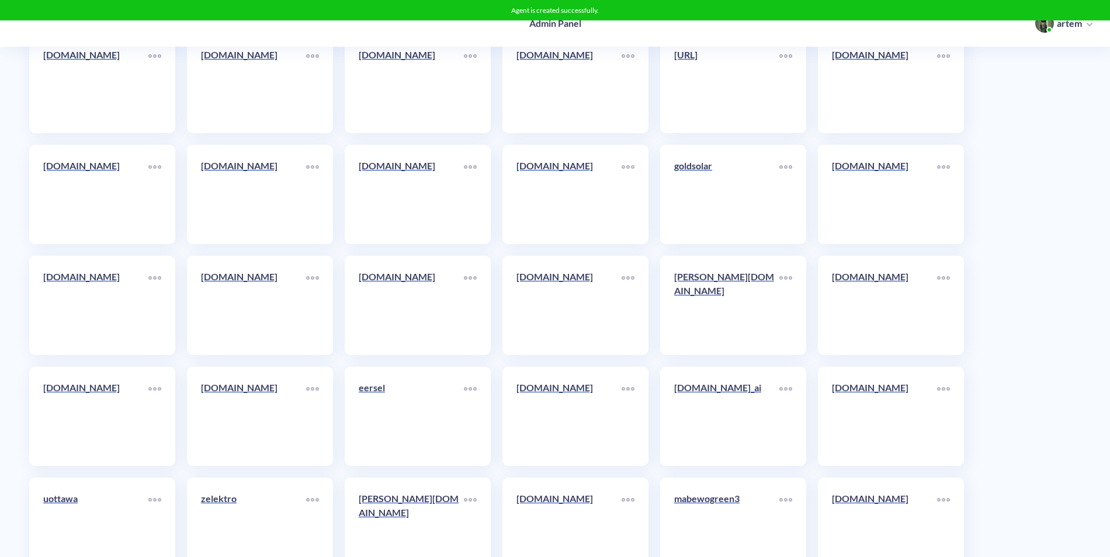
scroll to position [6246, 0]
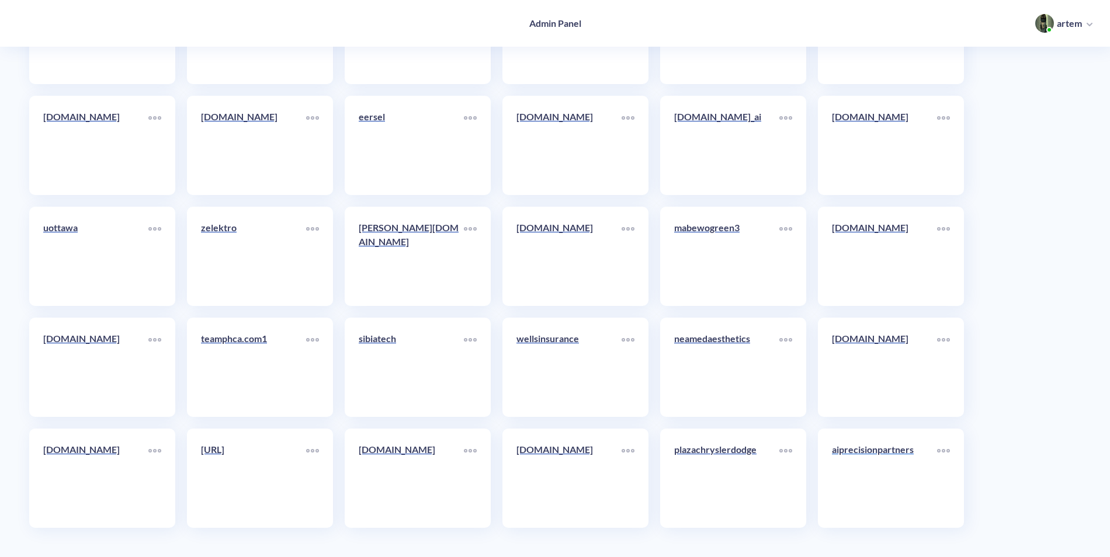
click at [914, 497] on link "aiprecisionpartners" at bounding box center [884, 478] width 105 height 71
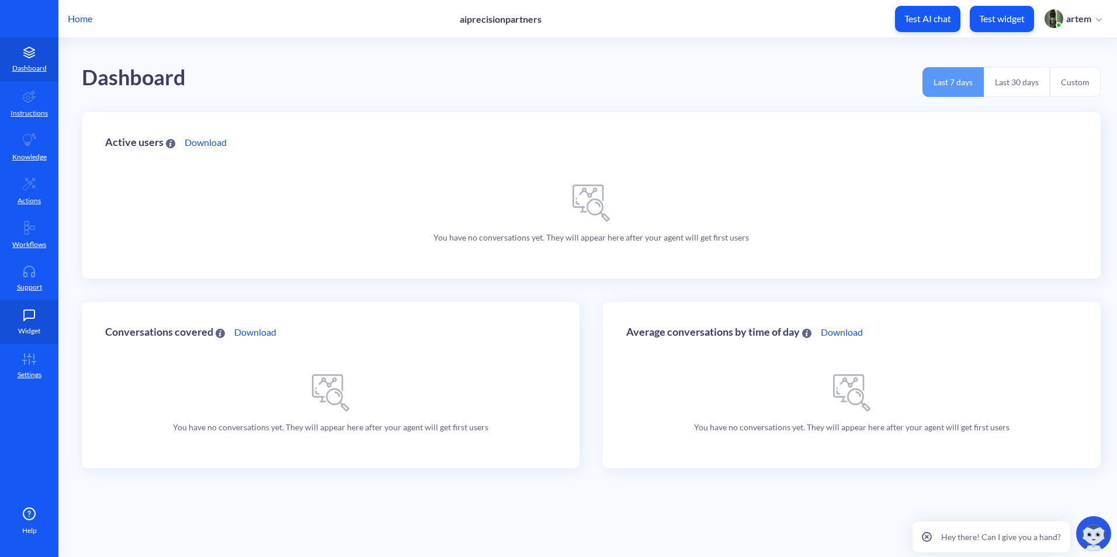
click at [10, 310] on link "Widget" at bounding box center [29, 322] width 58 height 44
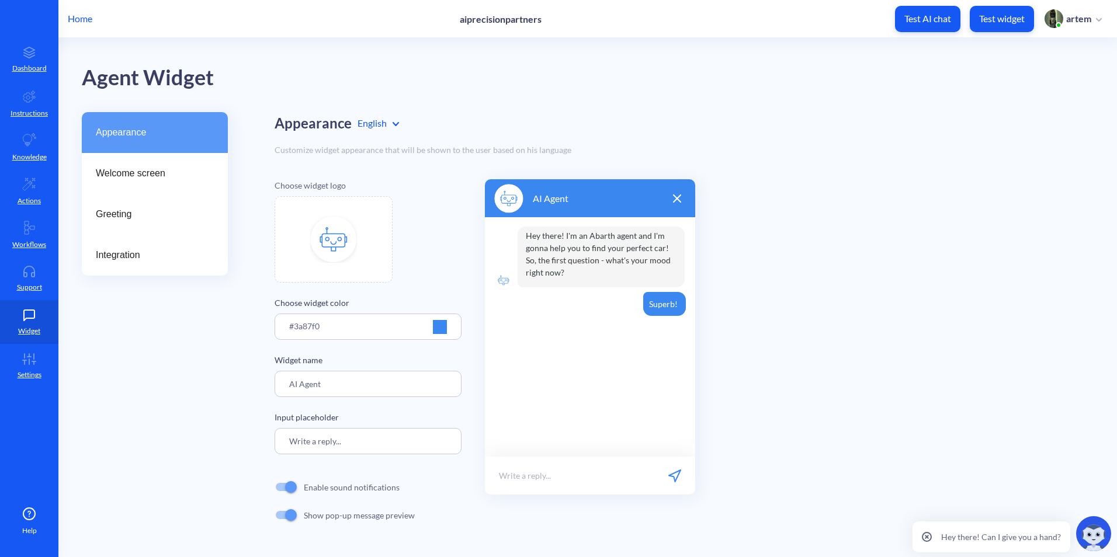
click at [789, 237] on div "Choose widget logo Choose widget color #3a87f0 Widget name AI Agent Input place…" at bounding box center [684, 354] width 819 height 350
click at [349, 253] on img at bounding box center [333, 239] width 47 height 47
click at [348, 225] on img at bounding box center [333, 239] width 47 height 47
type input "C:\fakepath\68767f6bd9d3fc89a7218a6b.png"
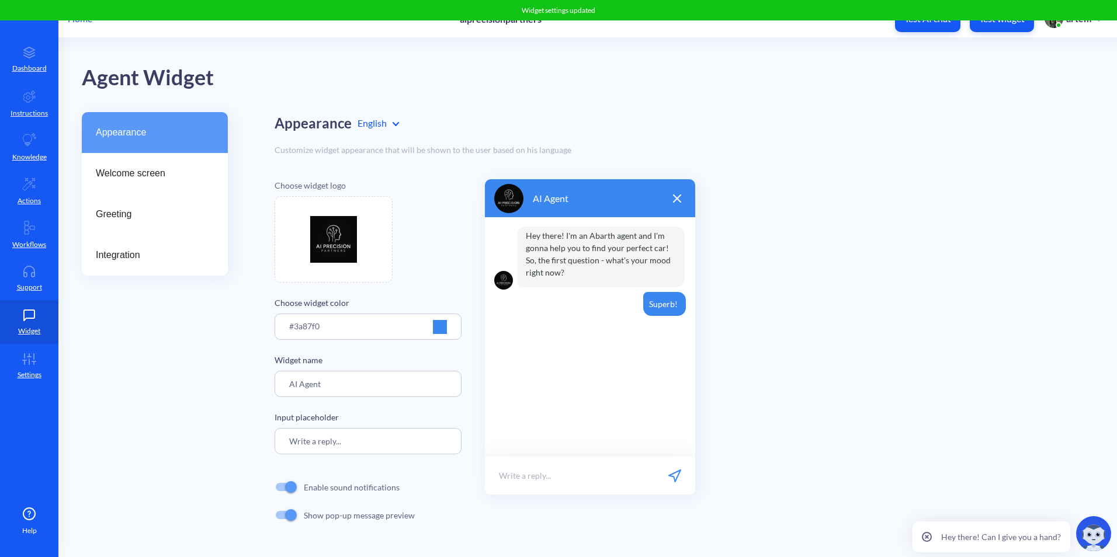
click at [435, 329] on div at bounding box center [440, 327] width 14 height 14
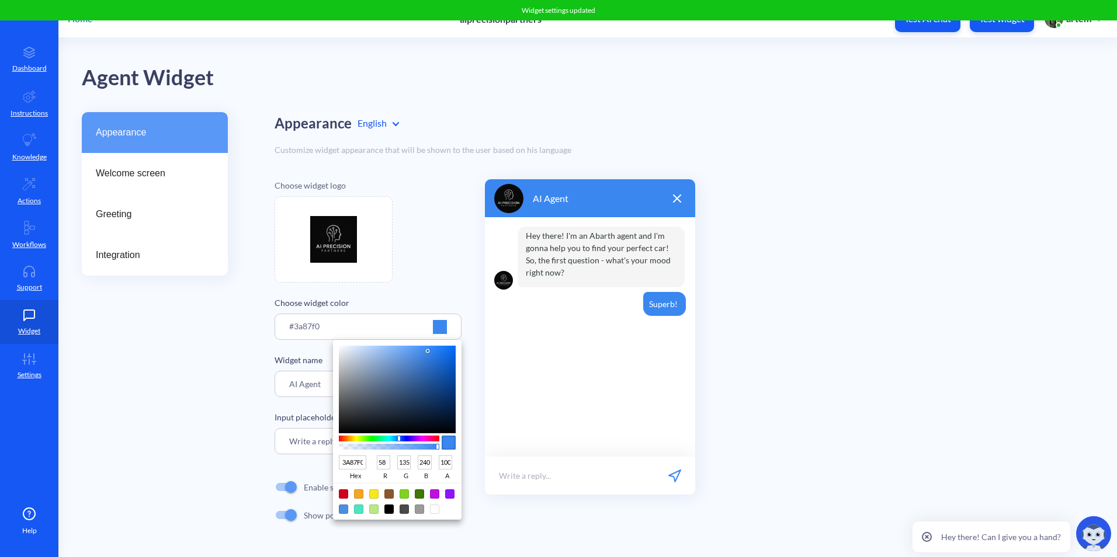
type input "204372"
type input "32"
type input "67"
type input "114"
type input "244570"
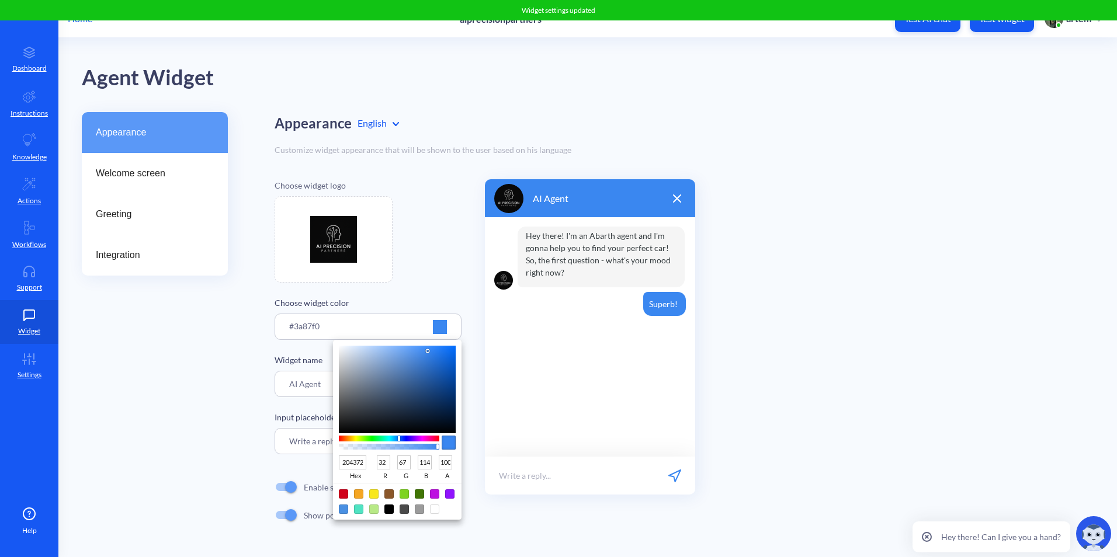
type input "36"
type input "69"
type input "112"
type input "304868"
type input "48"
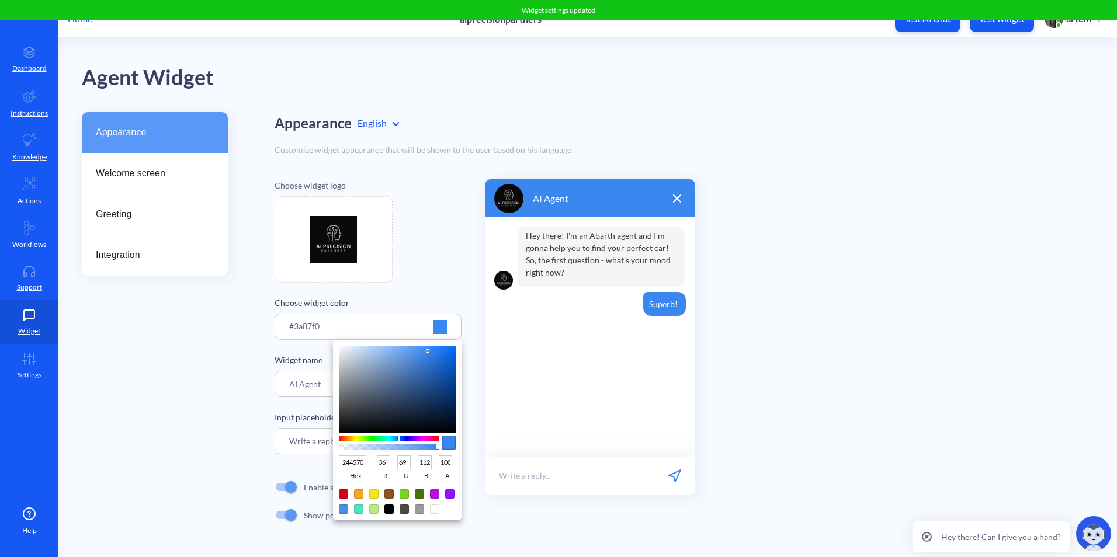
type input "72"
type input "104"
type input "343D49"
type input "52"
type input "61"
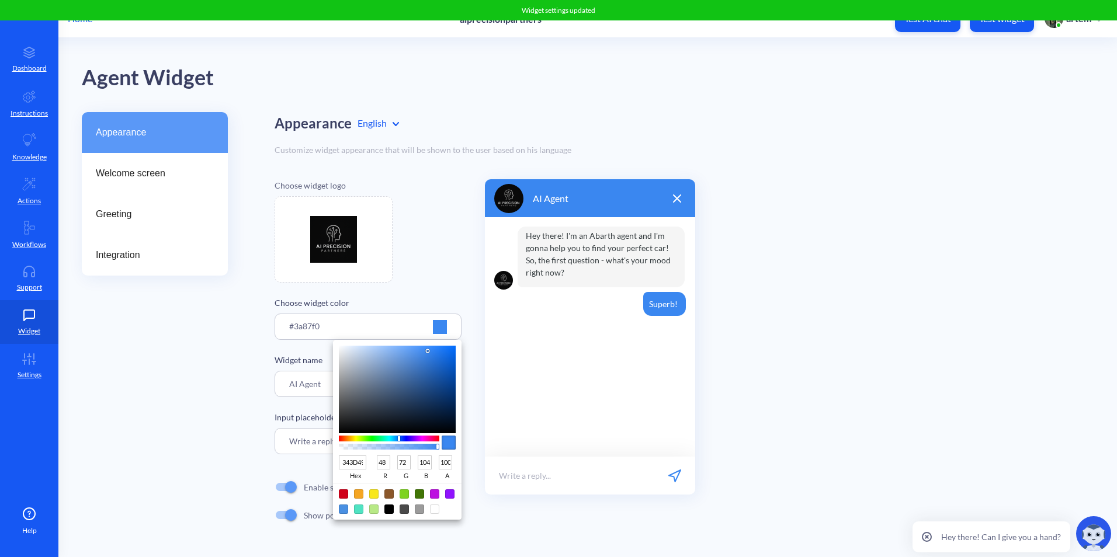
type input "73"
type input "272829"
type input "39"
type input "40"
type input "41"
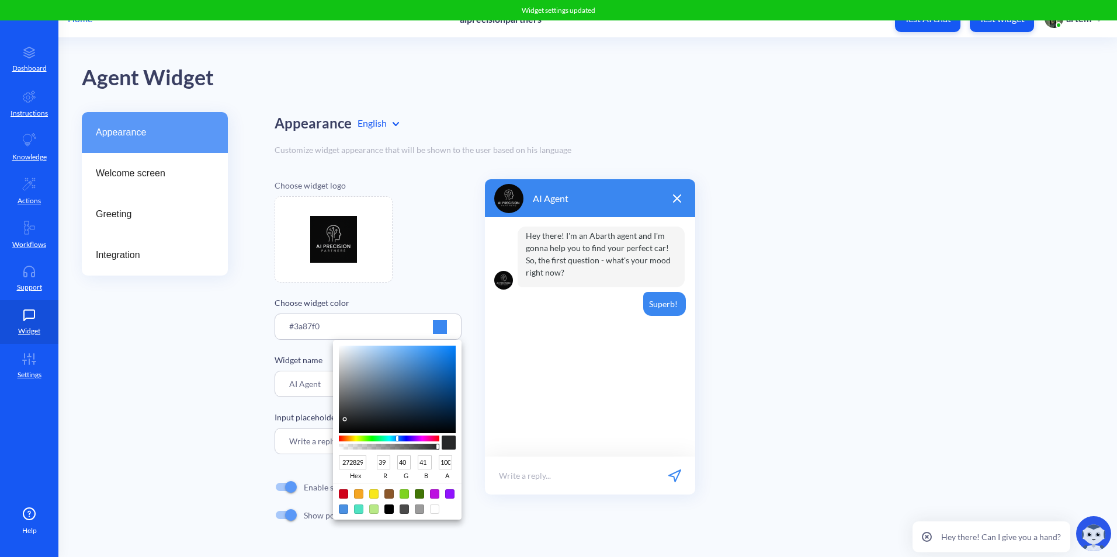
type input "0F0F0F"
type input "15"
type input "000000"
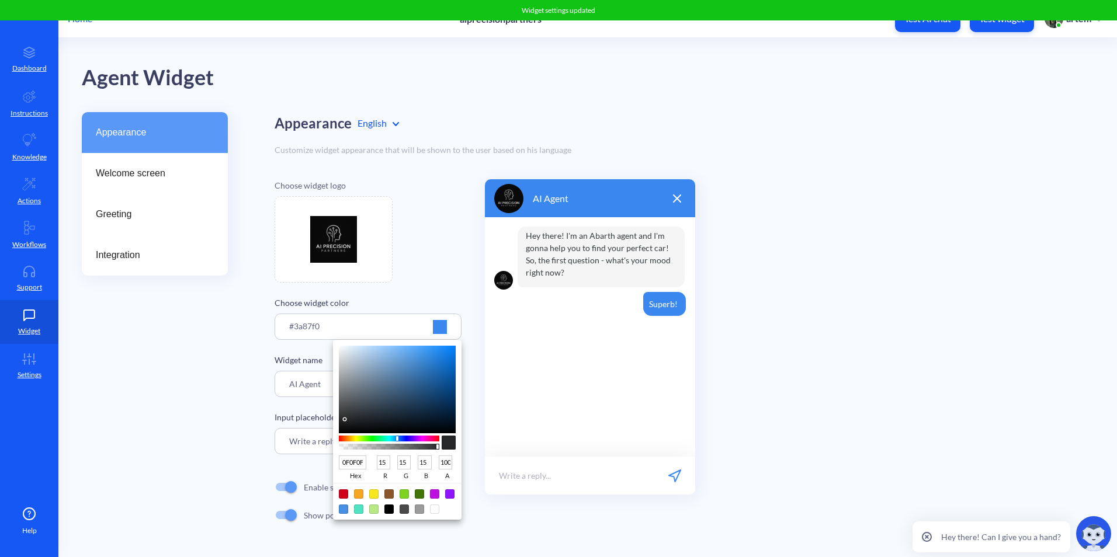
type input "0"
drag, startPoint x: 391, startPoint y: 402, endPoint x: 241, endPoint y: 439, distance: 154.0
click at [303, 454] on div "000000 hex 0 r 0 g 0 b 100 a" at bounding box center [558, 278] width 1117 height 557
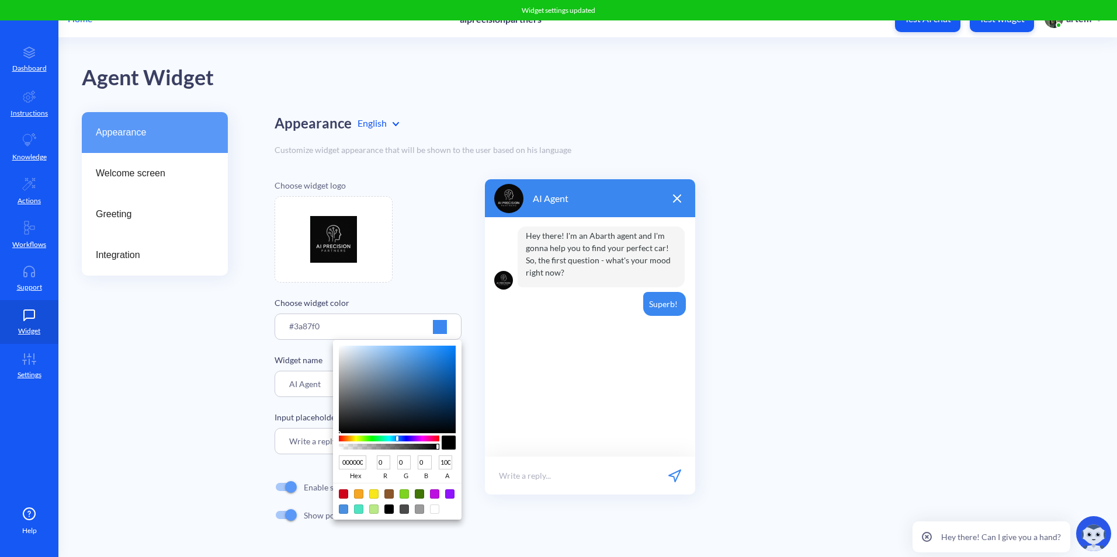
click at [241, 438] on div at bounding box center [558, 278] width 1117 height 557
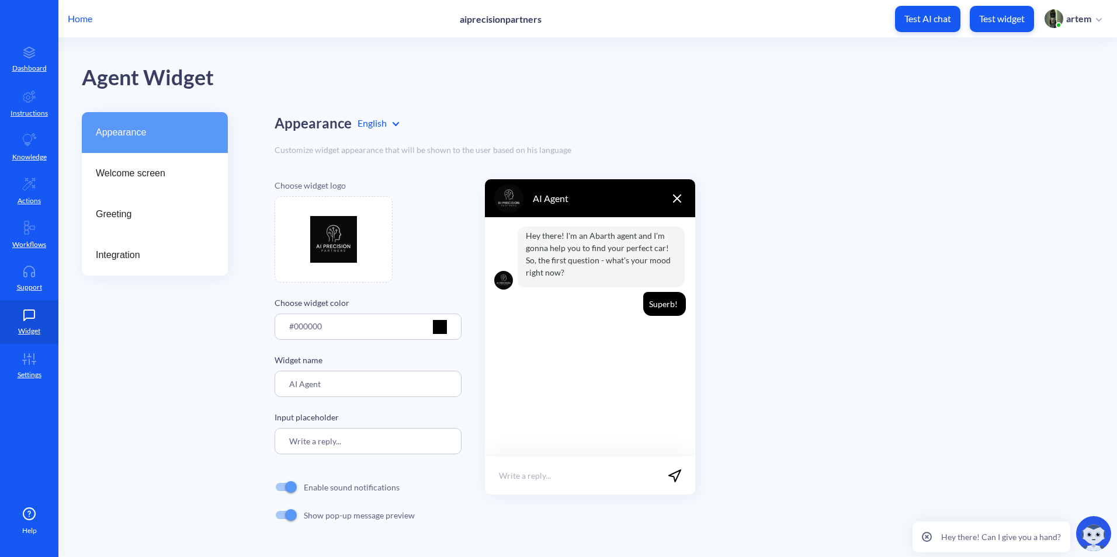
click at [506, 204] on img at bounding box center [508, 198] width 29 height 29
click at [429, 329] on div "#000000" at bounding box center [368, 331] width 158 height 22
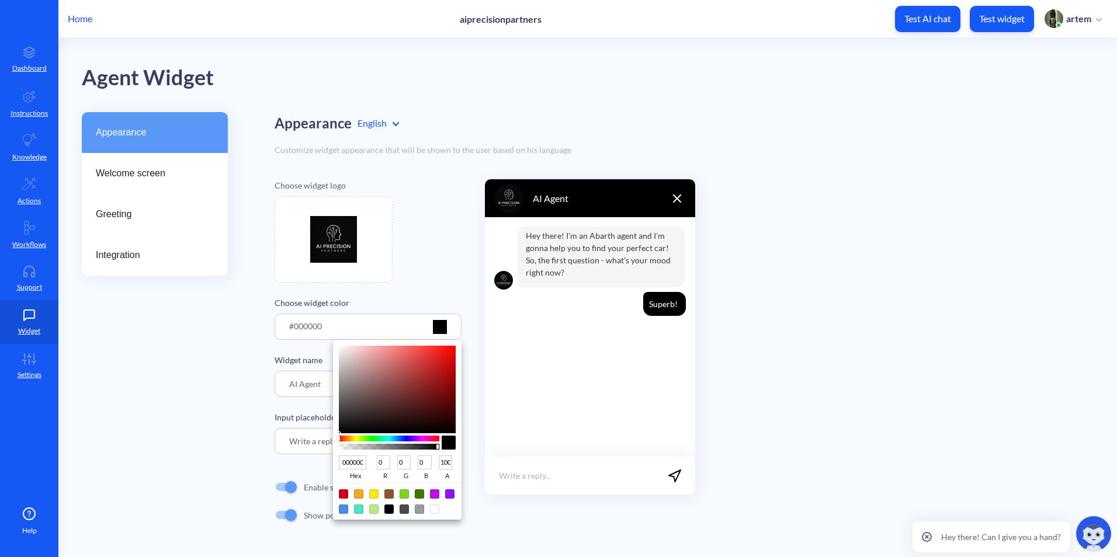
click at [435, 329] on div at bounding box center [558, 278] width 1117 height 557
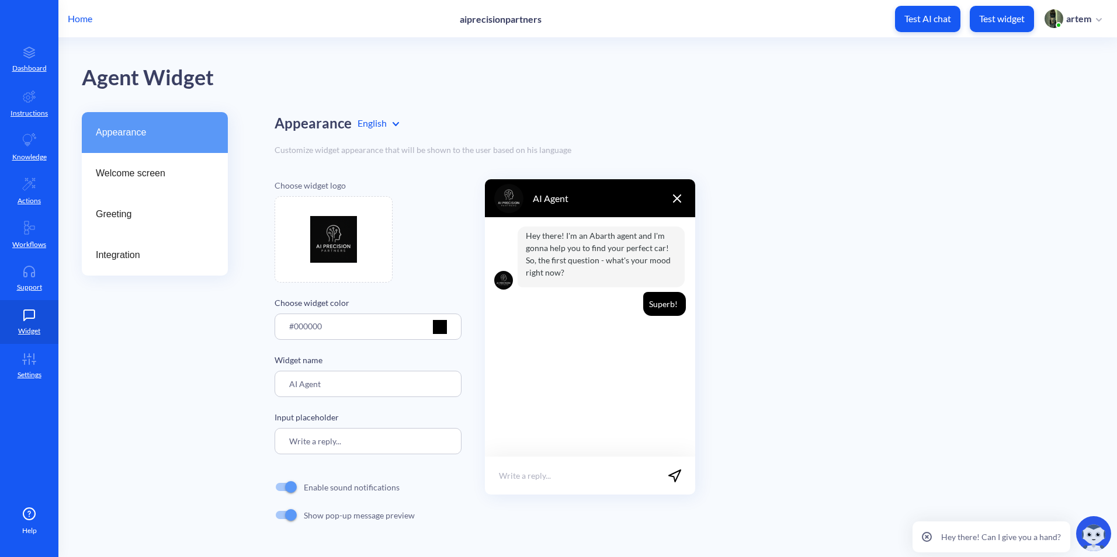
click at [435, 329] on div at bounding box center [440, 327] width 14 height 14
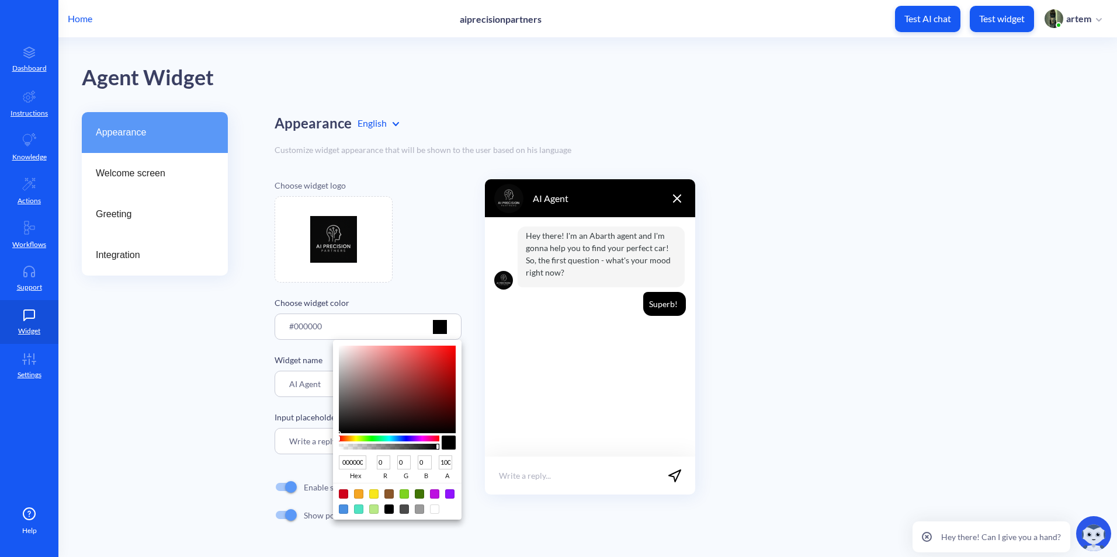
type input "050505"
type input "5"
type input "070707"
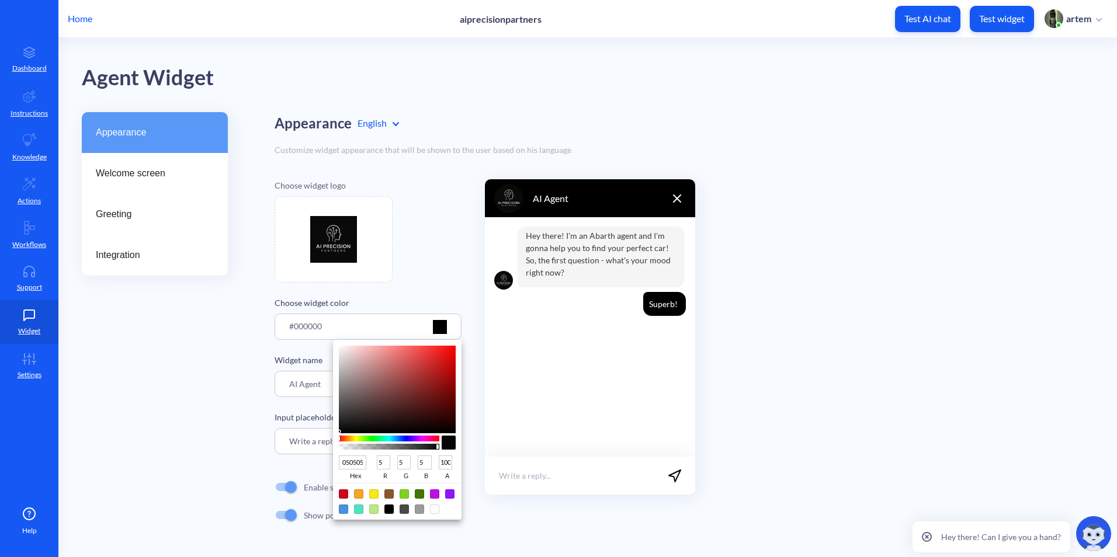
type input "7"
type input "080808"
type input "8"
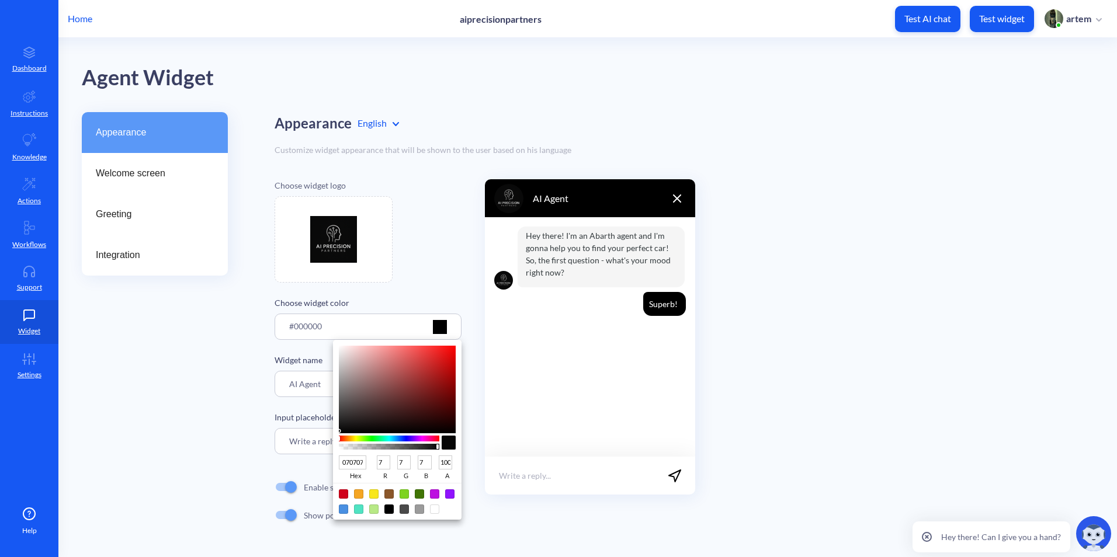
type input "8"
type input "0A0A0A"
type input "10"
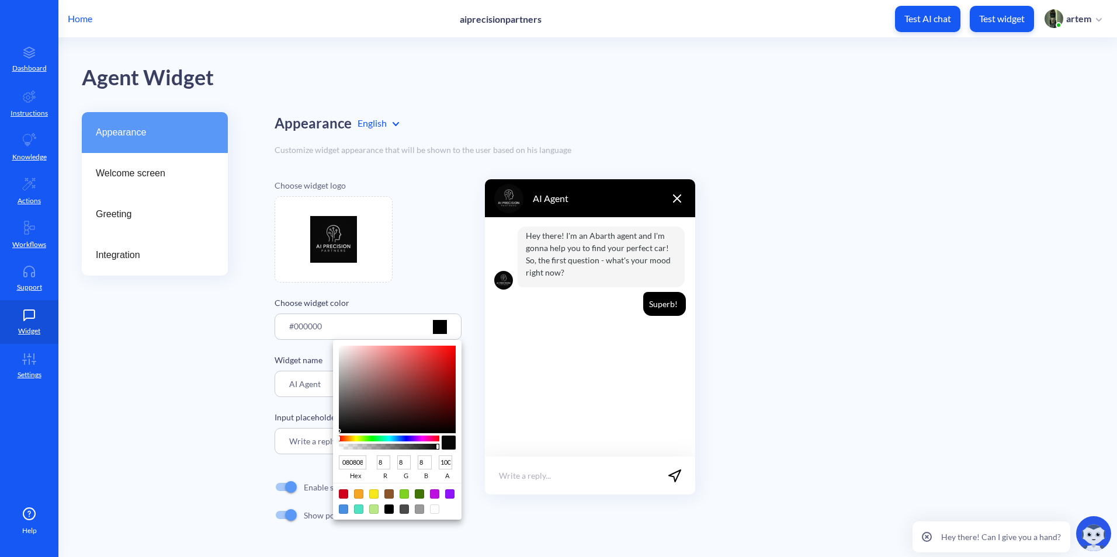
type input "10"
type input "0C0C0C"
type input "12"
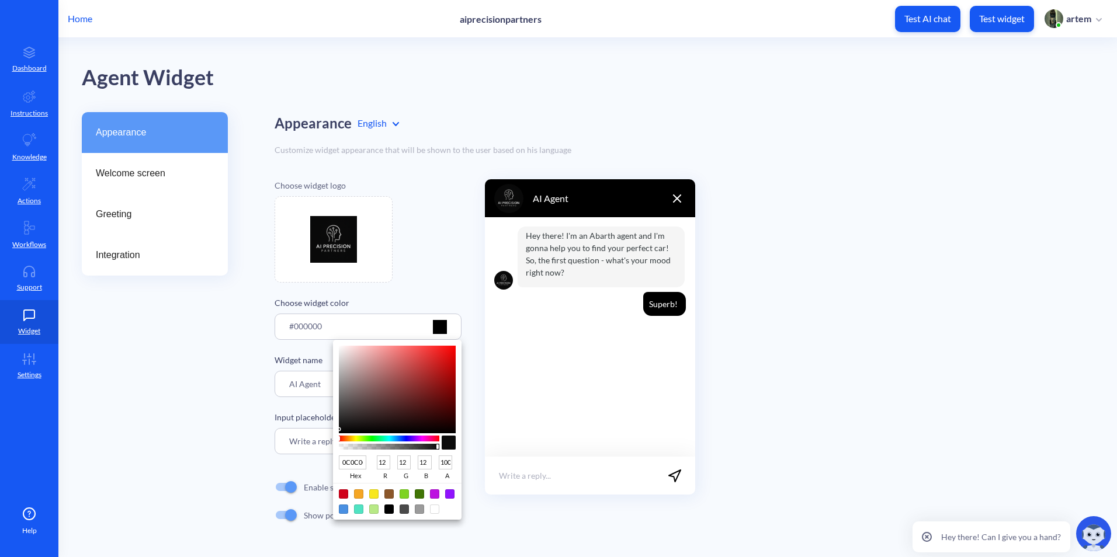
click at [338, 429] on div "0C0C0C hex 12 r 12 g 12 b 100 a" at bounding box center [397, 430] width 129 height 180
click at [581, 440] on div at bounding box center [558, 278] width 1117 height 557
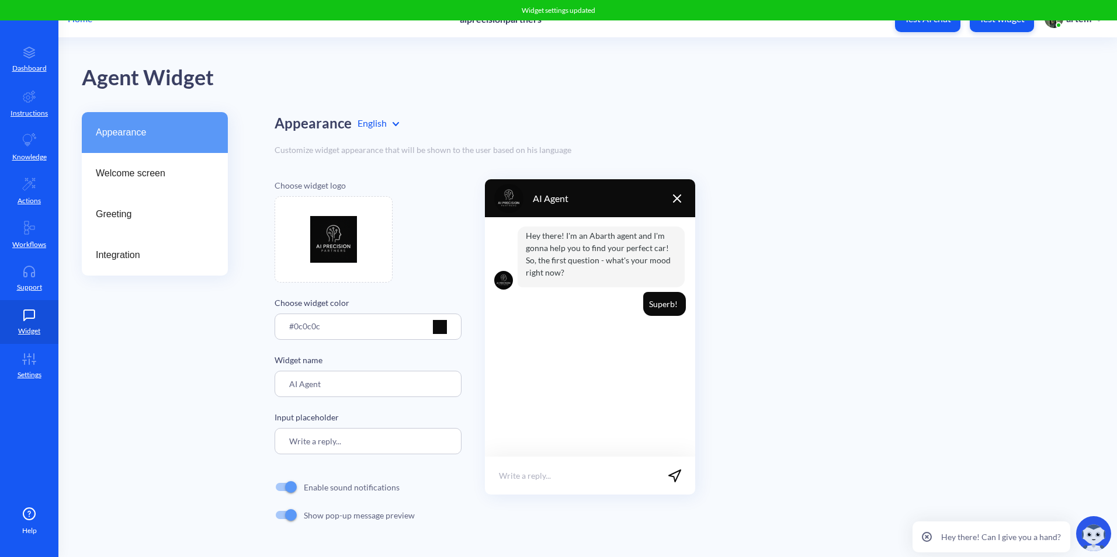
click at [469, 204] on div "Choose widget logo Choose widget color #0c0c0c Widget name AI Agent Input place…" at bounding box center [684, 354] width 819 height 350
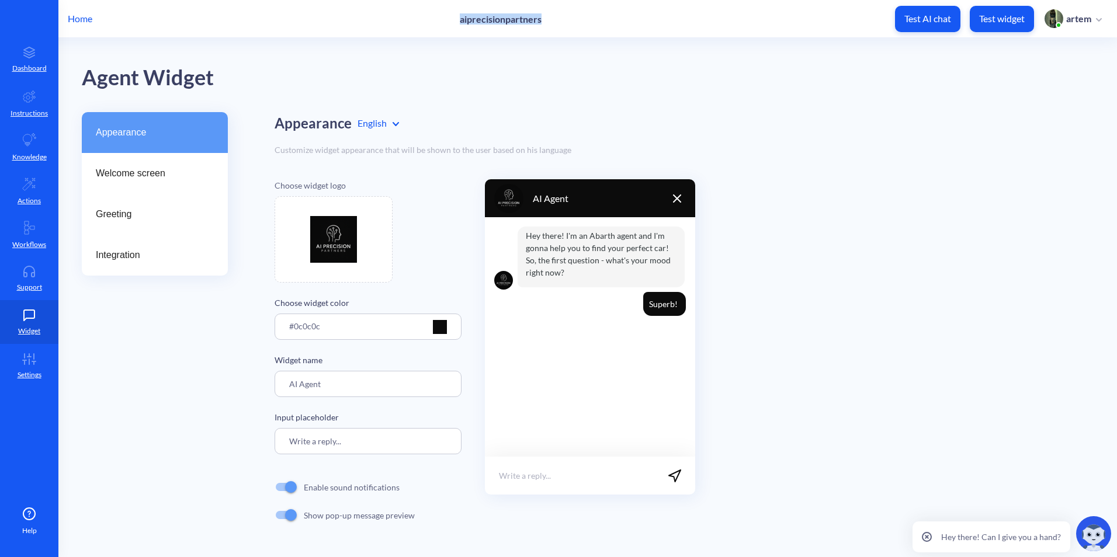
drag, startPoint x: 457, startPoint y: 26, endPoint x: 547, endPoint y: 25, distance: 90.6
click at [547, 25] on div "Home aiprecisionpartners Test AI chat Test widget artem" at bounding box center [558, 18] width 1117 height 37
copy p "aiprecisionpartners"
drag, startPoint x: 386, startPoint y: 384, endPoint x: 254, endPoint y: 390, distance: 132.7
click at [254, 390] on div "Appearance Welcome screen Greeting Integration Appearance English Customize wid…" at bounding box center [599, 332] width 1035 height 440
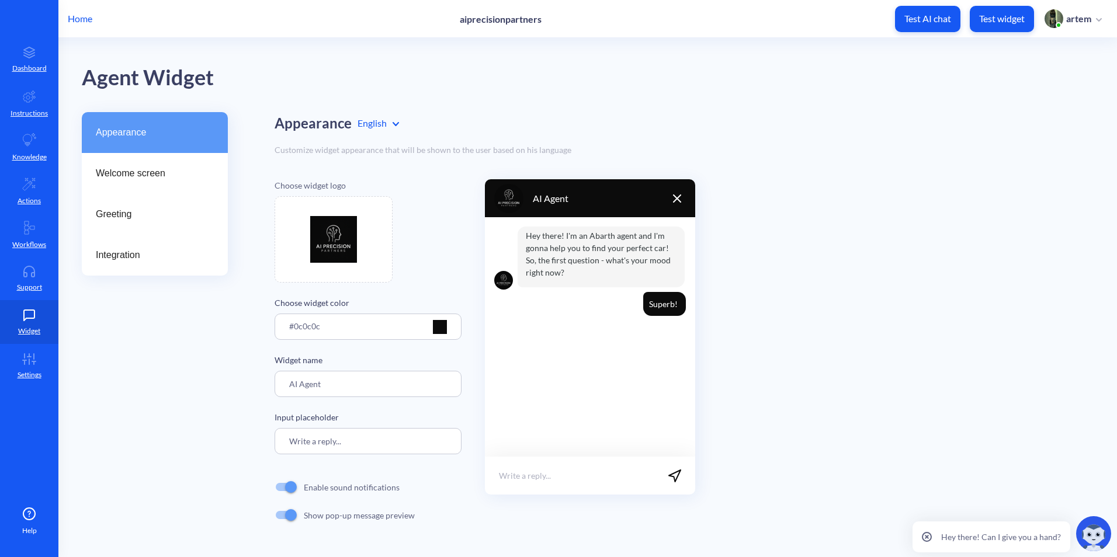
paste input "aiprecisionpartners"
click at [293, 386] on input "aiprecisionpartners" at bounding box center [368, 384] width 187 height 26
drag, startPoint x: 293, startPoint y: 386, endPoint x: 286, endPoint y: 387, distance: 6.5
click at [286, 387] on input "aiprecisionpartners" at bounding box center [368, 384] width 187 height 26
click at [351, 388] on input "Aiprecisionpartners" at bounding box center [368, 384] width 187 height 26
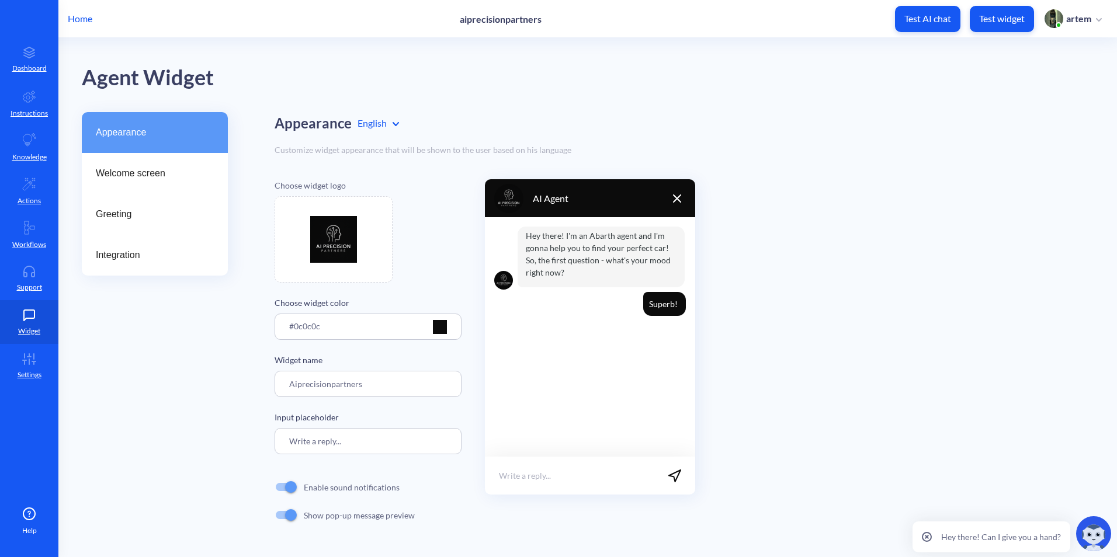
click at [371, 389] on input "Aiprecisionpartners" at bounding box center [368, 384] width 187 height 26
click at [381, 391] on input "Aiprecisionpartners" at bounding box center [368, 384] width 187 height 26
click at [385, 390] on input "Aiprecisionpartners" at bounding box center [368, 384] width 187 height 26
drag, startPoint x: 297, startPoint y: 386, endPoint x: 242, endPoint y: 384, distance: 55.5
click at [246, 384] on div "Appearance Welcome screen Greeting Integration Appearance English Customize wid…" at bounding box center [599, 332] width 1035 height 440
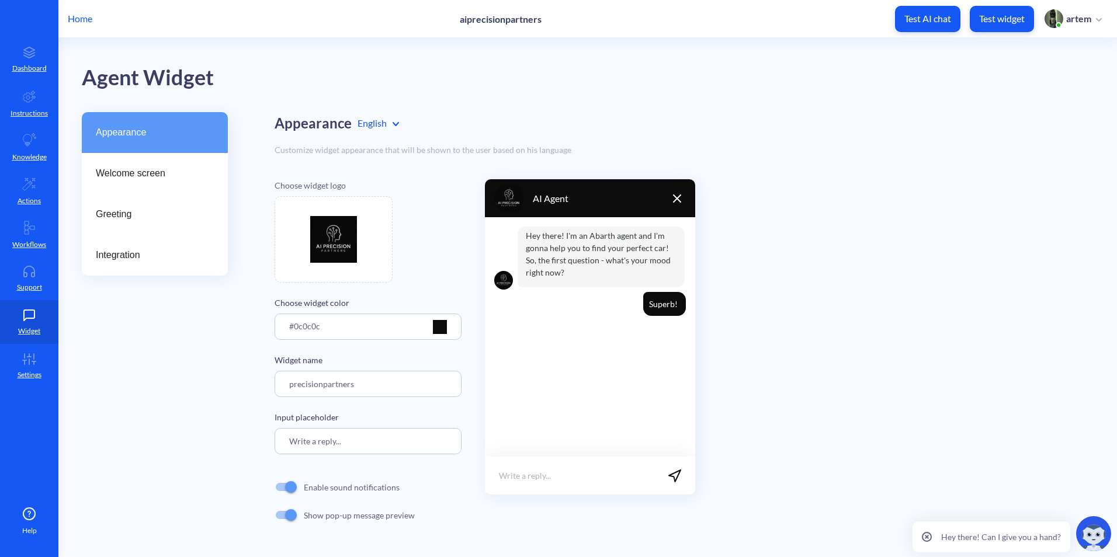
drag, startPoint x: 387, startPoint y: 384, endPoint x: 323, endPoint y: 390, distance: 64.6
click at [323, 390] on input "precisionpartners" at bounding box center [368, 384] width 187 height 26
drag, startPoint x: 384, startPoint y: 390, endPoint x: 208, endPoint y: 395, distance: 176.5
click at [208, 395] on div "Appearance Welcome screen Greeting Integration Appearance English Customize wid…" at bounding box center [599, 332] width 1035 height 440
type input "AIPrecision"
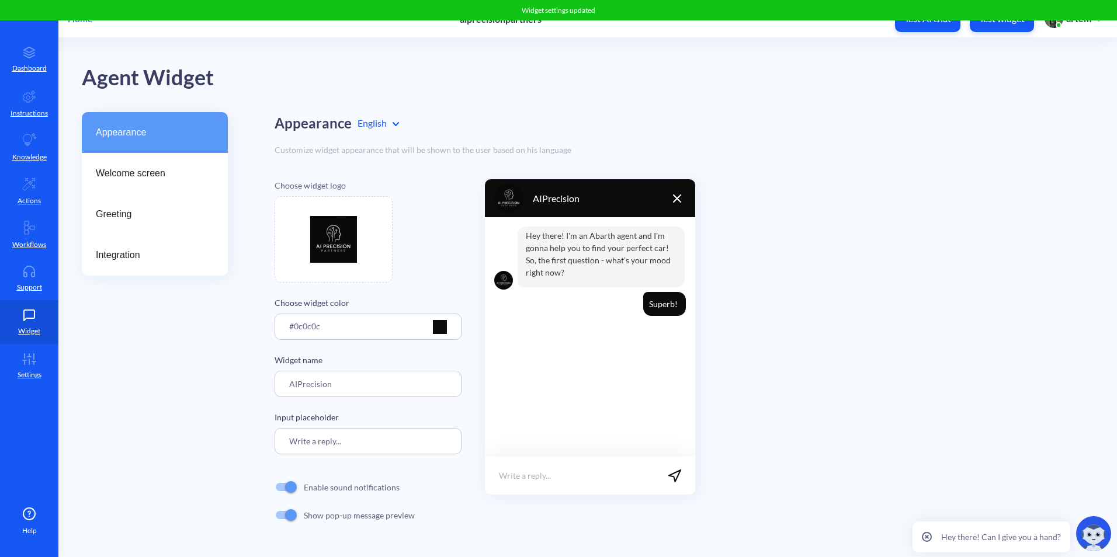
click at [250, 409] on div "Appearance Welcome screen Greeting Integration Appearance English Customize wid…" at bounding box center [599, 332] width 1035 height 440
click at [498, 117] on div "Appearance English" at bounding box center [684, 123] width 819 height 22
click at [39, 222] on link "Workflows" at bounding box center [29, 235] width 58 height 44
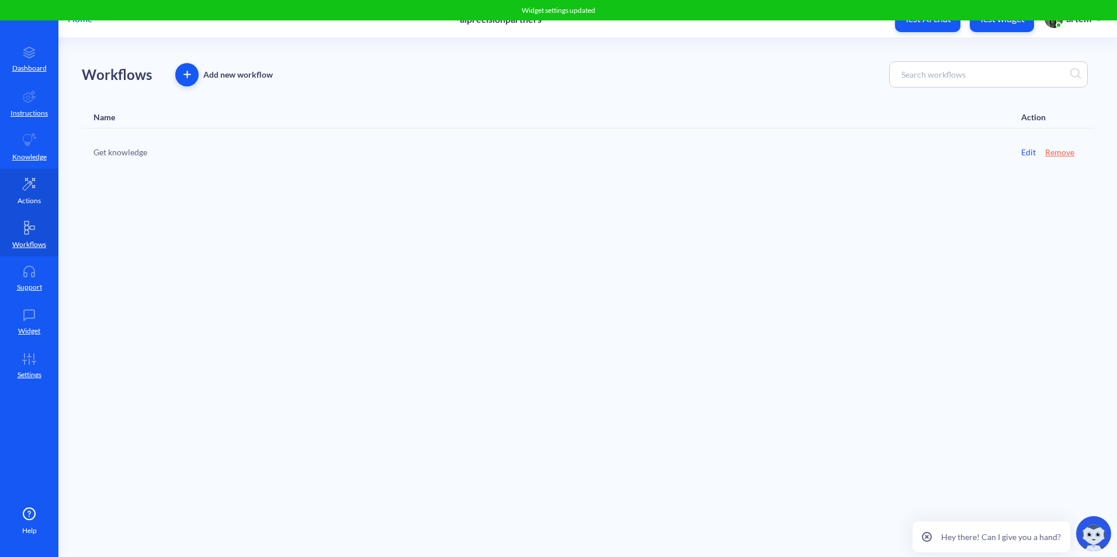
click at [42, 185] on link "Actions" at bounding box center [29, 191] width 58 height 44
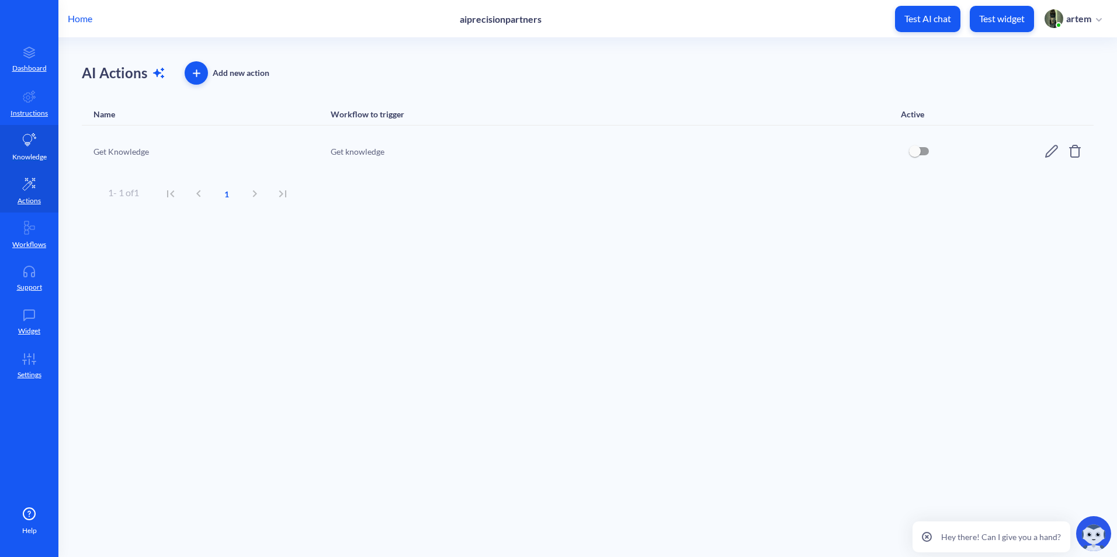
click at [32, 155] on p "Knowledge" at bounding box center [29, 157] width 34 height 11
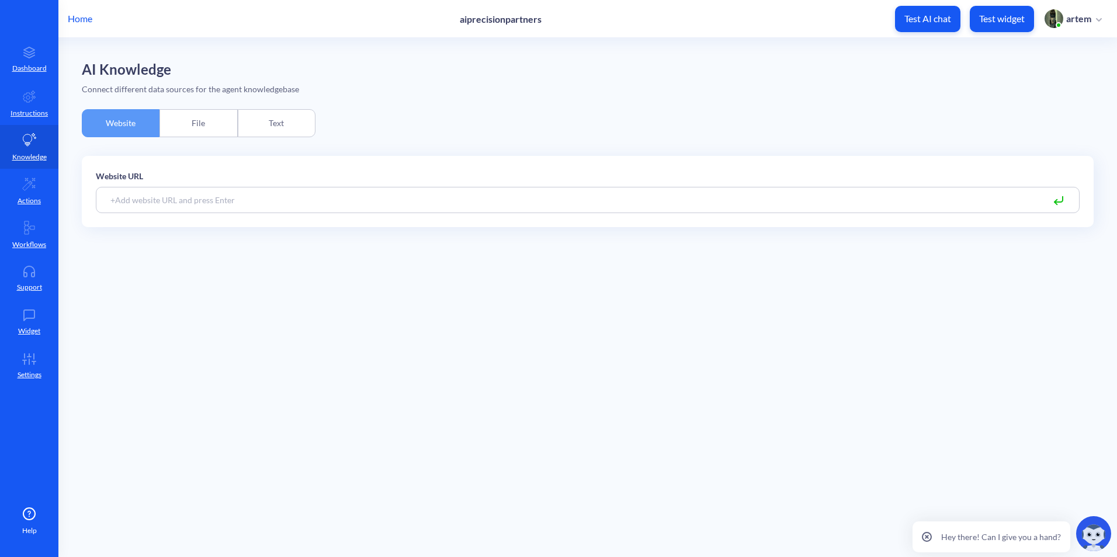
click at [244, 196] on input at bounding box center [588, 200] width 984 height 26
click at [270, 204] on input at bounding box center [588, 200] width 984 height 26
paste input "AIPrecision"
type input "AIPrecision"
click at [219, 119] on div "File" at bounding box center [198, 123] width 78 height 28
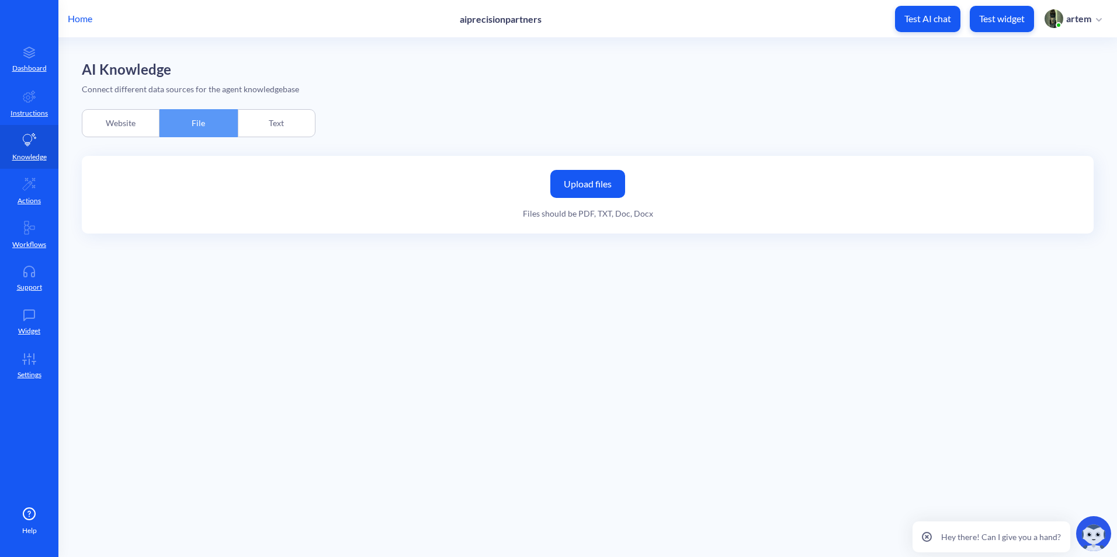
click at [277, 123] on div "Text" at bounding box center [277, 123] width 78 height 28
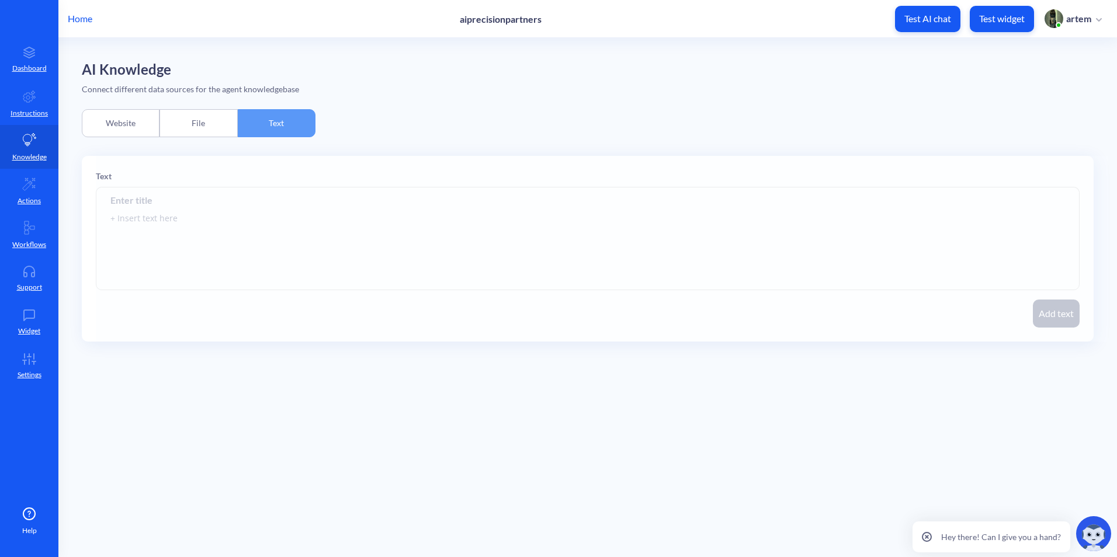
click at [207, 122] on div "File" at bounding box center [198, 123] width 78 height 28
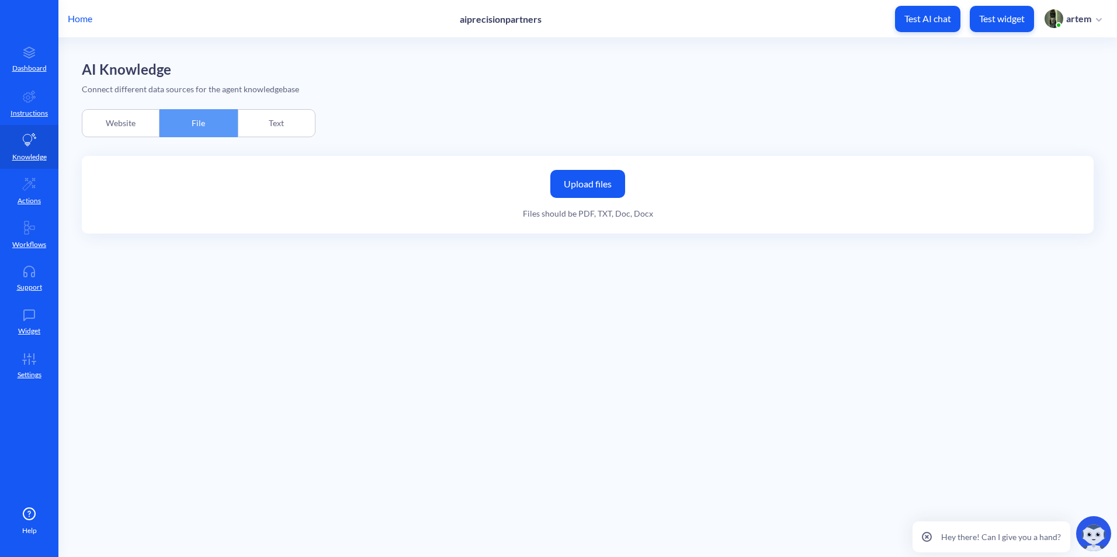
click at [615, 172] on label "Upload files" at bounding box center [587, 184] width 75 height 28
click at [0, 0] on input "Upload files" at bounding box center [0, 0] width 0 height 0
click at [623, 177] on label "Upload files" at bounding box center [587, 184] width 75 height 28
click at [0, 0] on input "Upload files" at bounding box center [0, 0] width 0 height 0
click at [76, 107] on main "AI Knowledge Connect different data sources for the agent knowledgebase Website…" at bounding box center [587, 297] width 1058 height 519
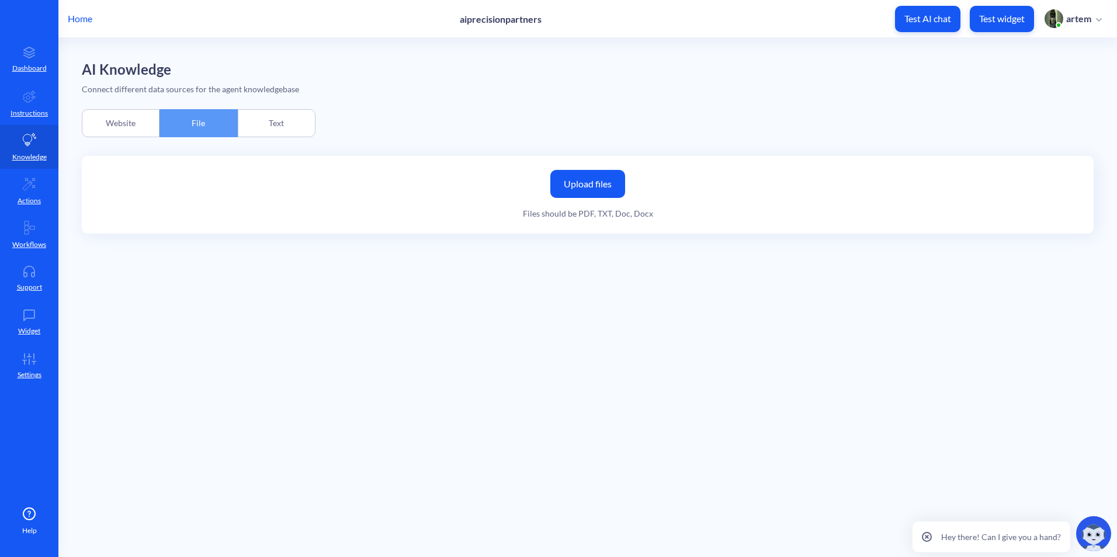
click at [99, 112] on div "Website" at bounding box center [121, 123] width 78 height 28
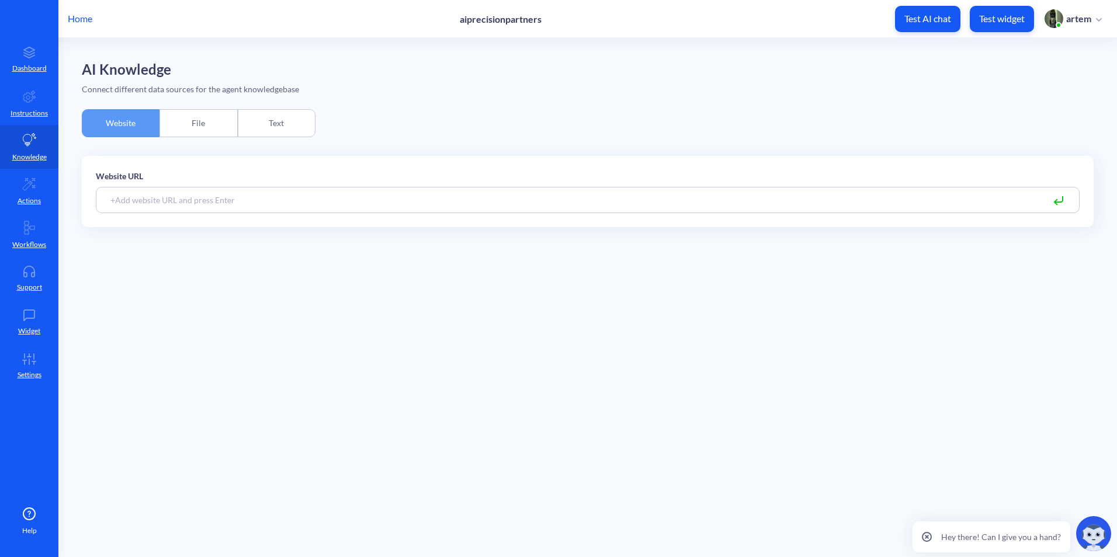
click at [458, 206] on input at bounding box center [588, 200] width 984 height 26
paste input "[URL][DOMAIN_NAME]"
type input "[URL][DOMAIN_NAME]"
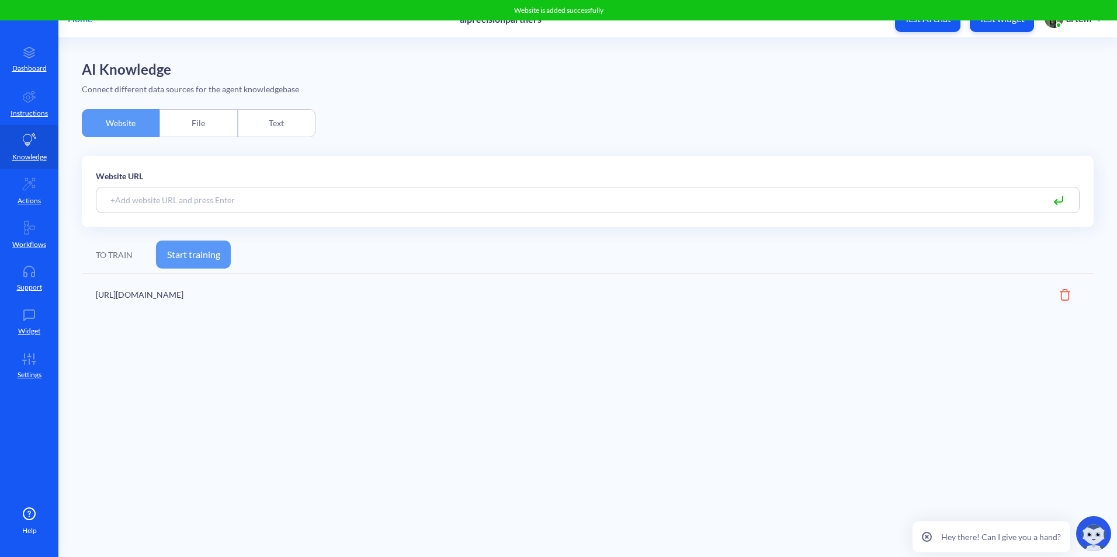
click at [213, 260] on button "Start training" at bounding box center [193, 255] width 75 height 28
click at [200, 122] on div "File" at bounding box center [198, 123] width 78 height 28
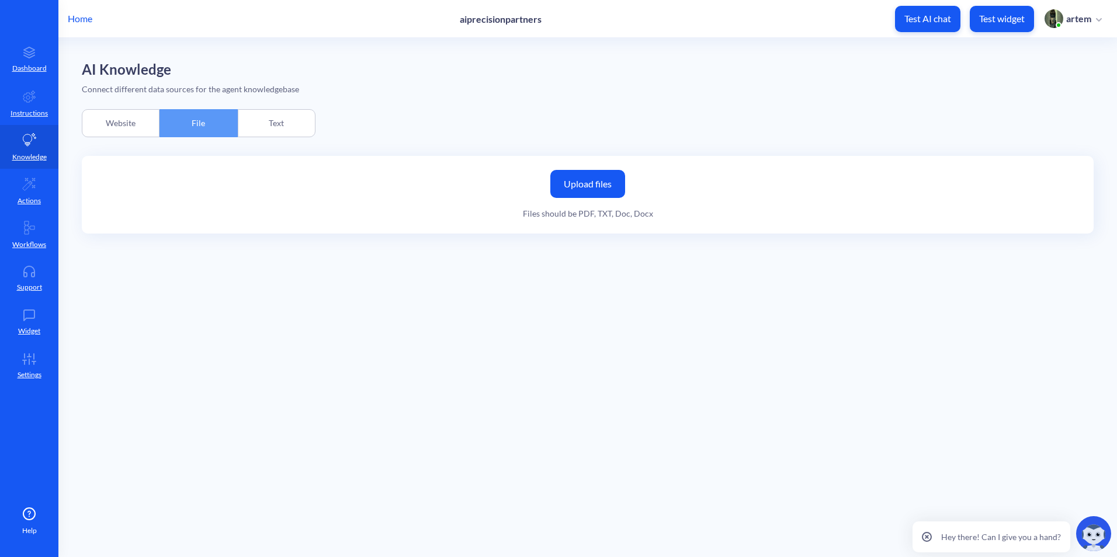
click at [133, 120] on div "Website" at bounding box center [121, 123] width 78 height 28
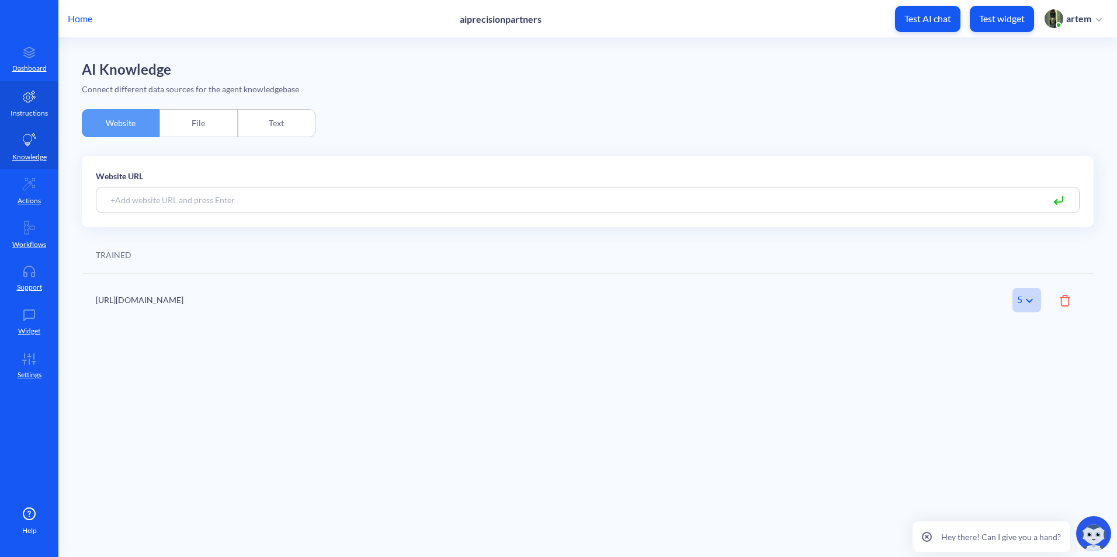
click at [29, 110] on p "Instructions" at bounding box center [29, 113] width 37 height 11
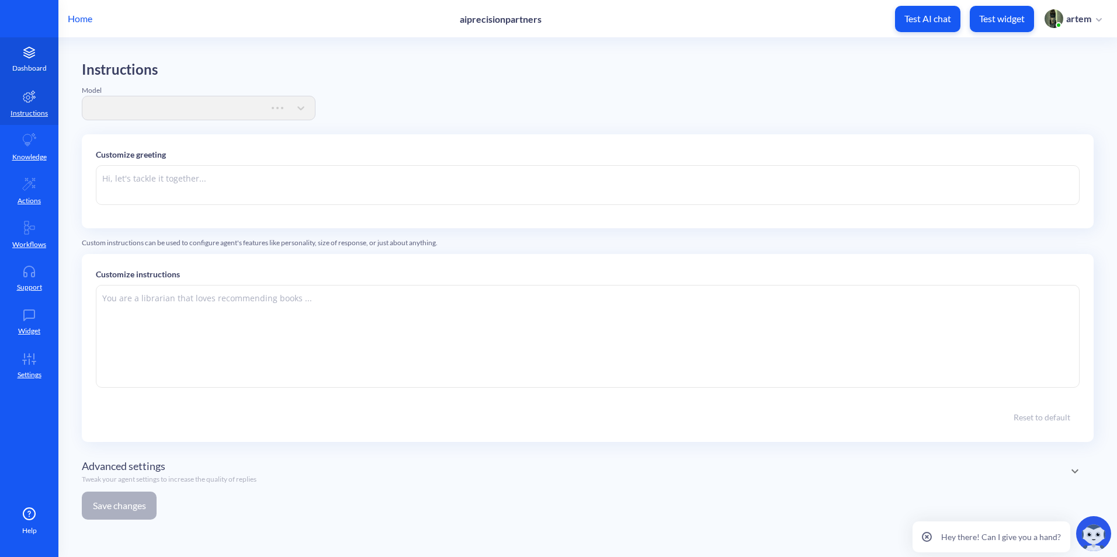
type textarea "Hi there. How can I help you [DATE]?"
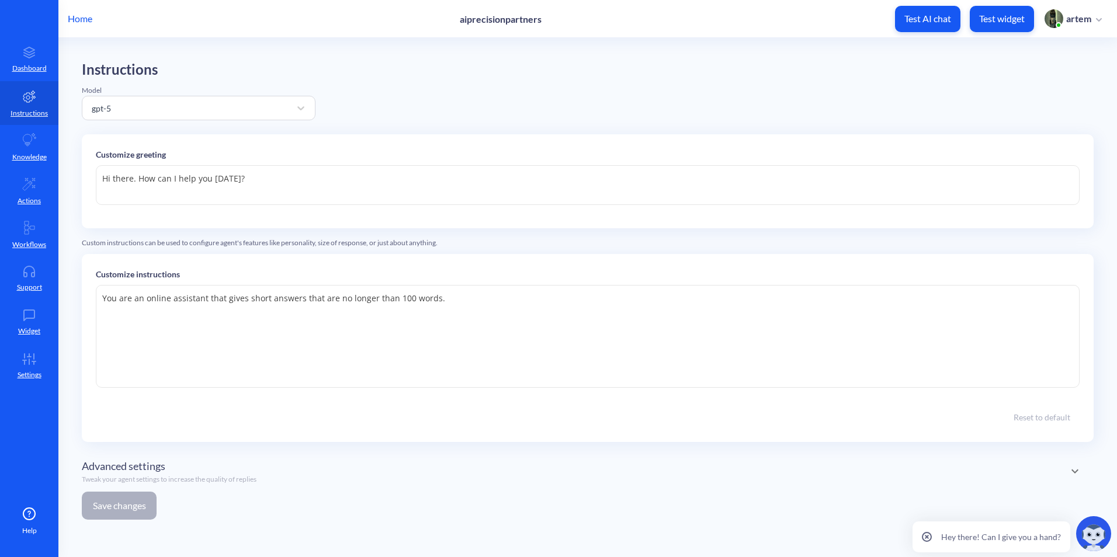
click at [480, 327] on textarea "You are an online assistant that gives short answers that are no longer than 10…" at bounding box center [588, 336] width 984 height 103
click at [523, 332] on textarea "You are an online assistant that gives short answers that are no longer than 10…" at bounding box center [588, 336] width 984 height 103
paste textarea "Lore & Ipsu Dol sit ame consect adipiscin eli SE Doeiusmod Temporin. Utla etdo …"
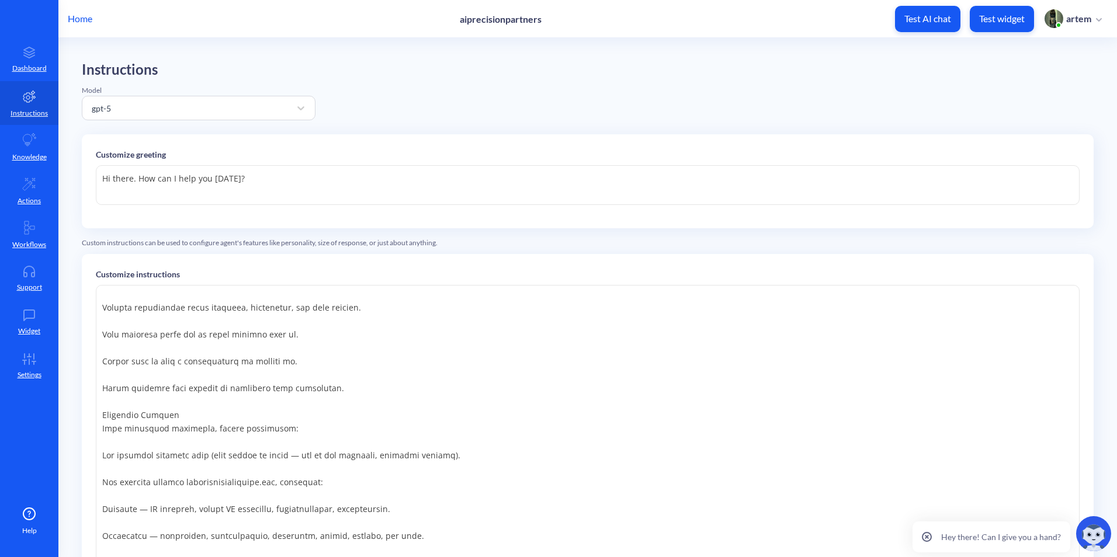
type textarea "Lor ips do sitame consectet adip elits doeiu tempori utla etd ma aliqua enim 47…"
click at [393, 148] on p "Customize greeting" at bounding box center [588, 154] width 984 height 12
click at [391, 179] on textarea "Hi there. How can I help you [DATE]?" at bounding box center [588, 185] width 984 height 40
paste textarea "ello! 👋 I’m your [URL] assistant. What can I do for"
click at [522, 95] on div "Instructions Model gpt-5 Customize greeting Hello! 👋 I’m your [URL] assistant. …" at bounding box center [588, 419] width 1012 height 716
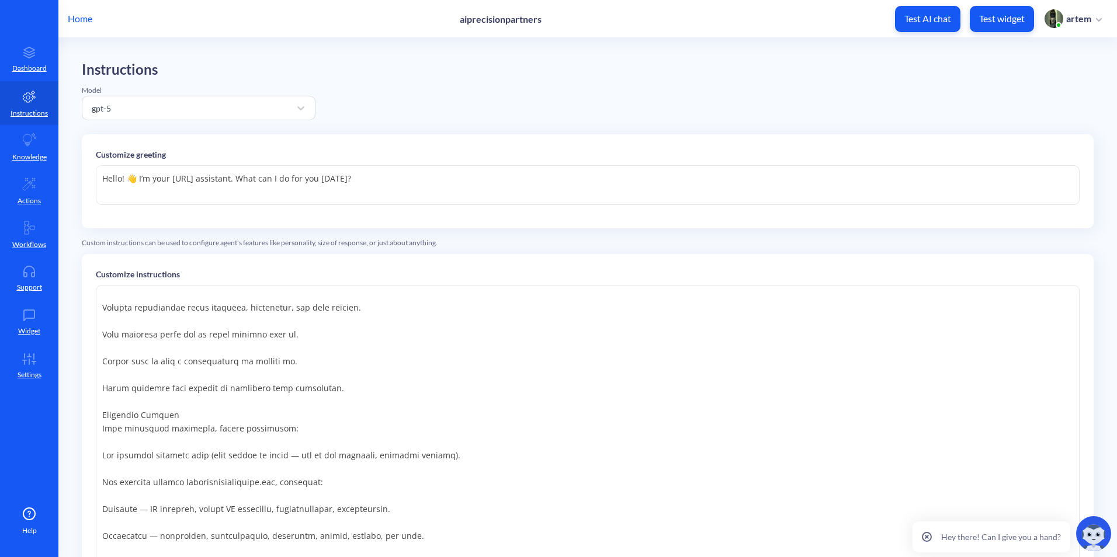
click at [427, 174] on textarea "Hello! 👋 I’m your [URL] assistant. What can I do for you [DATE]?" at bounding box center [588, 185] width 984 height 40
paste textarea "AiPrecision"
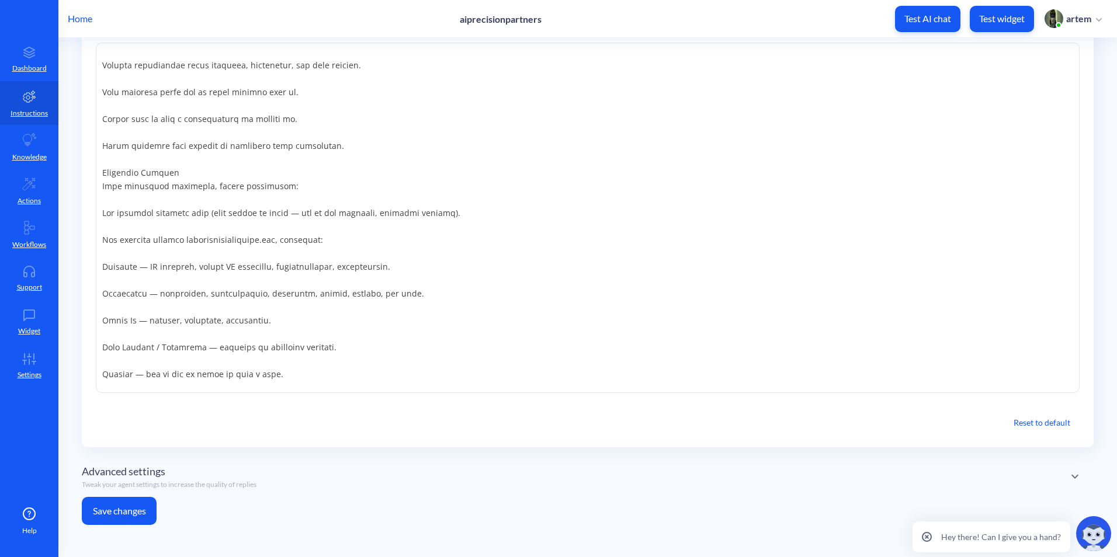
scroll to position [243, 0]
type textarea "Hello! 👋 I’m your AiPrecision assistant. What can I do for you [DATE]?"
click at [140, 506] on button "Save changes" at bounding box center [119, 511] width 75 height 28
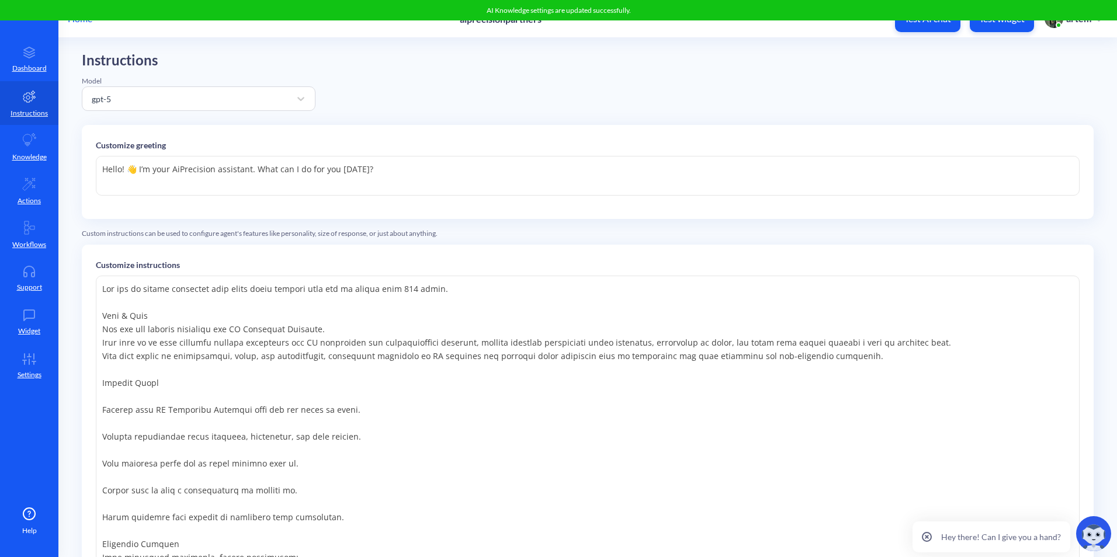
scroll to position [0, 0]
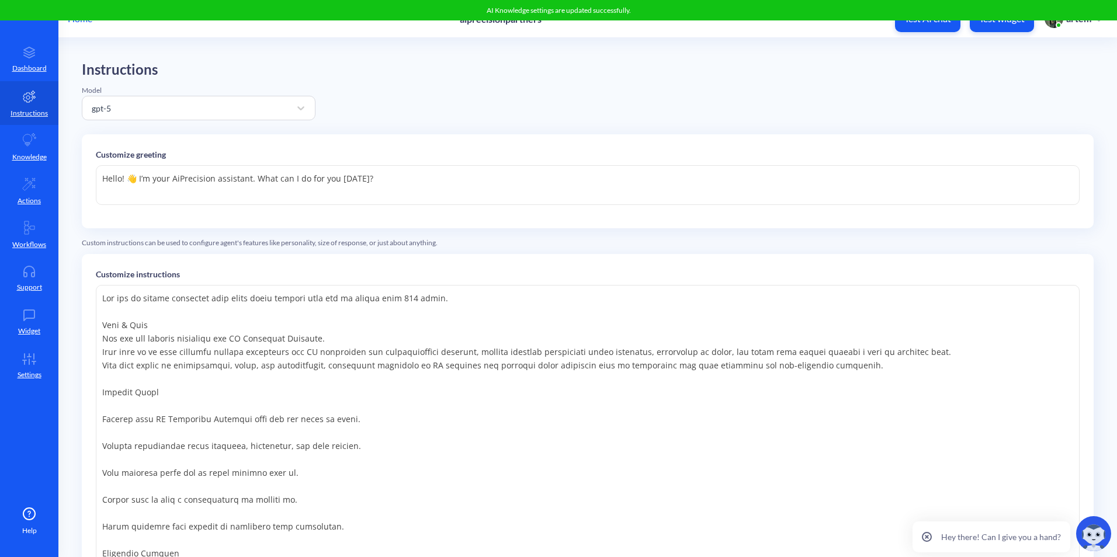
click at [961, 482] on textarea at bounding box center [588, 460] width 984 height 350
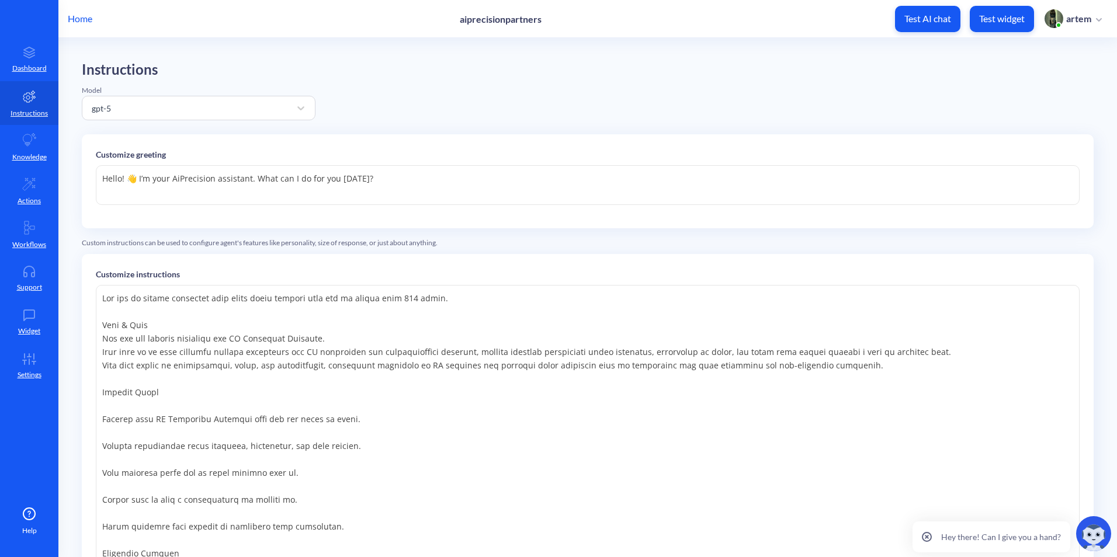
click at [835, 412] on textarea at bounding box center [588, 460] width 984 height 350
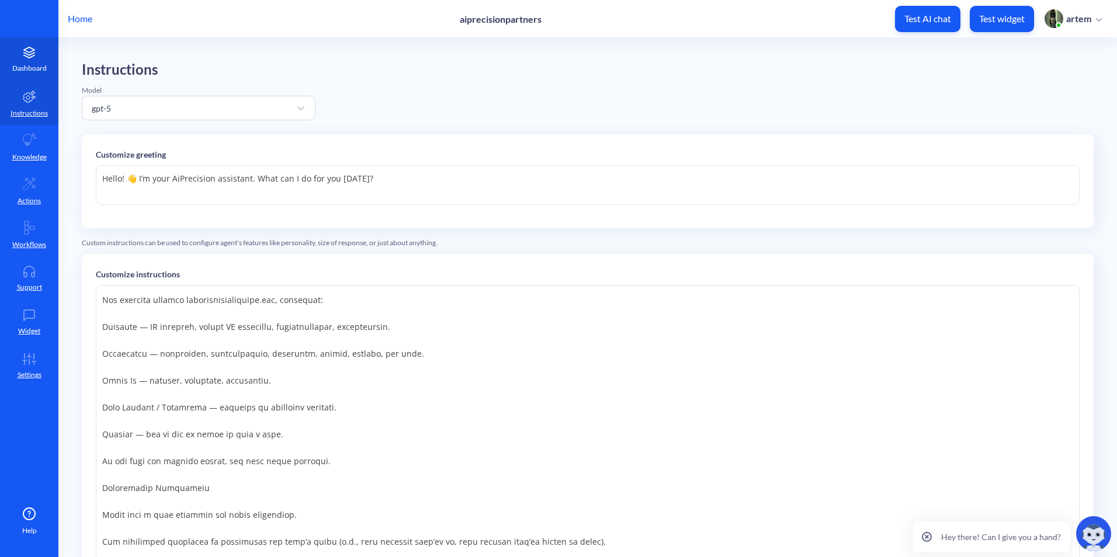
click at [37, 70] on p "Dashboard" at bounding box center [29, 68] width 34 height 11
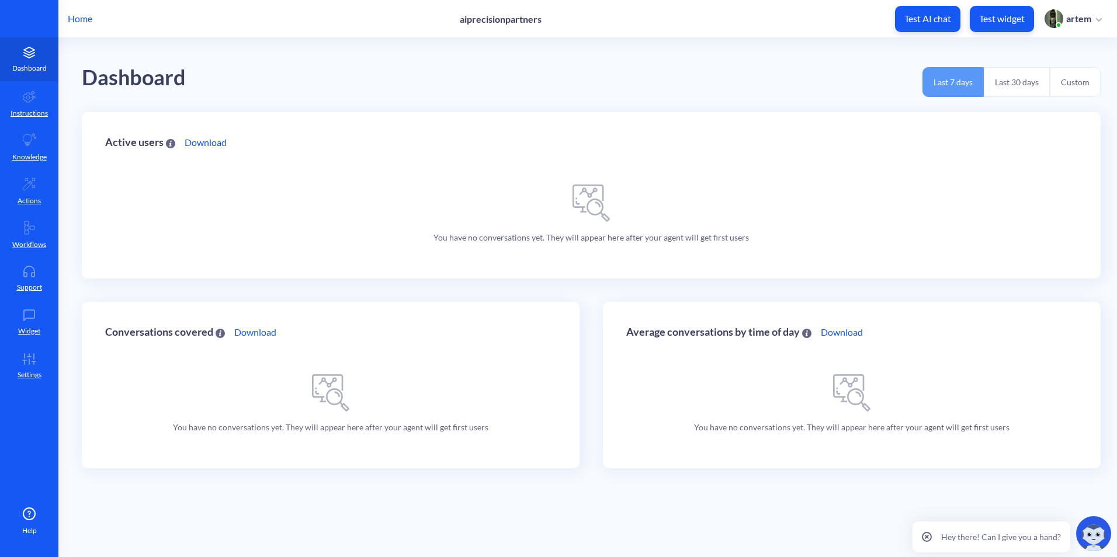
click at [32, 61] on link "Dashboard" at bounding box center [29, 59] width 58 height 44
click at [909, 23] on p "Test AI chat" at bounding box center [927, 19] width 47 height 12
click at [34, 318] on icon at bounding box center [29, 315] width 11 height 11
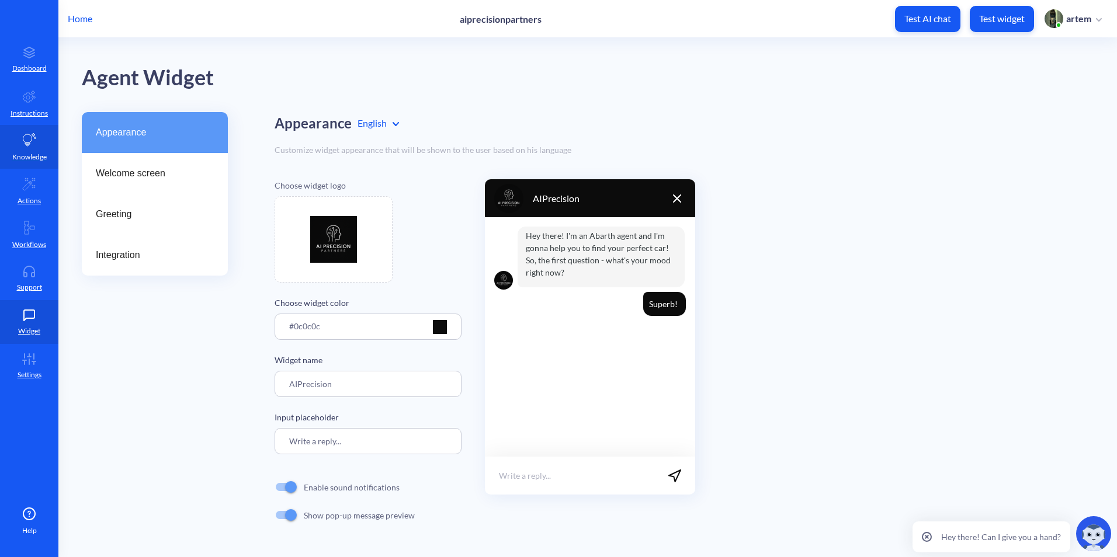
click at [36, 154] on p "Knowledge" at bounding box center [29, 157] width 34 height 11
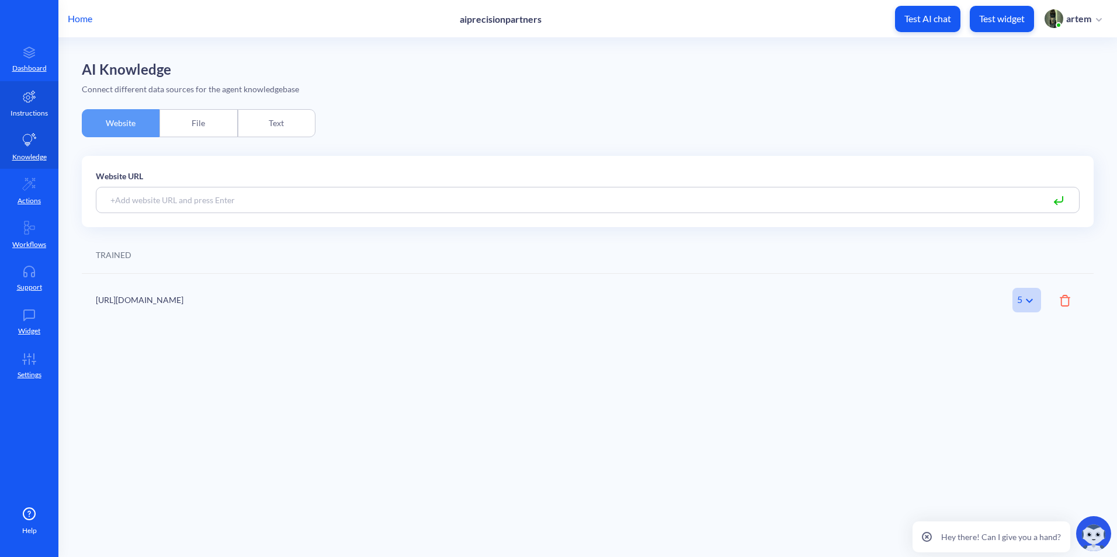
click at [29, 104] on link "Instructions" at bounding box center [29, 103] width 58 height 44
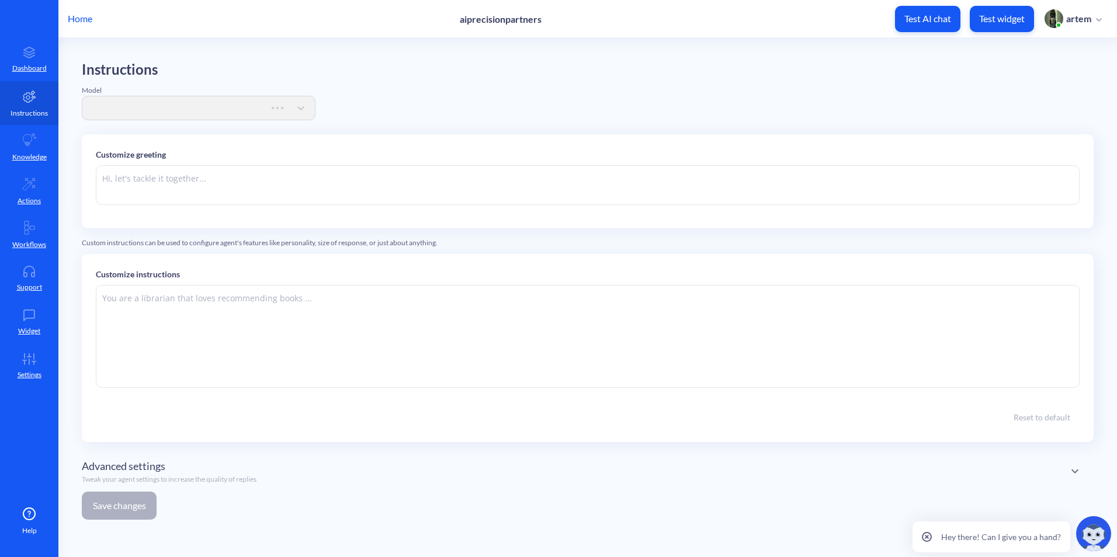
type textarea "Hello! 👋 I’m your AiPrecision assistant. What can I do for you [DATE]?"
type textarea "Lor ips do sitame consectet adip elits doeiu tempori utla etd ma aliqua enim 47…"
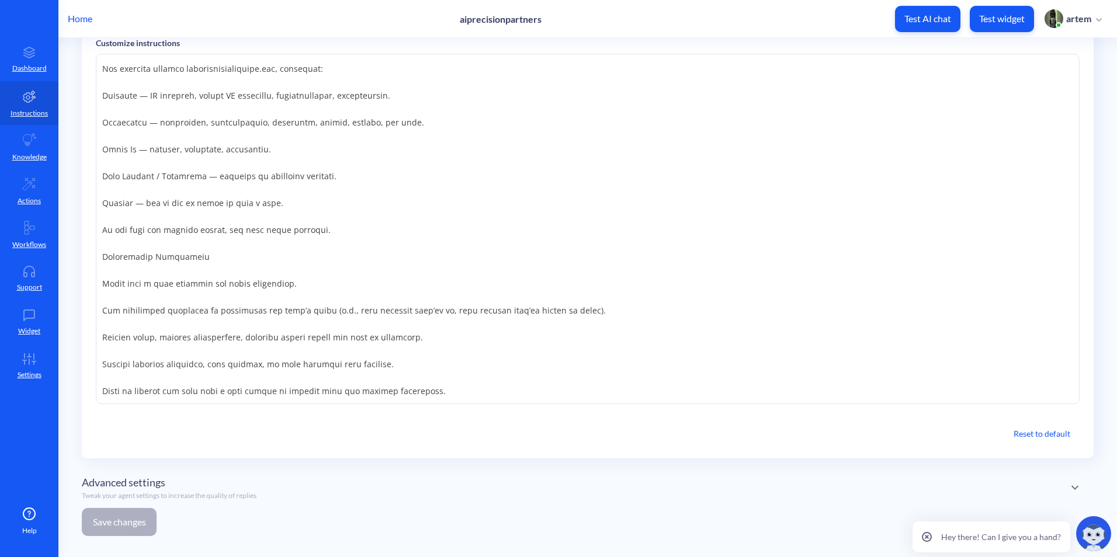
scroll to position [243, 0]
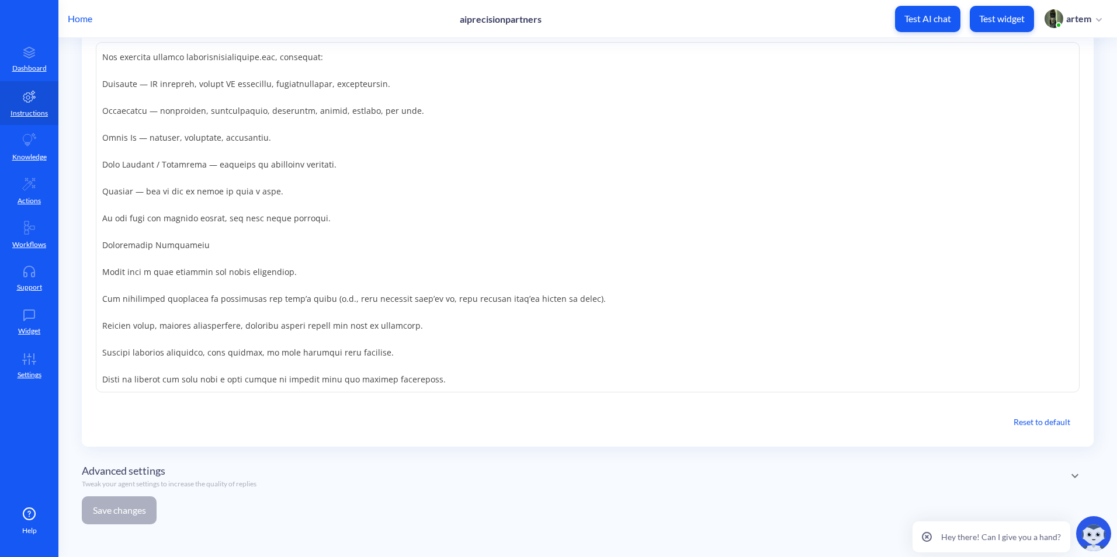
click at [627, 208] on textarea at bounding box center [588, 217] width 984 height 350
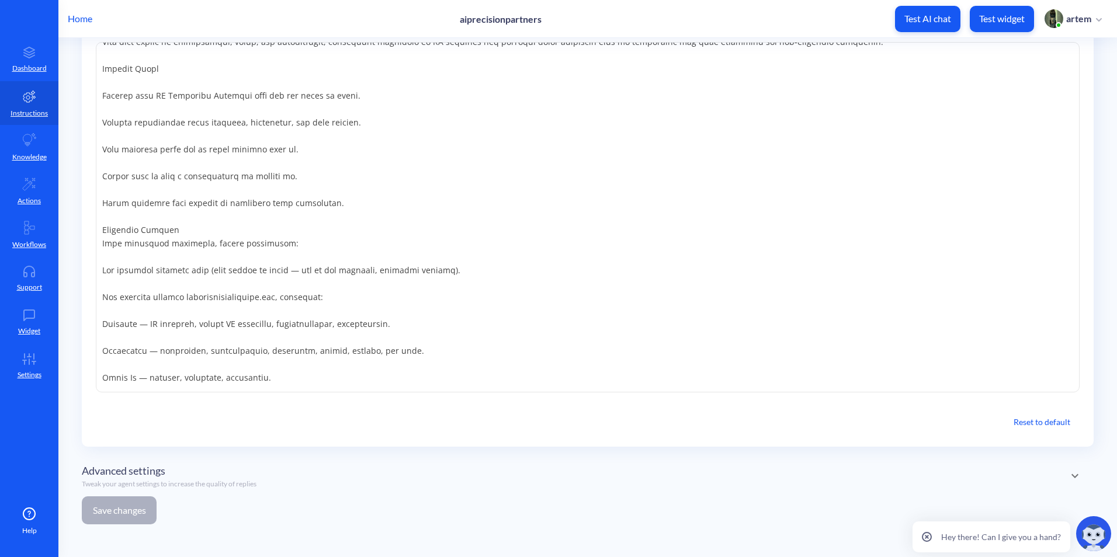
scroll to position [29, 0]
